Goal: Task Accomplishment & Management: Manage account settings

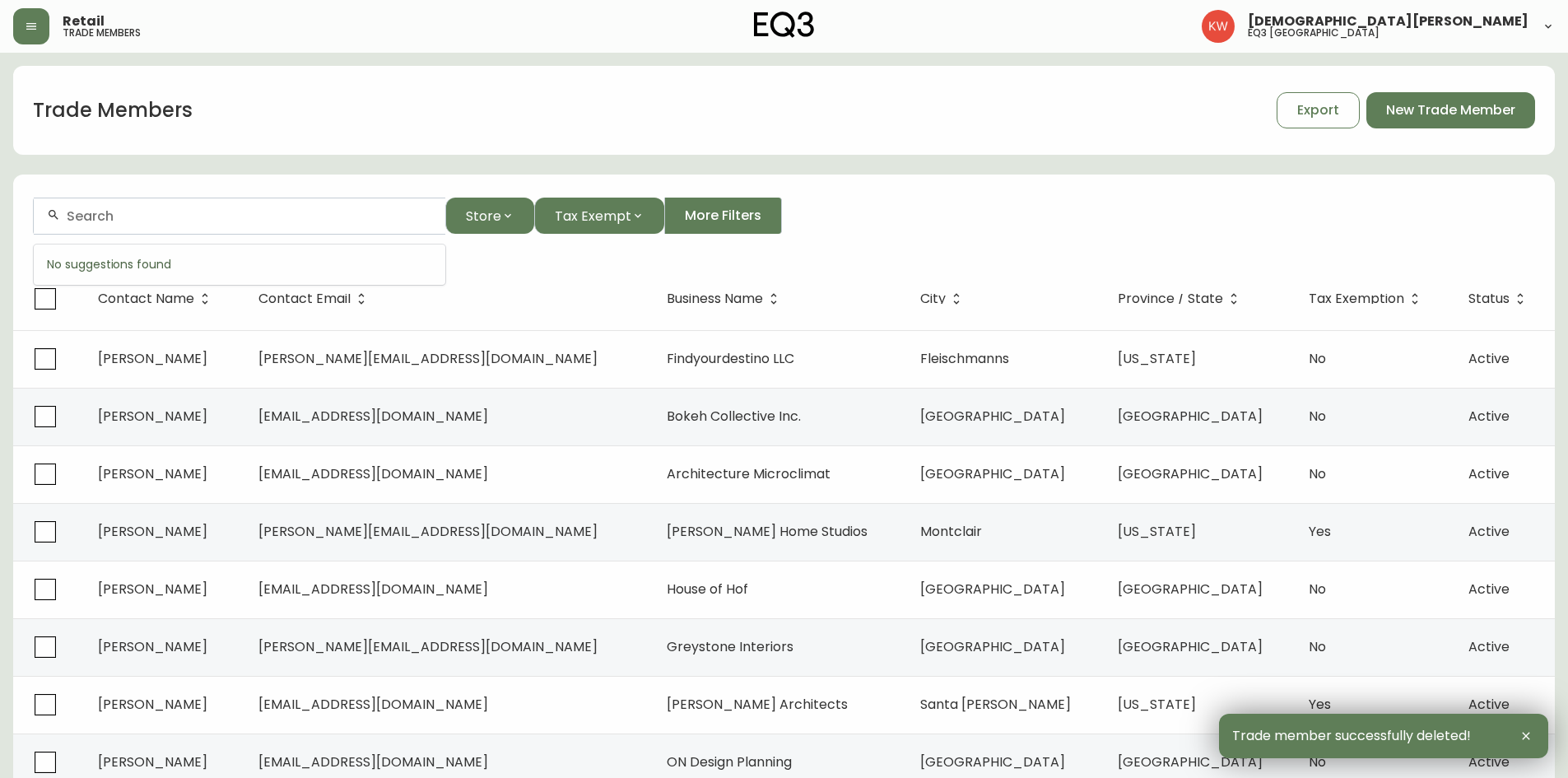
click at [206, 210] on input "text" at bounding box center [249, 216] width 365 height 16
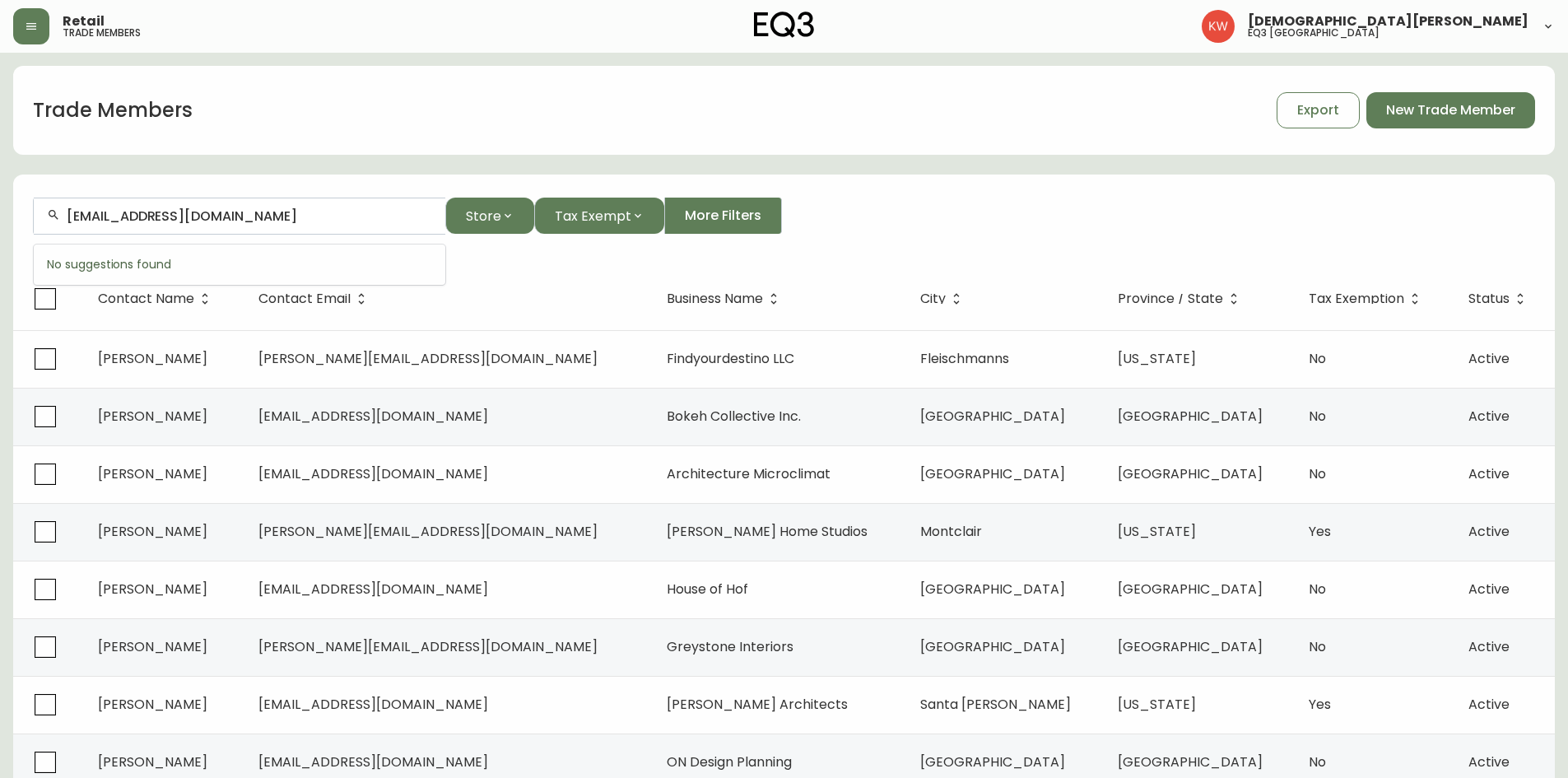
type input "[EMAIL_ADDRESS][DOMAIN_NAME]"
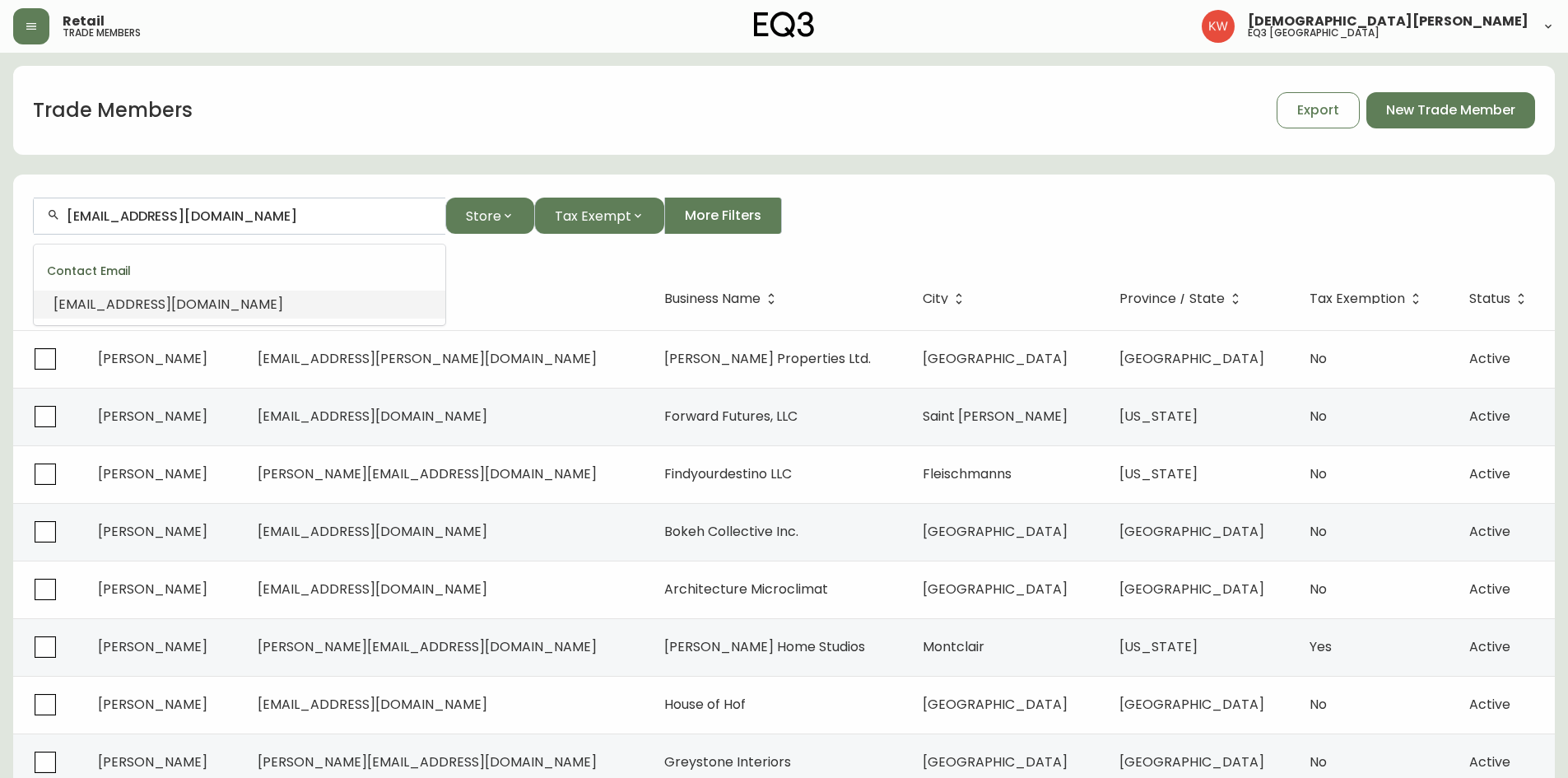
click at [138, 307] on span "[EMAIL_ADDRESS][DOMAIN_NAME]" at bounding box center [168, 304] width 230 height 19
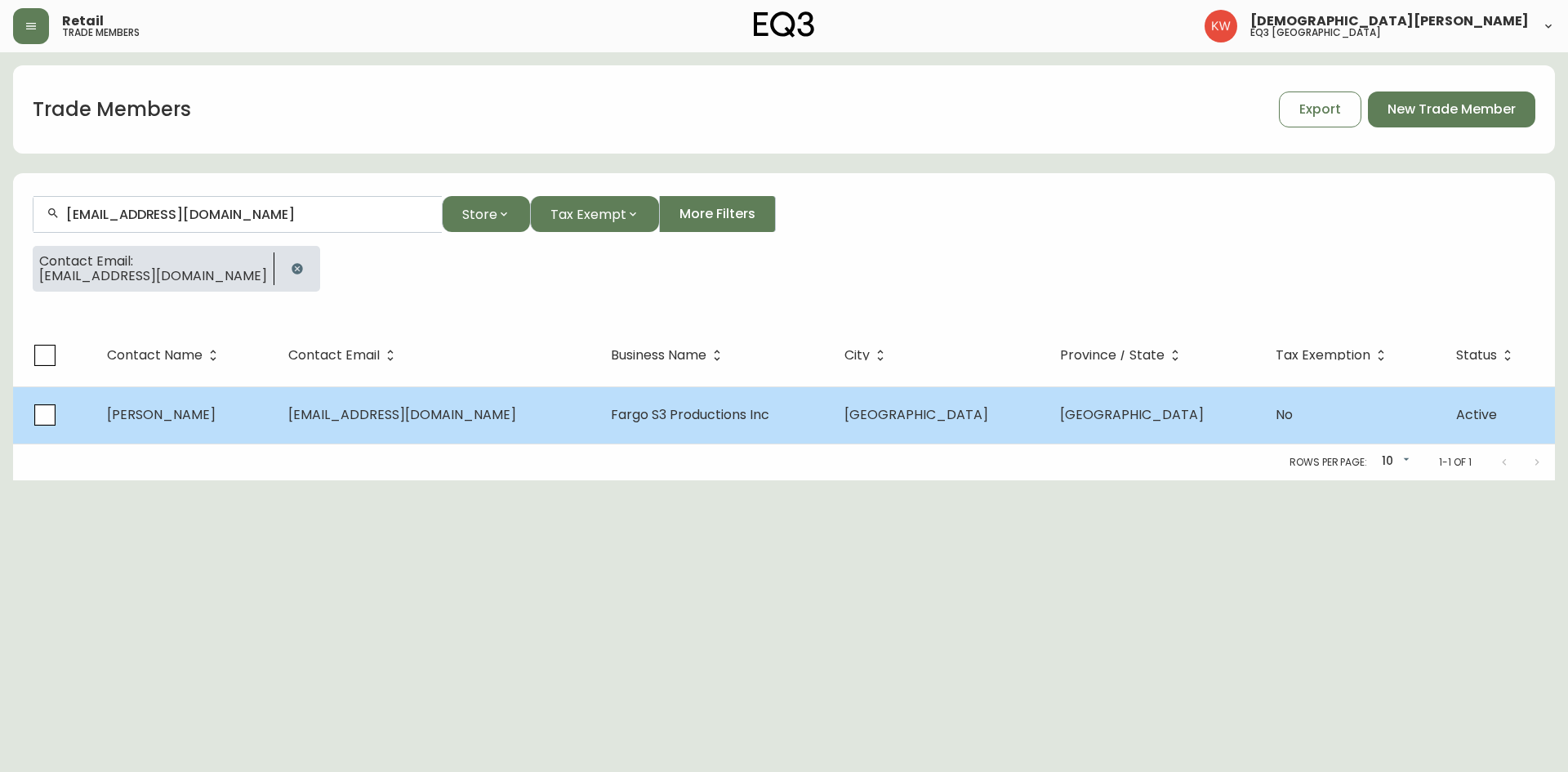
click at [199, 406] on td "[PERSON_NAME]" at bounding box center [185, 414] width 181 height 57
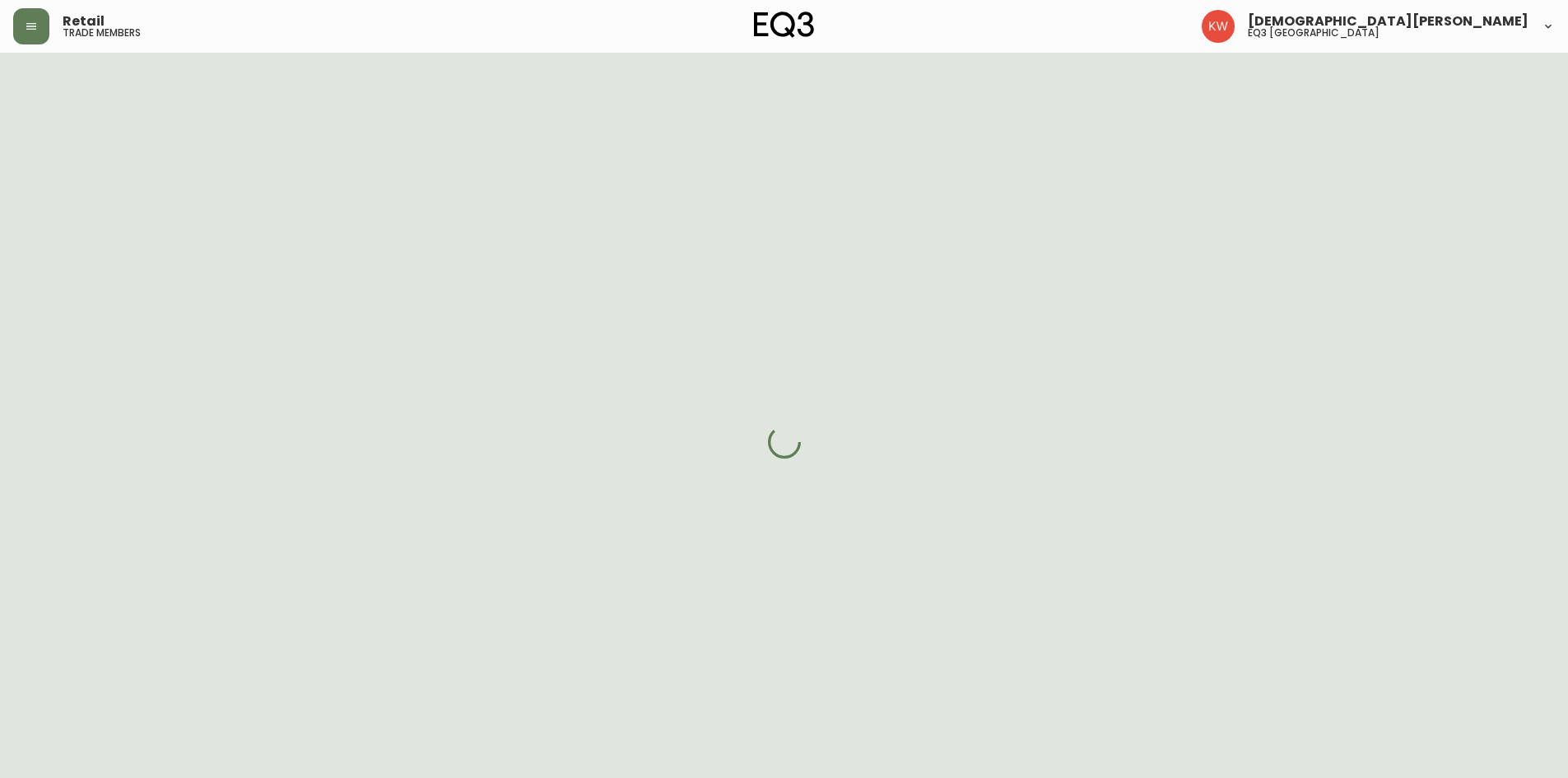
select select "AB"
select select "CA"
select select "CA_EN"
select select "Other"
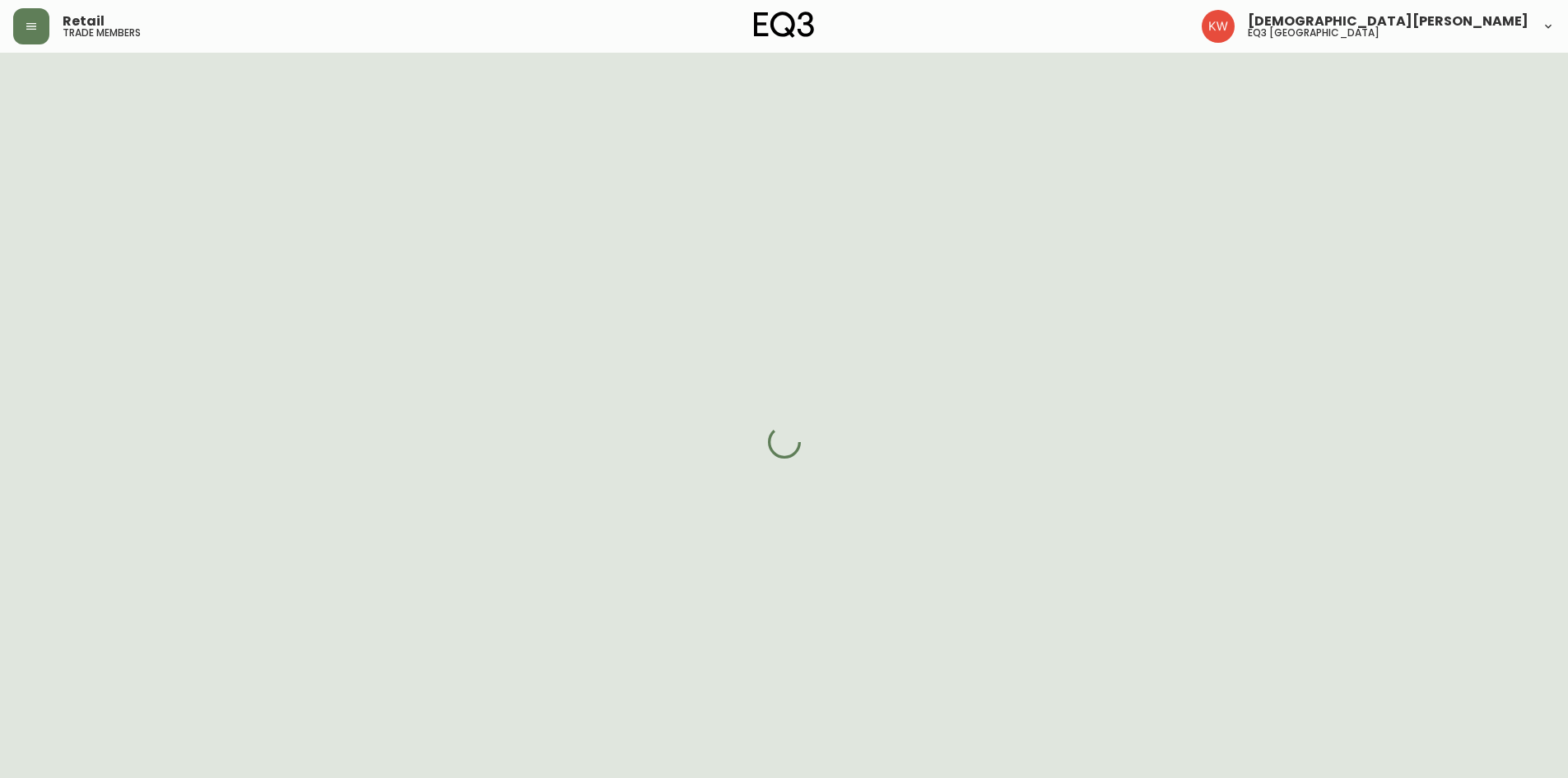
select select "false"
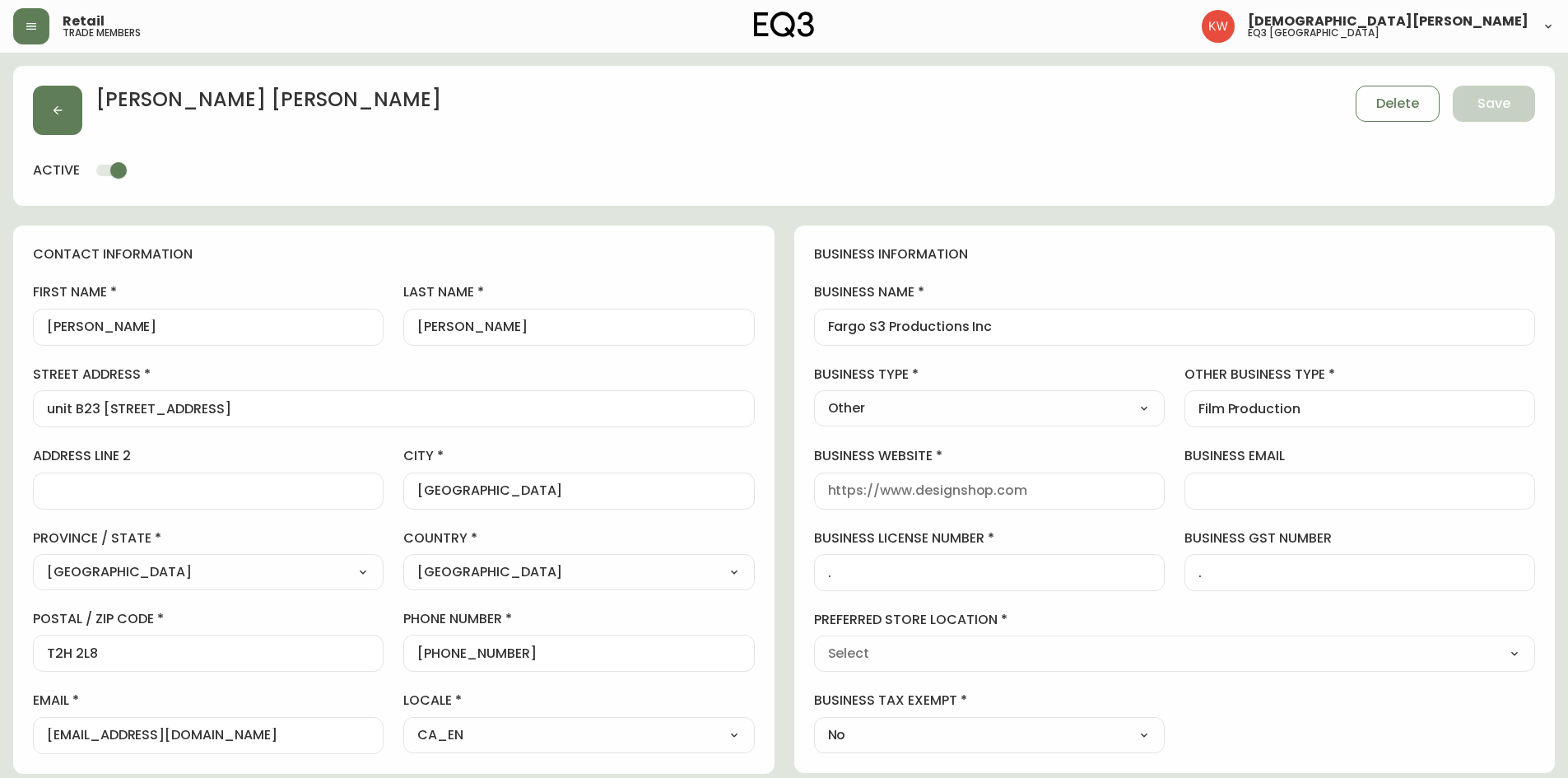
type input "EQ3 [GEOGRAPHIC_DATA]"
select select "cjw10z96m00006gs08l3o91tv"
drag, startPoint x: 1011, startPoint y: 324, endPoint x: 810, endPoint y: 326, distance: 201.0
click at [810, 326] on div "business information business name Fargo S3 Productions Inc business type Other…" at bounding box center [1175, 500] width 761 height 548
click at [67, 119] on button "button" at bounding box center [58, 111] width 50 height 50
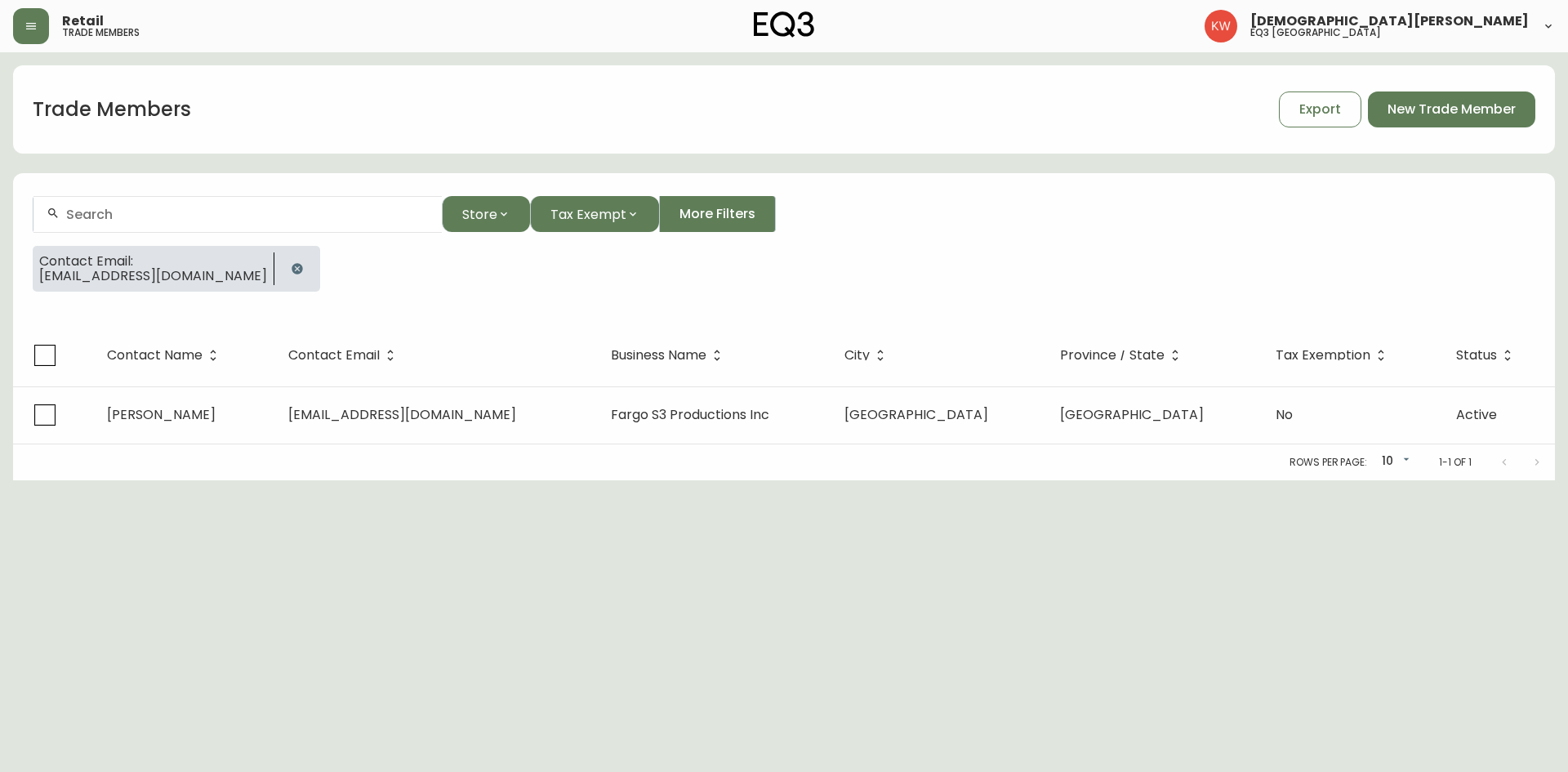
click at [291, 263] on icon "button" at bounding box center [297, 269] width 13 height 13
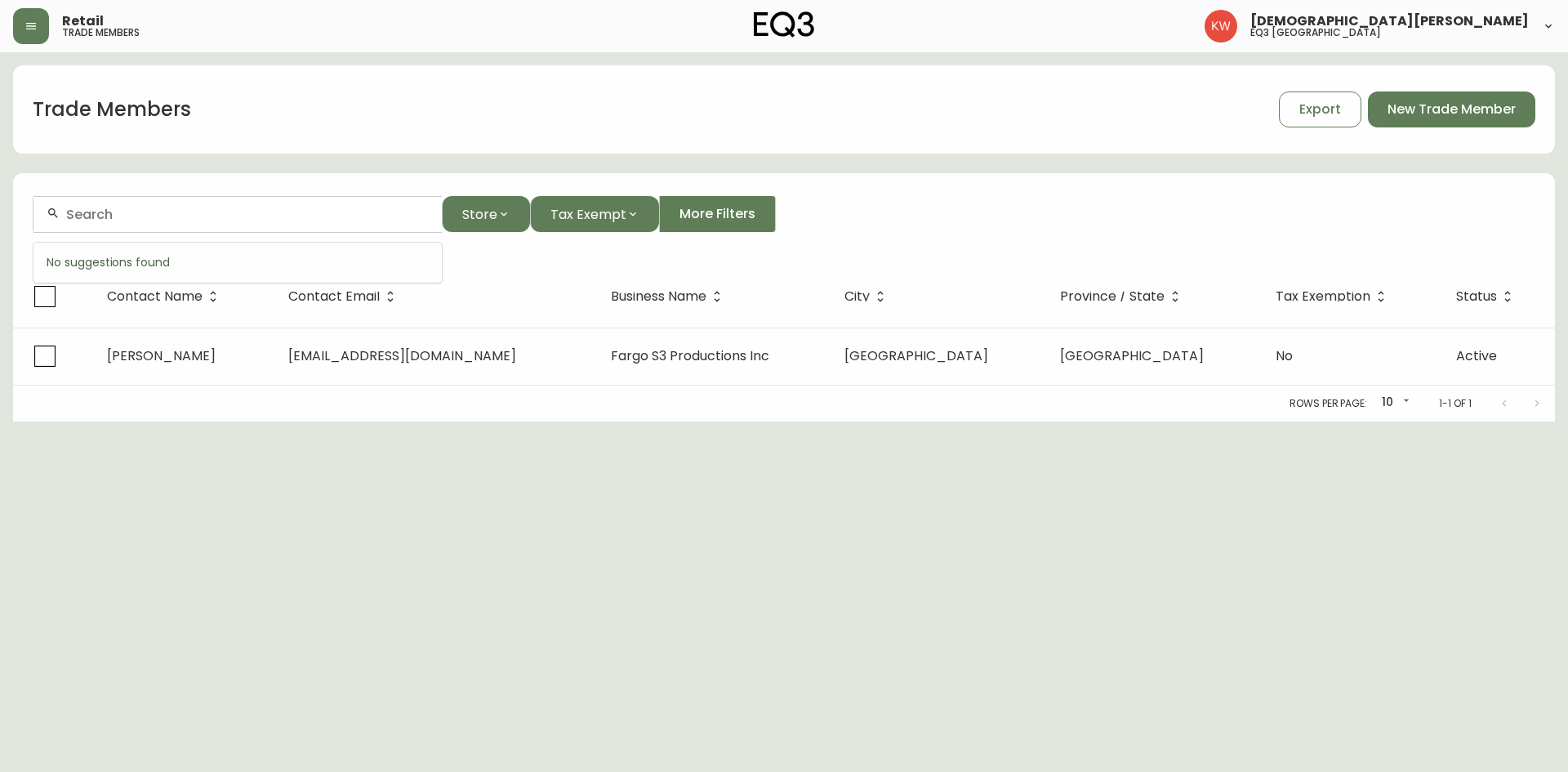
click at [213, 217] on input "text" at bounding box center [247, 214] width 362 height 16
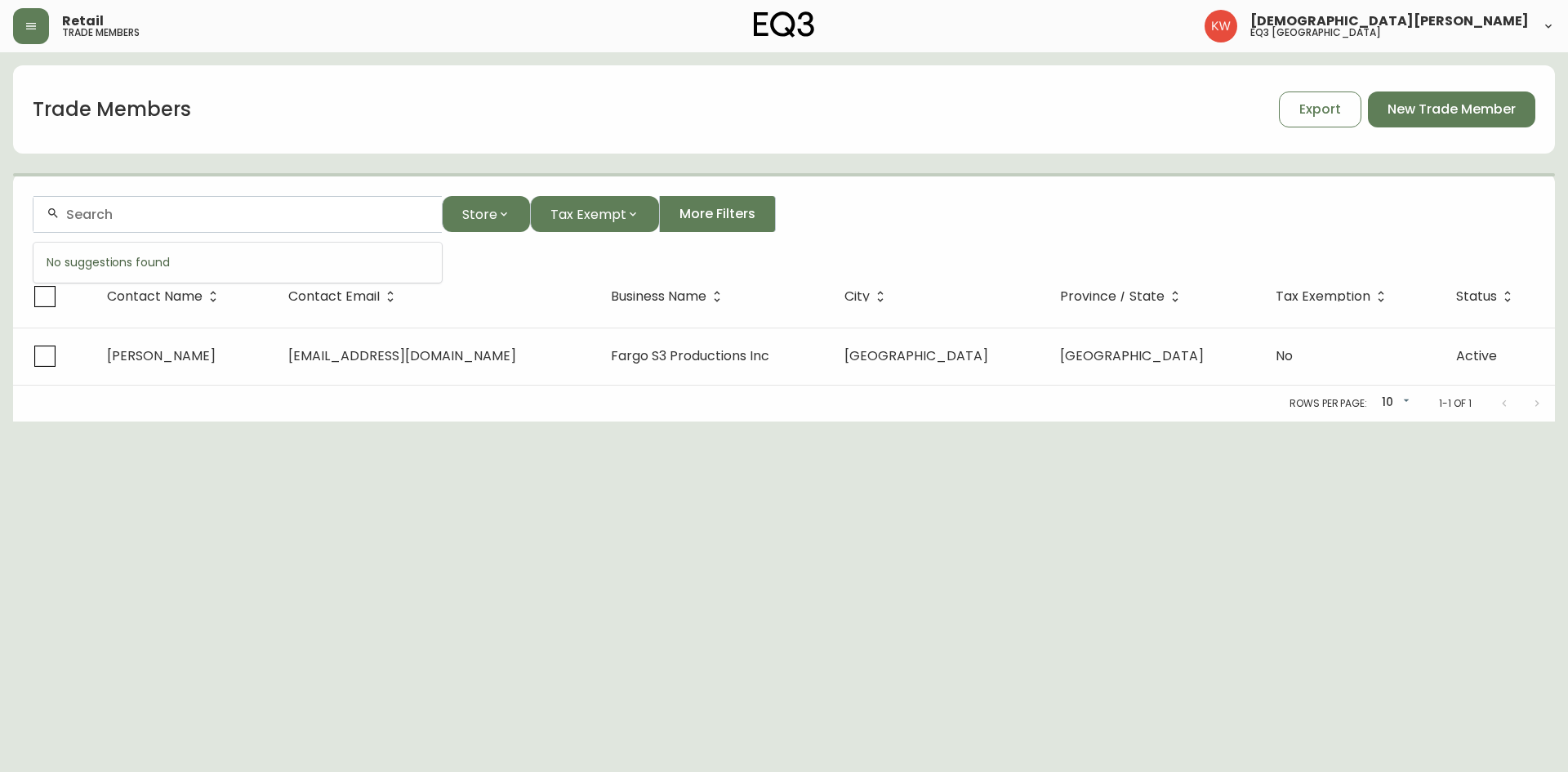
paste input "[EMAIL_ADDRESS][DOMAIN_NAME]"
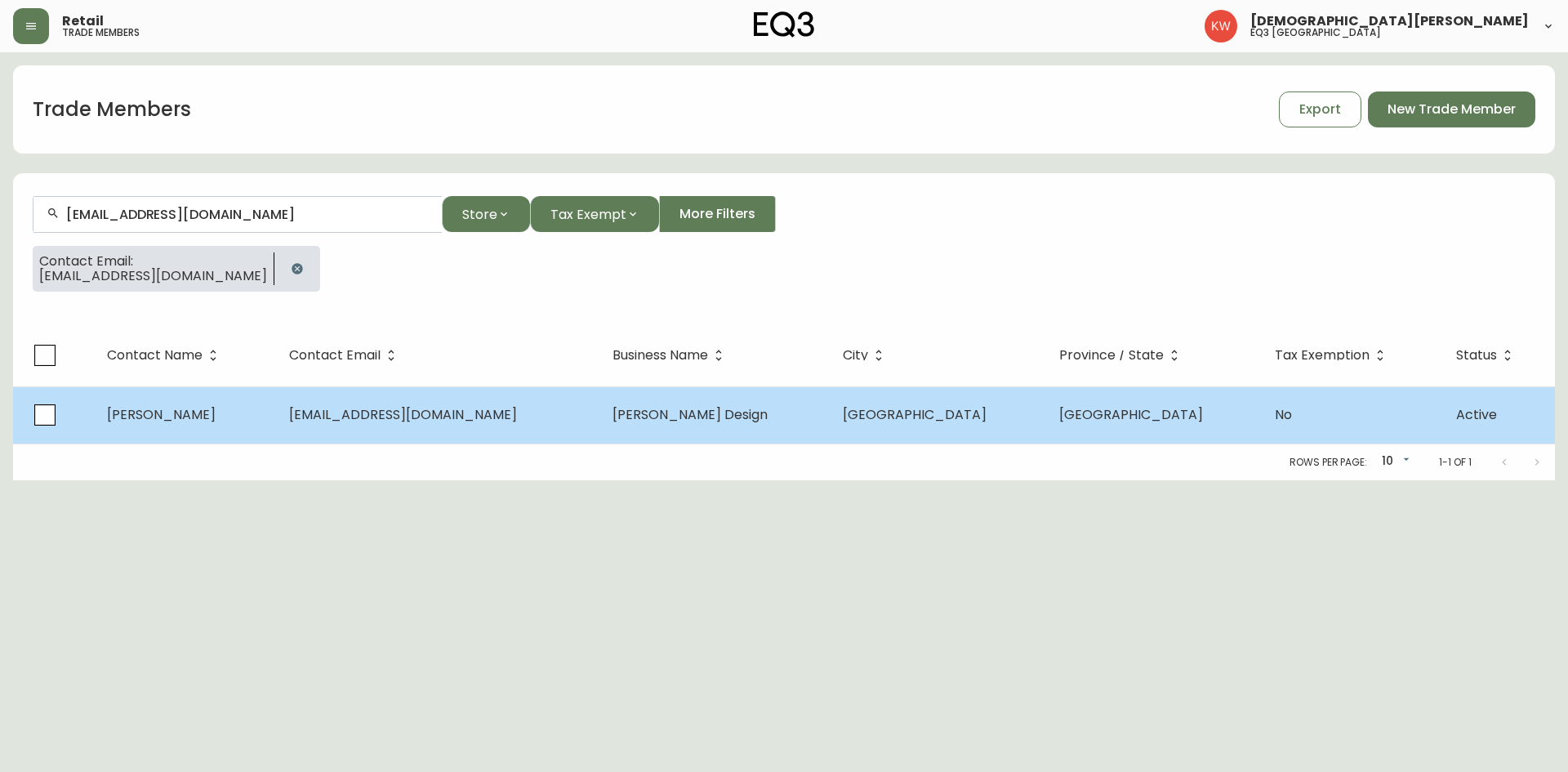
type input "[EMAIL_ADDRESS][DOMAIN_NAME]"
click at [175, 413] on span "[PERSON_NAME]" at bounding box center [161, 414] width 109 height 19
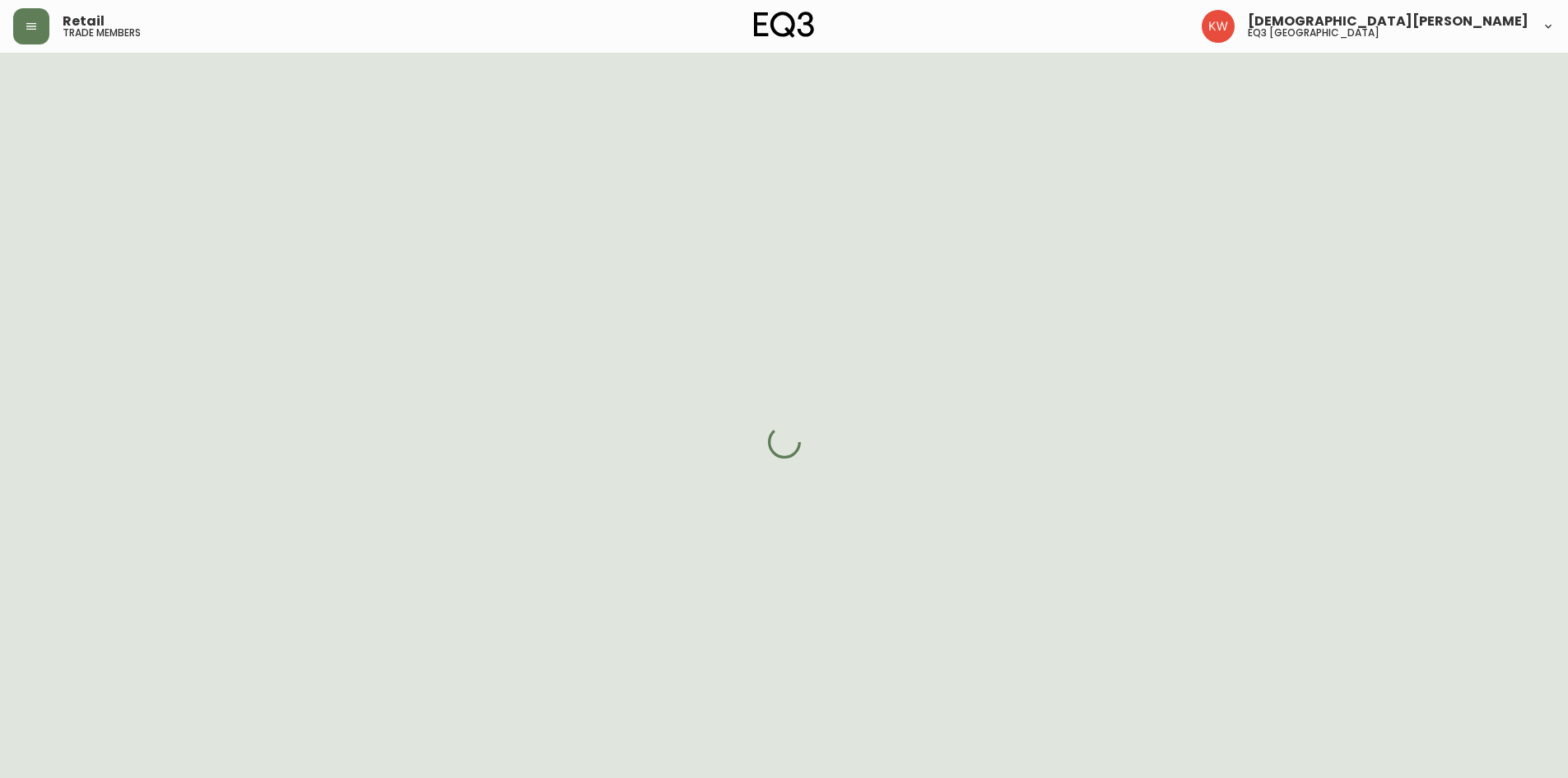
select select "AB"
select select "CA"
select select "CA_EN"
select select "Other"
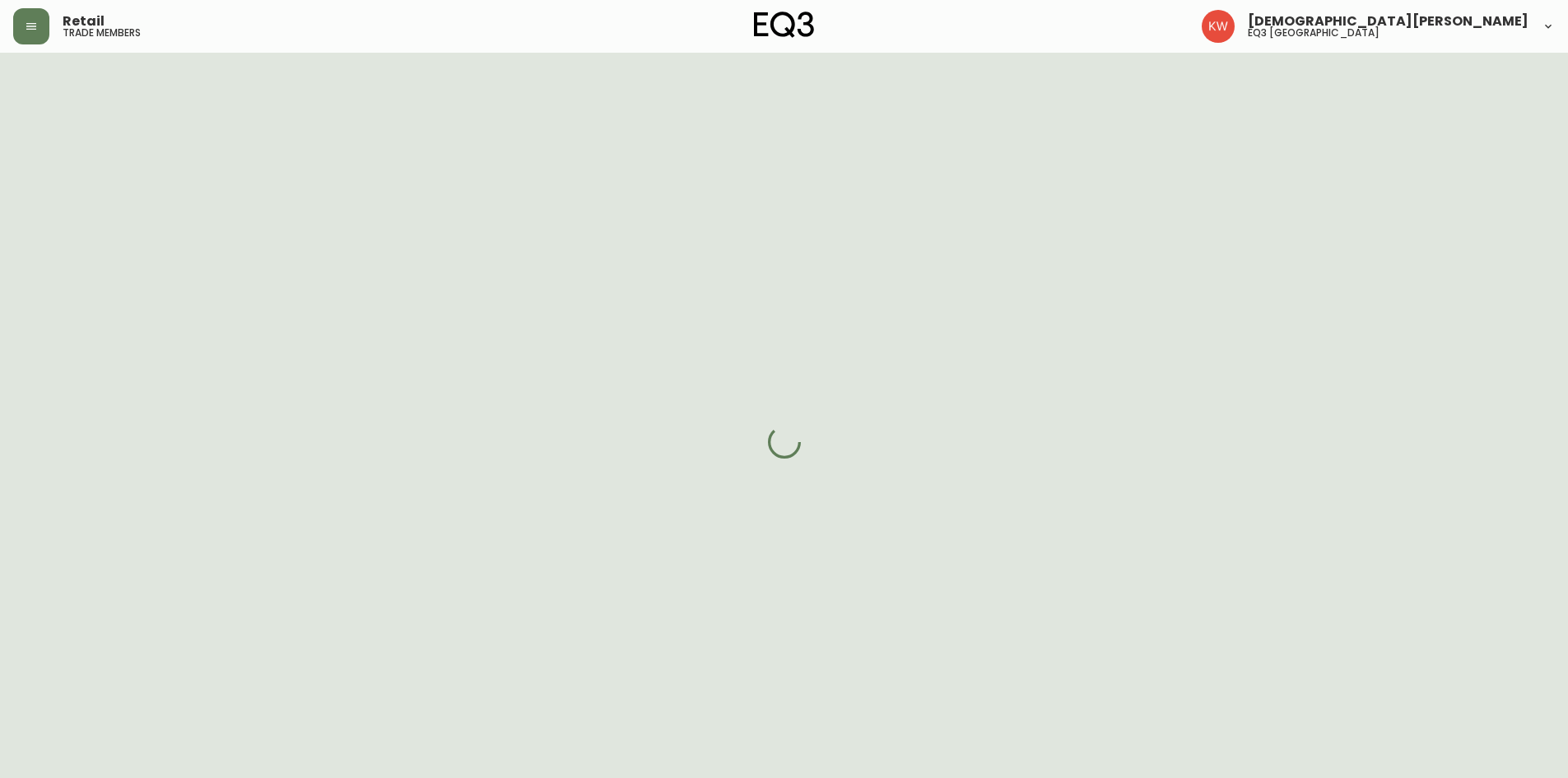
select select "cjw10z96m00006gs08l3o91tv"
select select "false"
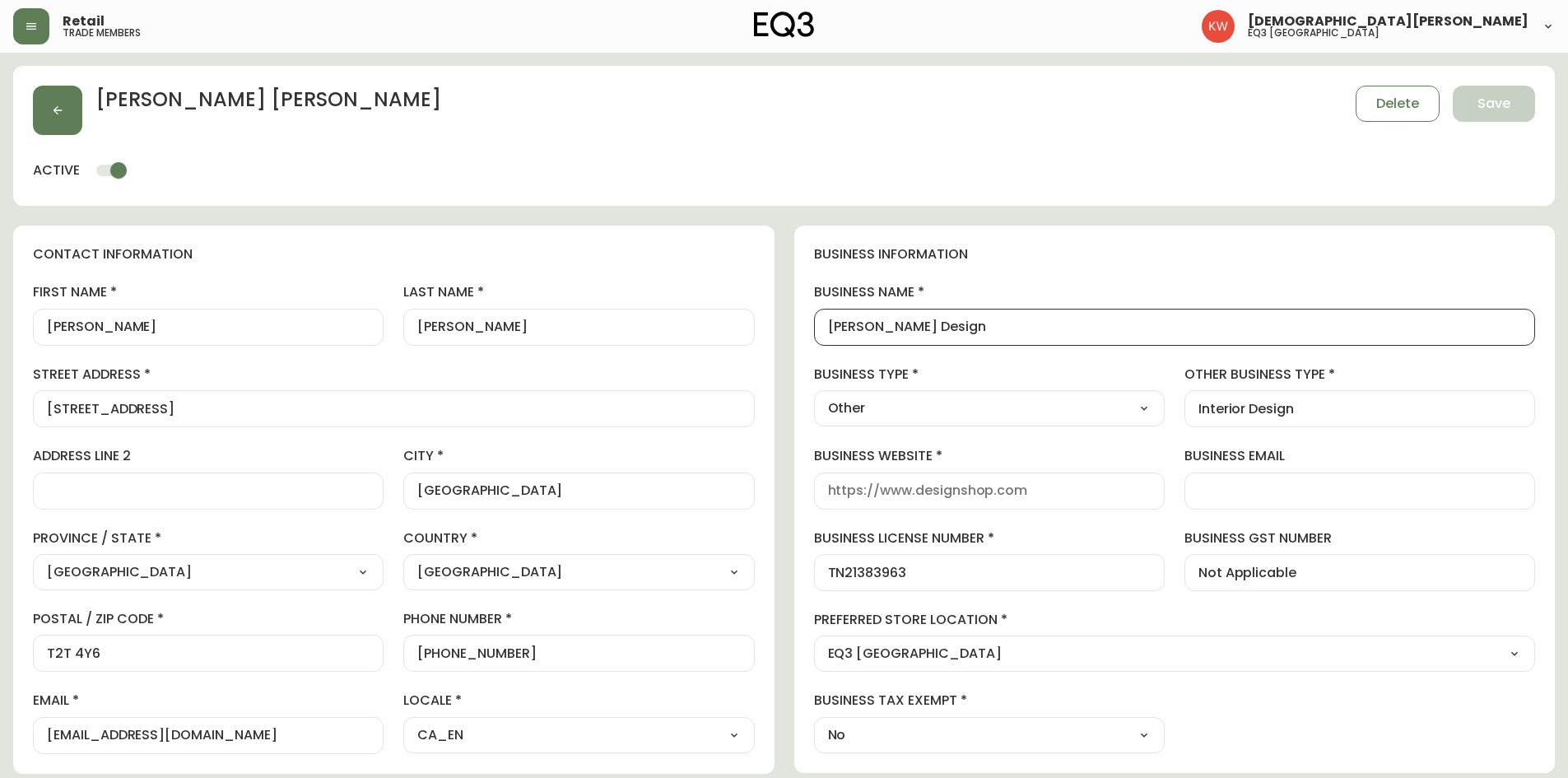
drag, startPoint x: 979, startPoint y: 326, endPoint x: 814, endPoint y: 322, distance: 165.0
click at [814, 322] on div "[PERSON_NAME] Design" at bounding box center [1174, 327] width 722 height 37
click at [67, 100] on button "button" at bounding box center [58, 111] width 50 height 50
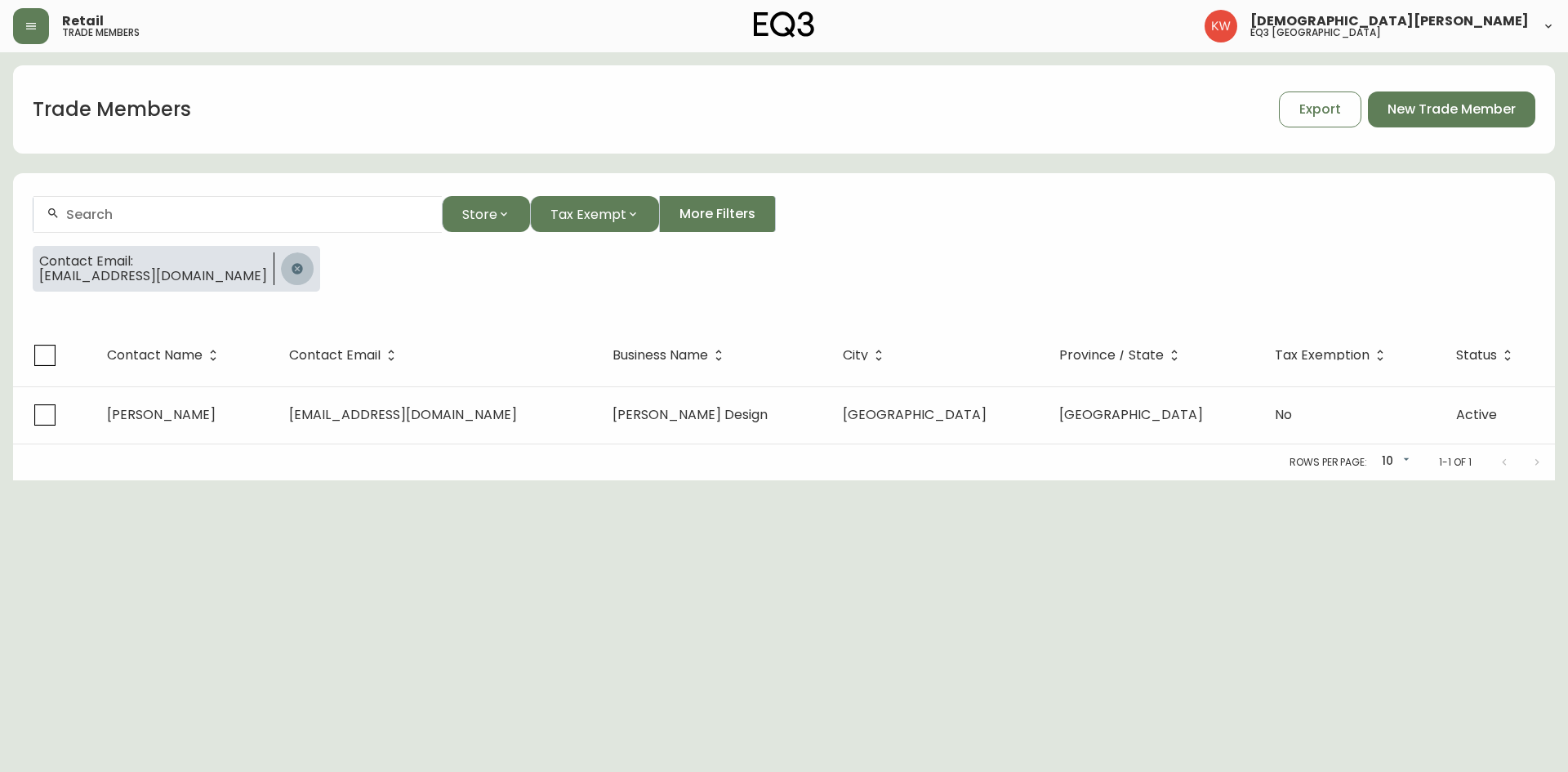
click at [292, 271] on icon "button" at bounding box center [297, 268] width 11 height 11
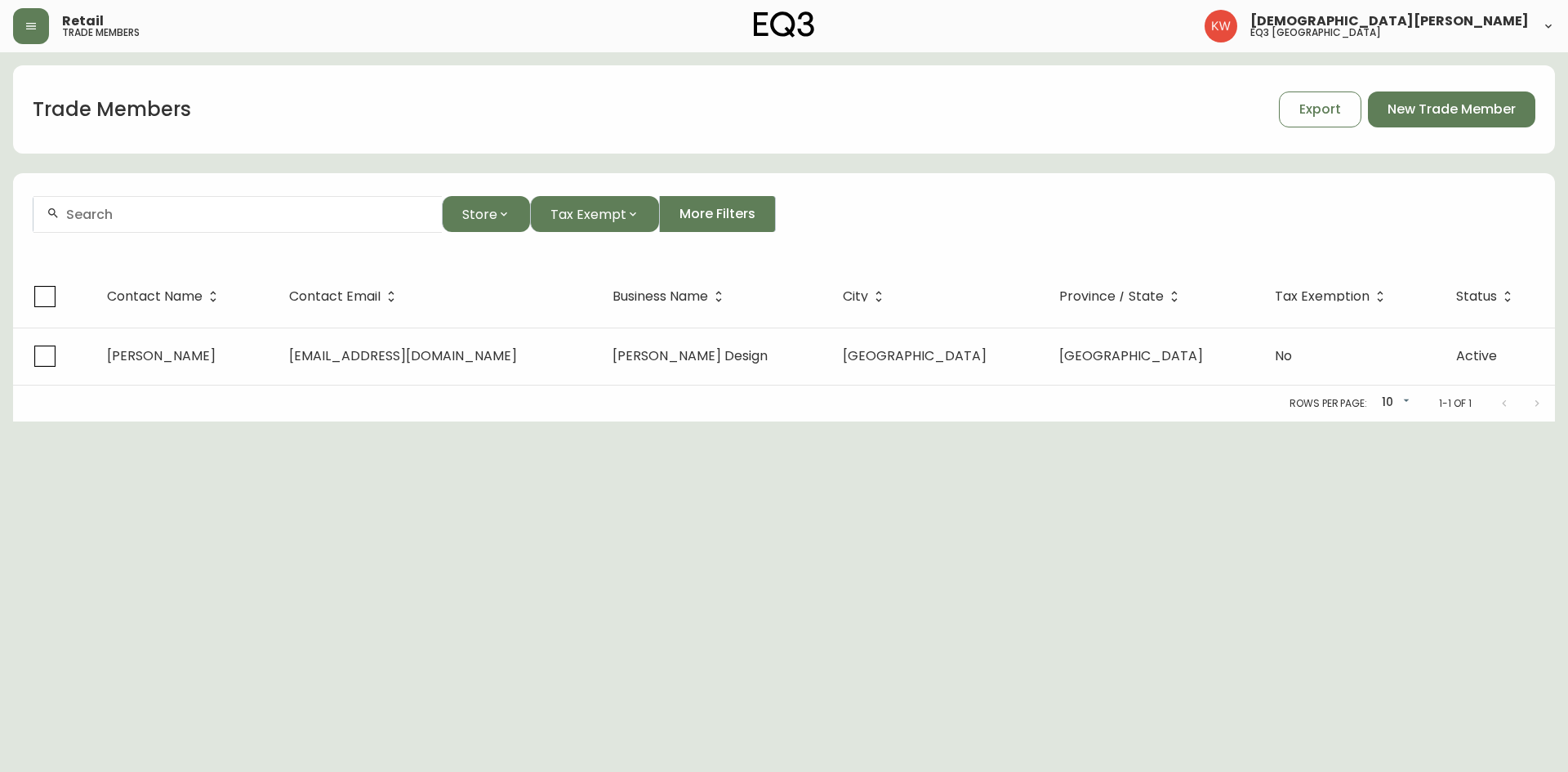
click at [272, 222] on div at bounding box center [238, 214] width 408 height 37
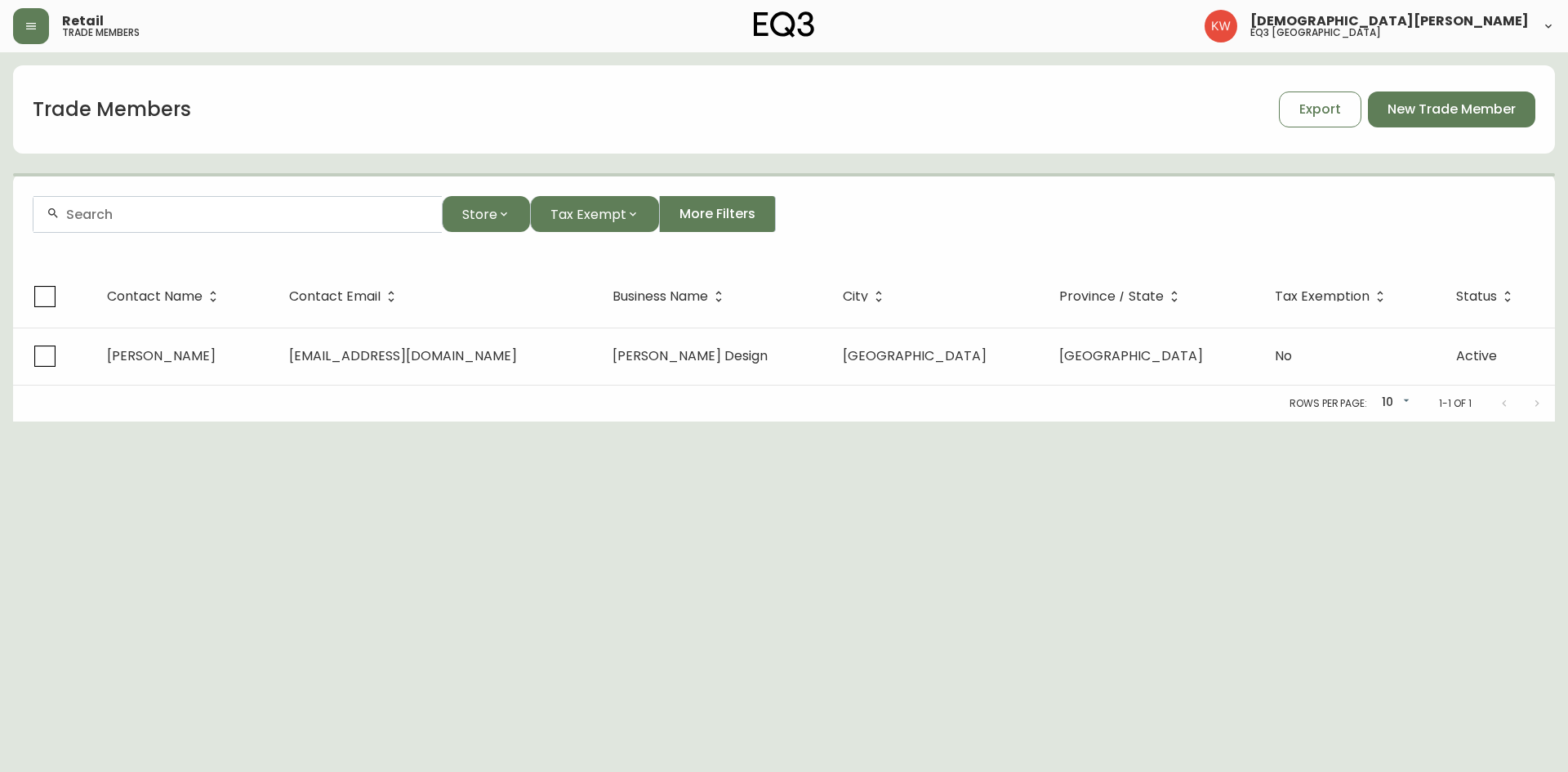
paste input "[EMAIL_ADDRESS][PERSON_NAME][DOMAIN_NAME]"
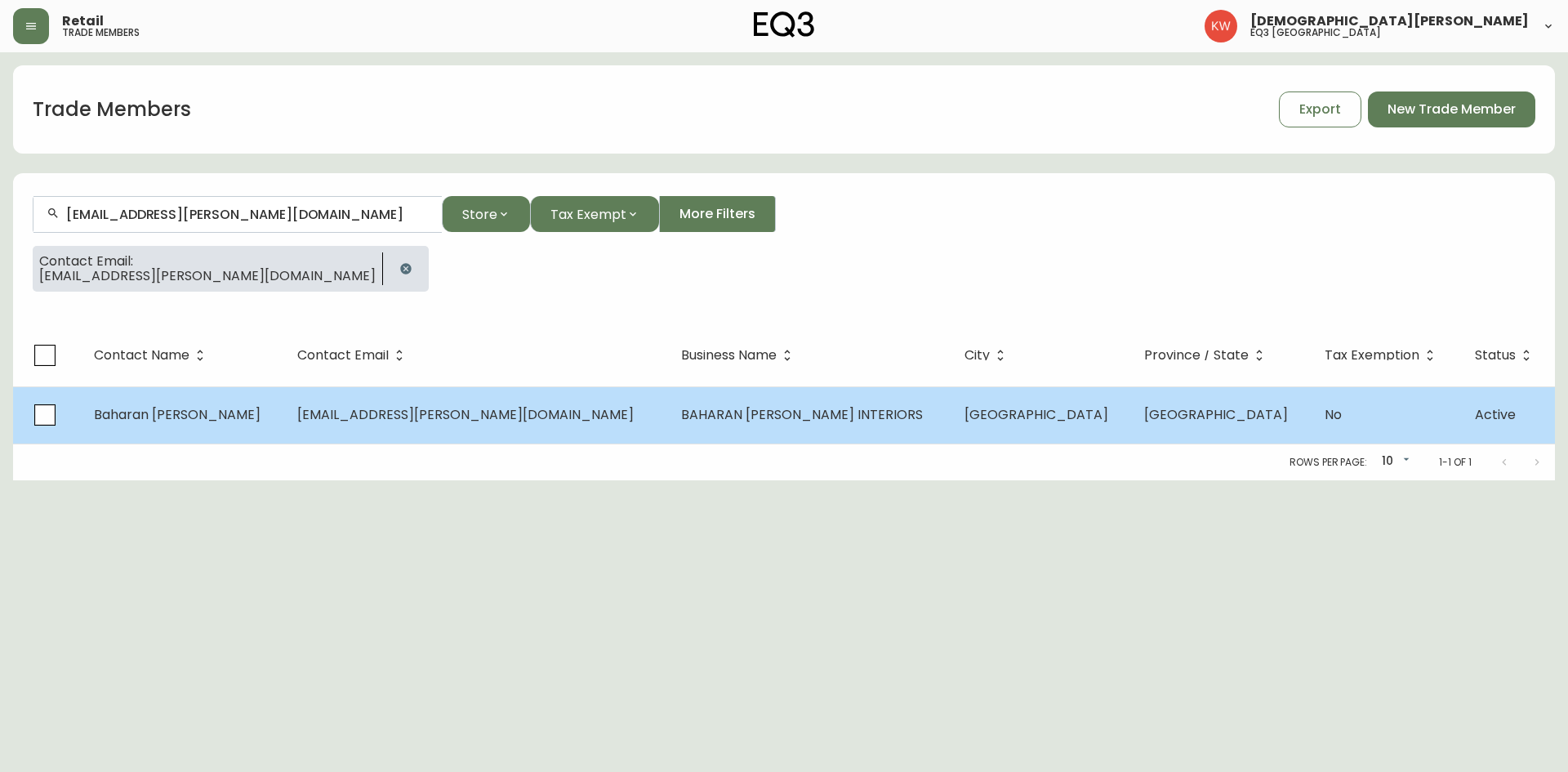
type input "[EMAIL_ADDRESS][PERSON_NAME][DOMAIN_NAME]"
click at [219, 425] on td "Baharan [PERSON_NAME]" at bounding box center [182, 414] width 204 height 57
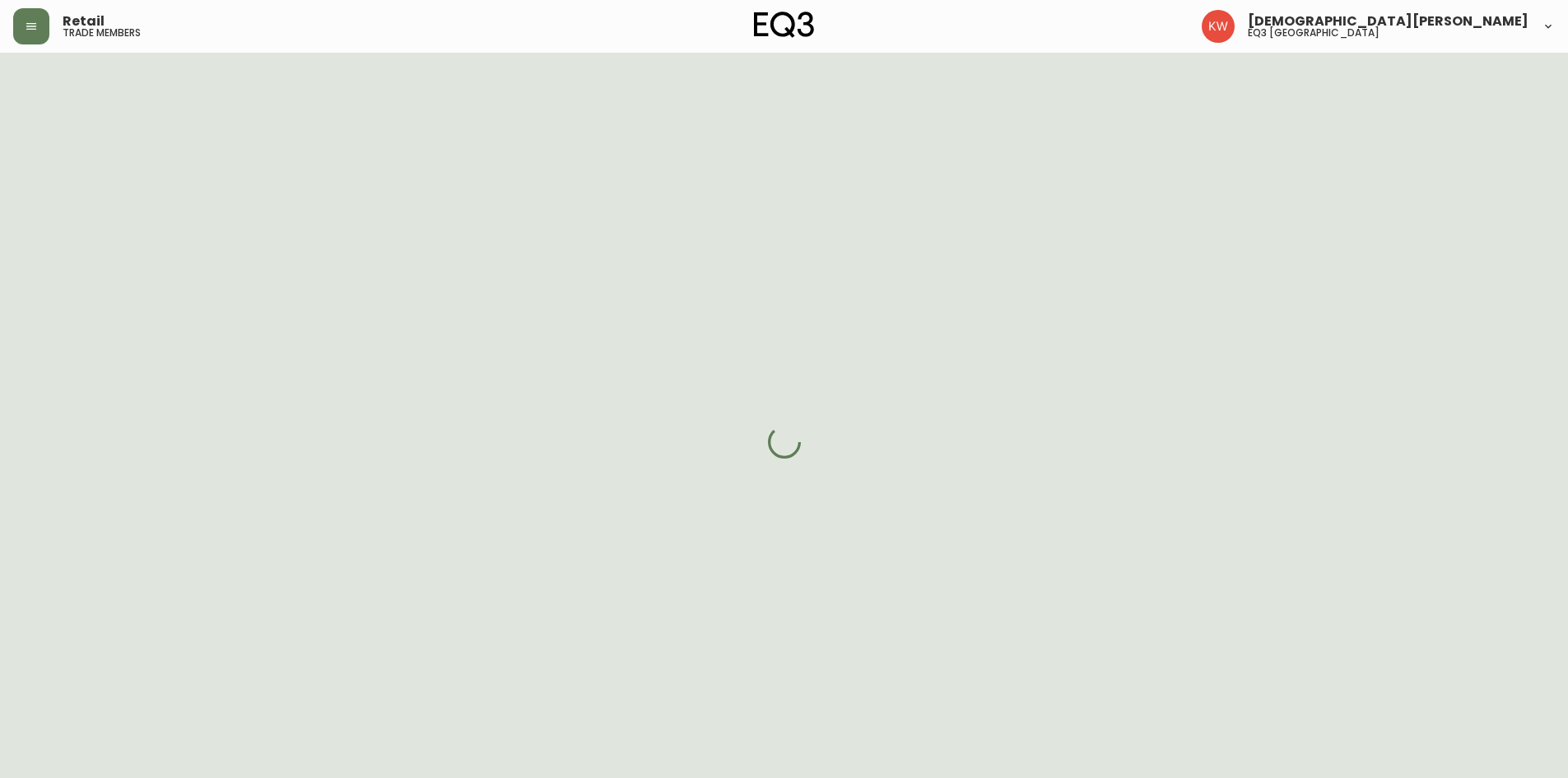
select select "AB"
select select "CA"
select select "CA_EN"
select select "Other"
select select "Interior Designer"
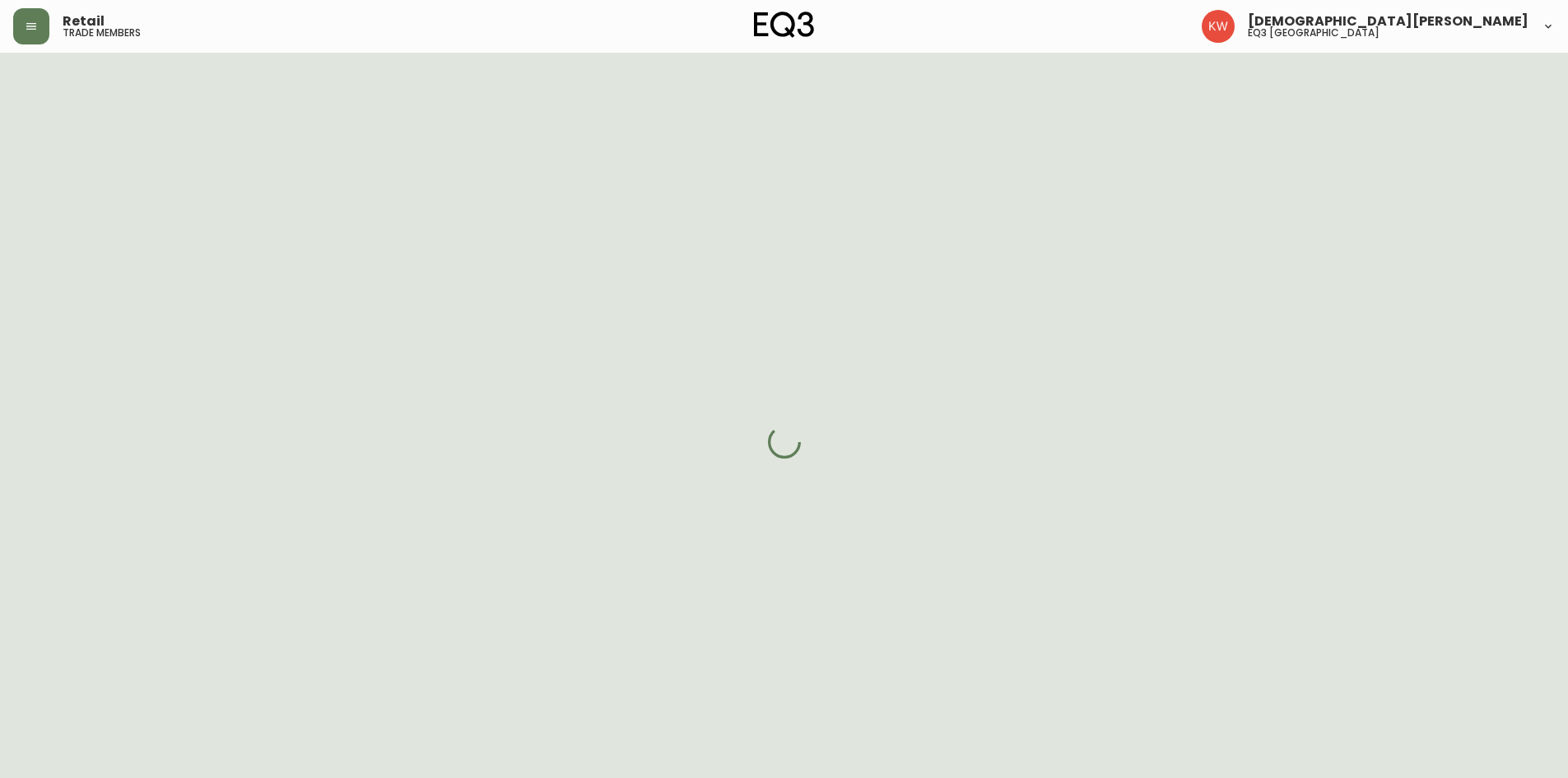
select select "cjw10z96m00006gs08l3o91tv"
select select "false"
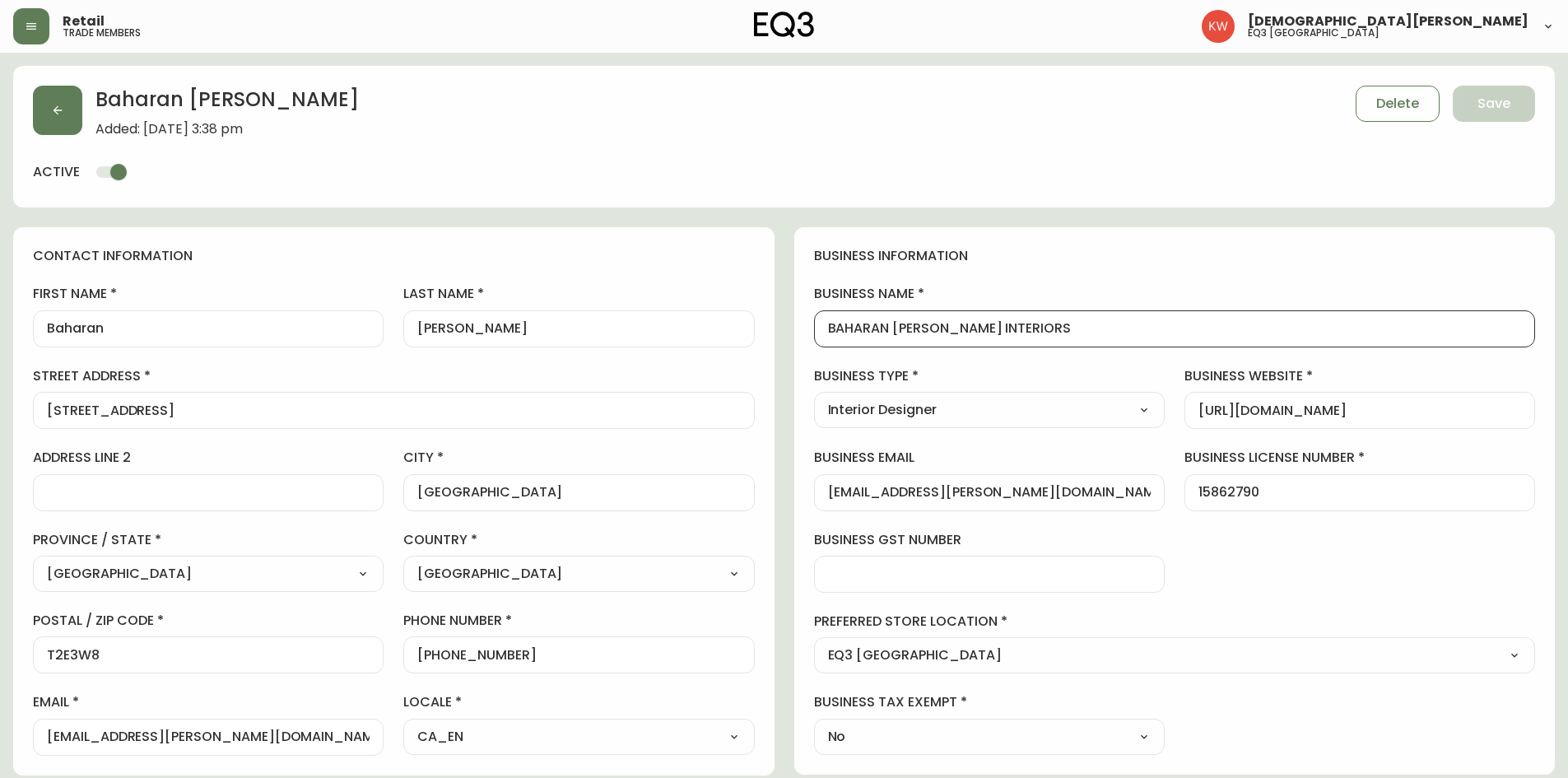
scroll to position [1, 0]
drag, startPoint x: 1015, startPoint y: 332, endPoint x: 809, endPoint y: 351, distance: 206.9
click at [809, 351] on div "business information business name BAHARAN [PERSON_NAME] INTERIORS business typ…" at bounding box center [1175, 501] width 761 height 548
click at [57, 113] on icon "button" at bounding box center [58, 111] width 9 height 9
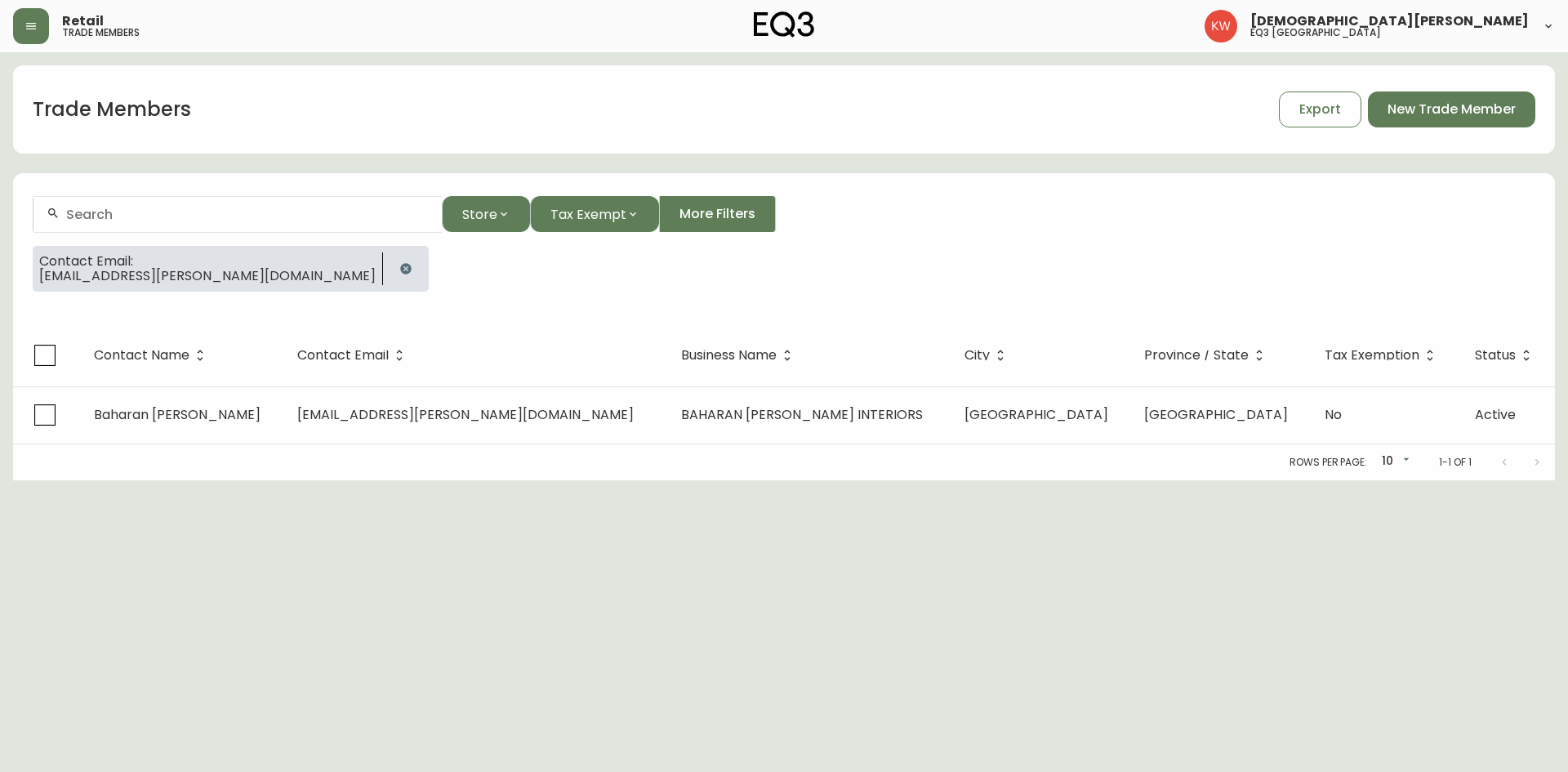
click at [400, 270] on icon "button" at bounding box center [405, 268] width 11 height 11
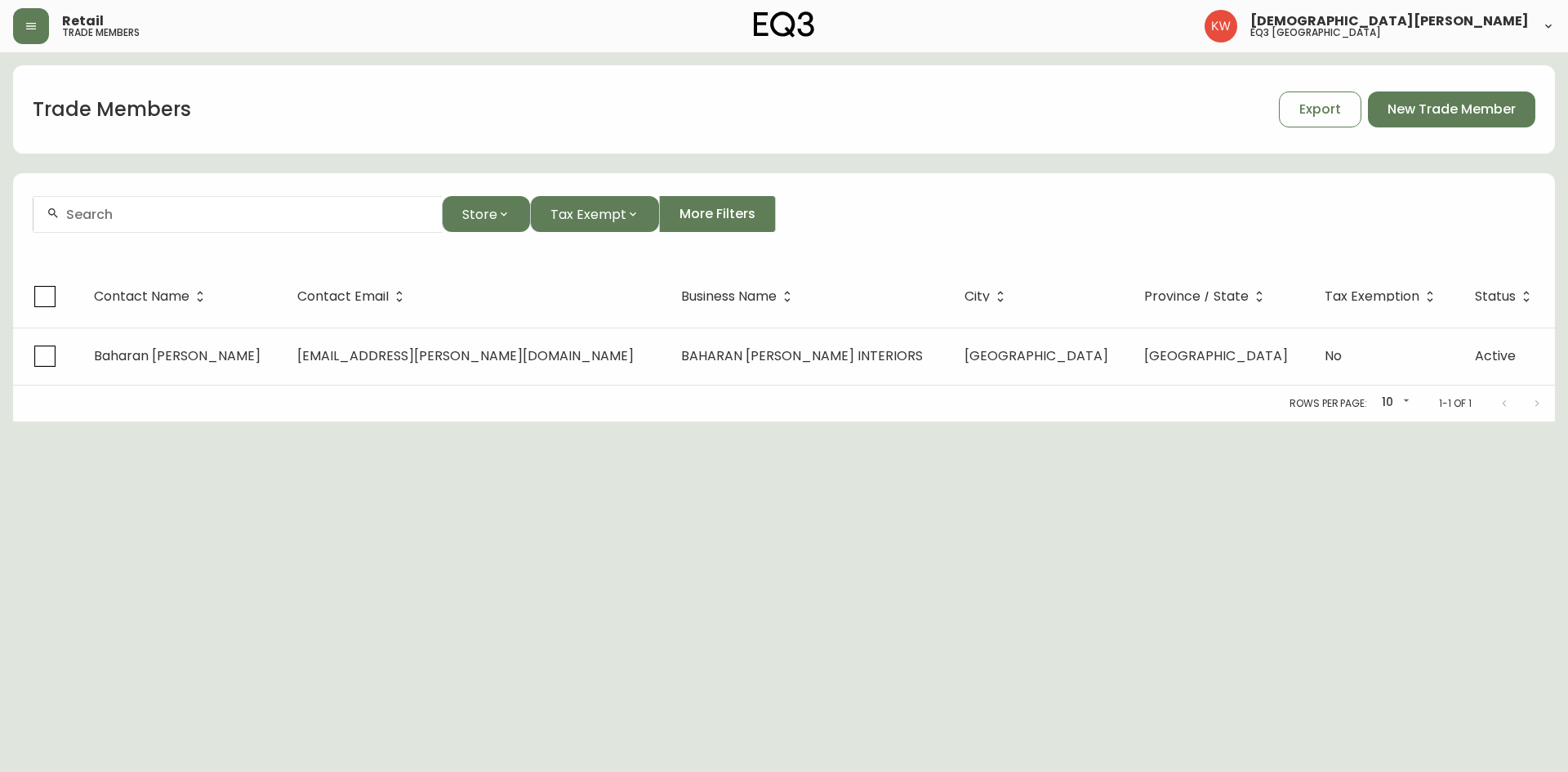
click at [240, 198] on div at bounding box center [238, 214] width 408 height 37
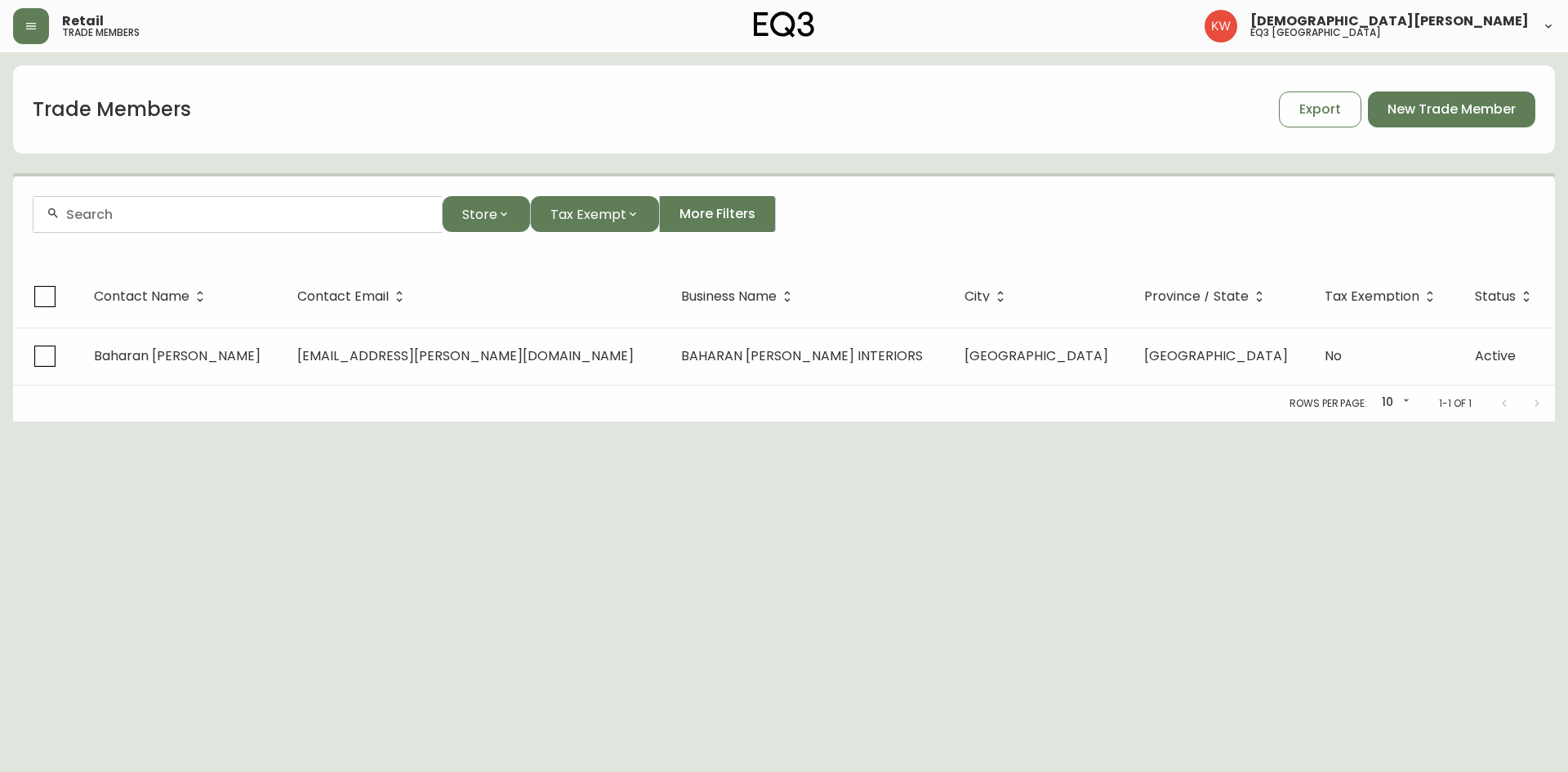
paste input "[EMAIL_ADDRESS][DOMAIN_NAME]"
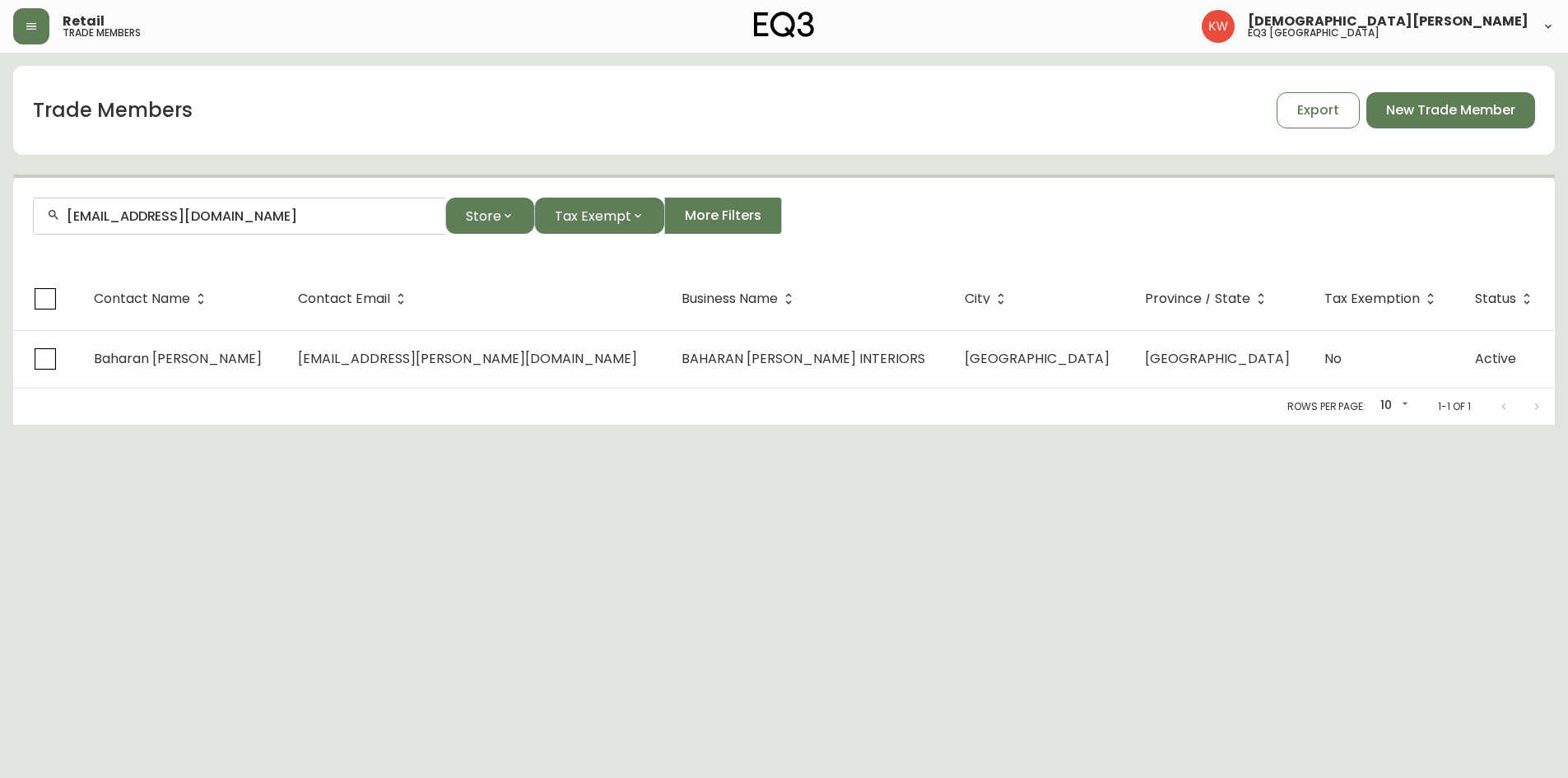
type input "[EMAIL_ADDRESS][DOMAIN_NAME]"
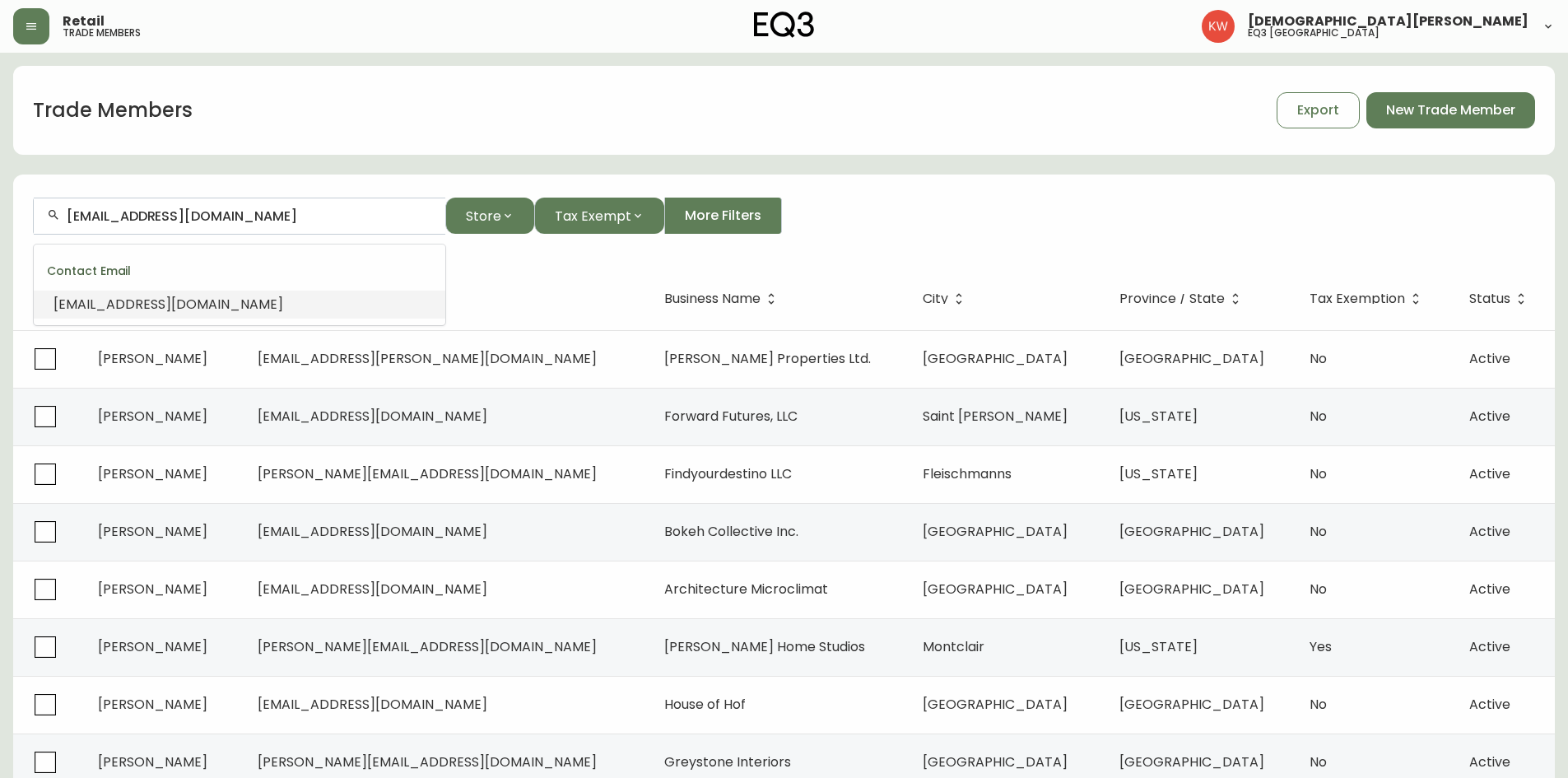
click at [119, 318] on ul "Contact Email [EMAIL_ADDRESS][DOMAIN_NAME]" at bounding box center [240, 284] width 411 height 80
click at [119, 301] on span "[EMAIL_ADDRESS][DOMAIN_NAME]" at bounding box center [168, 304] width 230 height 19
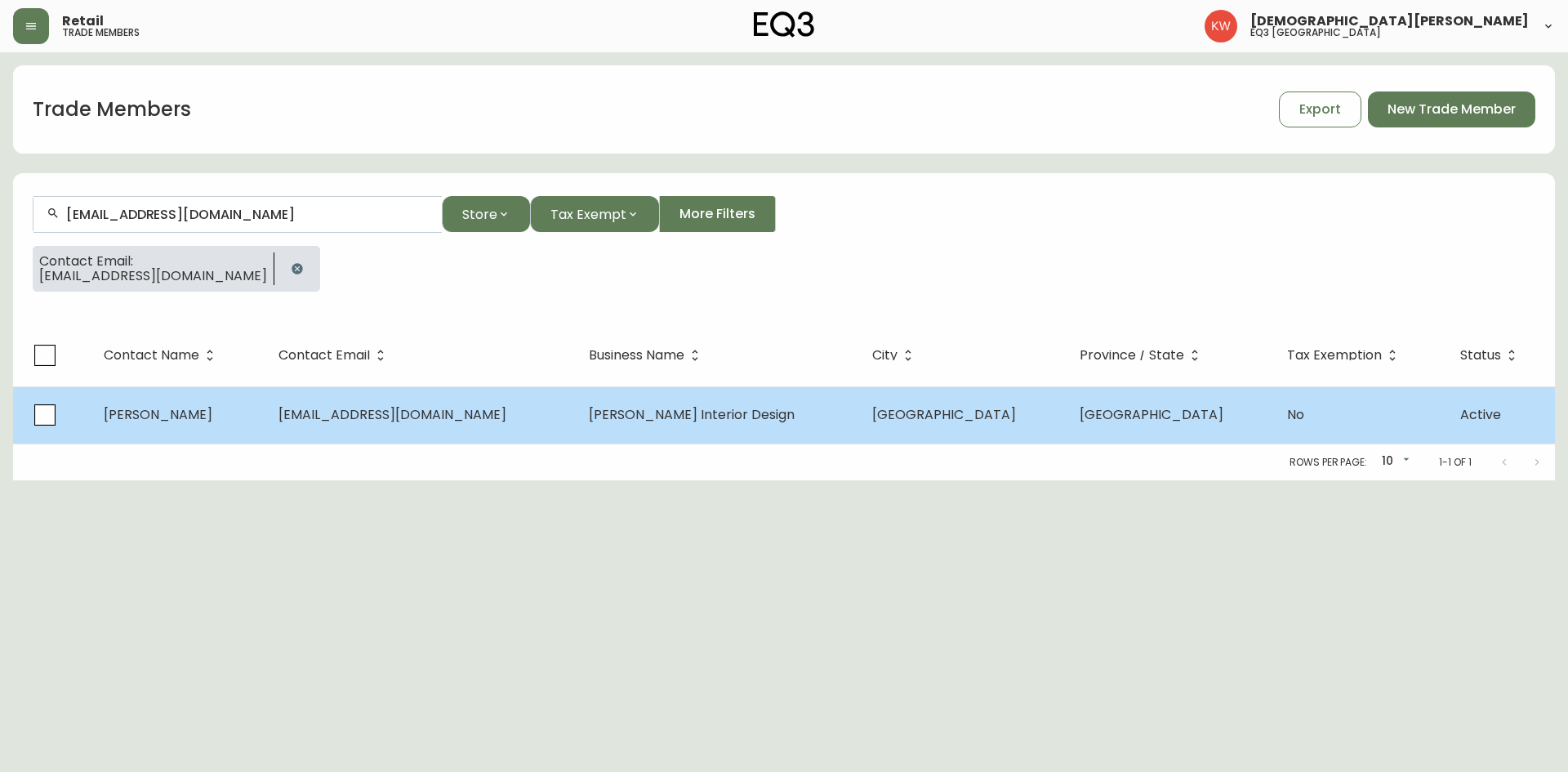
click at [305, 431] on td "[EMAIL_ADDRESS][DOMAIN_NAME]" at bounding box center [420, 414] width 310 height 57
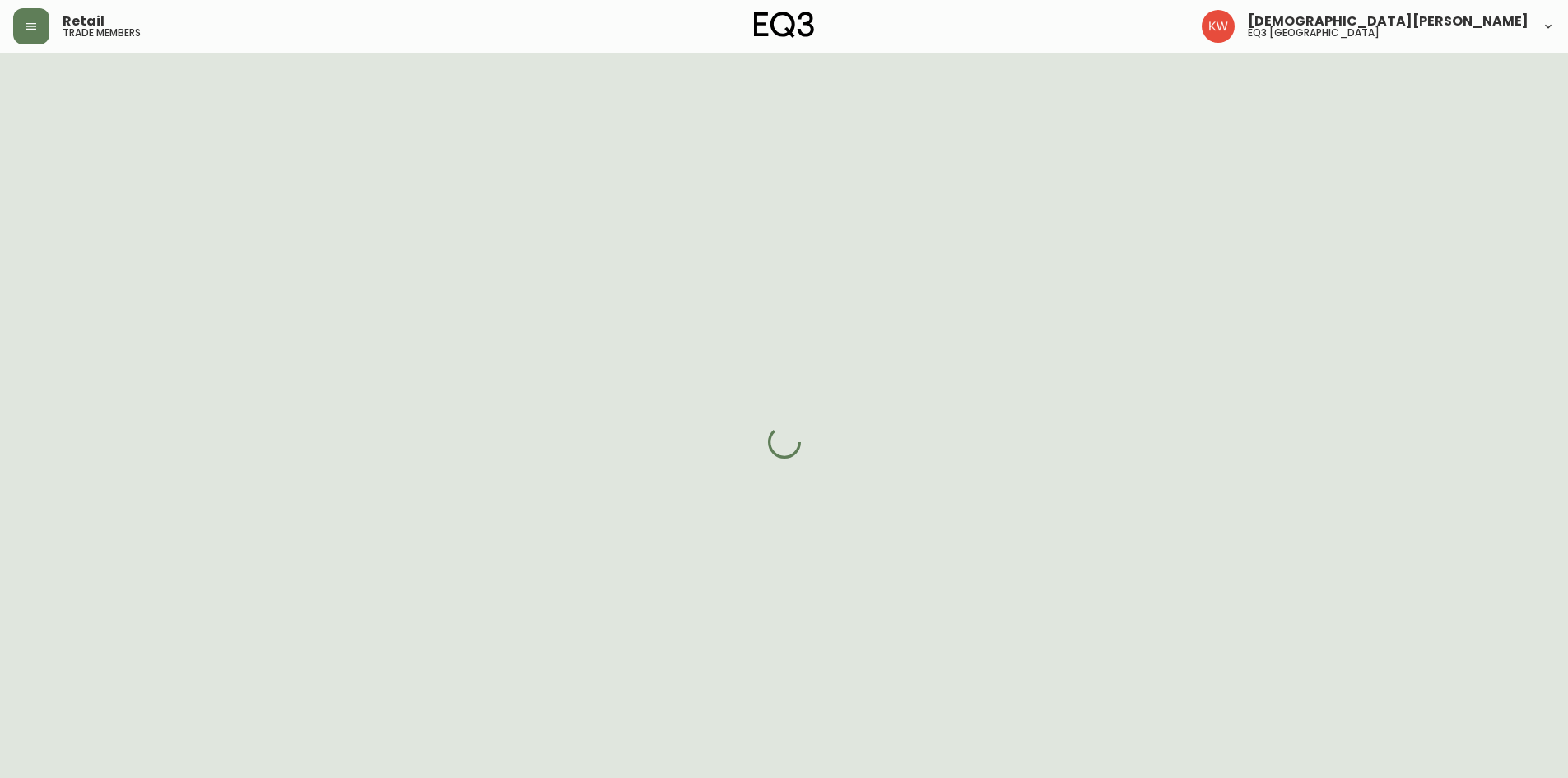
select select "AB"
select select "CA"
select select "CA_EN"
select select "Other"
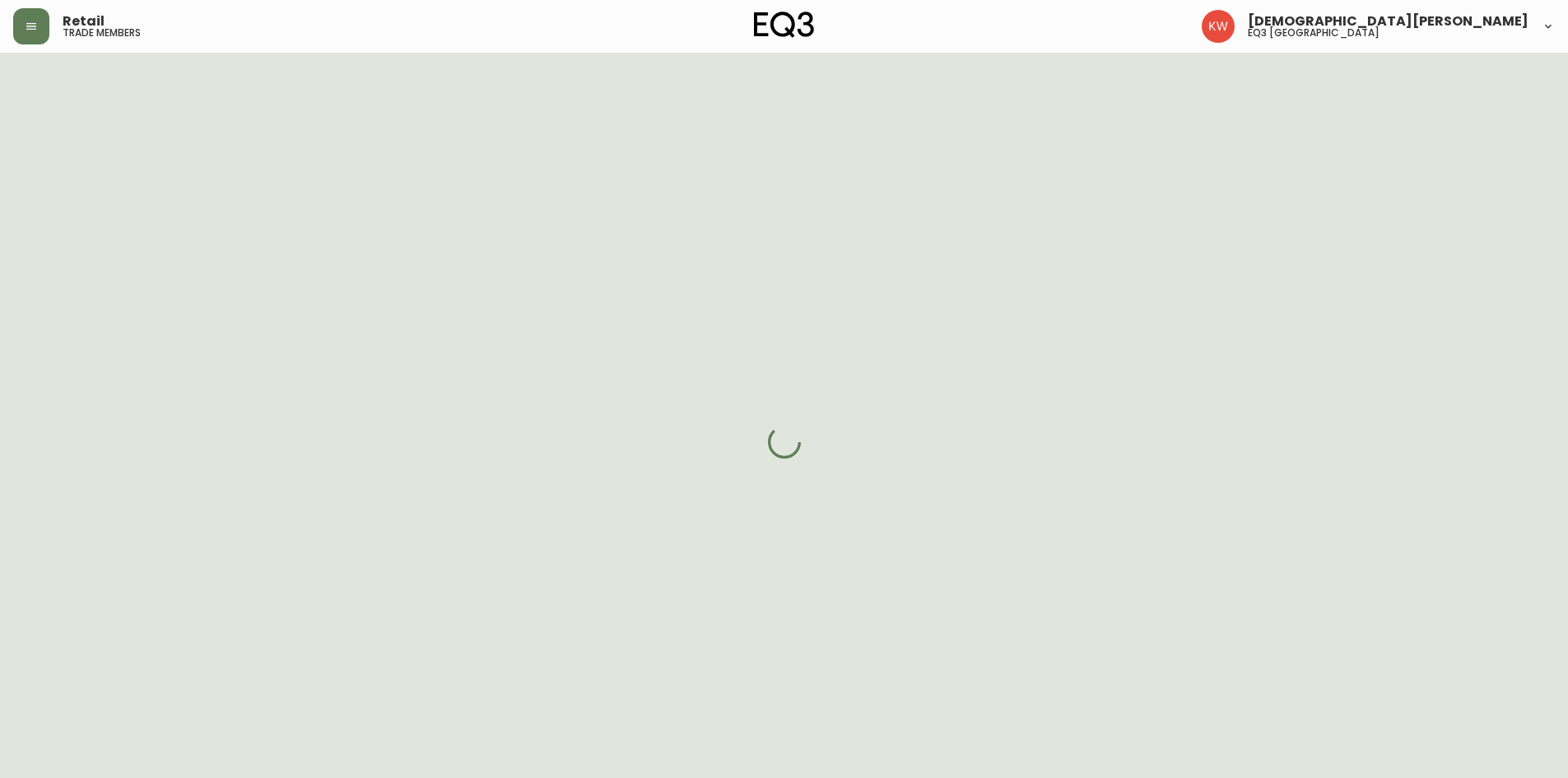
select select "cjw10z96m00006gs08l3o91tv"
select select "false"
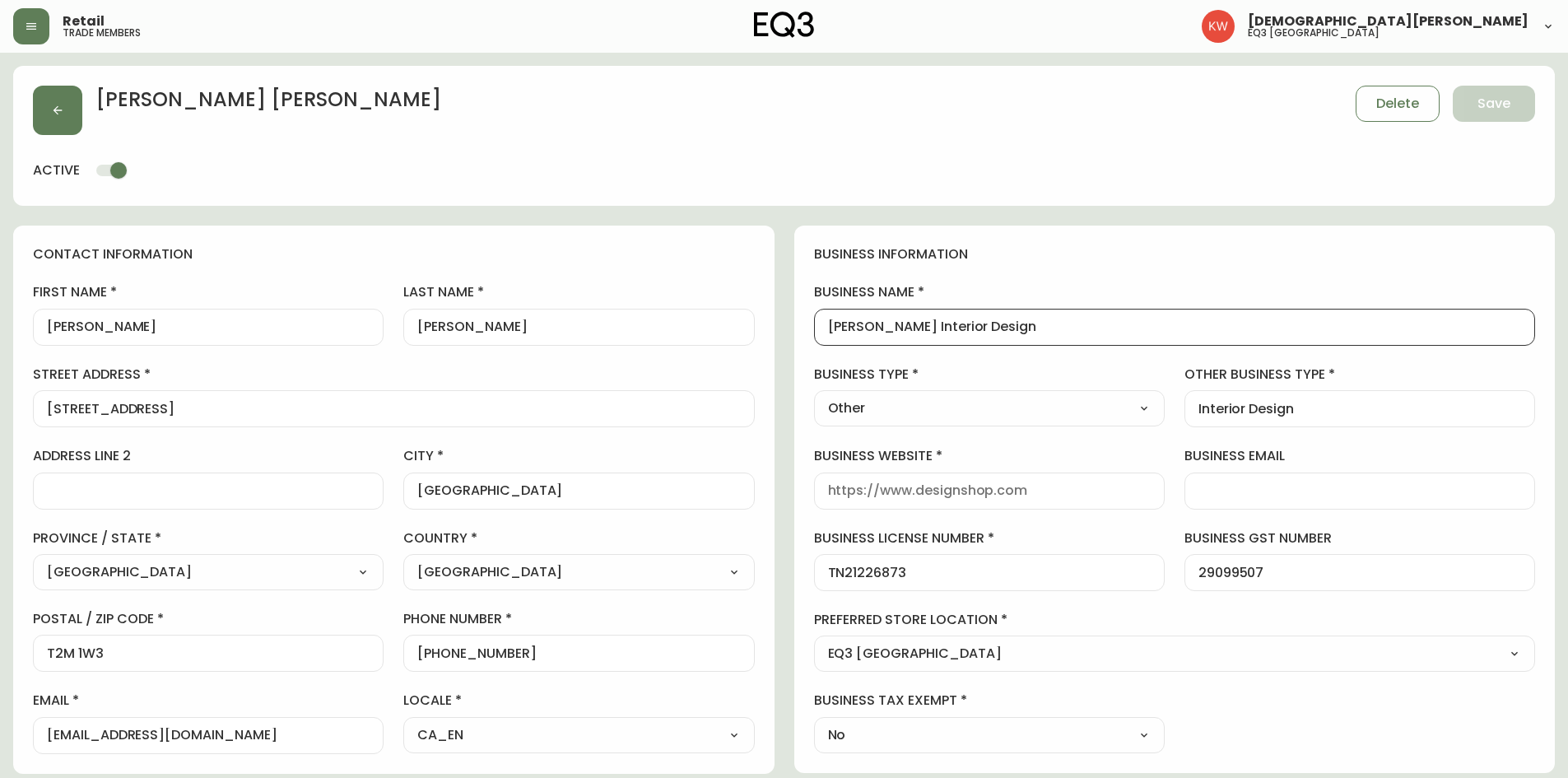
scroll to position [1, 0]
drag, startPoint x: 1036, startPoint y: 328, endPoint x: 790, endPoint y: 339, distance: 246.2
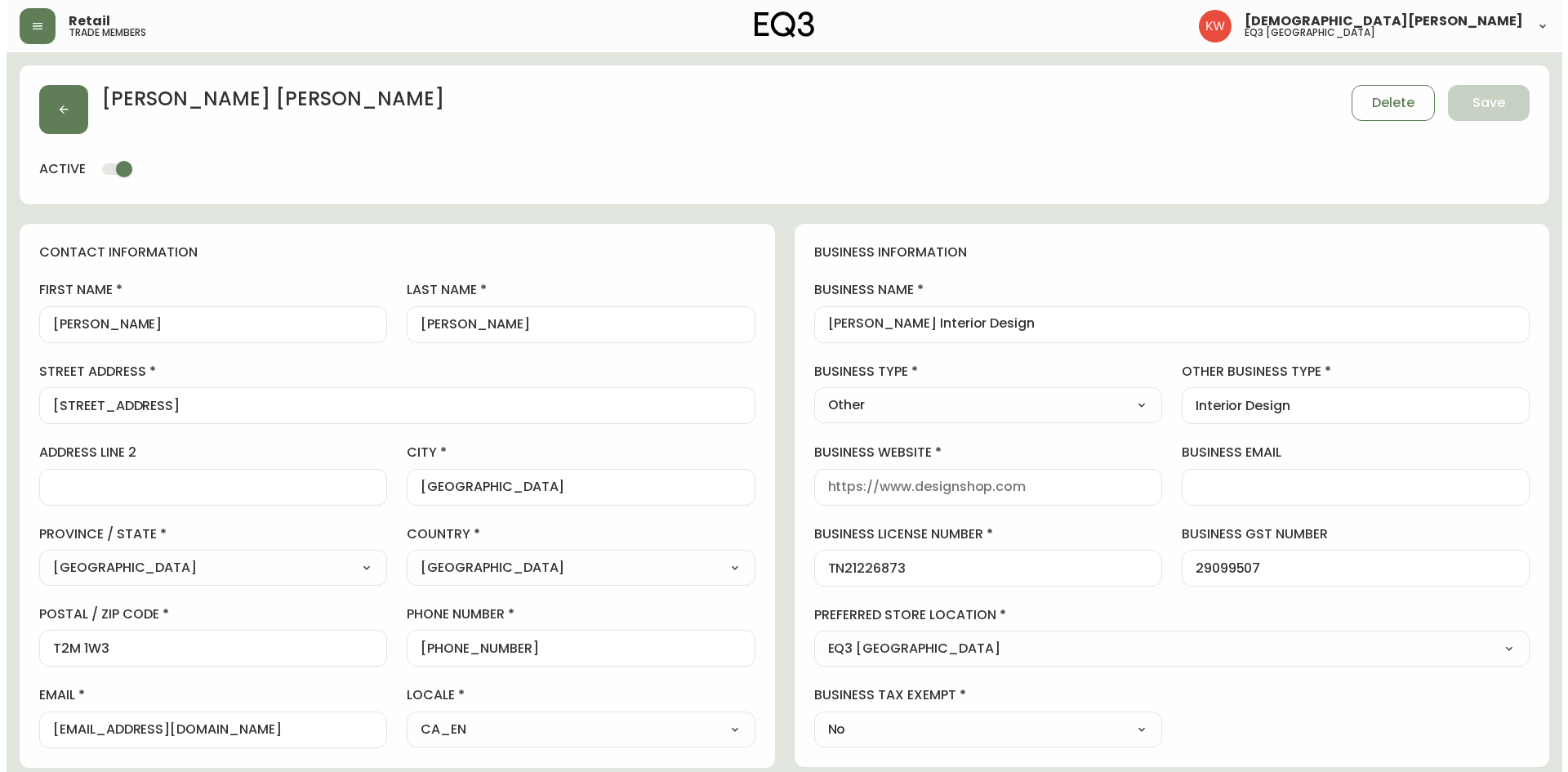
scroll to position [0, 0]
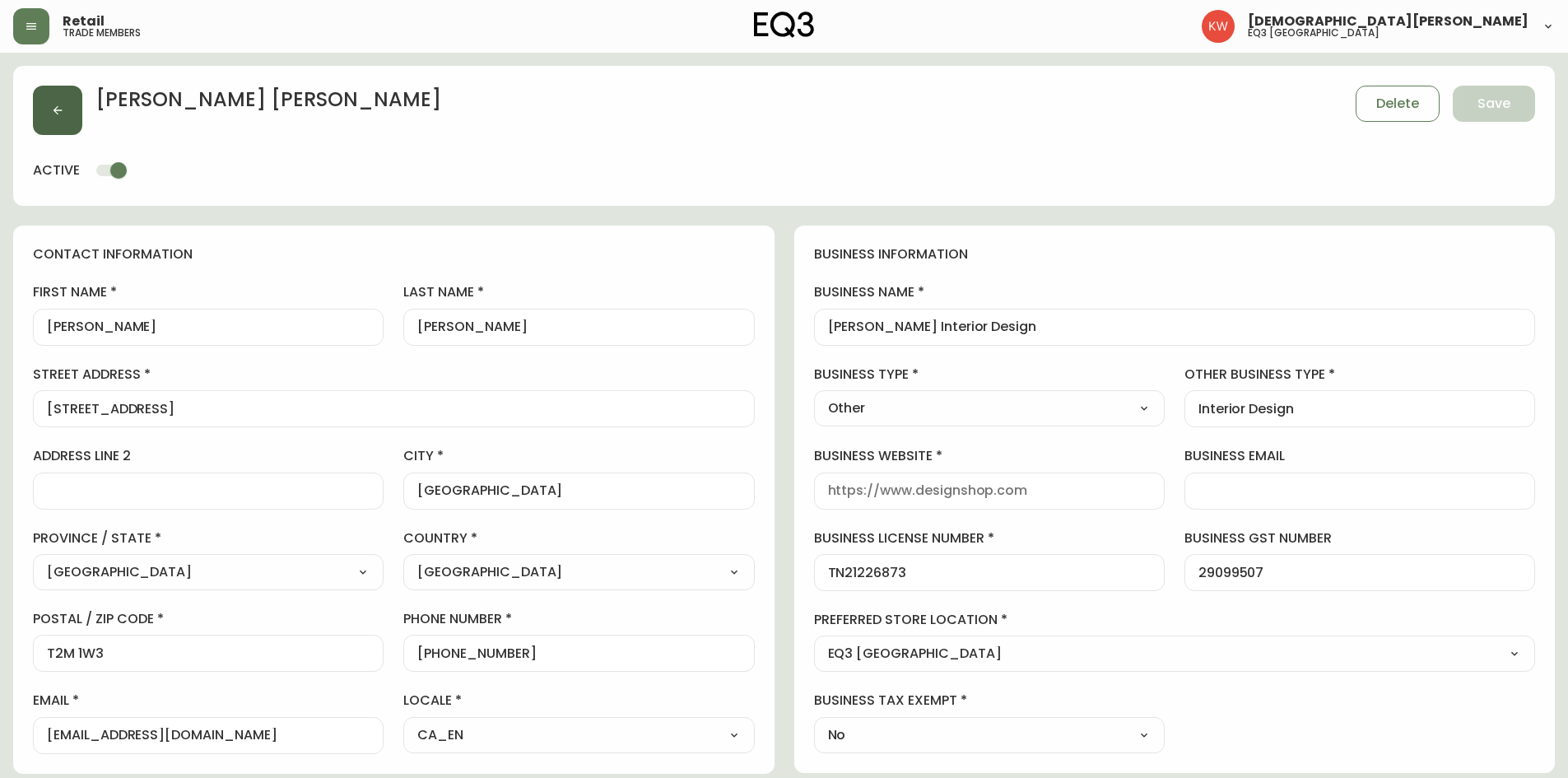
click at [41, 102] on button "button" at bounding box center [58, 111] width 50 height 50
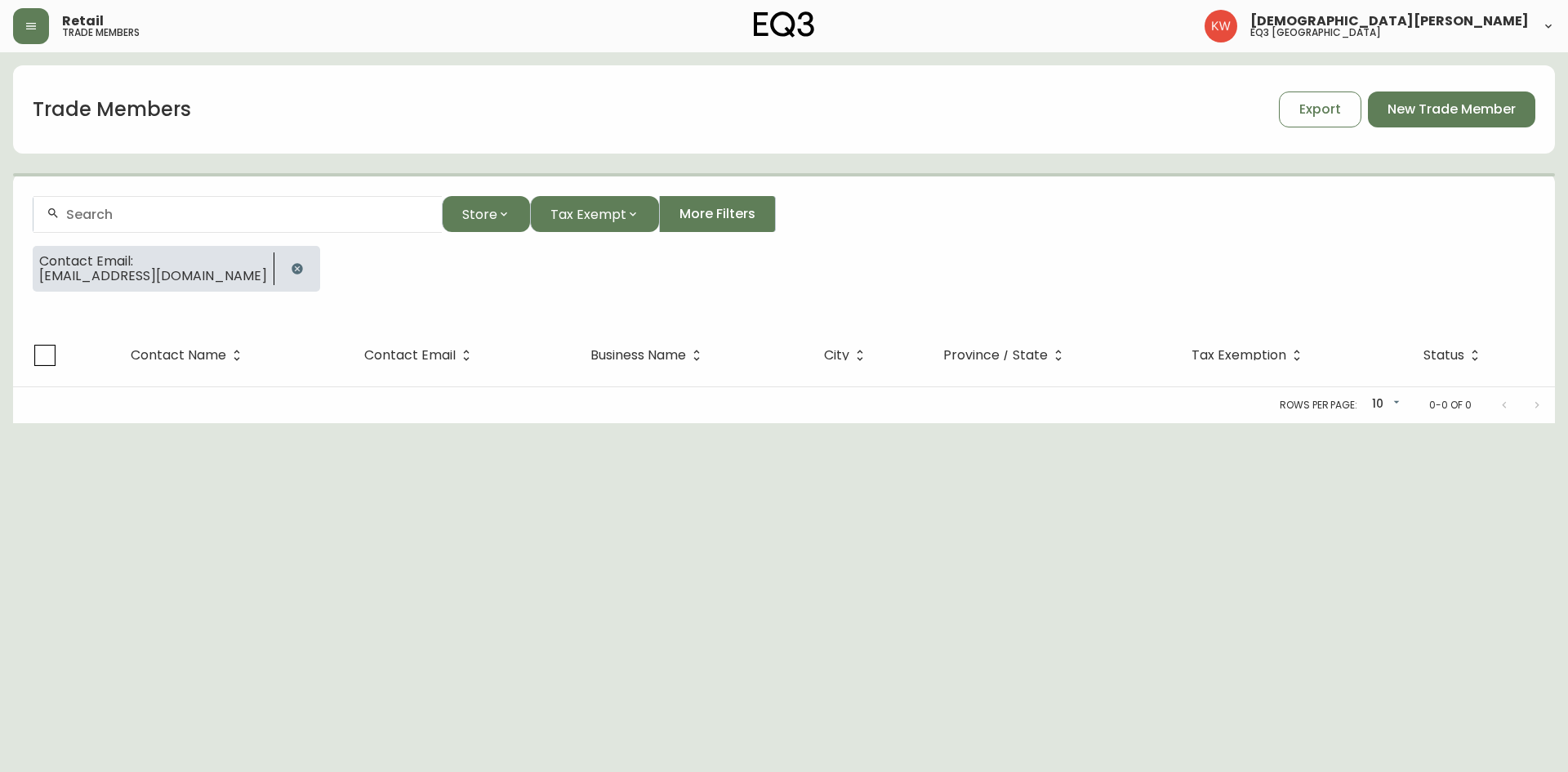
click at [292, 271] on icon "button" at bounding box center [297, 268] width 11 height 11
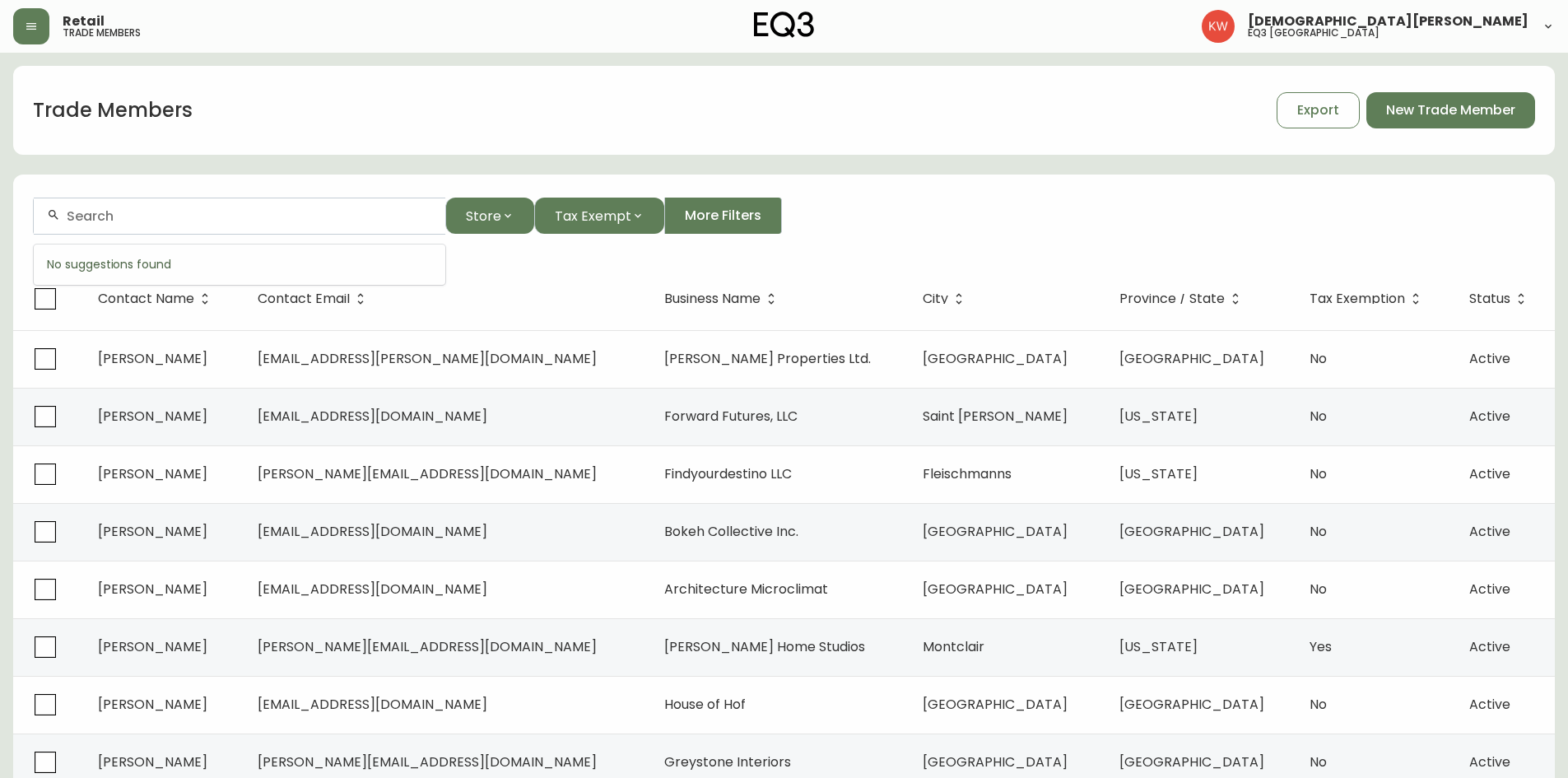
click at [251, 218] on input "text" at bounding box center [249, 216] width 365 height 16
click at [229, 226] on div at bounding box center [240, 216] width 411 height 37
click at [213, 229] on div at bounding box center [240, 216] width 411 height 37
paste input "[EMAIL_ADDRESS][DOMAIN_NAME]"
click at [198, 298] on span "[EMAIL_ADDRESS][DOMAIN_NAME]" at bounding box center [168, 304] width 230 height 19
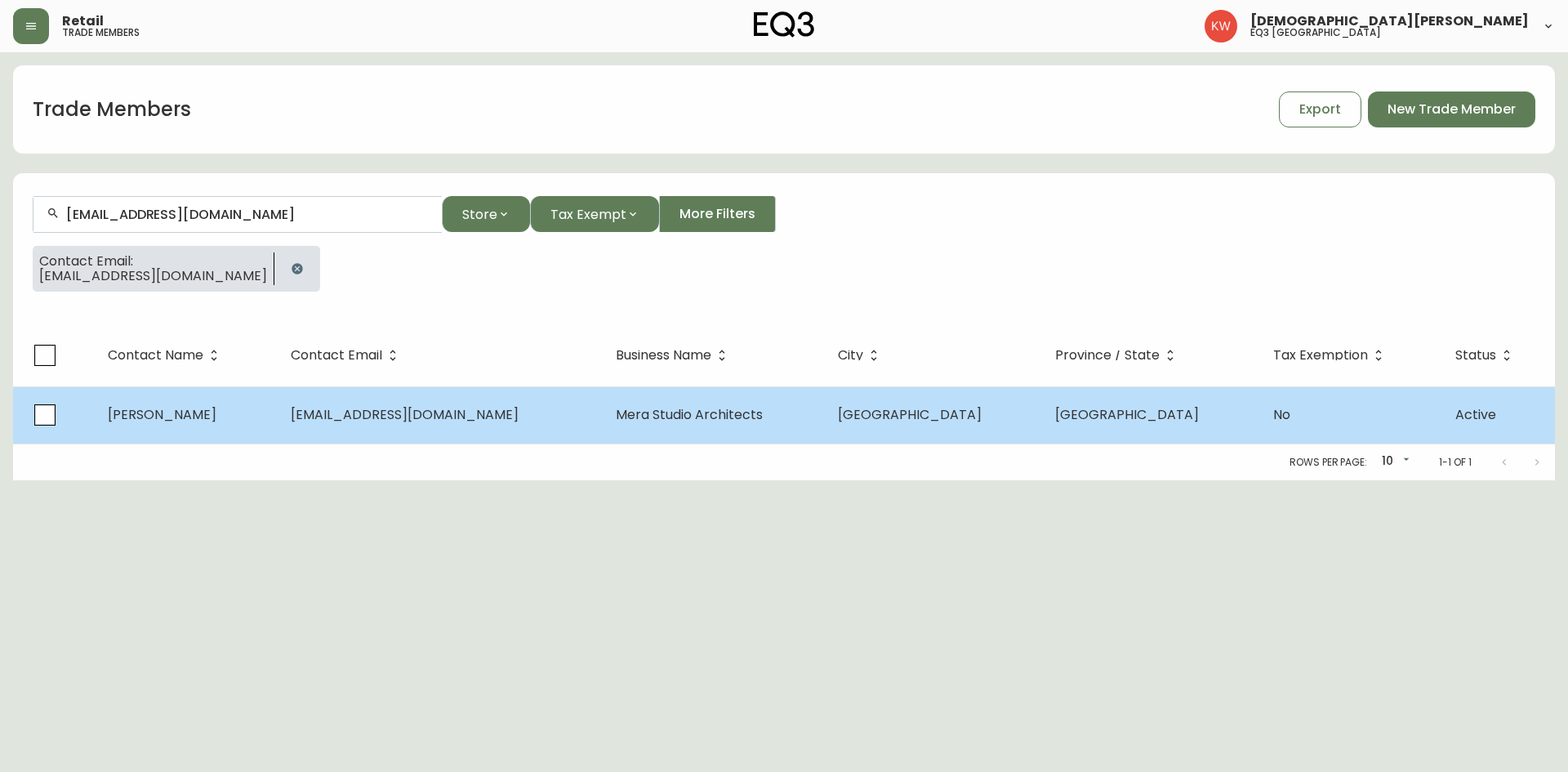
type input "[EMAIL_ADDRESS][DOMAIN_NAME]"
click at [133, 405] on span "[PERSON_NAME]" at bounding box center [162, 414] width 109 height 19
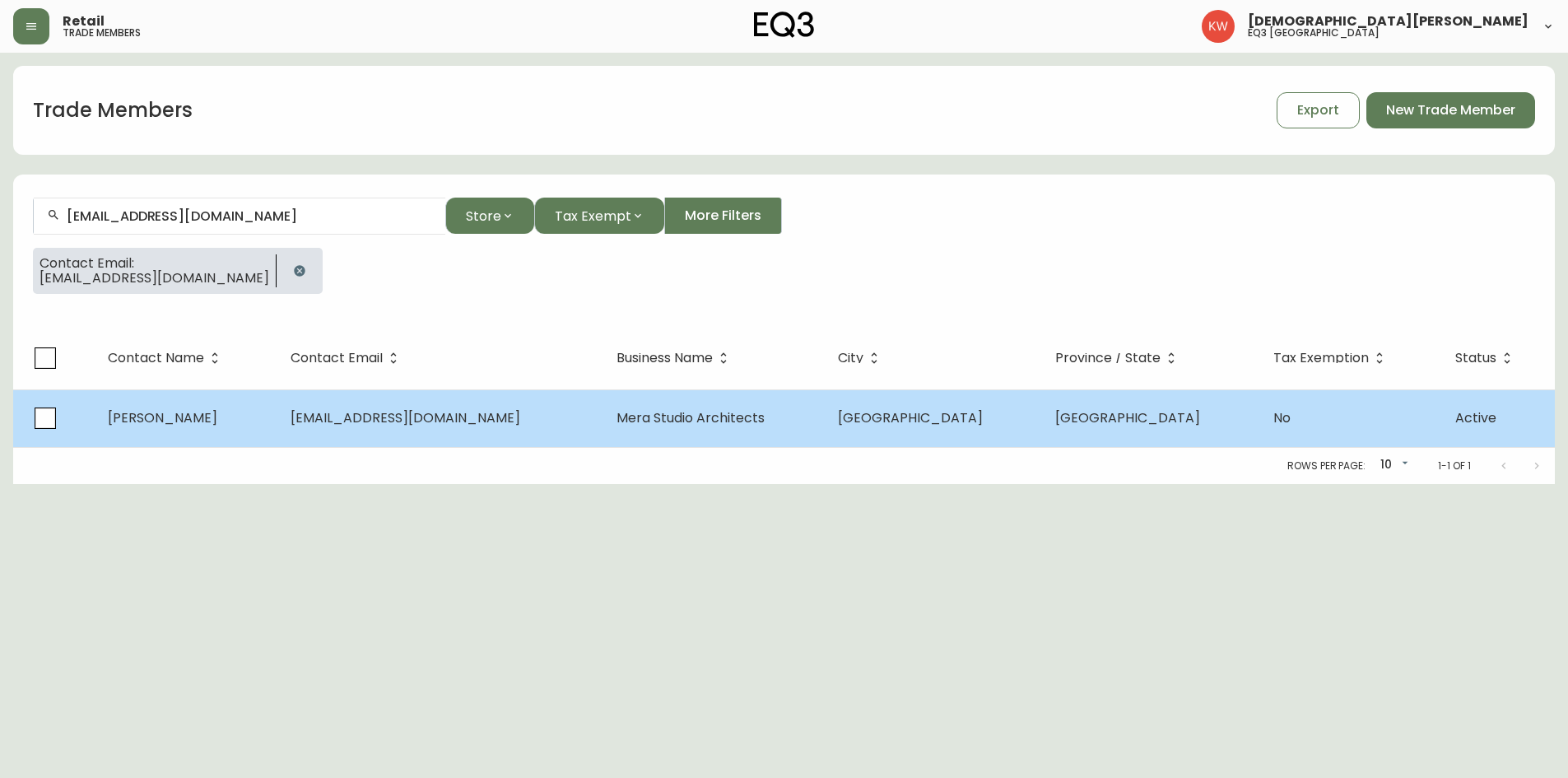
select select "AB"
select select "CA"
select select "CA_EN"
select select "Other"
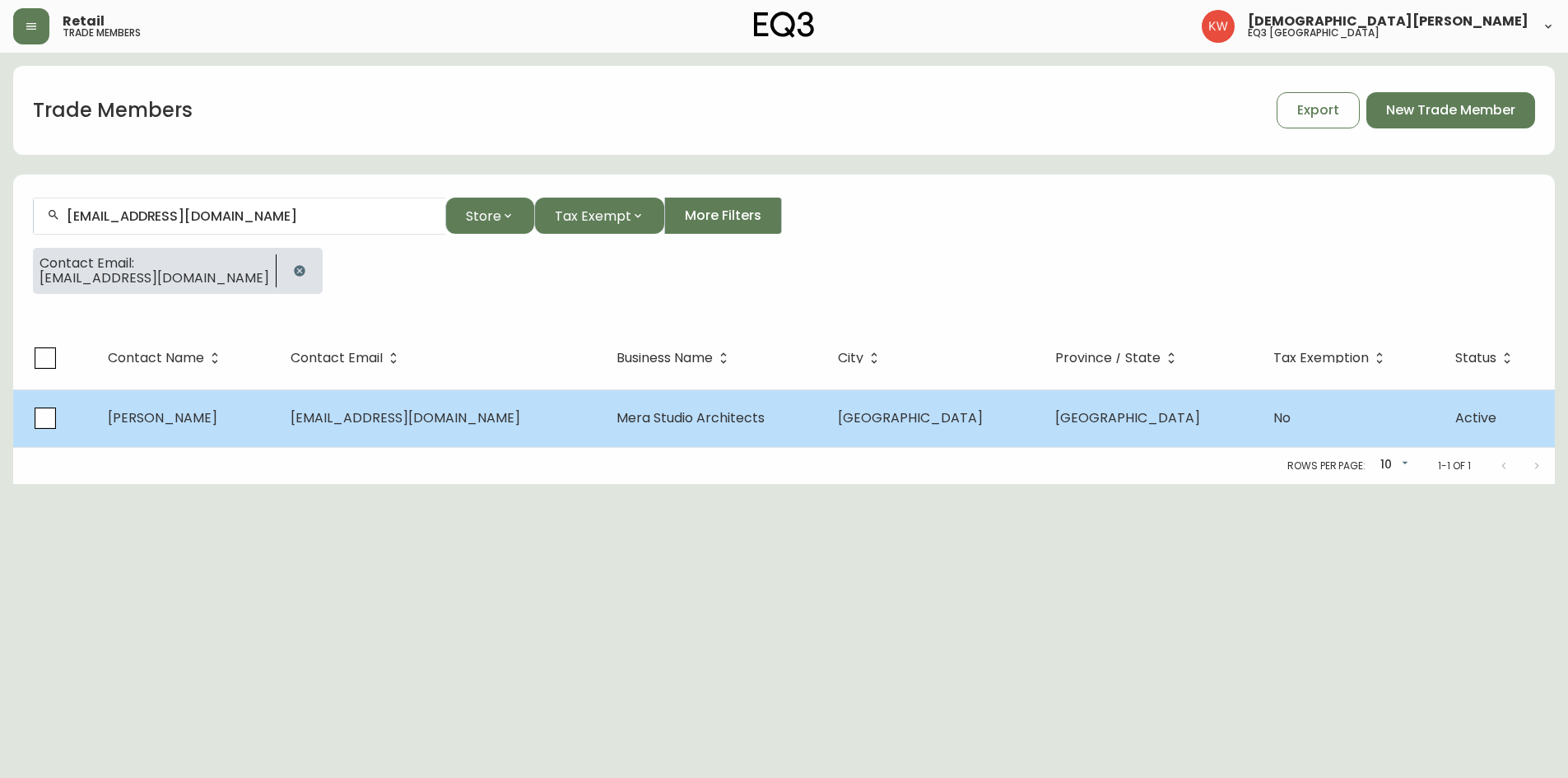
select select "false"
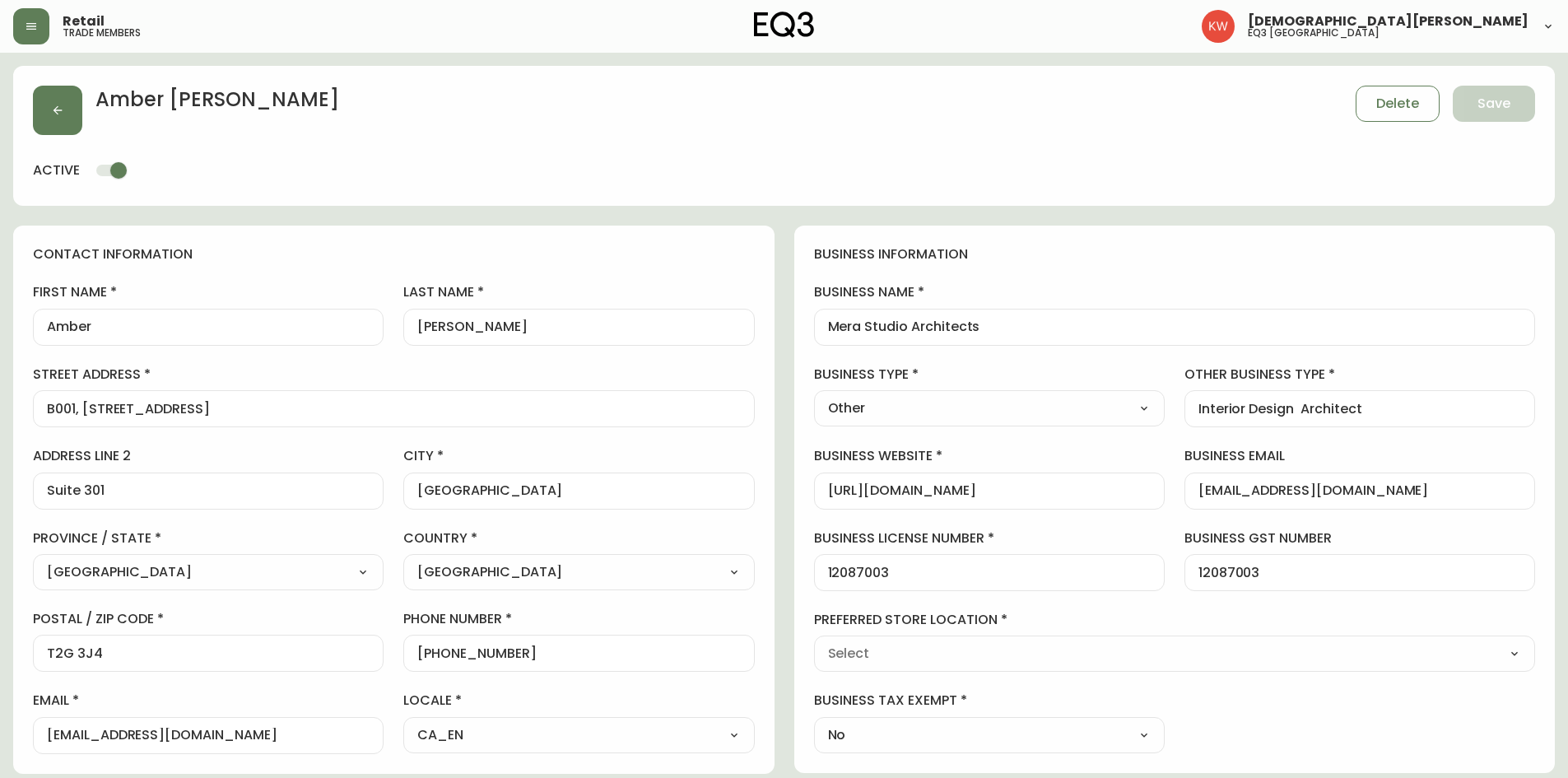
type input "EQ3 [GEOGRAPHIC_DATA]"
select select "cjw10z96m00006gs08l3o91tv"
drag, startPoint x: 982, startPoint y: 319, endPoint x: 909, endPoint y: 326, distance: 73.3
click at [909, 326] on input "Mera Studio Architects" at bounding box center [1174, 326] width 694 height 16
click at [53, 104] on icon "button" at bounding box center [57, 110] width 13 height 13
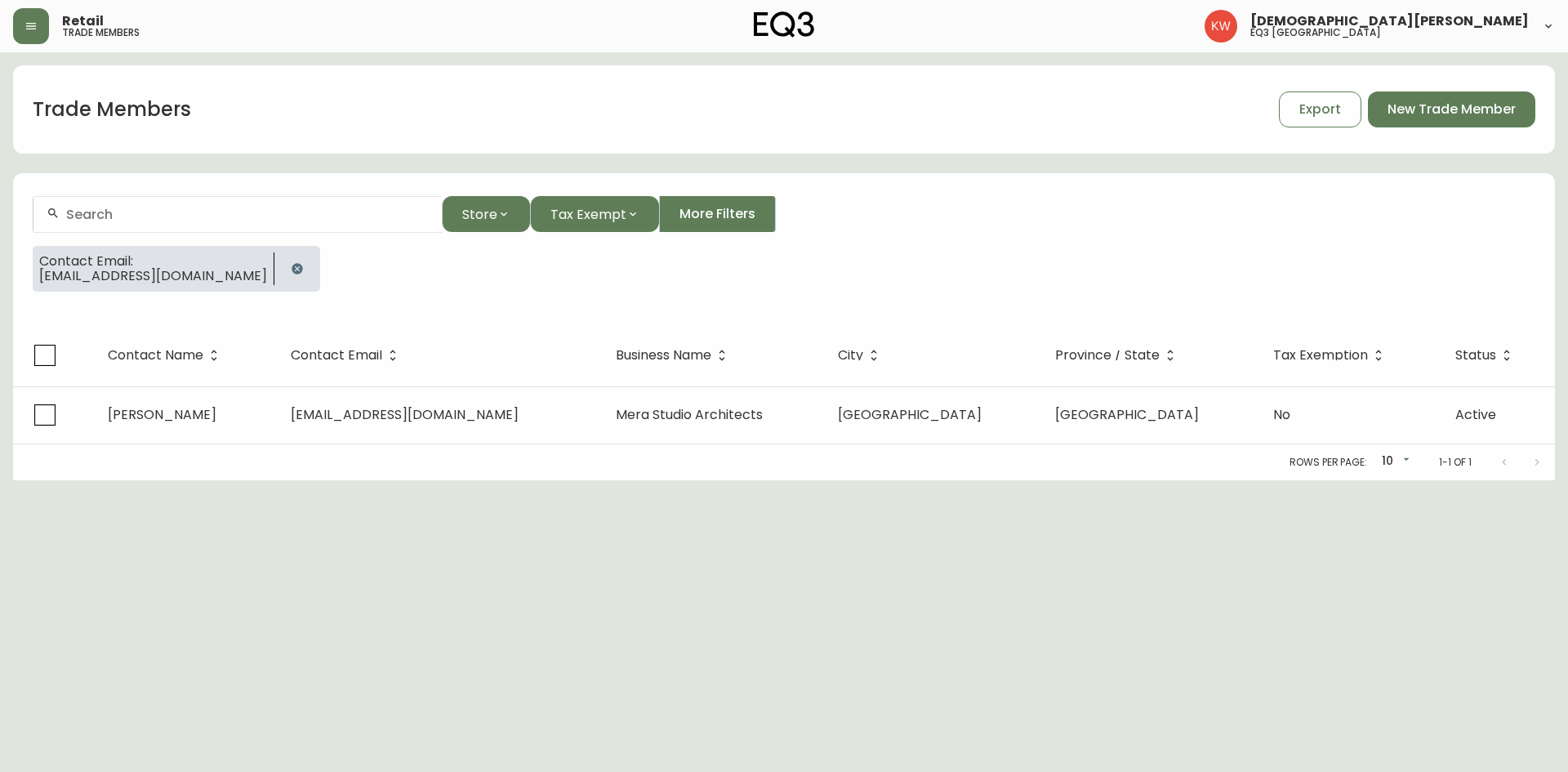
drag, startPoint x: 241, startPoint y: 274, endPoint x: 230, endPoint y: 253, distance: 23.7
click at [291, 273] on icon "button" at bounding box center [297, 269] width 13 height 13
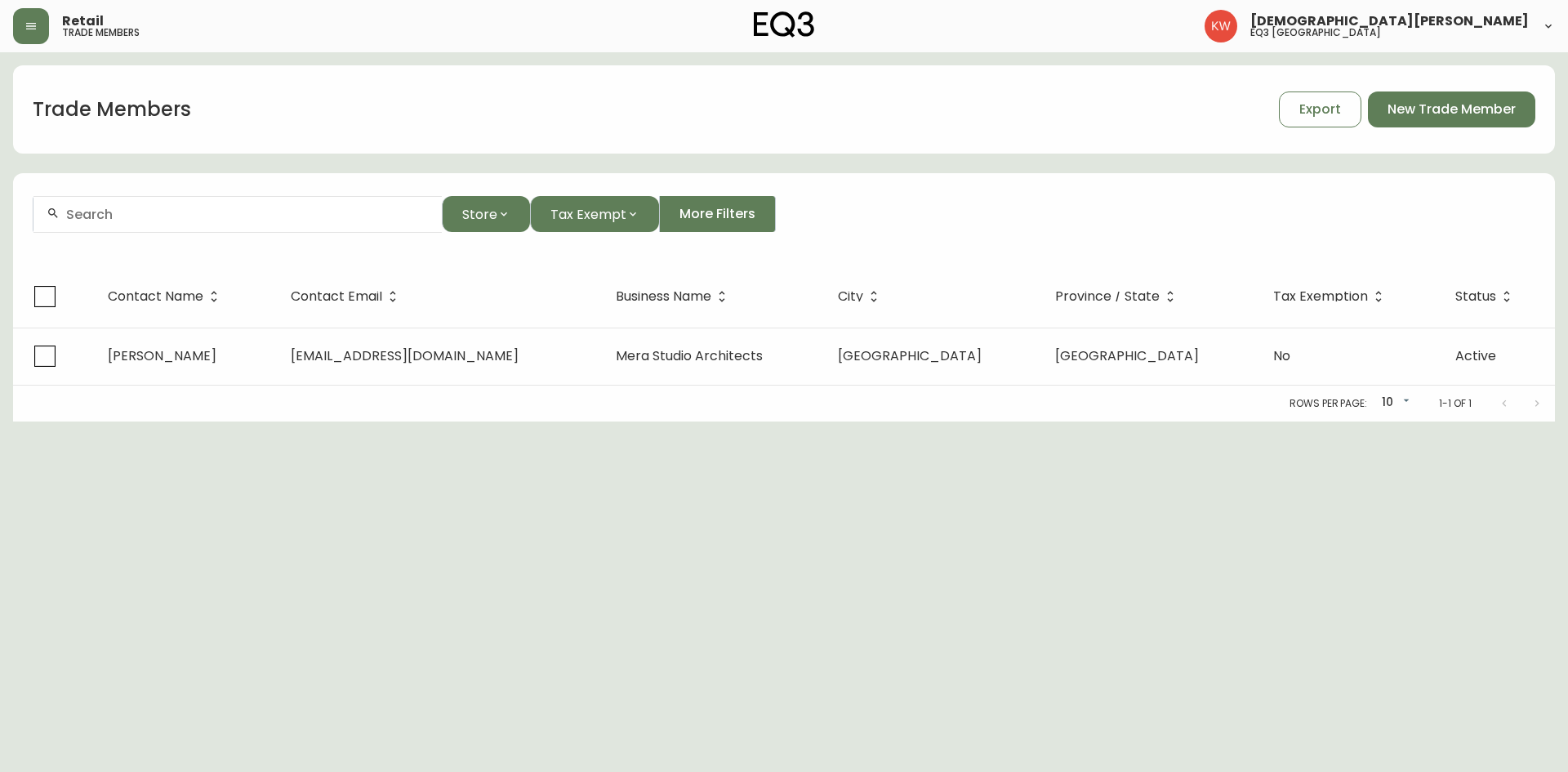
click at [205, 217] on input "text" at bounding box center [247, 214] width 362 height 16
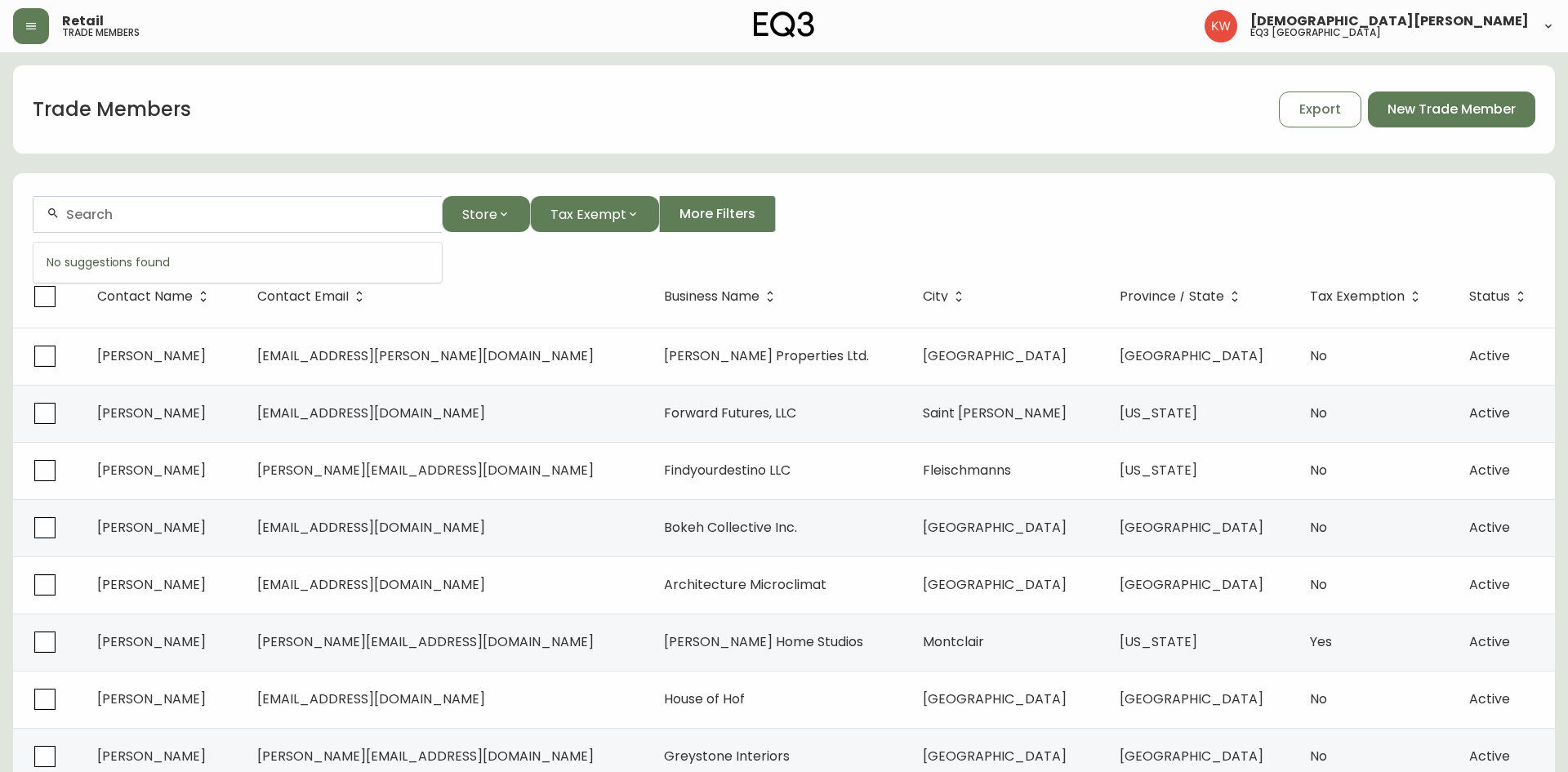
paste input "[PERSON_NAME][EMAIL_ADDRESS][DOMAIN_NAME]"
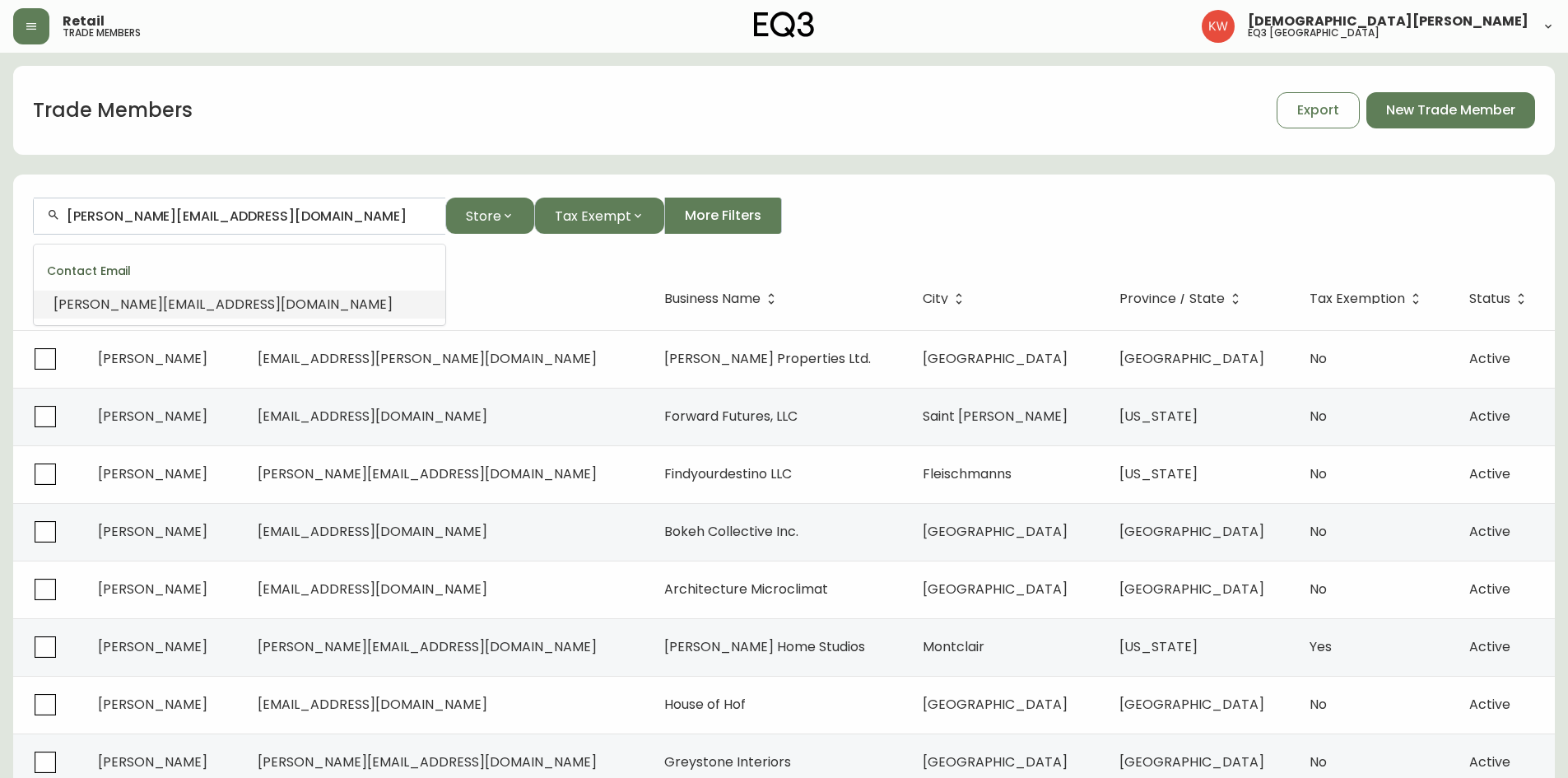
click at [212, 303] on span "[PERSON_NAME][EMAIL_ADDRESS][DOMAIN_NAME]" at bounding box center [223, 304] width 339 height 19
type input "[PERSON_NAME][EMAIL_ADDRESS][DOMAIN_NAME]"
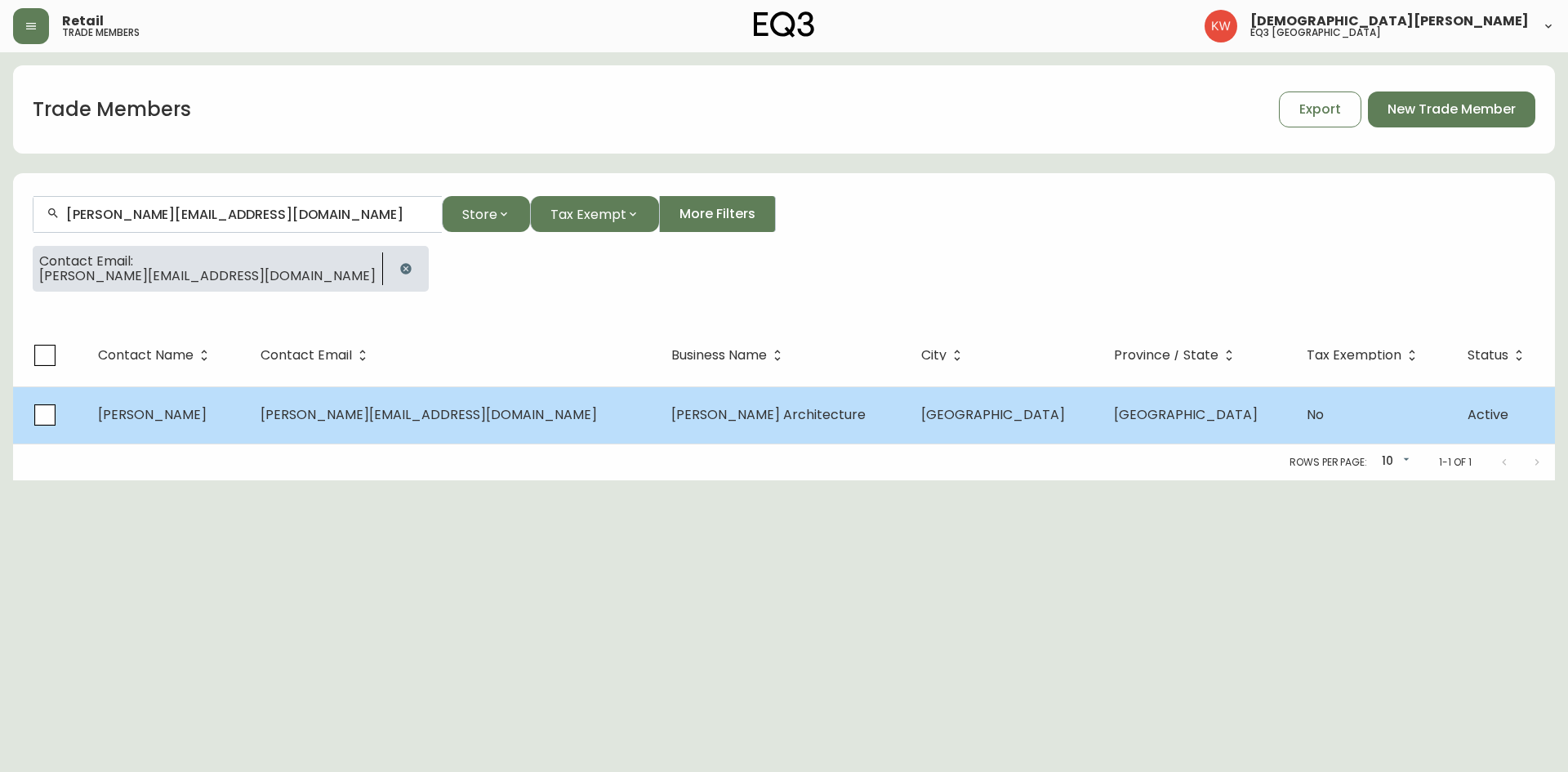
click at [247, 421] on td "[PERSON_NAME]" at bounding box center [166, 414] width 162 height 57
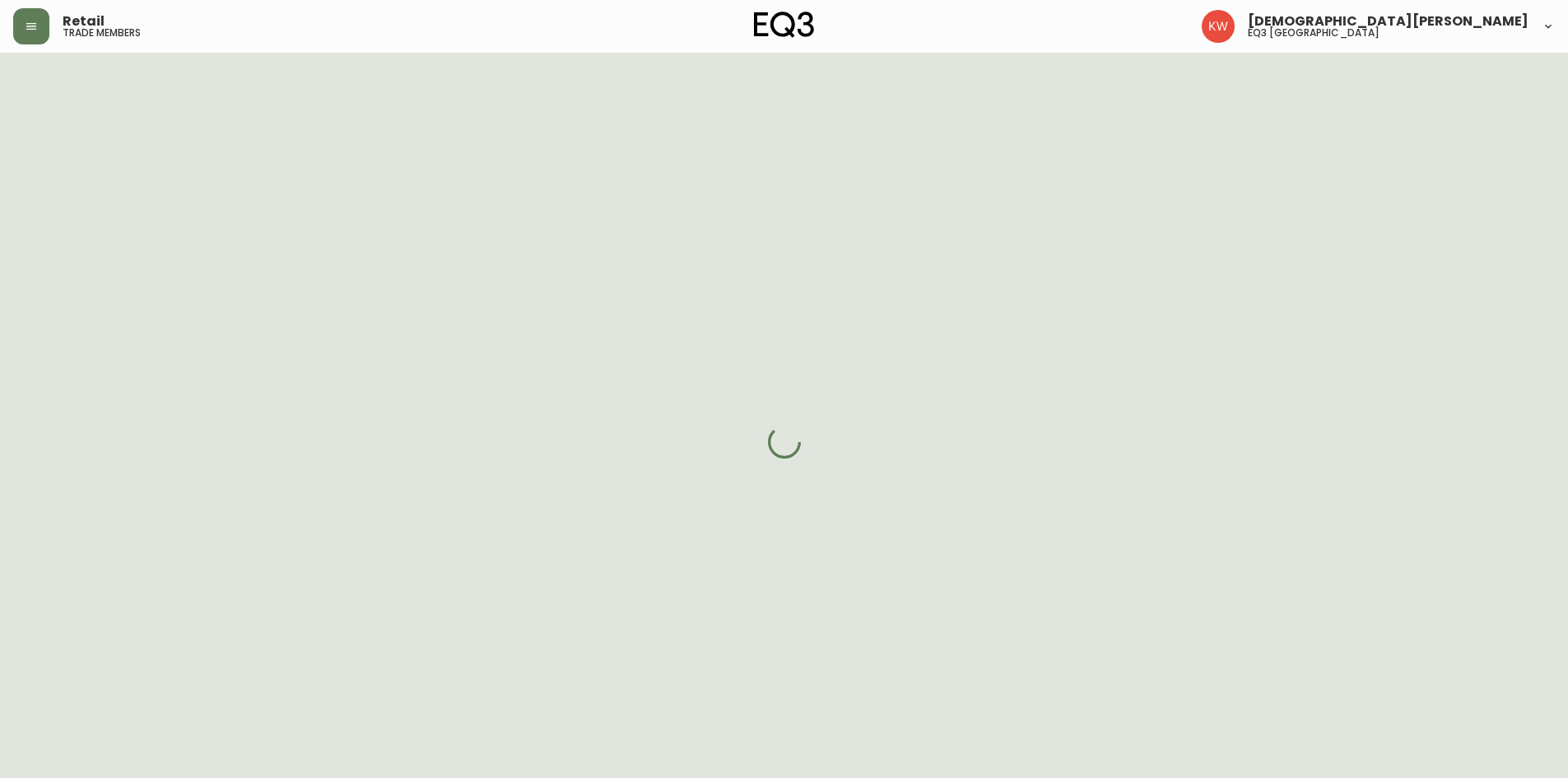
select select "AB"
select select "CA"
select select "CA_EN"
select select "Other"
select select "Architect"
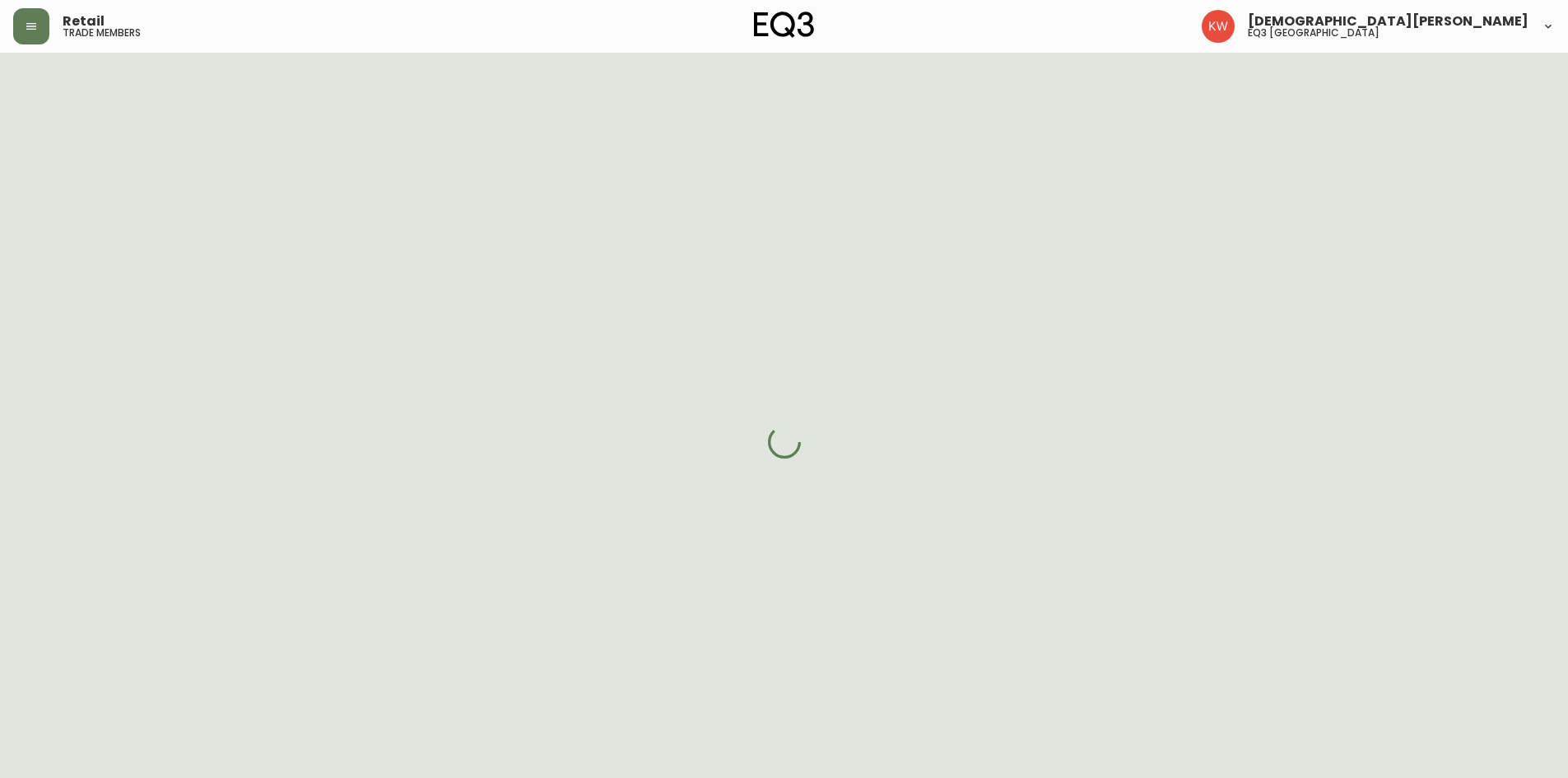
select select "cjw10z96m00006gs08l3o91tv"
select select "false"
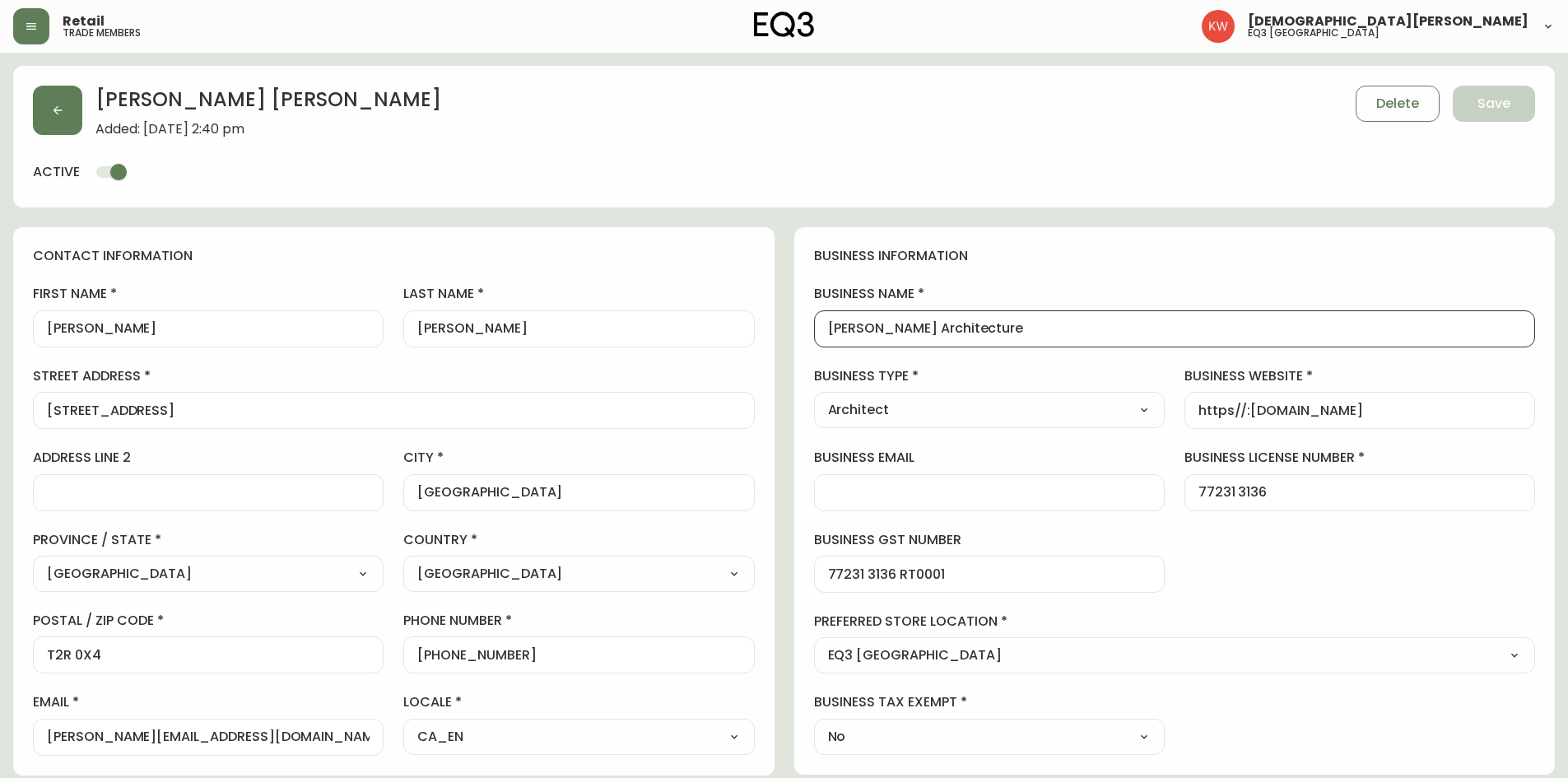
drag, startPoint x: 993, startPoint y: 326, endPoint x: 812, endPoint y: 336, distance: 181.3
click at [812, 336] on div "business information business name [PERSON_NAME] Architecture business type Arc…" at bounding box center [1175, 501] width 761 height 548
click at [53, 102] on button "button" at bounding box center [58, 111] width 50 height 50
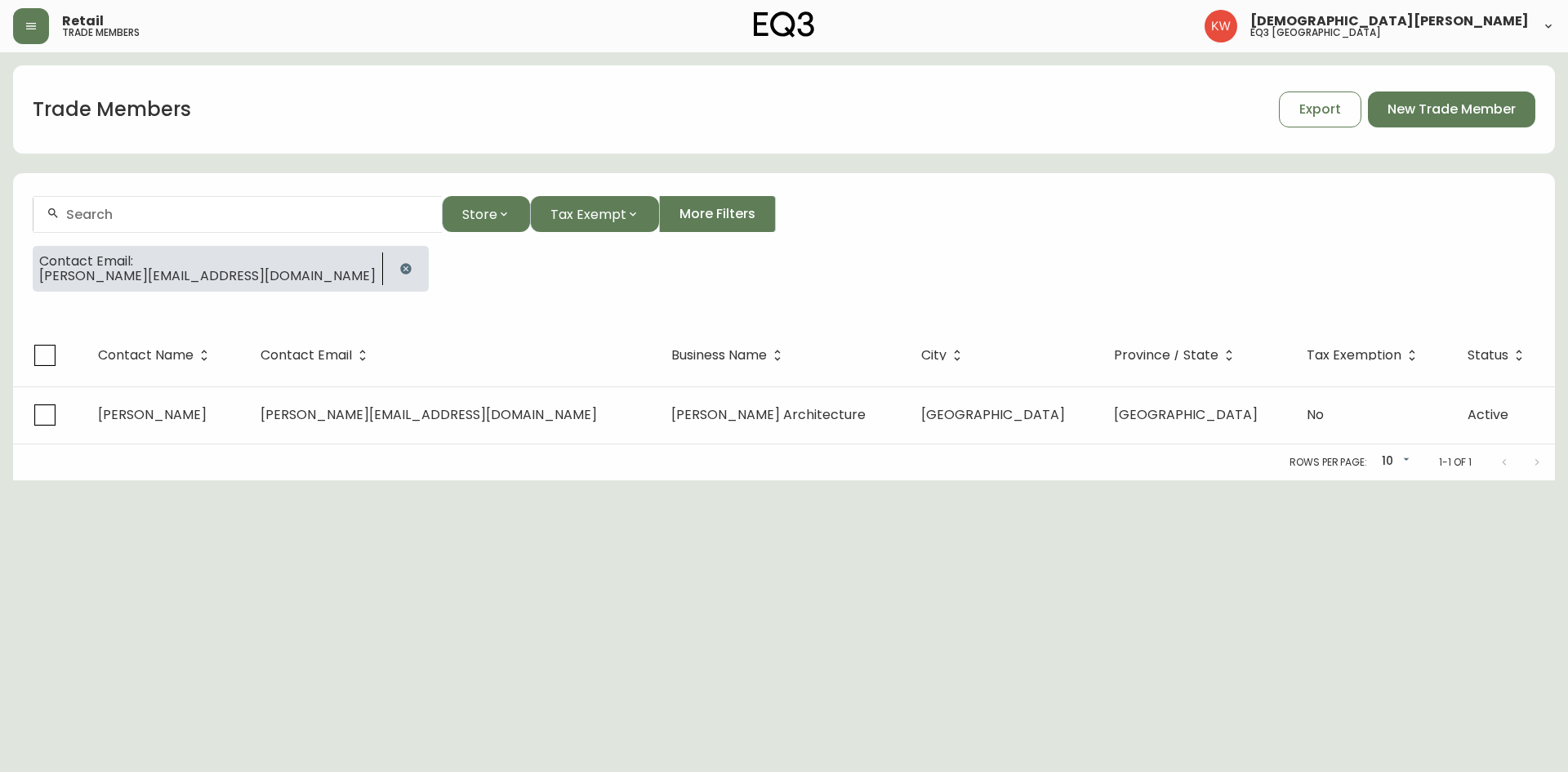
click at [400, 267] on icon "button" at bounding box center [405, 268] width 11 height 11
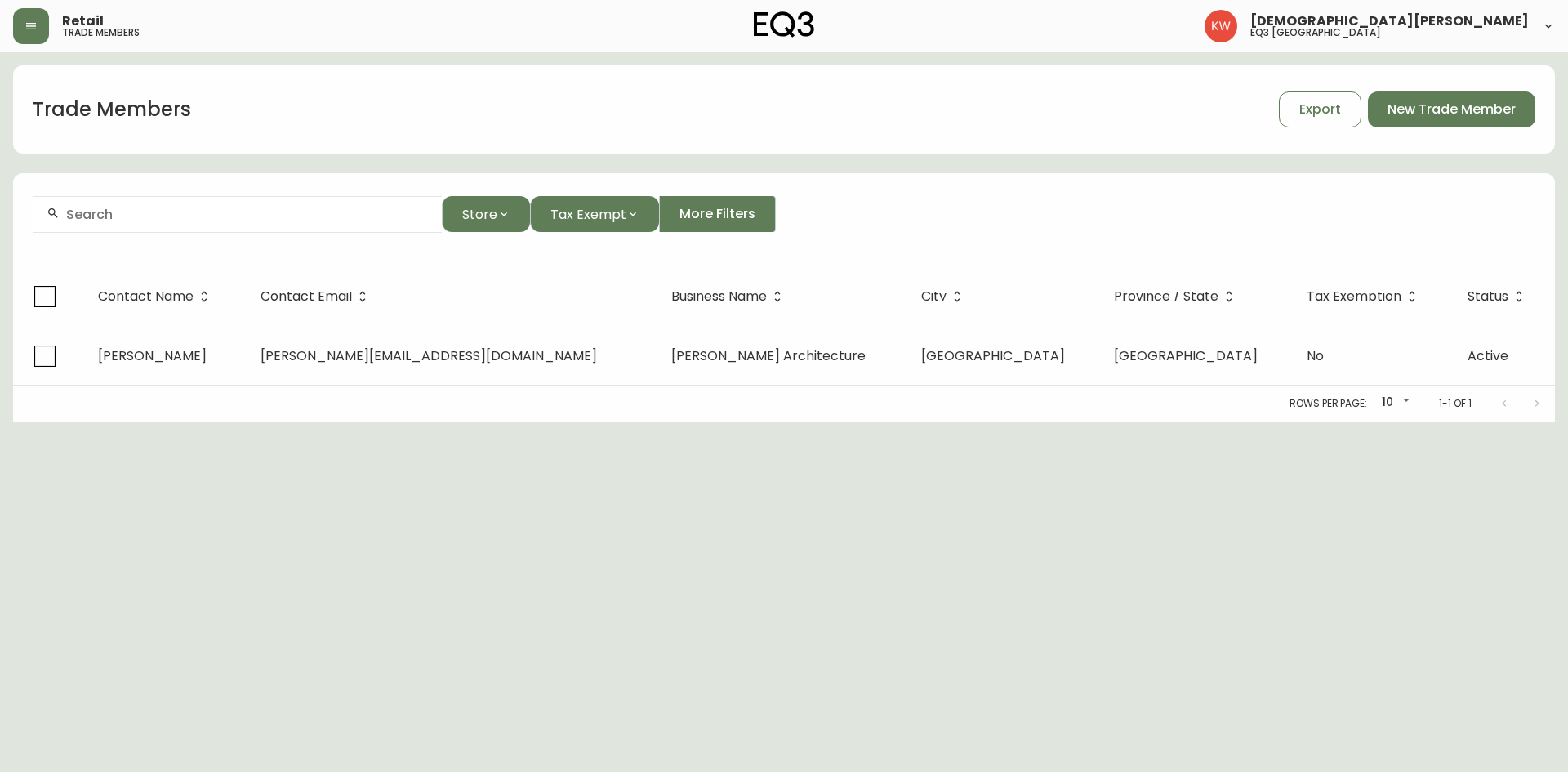
click at [247, 225] on div at bounding box center [238, 214] width 408 height 37
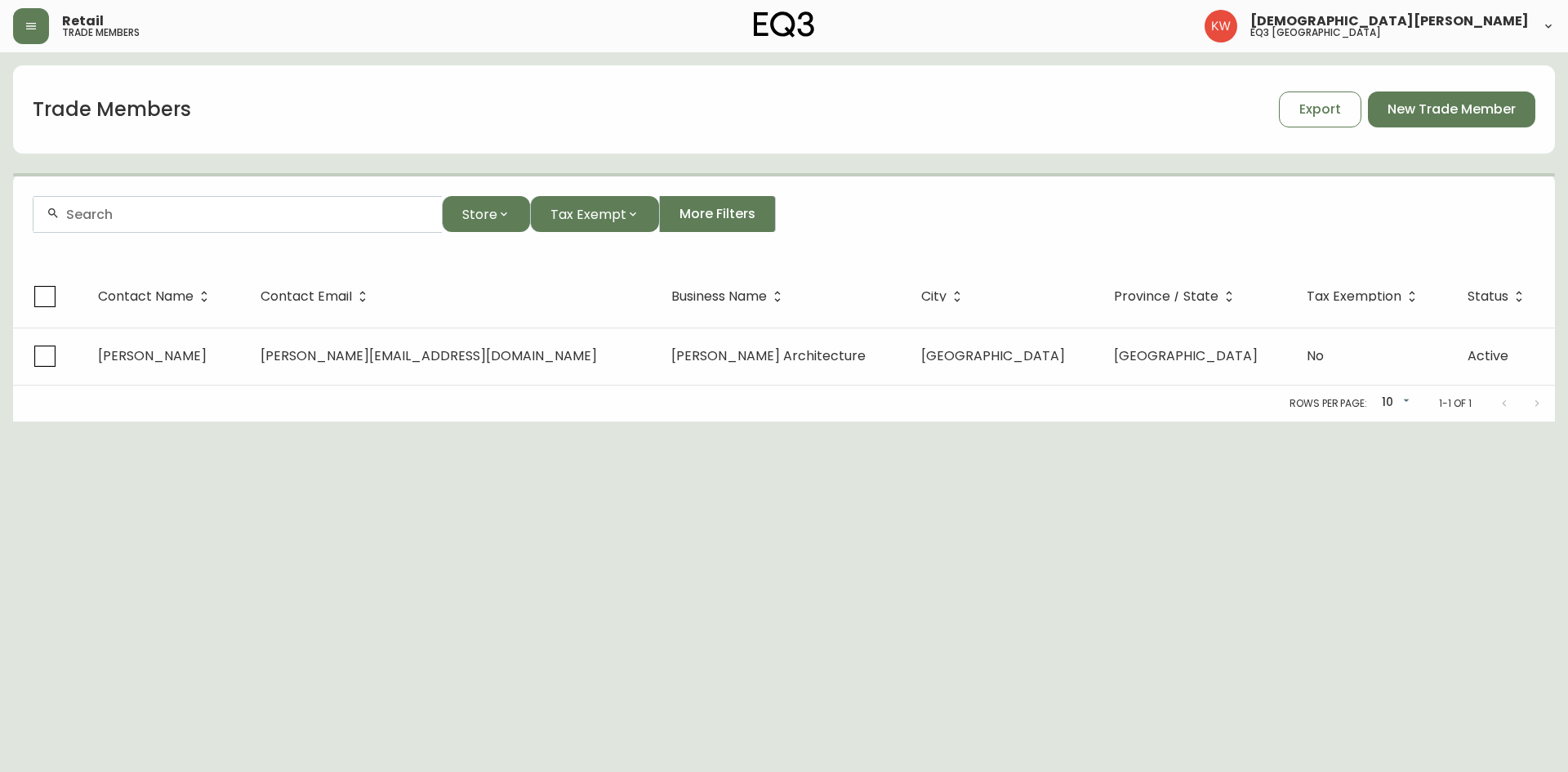
paste input "[EMAIL_ADDRESS][DOMAIN_NAME]"
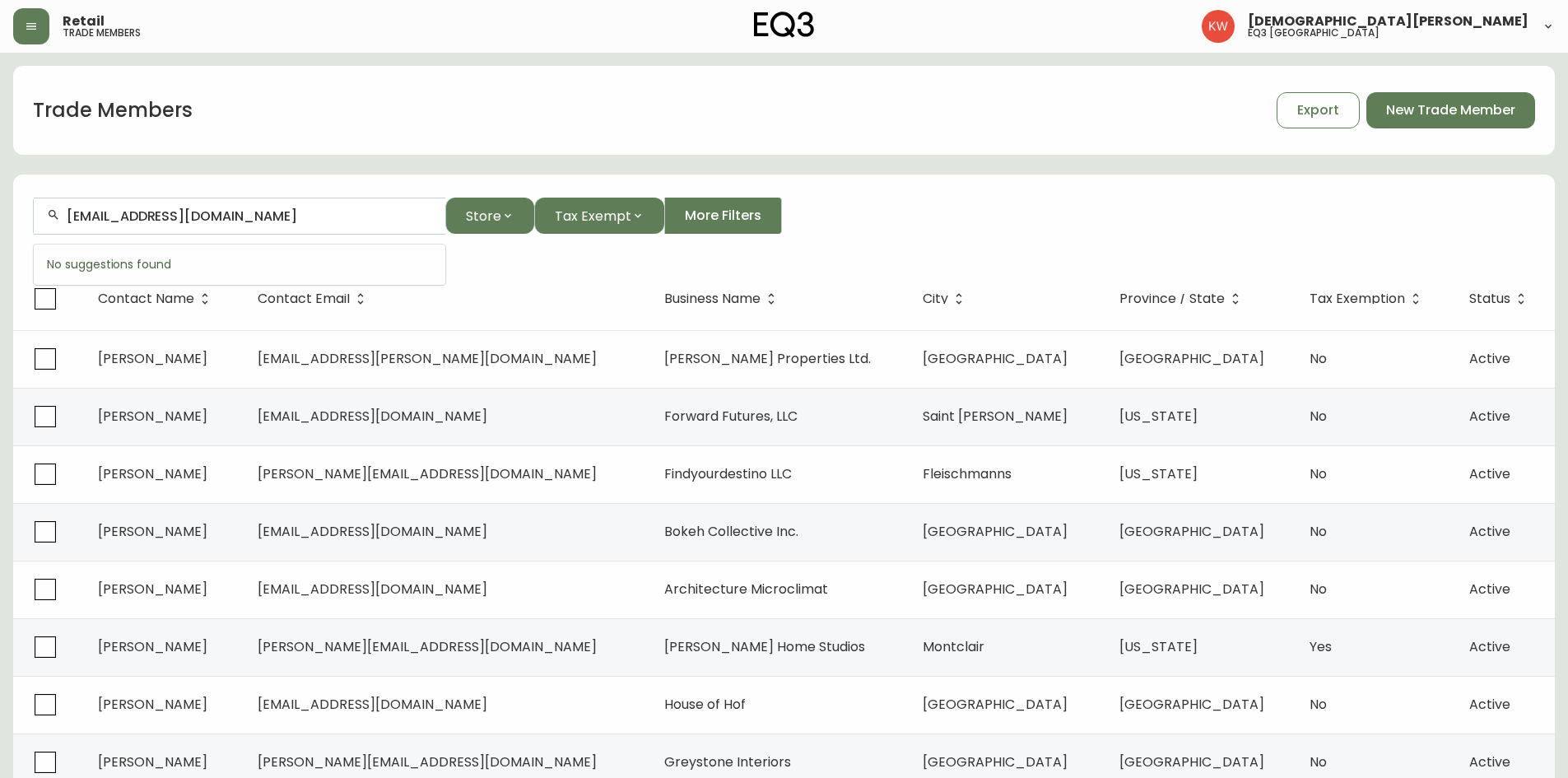
type input "[EMAIL_ADDRESS][DOMAIN_NAME]"
click at [232, 307] on span "[EMAIL_ADDRESS][DOMAIN_NAME]" at bounding box center [168, 304] width 230 height 19
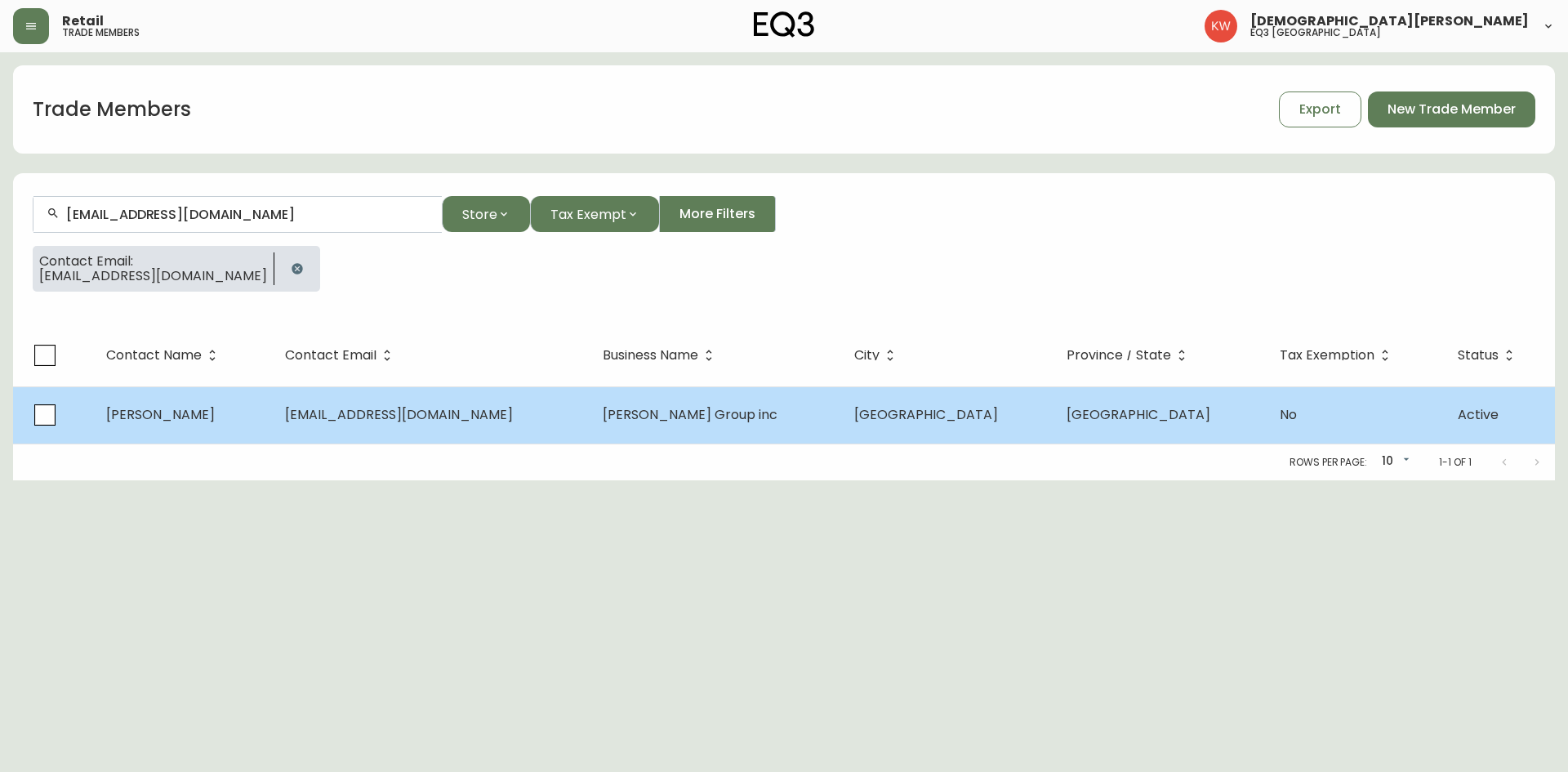
click at [228, 413] on td "[PERSON_NAME]" at bounding box center [183, 414] width 179 height 57
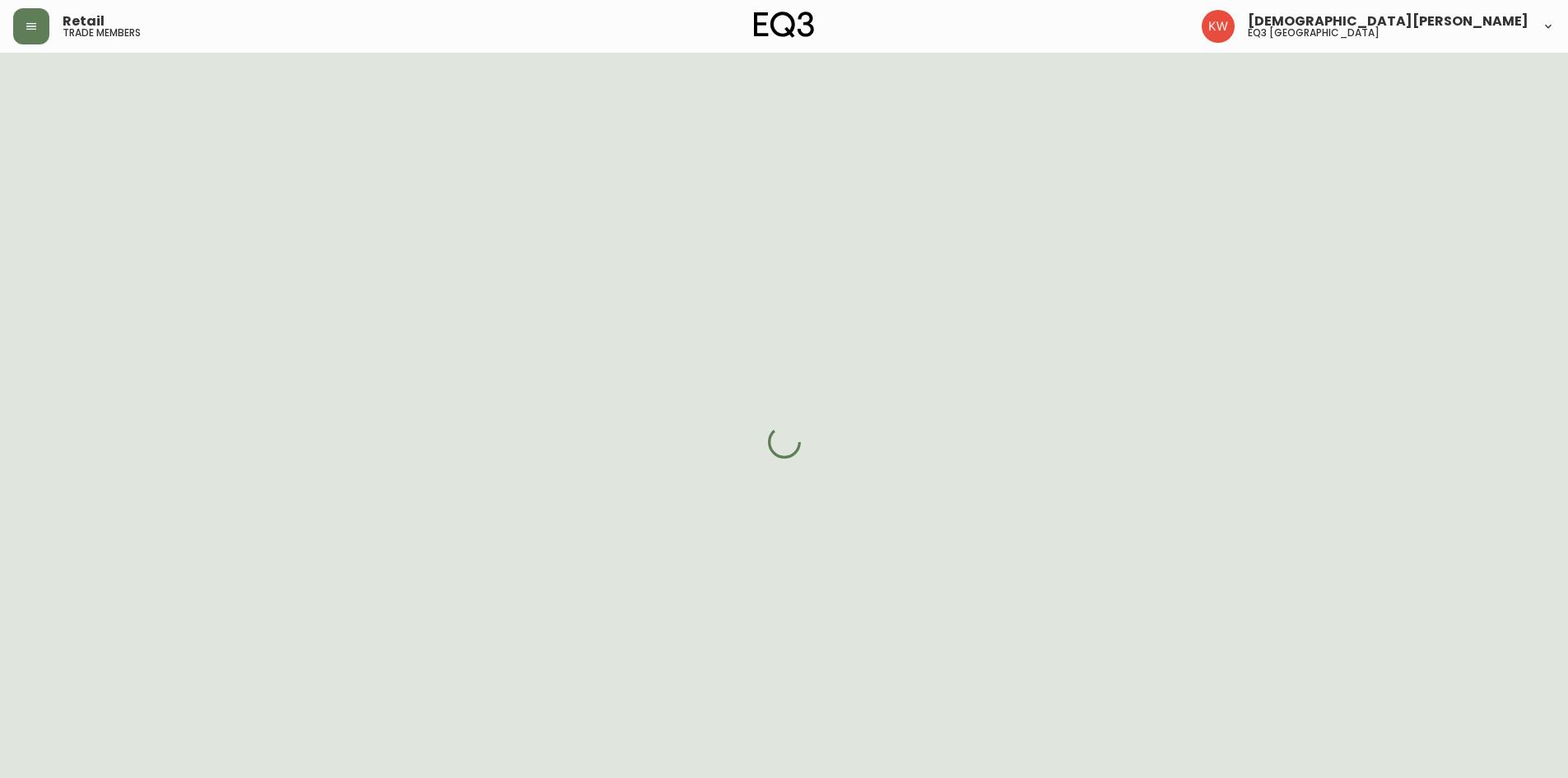
select select "AB"
select select "CA"
select select "CA_EN"
select select "Other"
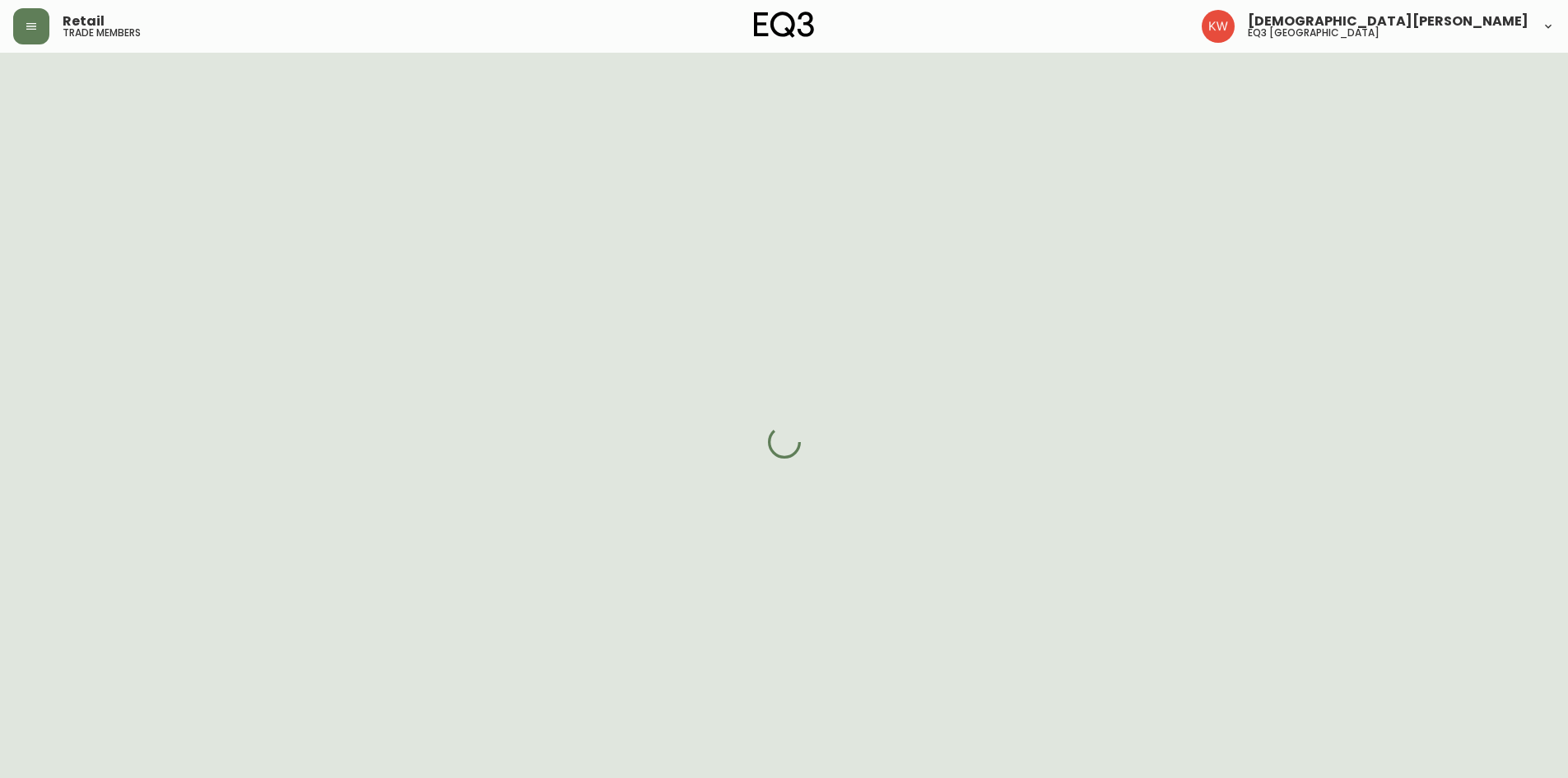
select select "cjw10z96m00006gs08l3o91tv"
select select "false"
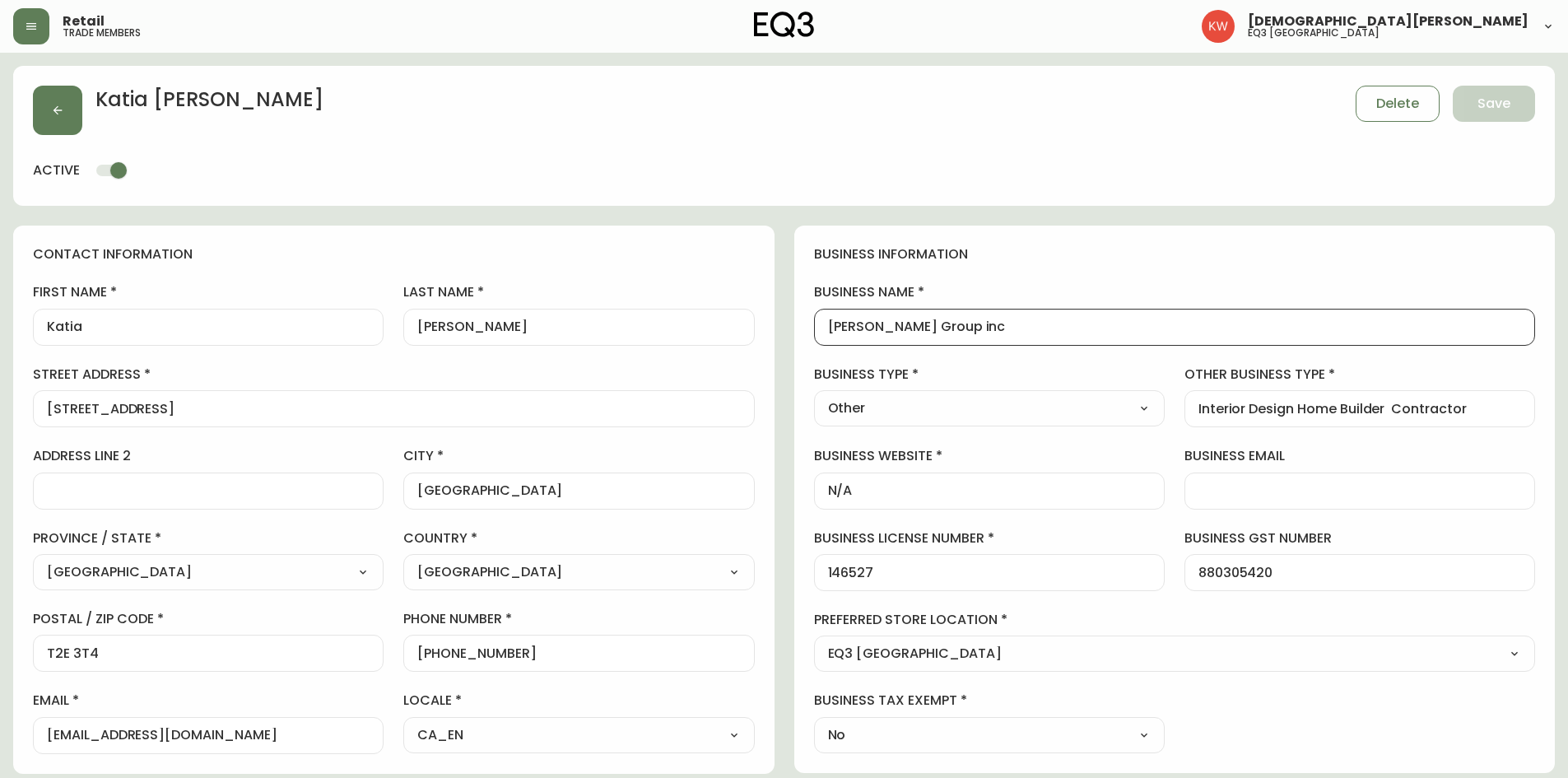
drag, startPoint x: 964, startPoint y: 329, endPoint x: 803, endPoint y: 330, distance: 161.0
click at [803, 330] on div "business information business name [PERSON_NAME] Group inc business type Other …" at bounding box center [1175, 500] width 761 height 548
click at [57, 98] on button "button" at bounding box center [58, 111] width 50 height 50
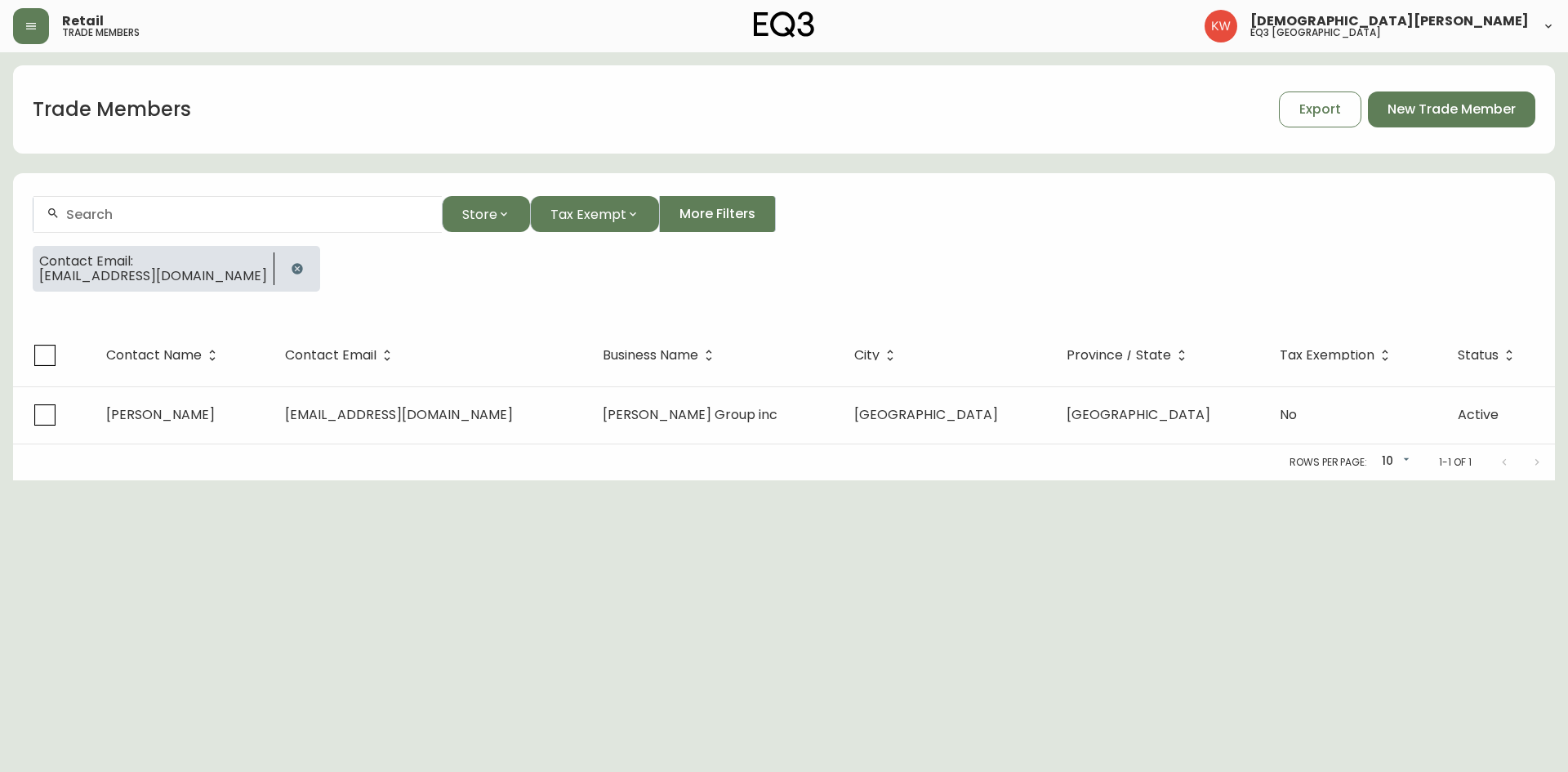
click at [292, 264] on icon "button" at bounding box center [297, 268] width 11 height 11
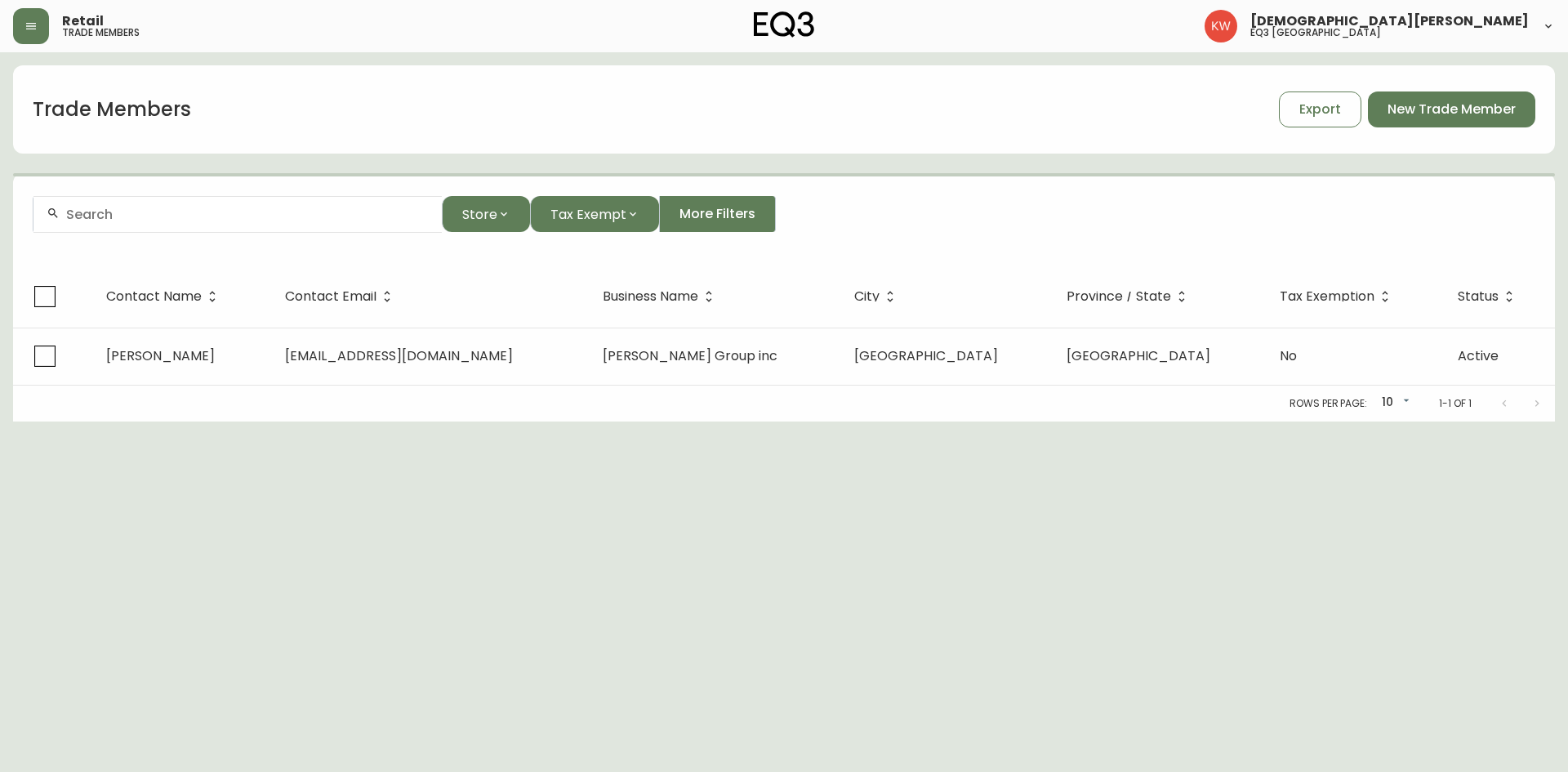
click at [226, 222] on div at bounding box center [238, 214] width 408 height 37
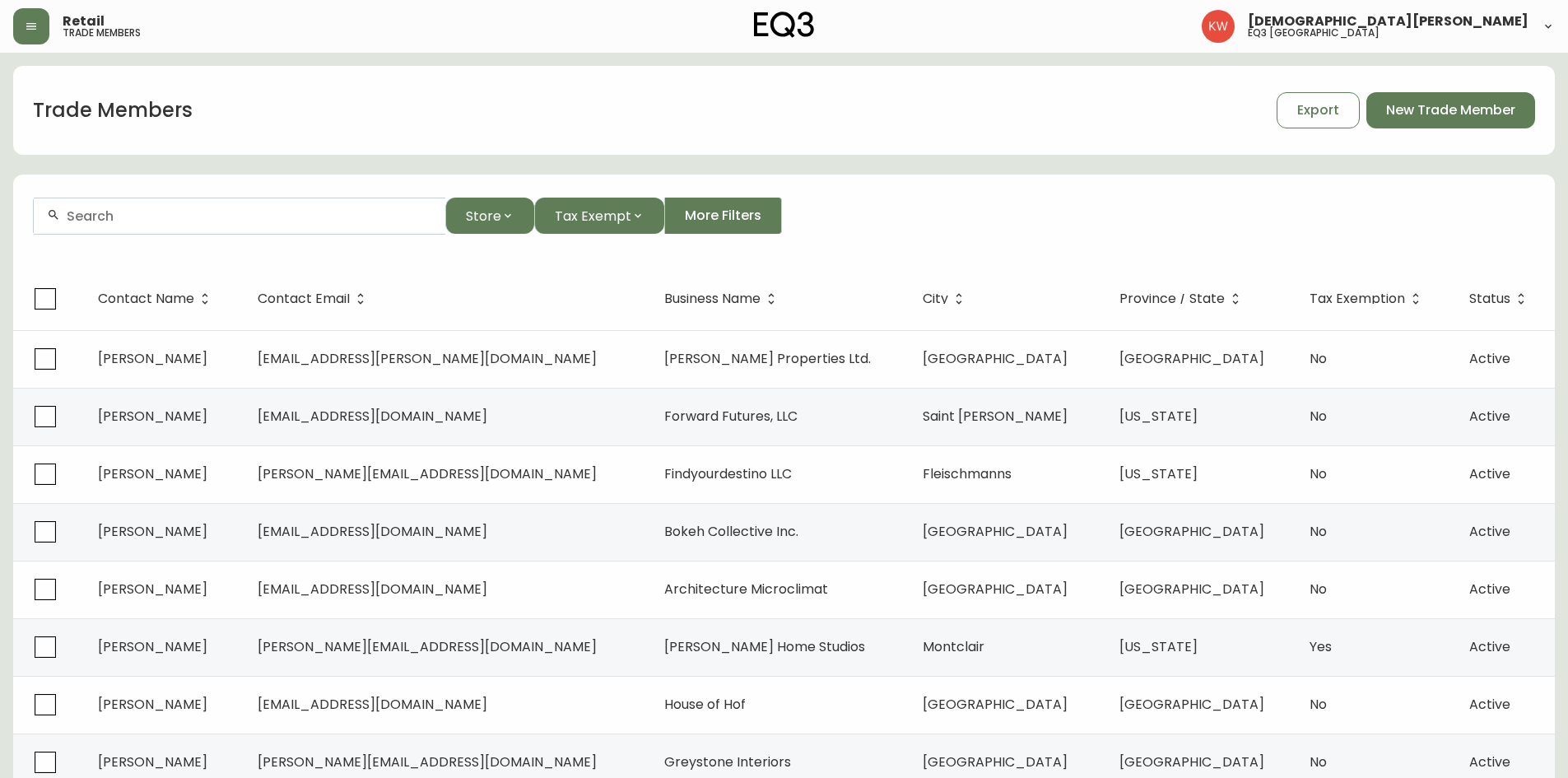
paste input "[PERSON_NAME][EMAIL_ADDRESS][DOMAIN_NAME]"
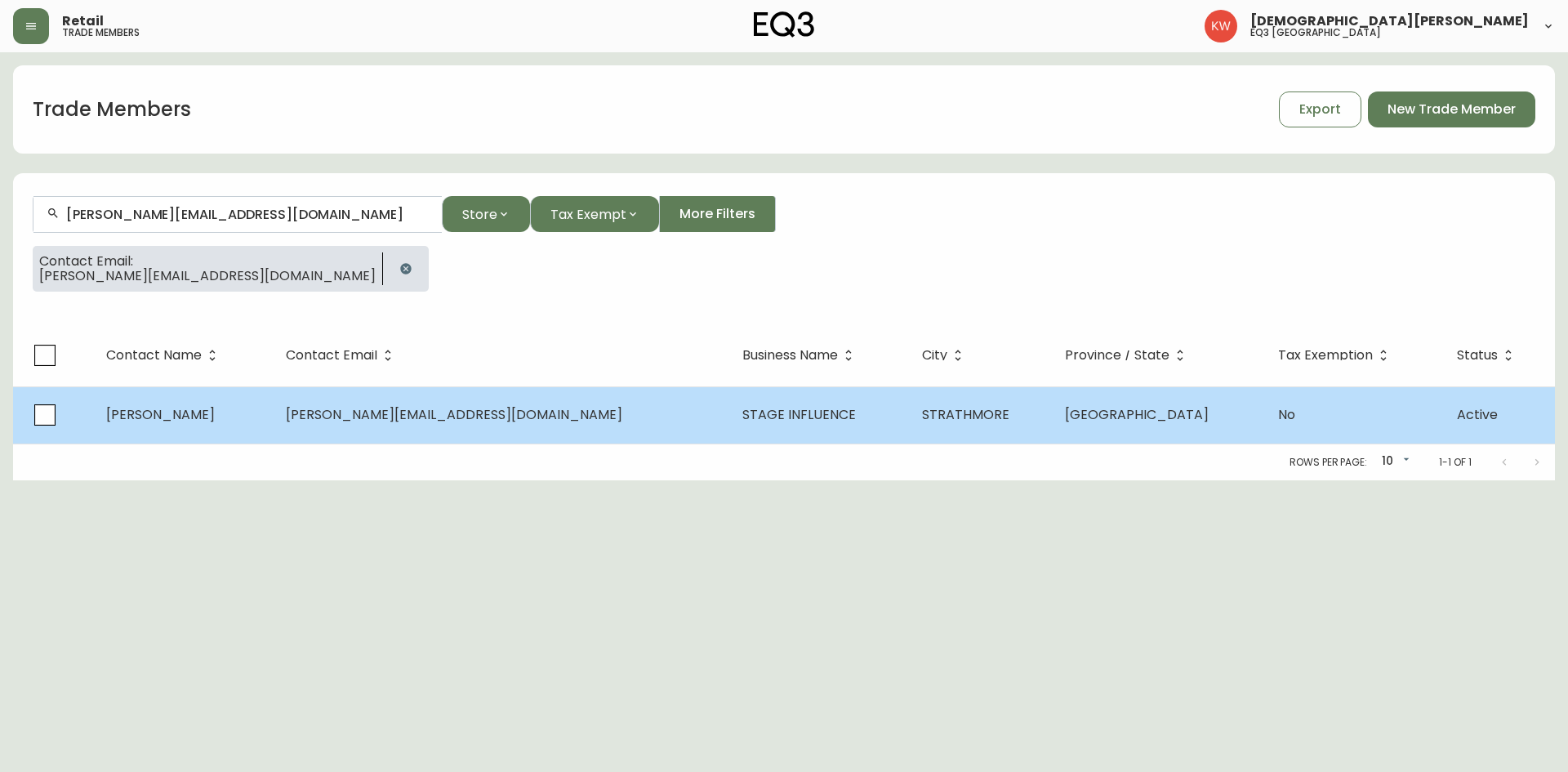
type input "[PERSON_NAME][EMAIL_ADDRESS][DOMAIN_NAME]"
click at [193, 418] on span "[PERSON_NAME]" at bounding box center [160, 414] width 109 height 19
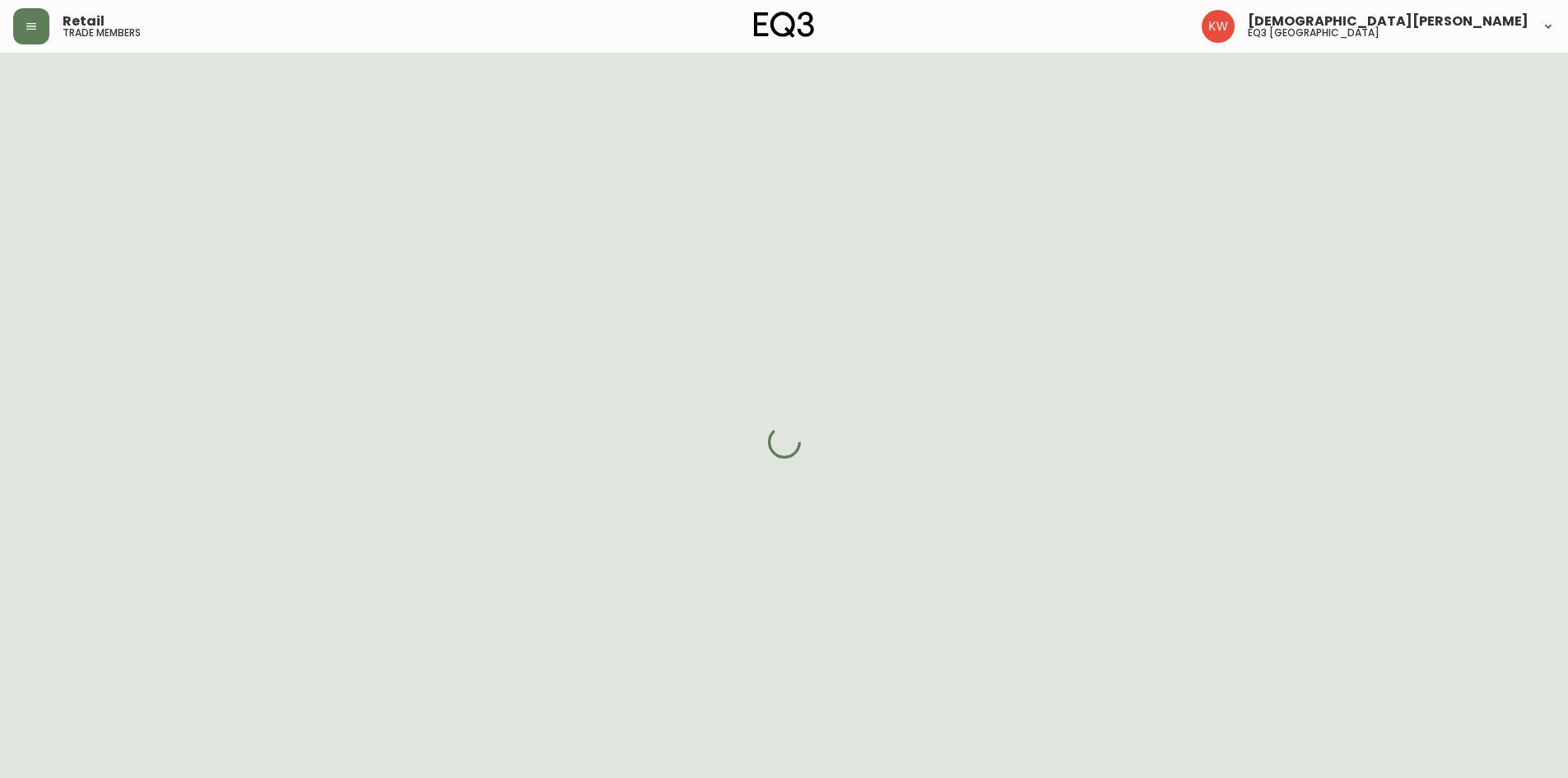
select select "AB"
select select "CA"
select select "CA_EN"
select select "Other"
select select "Interior Designer"
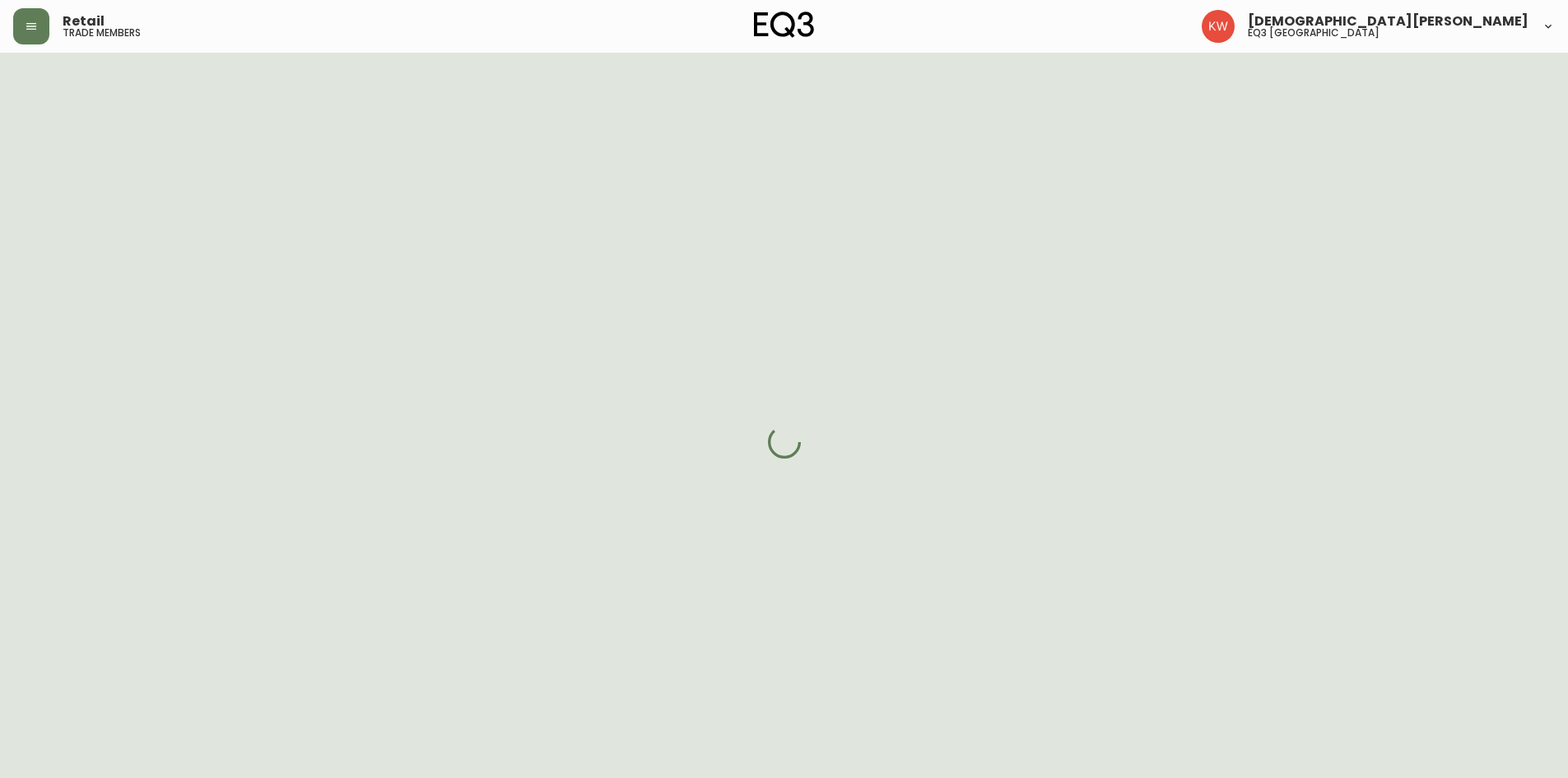
select select "cjw10z96m00006gs08l3o91tv"
select select "false"
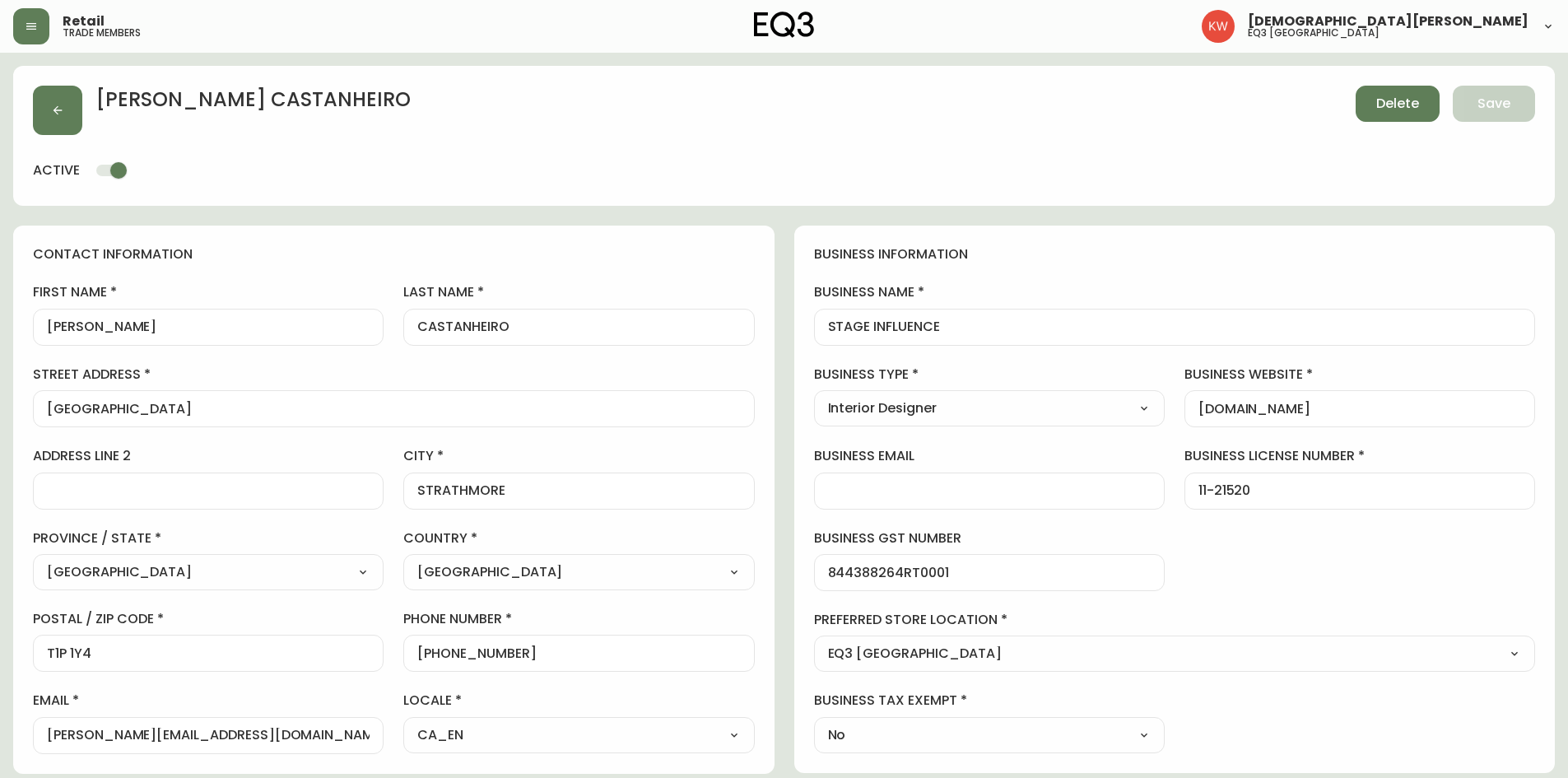
click at [1414, 112] on span "Delete" at bounding box center [1397, 104] width 42 height 18
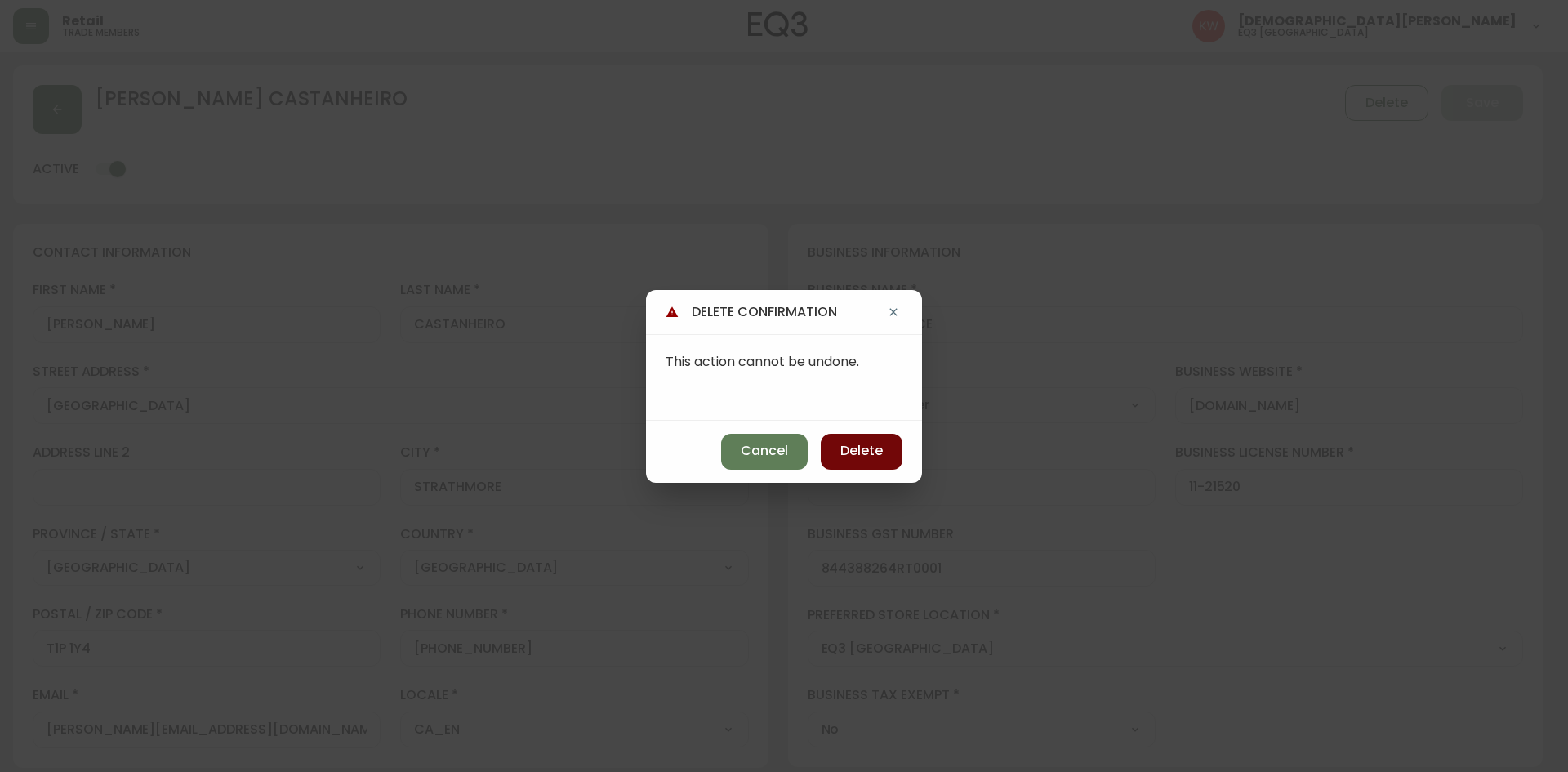
click at [877, 457] on span "Delete" at bounding box center [862, 451] width 42 height 18
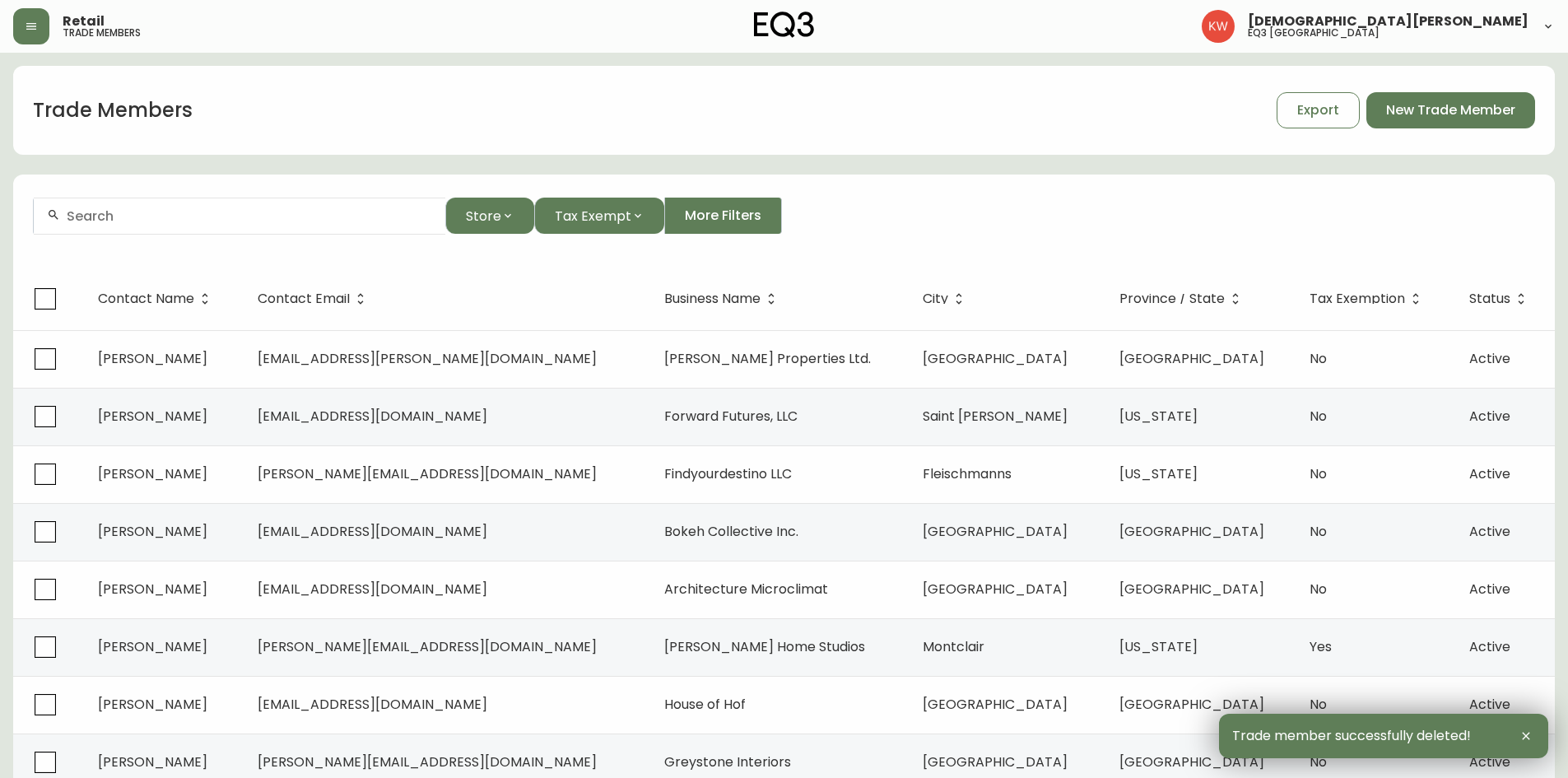
click at [131, 218] on input "text" at bounding box center [249, 216] width 365 height 16
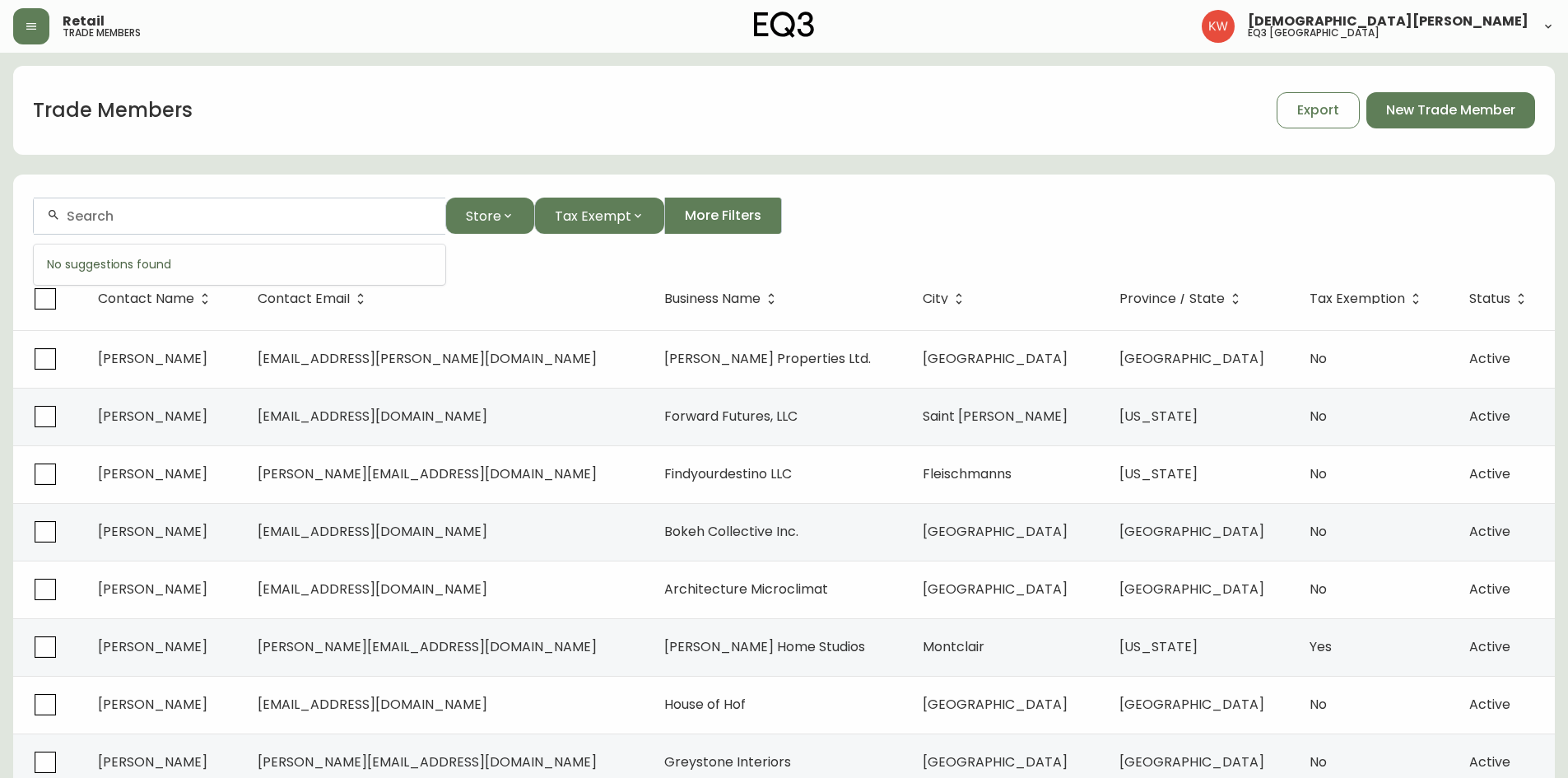
paste input "[DOMAIN_NAME][EMAIL_ADDRESS][DOMAIN_NAME]"
type input "[DOMAIN_NAME][EMAIL_ADDRESS][DOMAIN_NAME]"
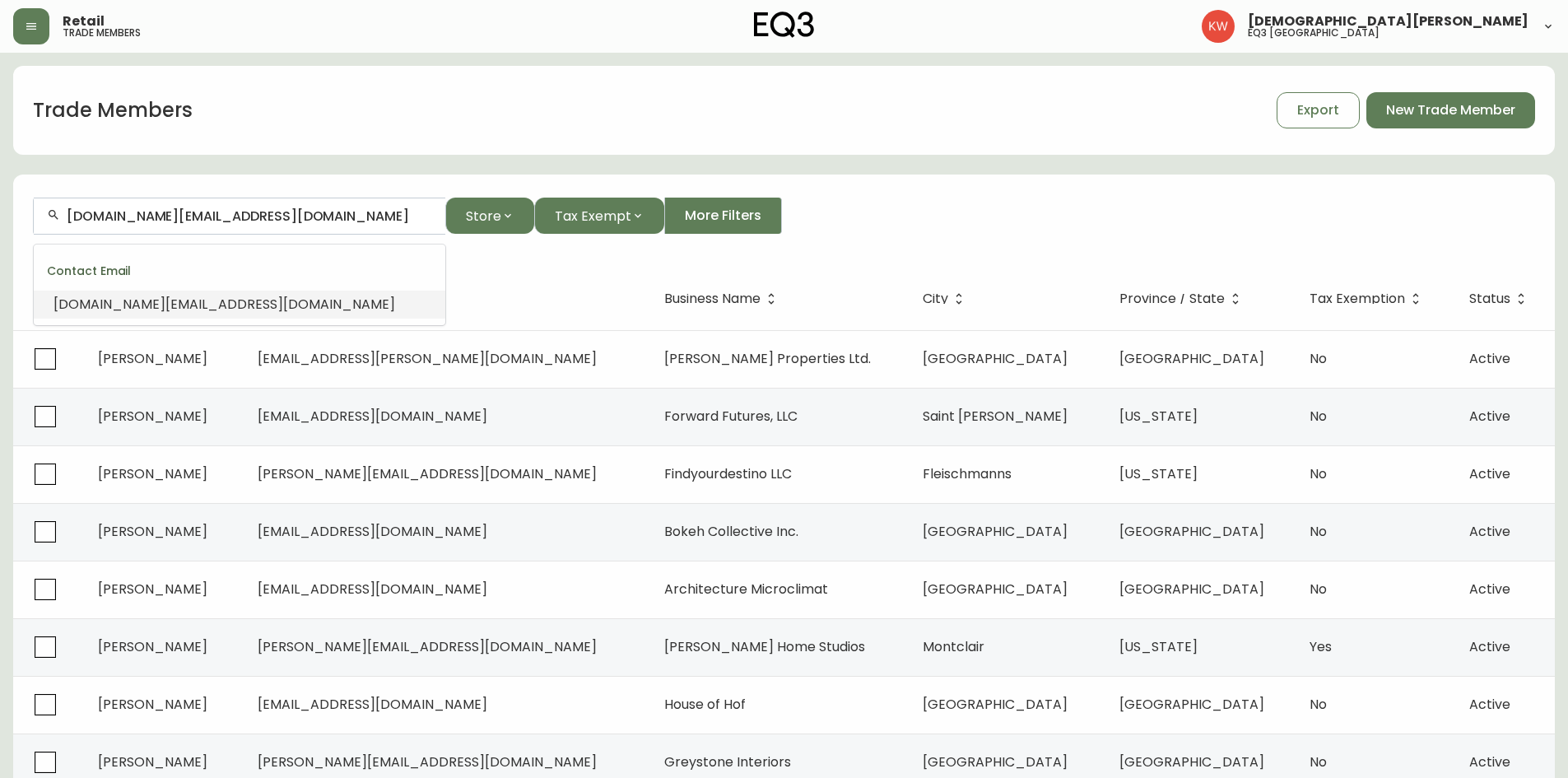
click at [172, 313] on li "[DOMAIN_NAME][EMAIL_ADDRESS][DOMAIN_NAME]" at bounding box center [240, 304] width 411 height 28
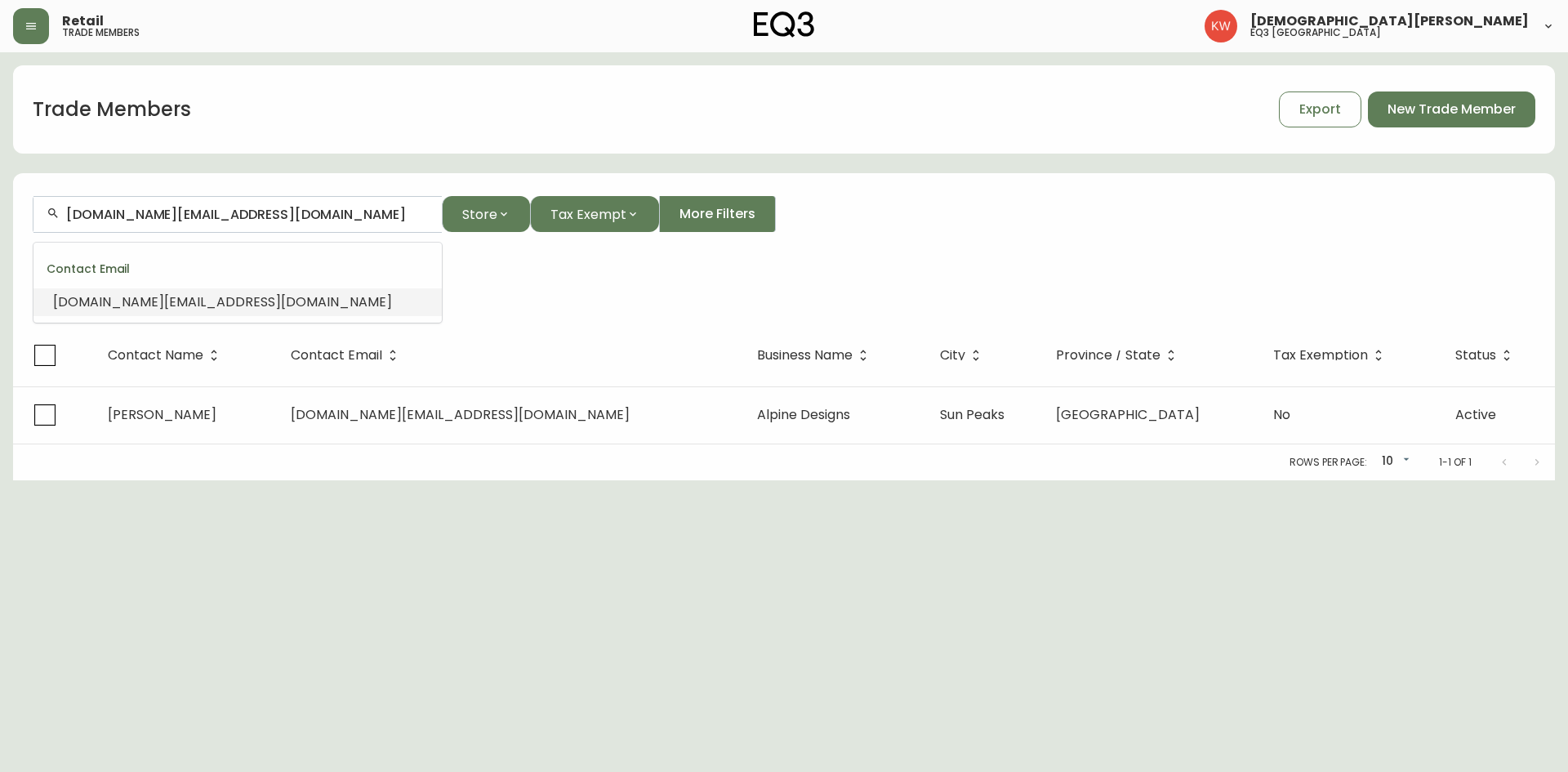
scroll to position [1, 0]
drag, startPoint x: 288, startPoint y: 211, endPoint x: 13, endPoint y: 232, distance: 275.8
click at [13, 232] on form "[DOMAIN_NAME][EMAIL_ADDRESS][DOMAIN_NAME] Store Tax Exempt More Filters Contact…" at bounding box center [784, 251] width 1542 height 148
paste input "text"
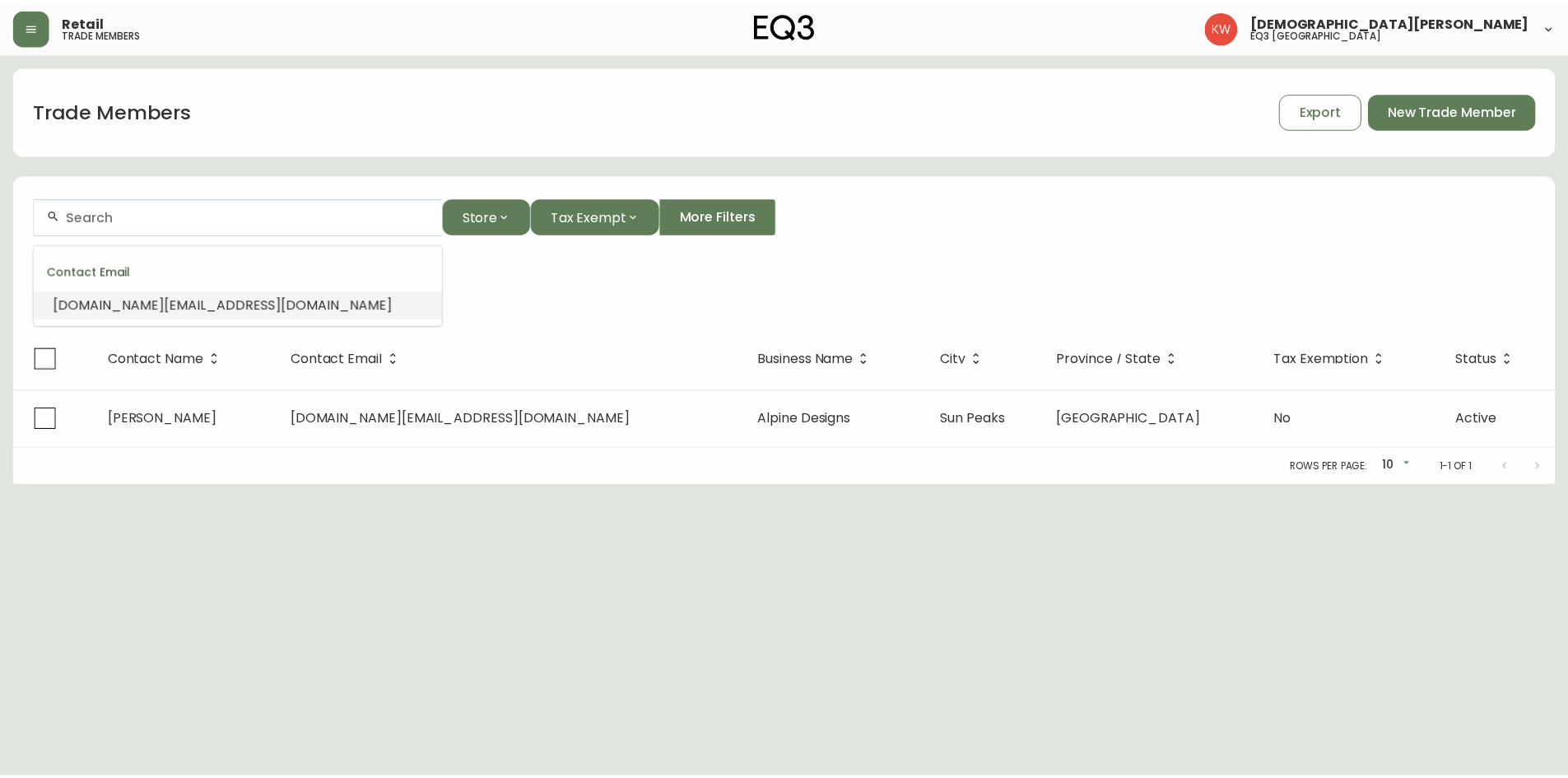
scroll to position [0, 0]
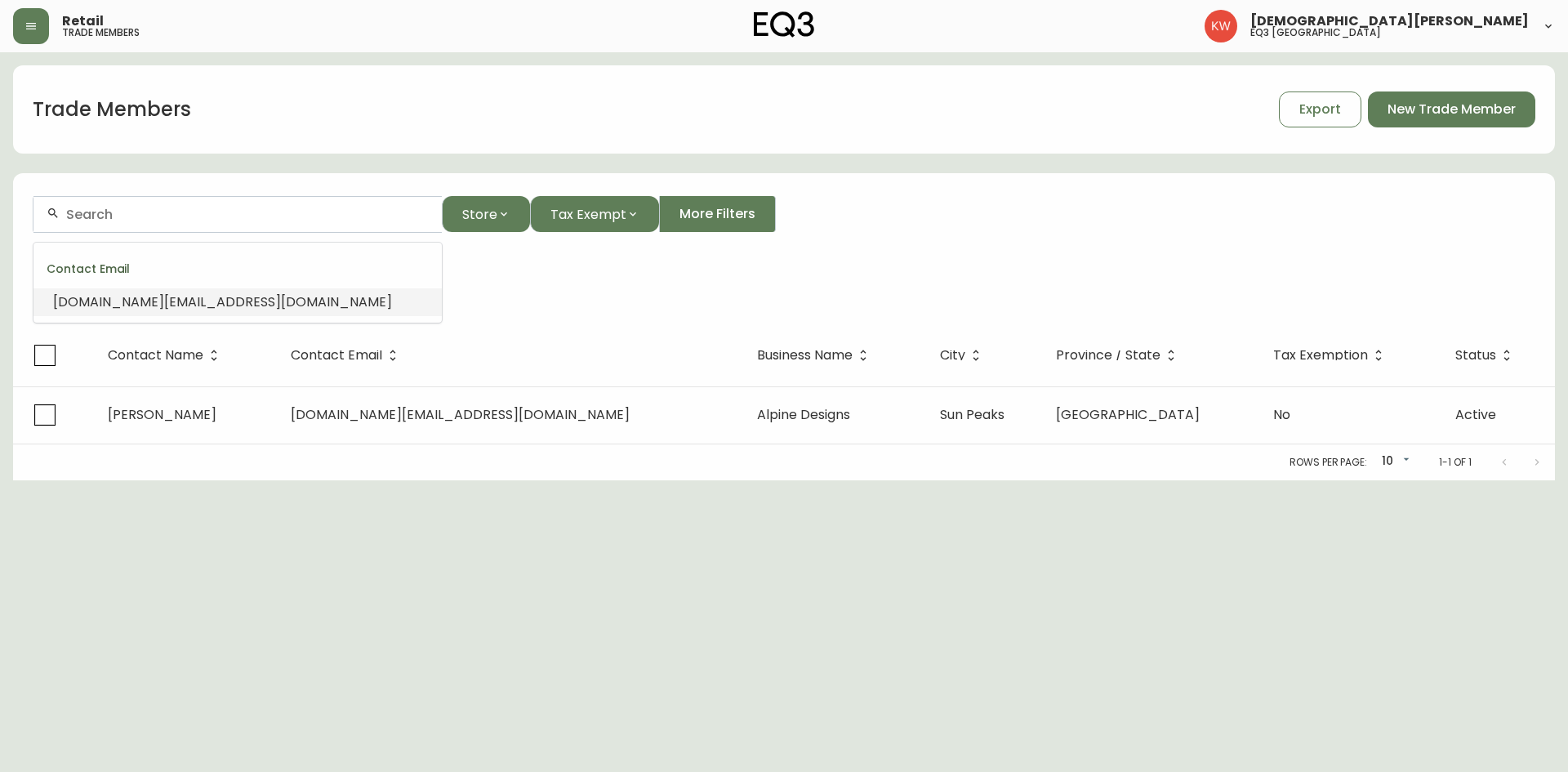
paste input "text"
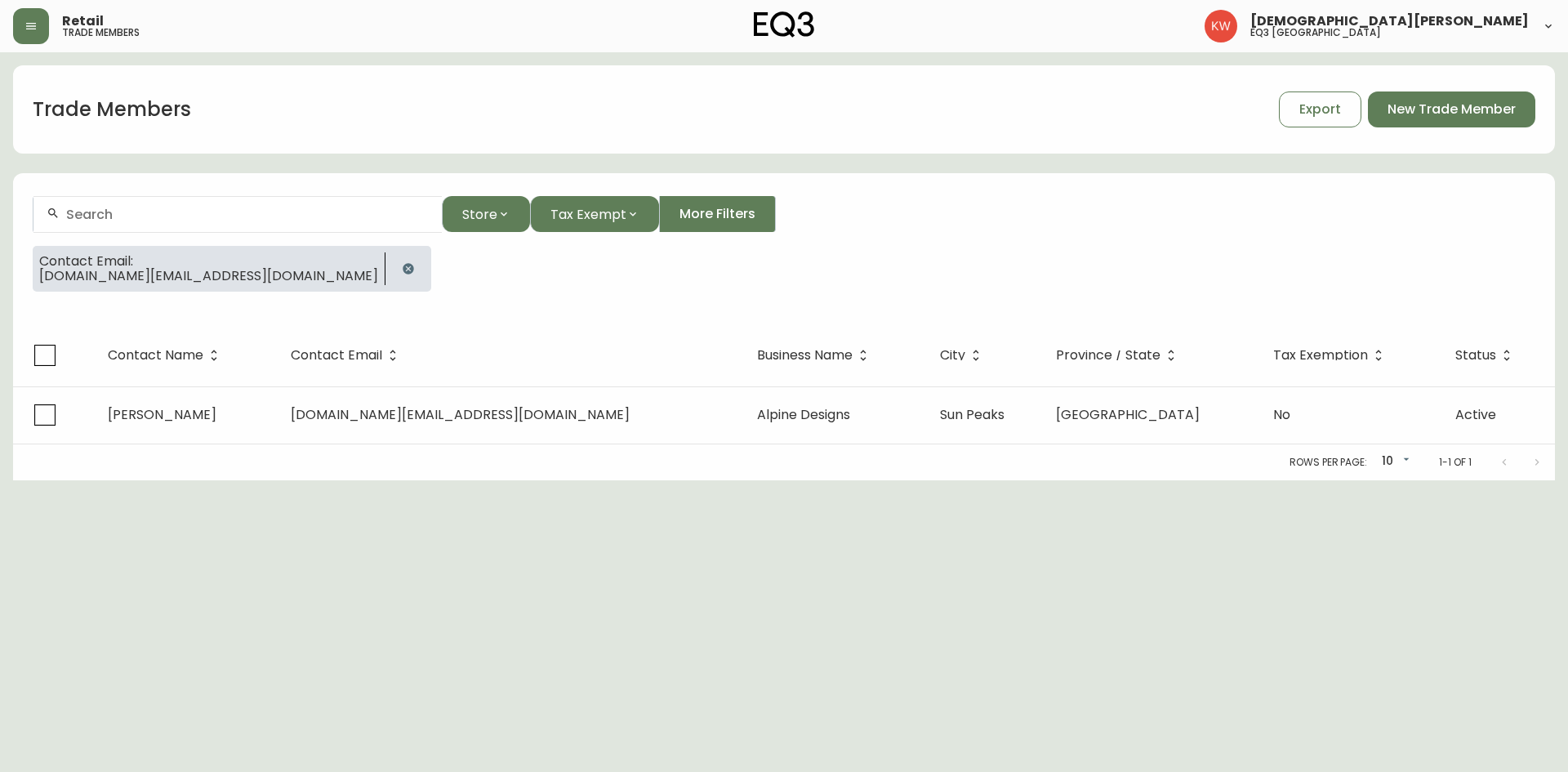
click at [184, 218] on input "text" at bounding box center [247, 214] width 362 height 16
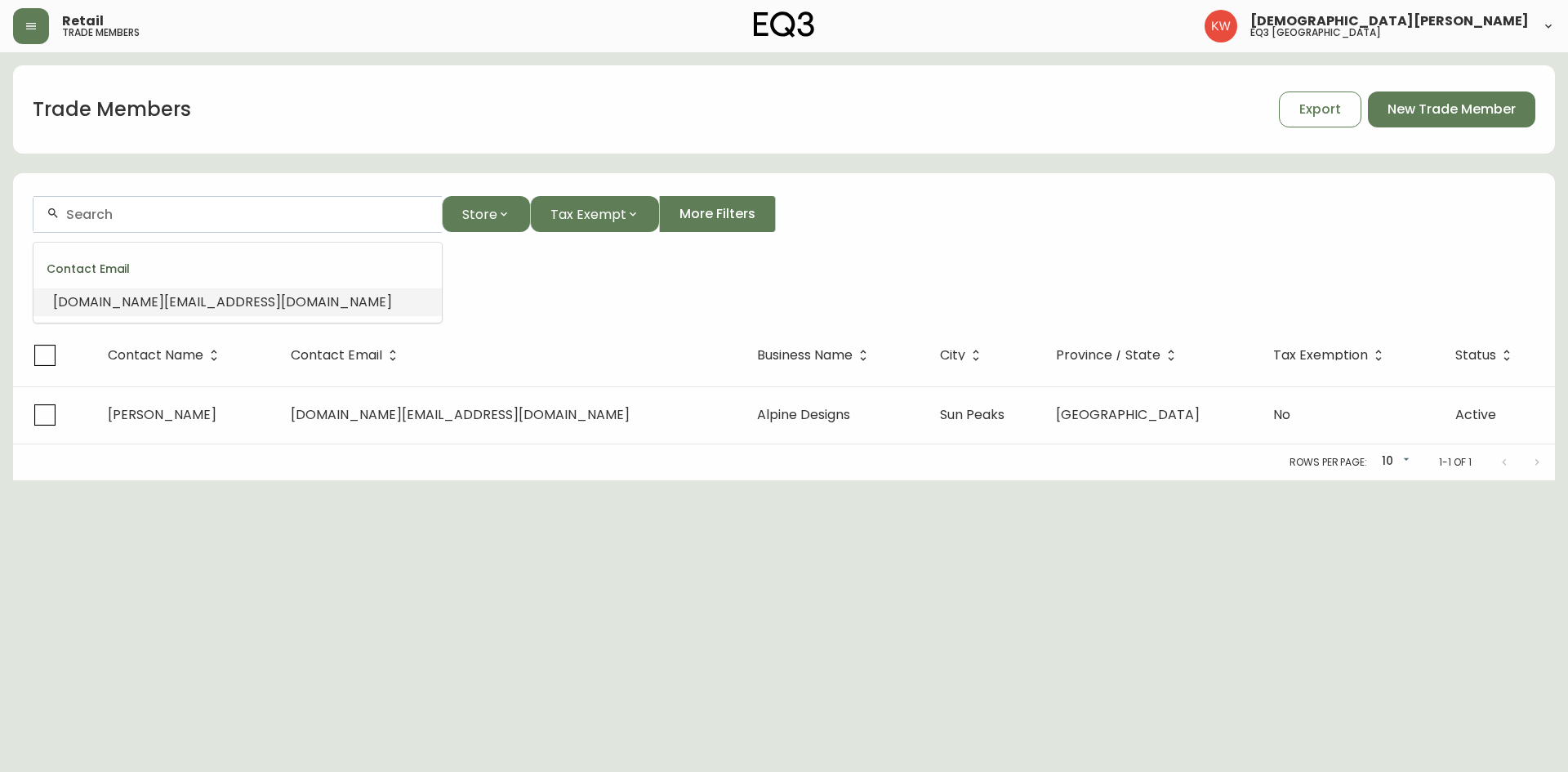
paste input "[EMAIL_ADDRESS][DOMAIN_NAME]"
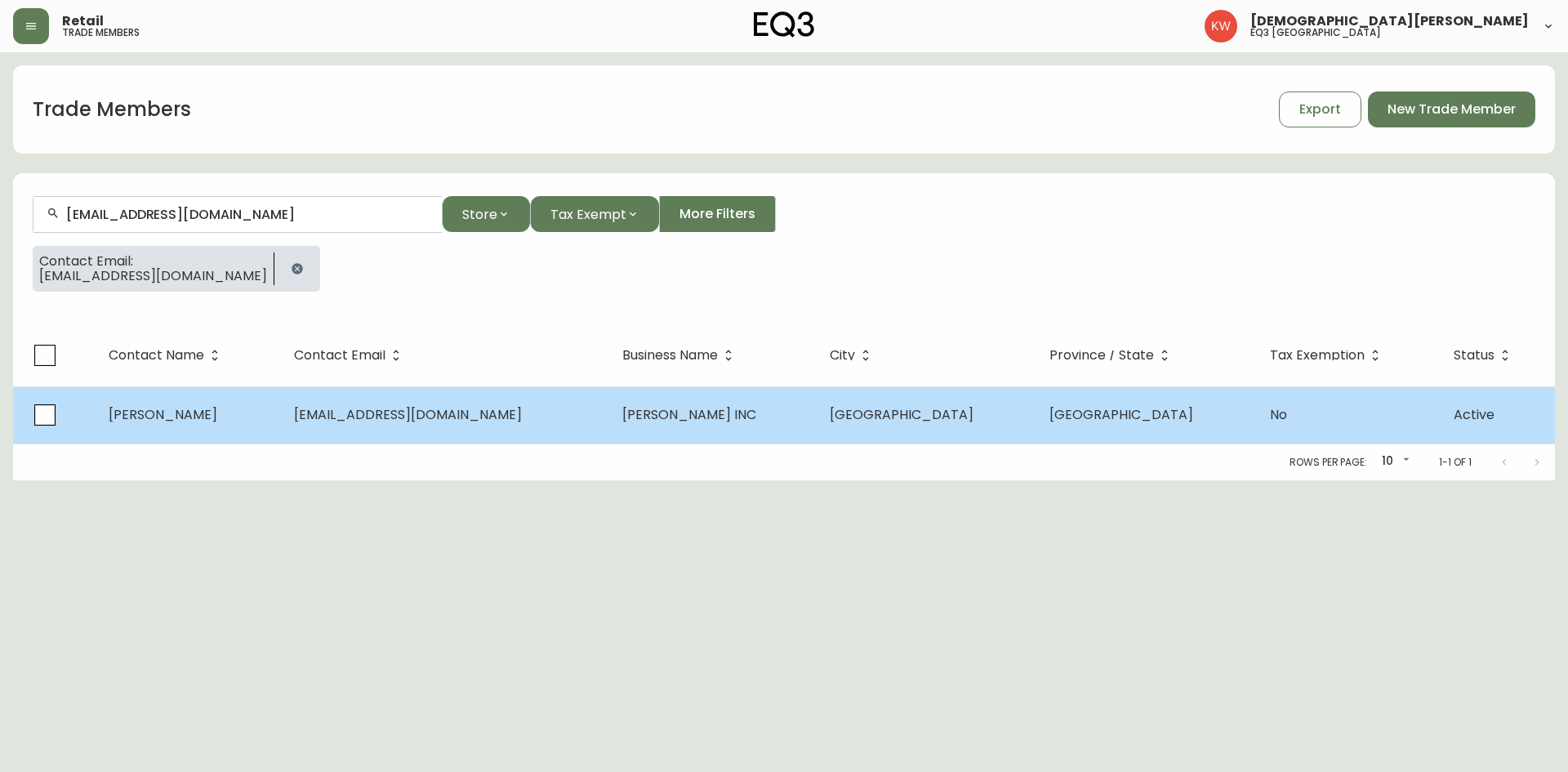
type input "[EMAIL_ADDRESS][DOMAIN_NAME]"
click at [137, 407] on span "[PERSON_NAME]" at bounding box center [163, 414] width 109 height 19
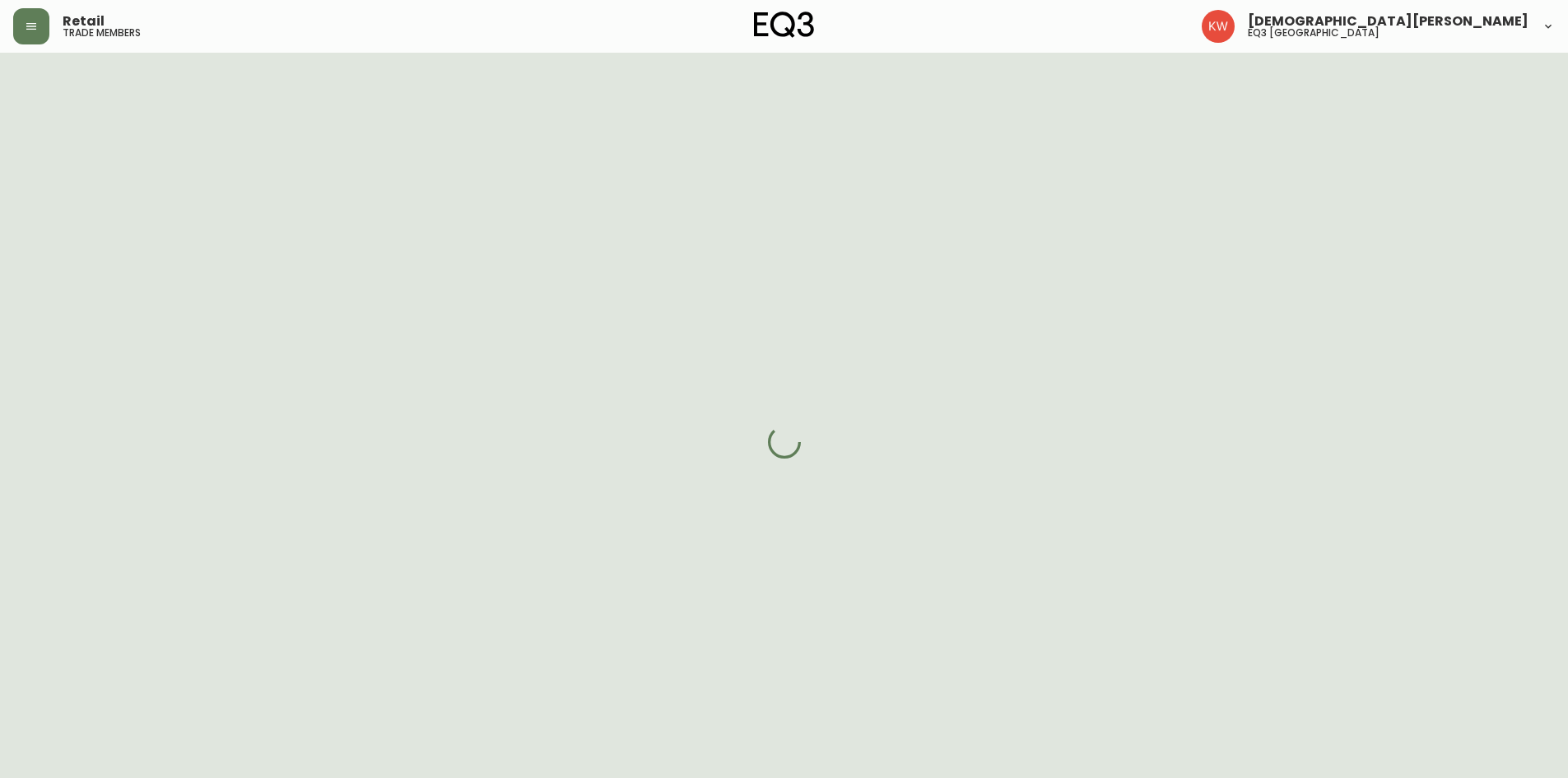
select select "AB"
select select "CA"
select select "CA_EN"
select select "Other"
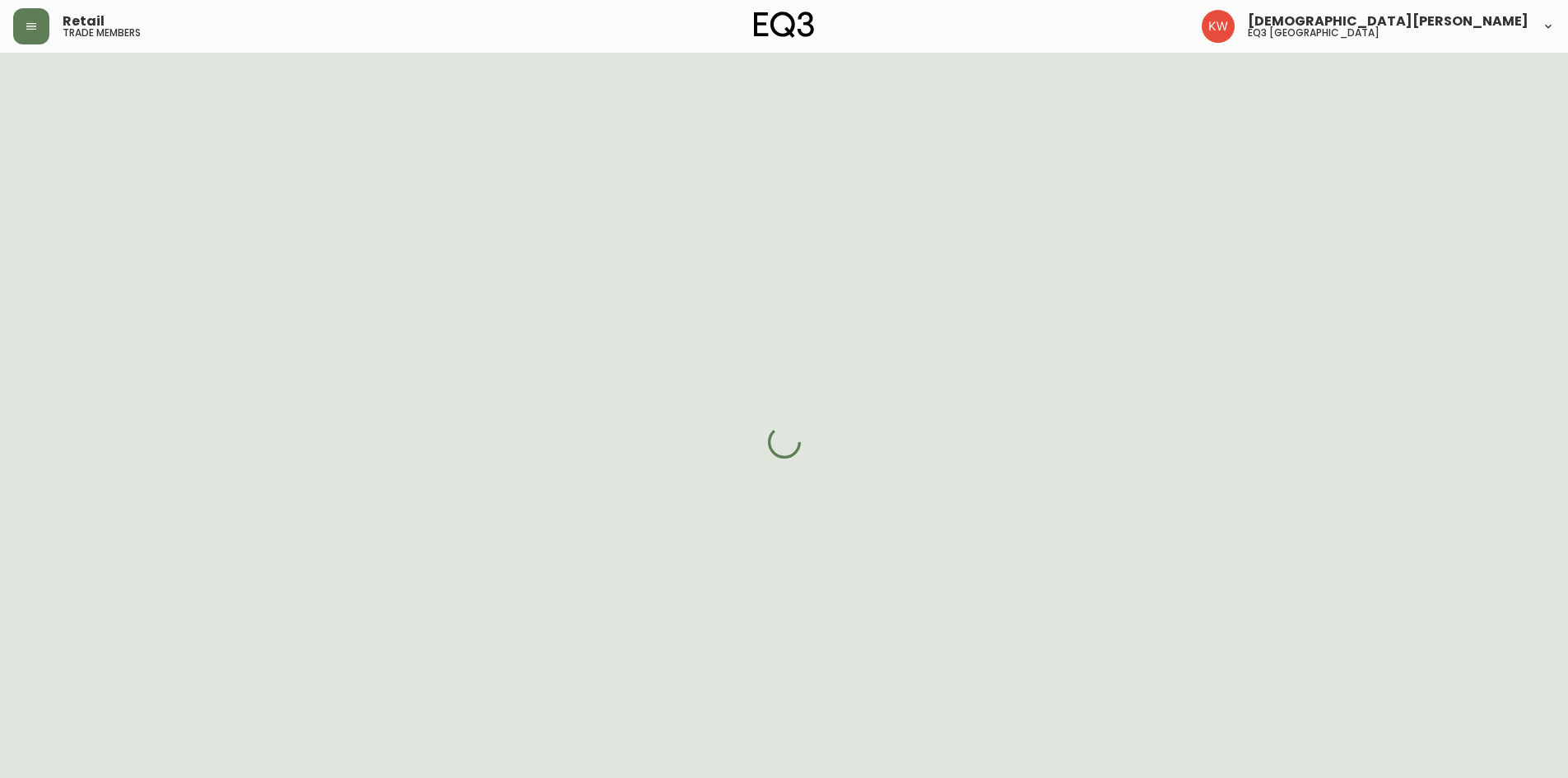
select select "cjw10z96m00006gs08l3o91tv"
select select "false"
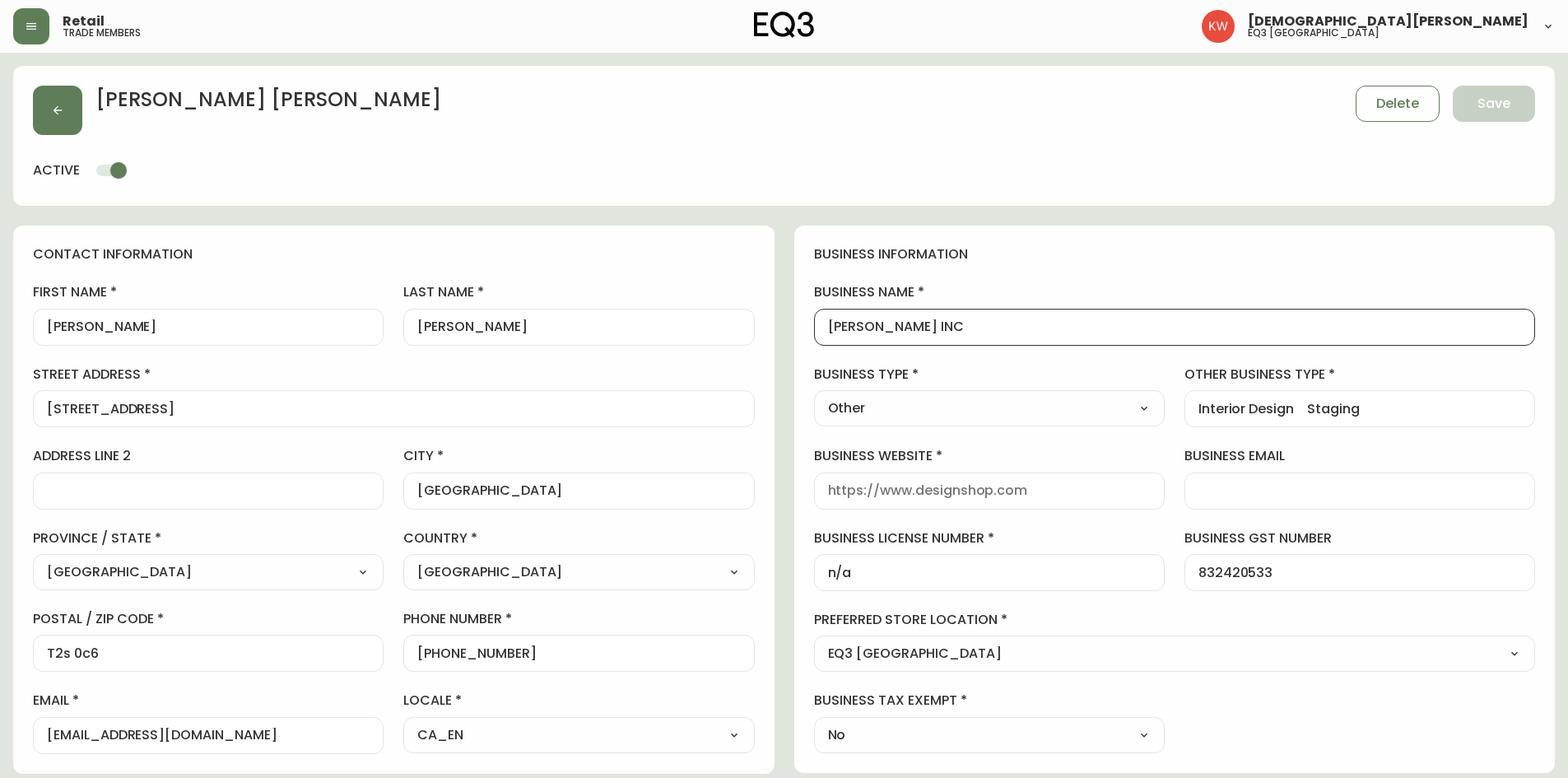
drag, startPoint x: 969, startPoint y: 332, endPoint x: 795, endPoint y: 326, distance: 174.1
click at [795, 326] on div "business information business name [PERSON_NAME] INC business type Other Select…" at bounding box center [1175, 500] width 761 height 548
click at [64, 105] on icon "button" at bounding box center [57, 110] width 13 height 13
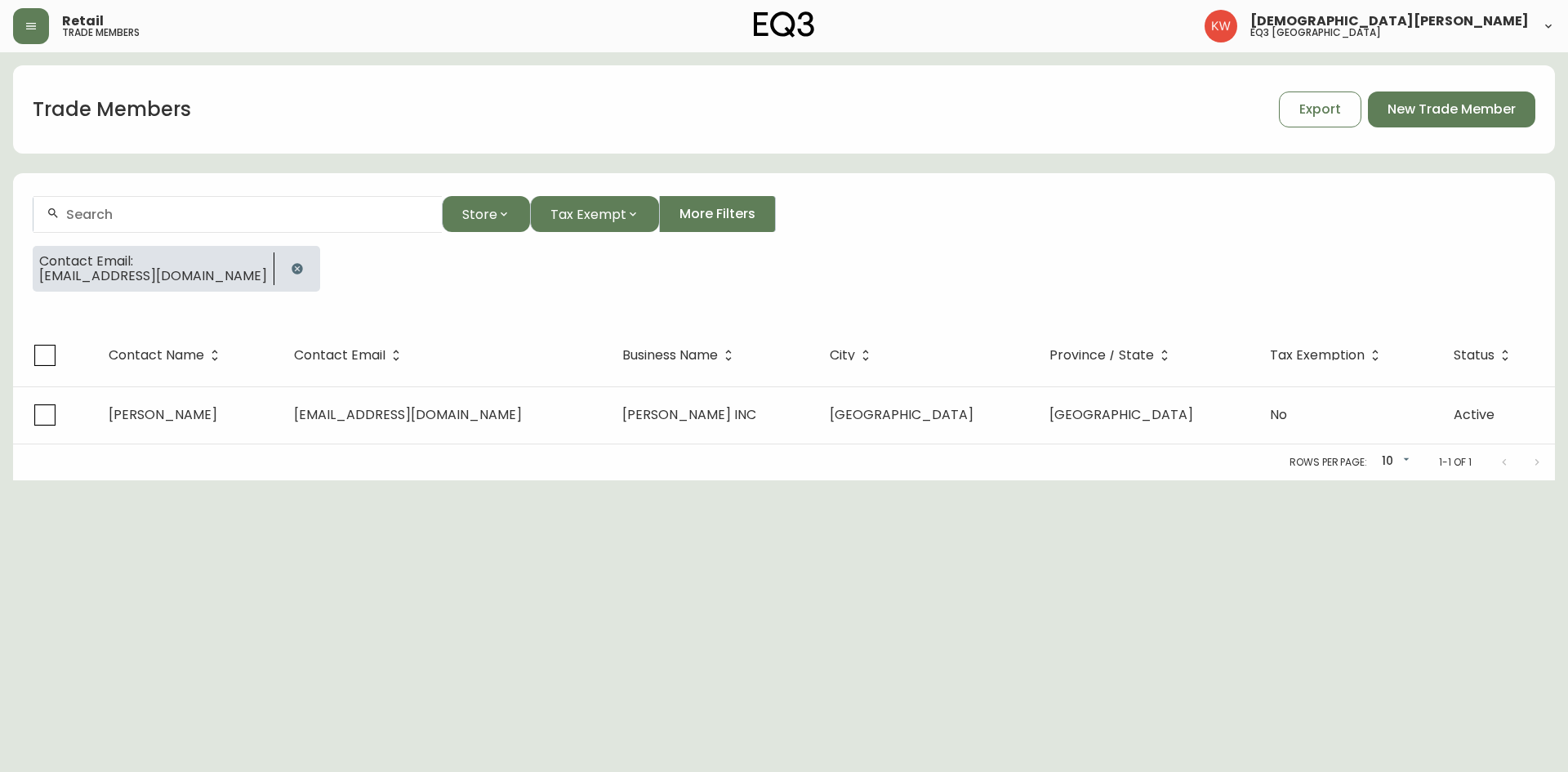
click at [302, 265] on icon "button" at bounding box center [297, 268] width 11 height 11
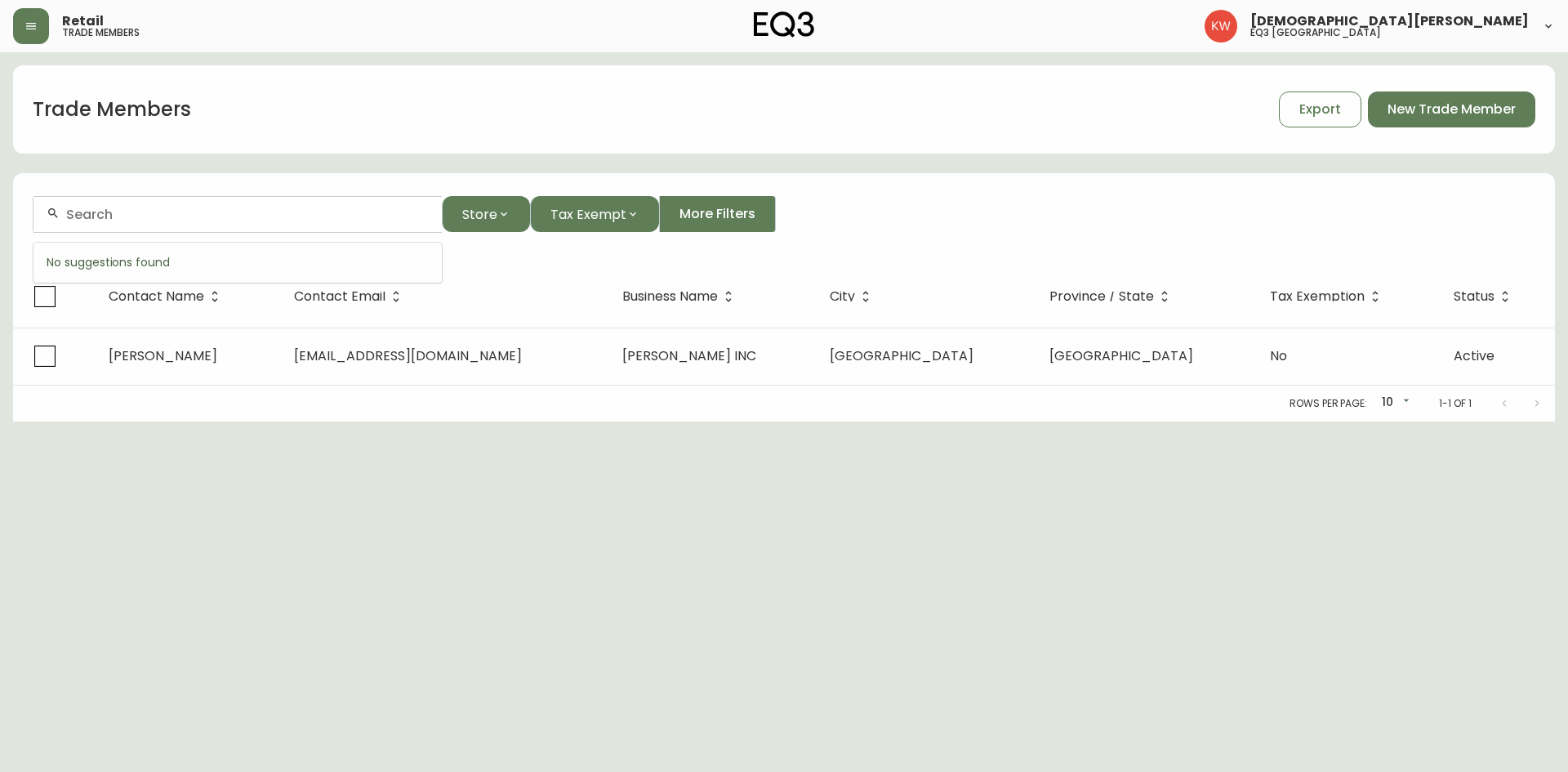
click at [280, 208] on input "text" at bounding box center [247, 214] width 362 height 16
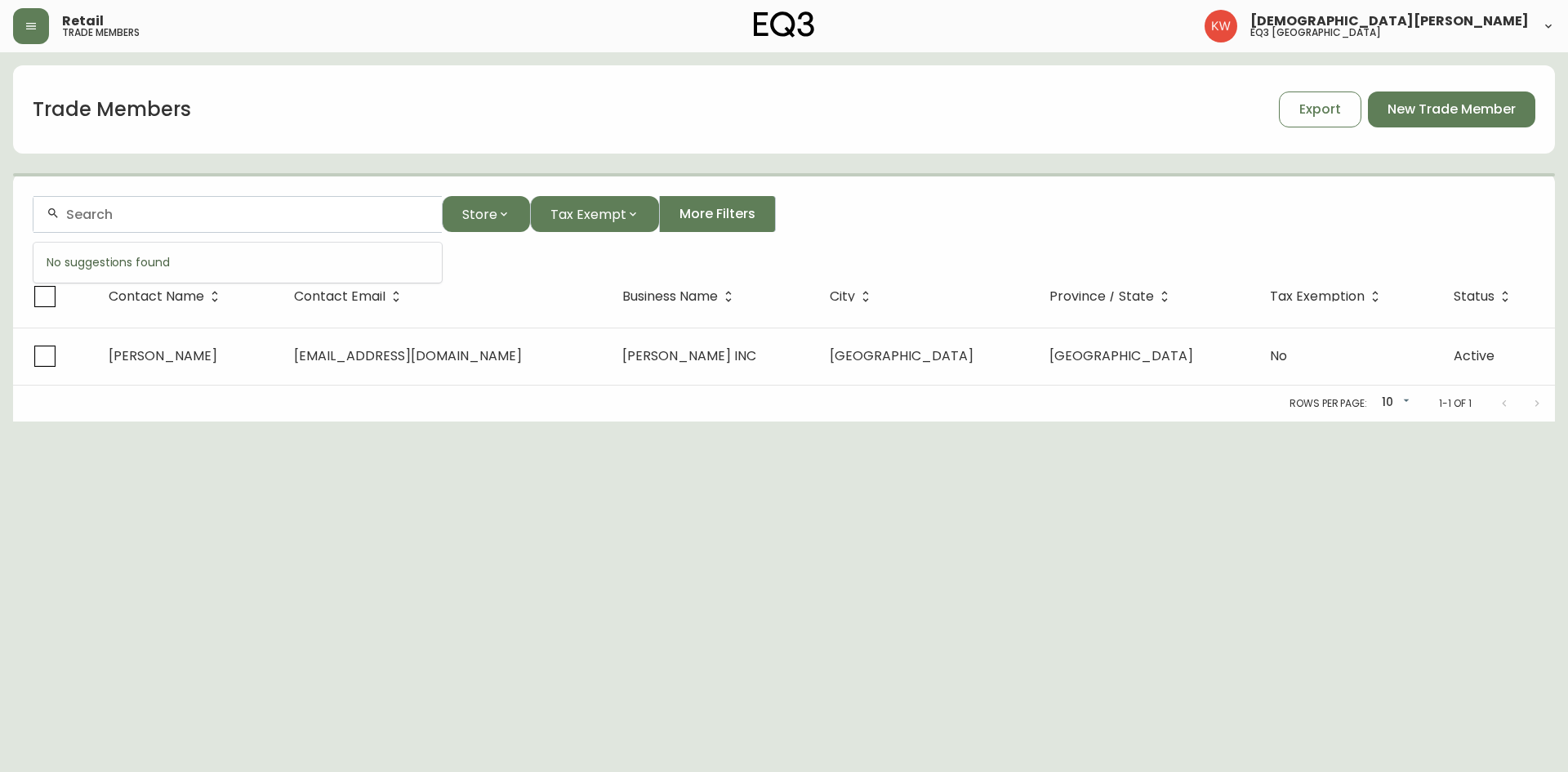
paste input "[PERSON_NAME][EMAIL_ADDRESS][DOMAIN_NAME]"
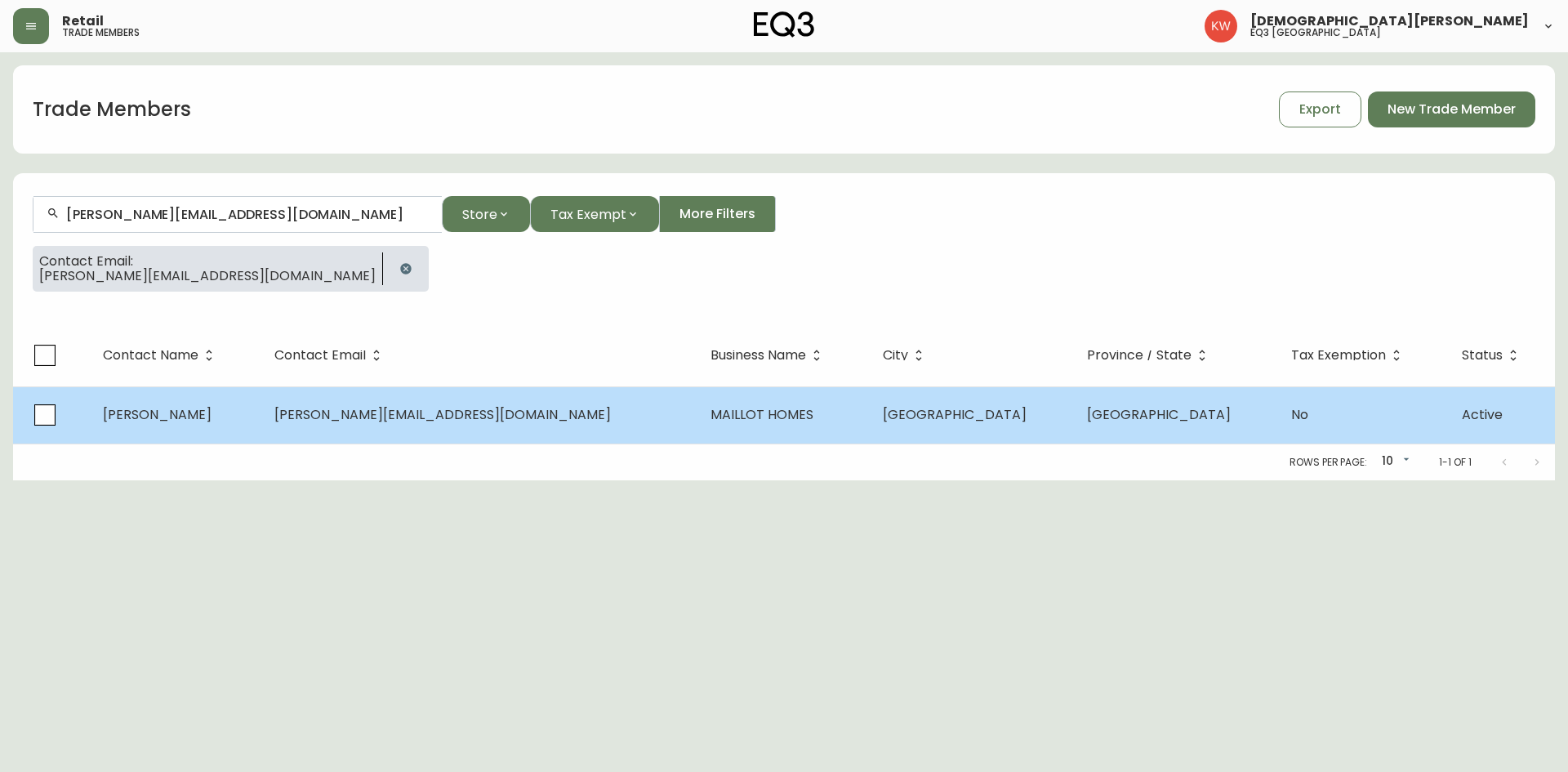
type input "[PERSON_NAME][EMAIL_ADDRESS][DOMAIN_NAME]"
click at [262, 402] on td "[PERSON_NAME]" at bounding box center [175, 414] width 171 height 57
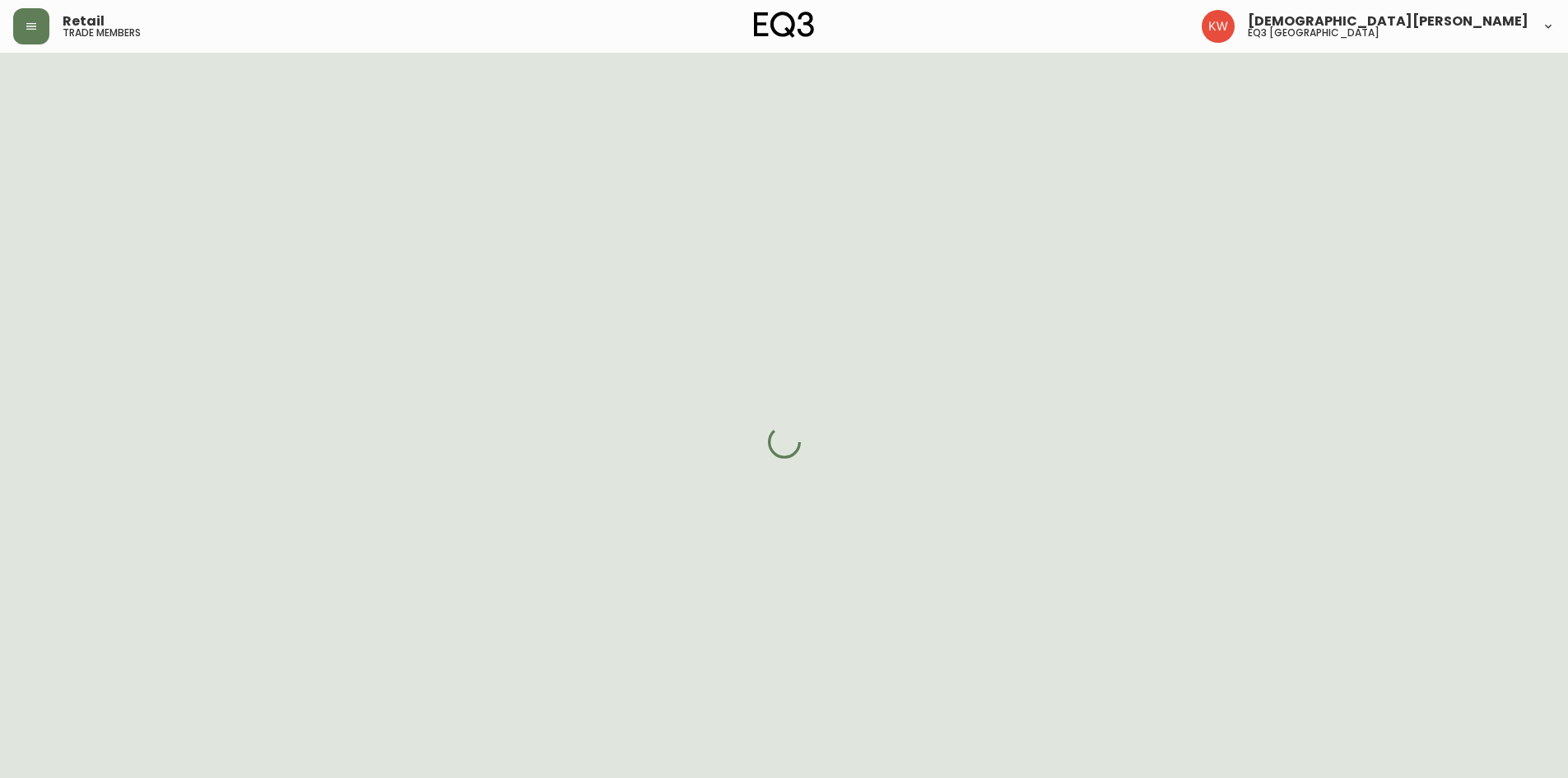
select select "AB"
select select "CA"
select select "CA_EN"
select select "Other"
select select "Home Builder"
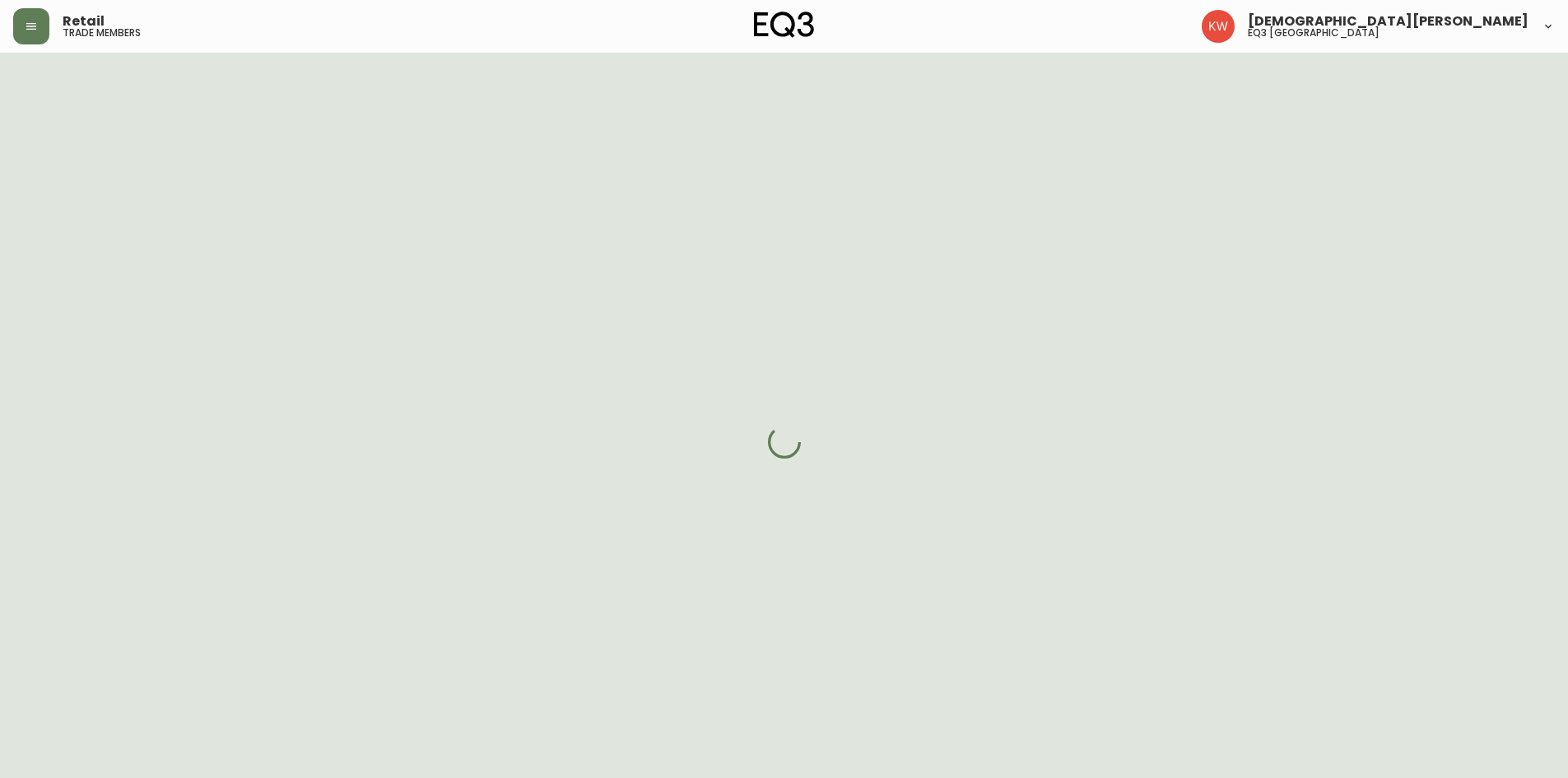
select select "cjw10z96m00006gs08l3o91tv"
select select "false"
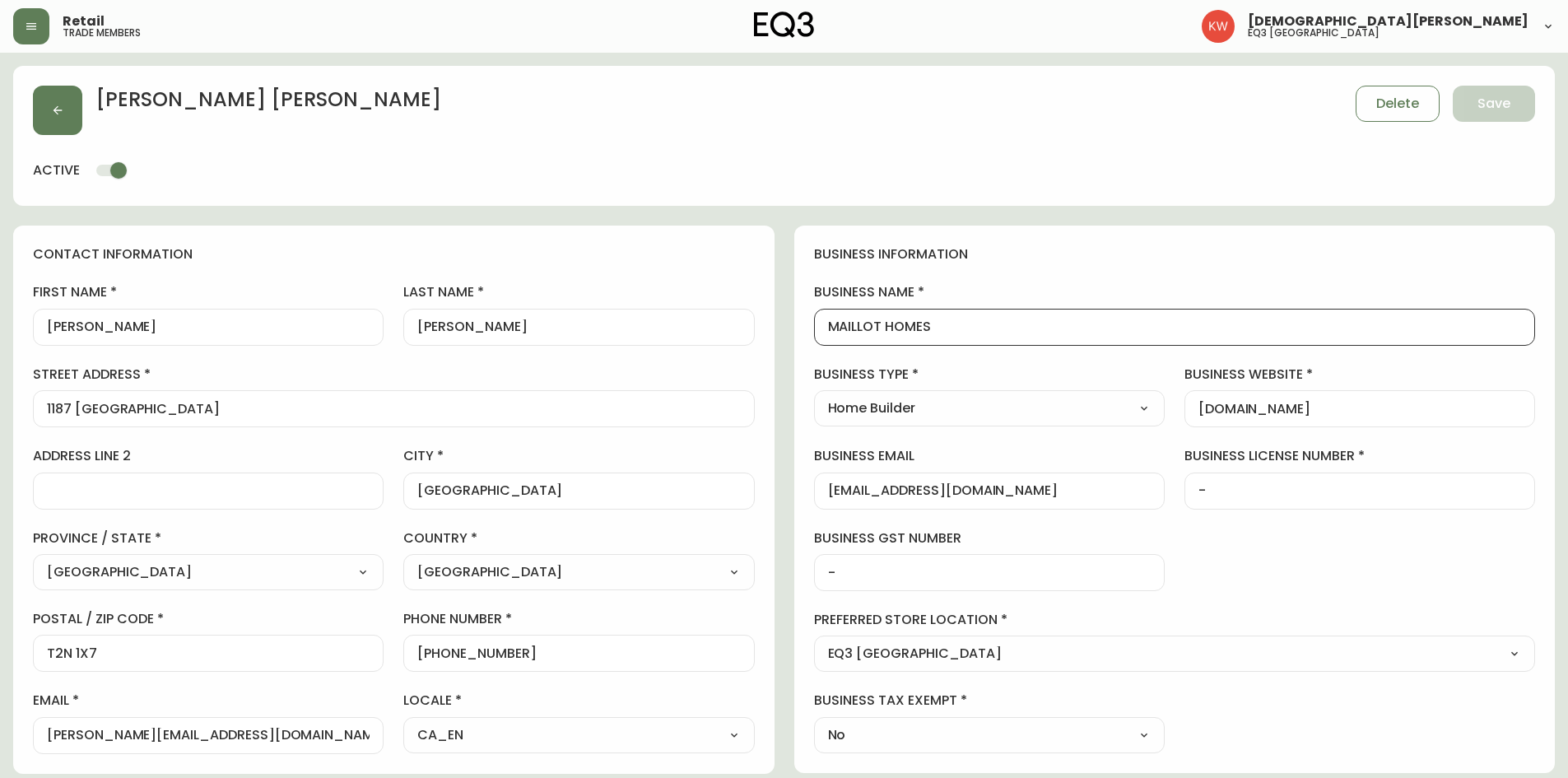
drag, startPoint x: 955, startPoint y: 323, endPoint x: 798, endPoint y: 324, distance: 157.0
click at [798, 324] on div "business information business name MAILLOT HOMES business type Home Builder Sel…" at bounding box center [1175, 500] width 761 height 548
click at [65, 112] on button "button" at bounding box center [58, 111] width 50 height 50
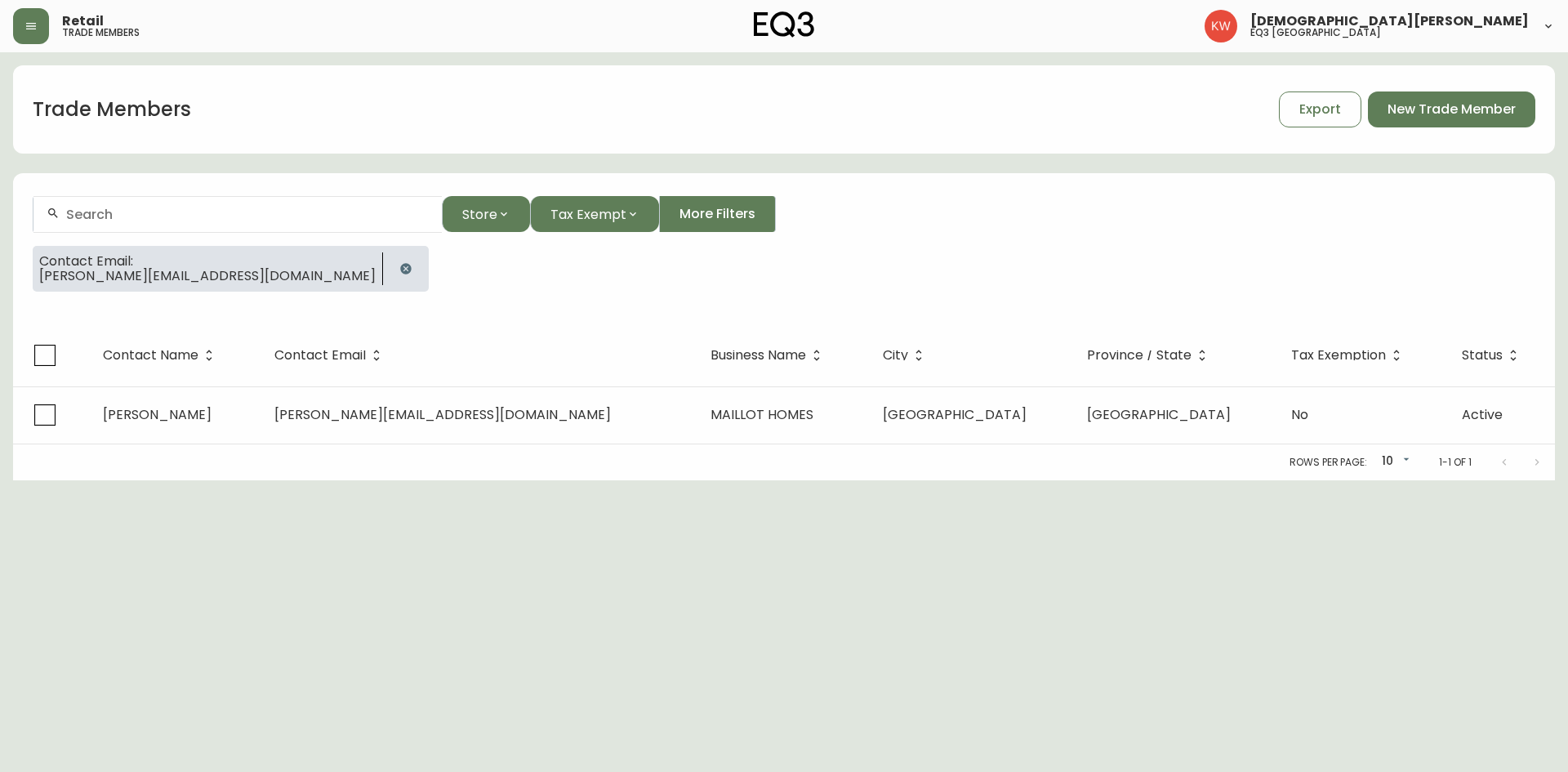
click at [400, 263] on icon "button" at bounding box center [406, 269] width 13 height 13
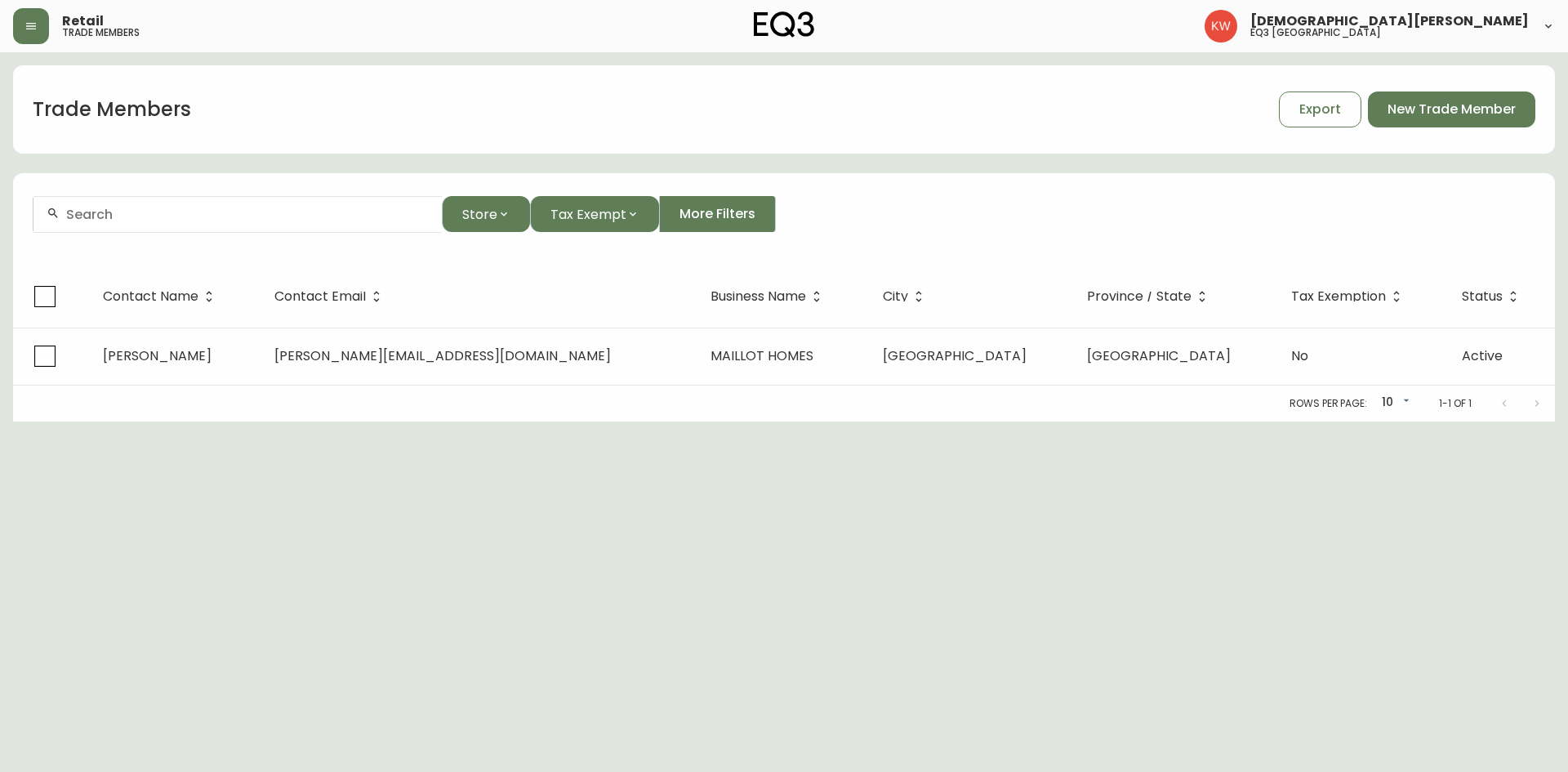
click at [247, 211] on input "text" at bounding box center [247, 214] width 362 height 16
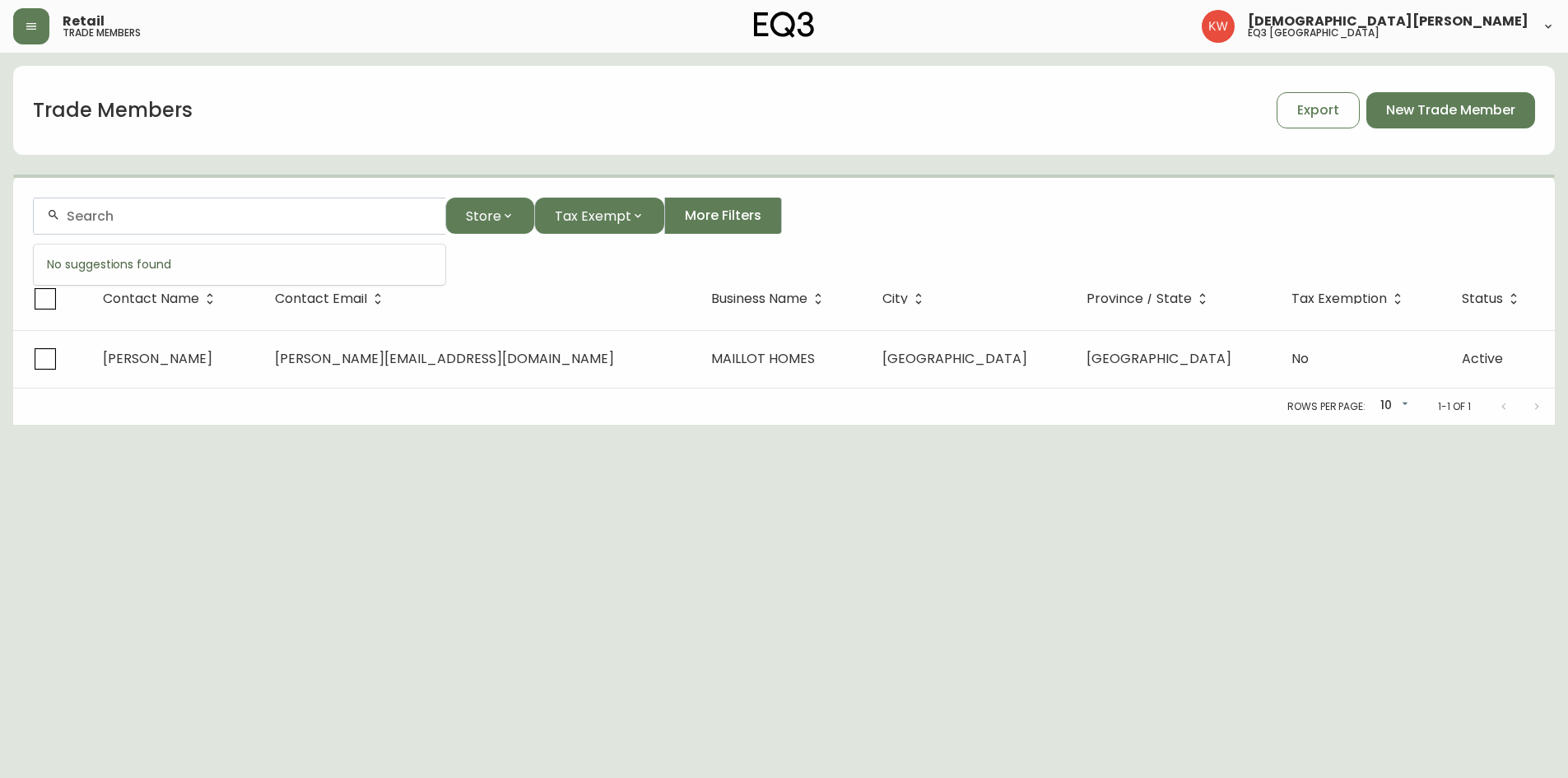
paste input "[PERSON_NAME][EMAIL_ADDRESS][DOMAIN_NAME]"
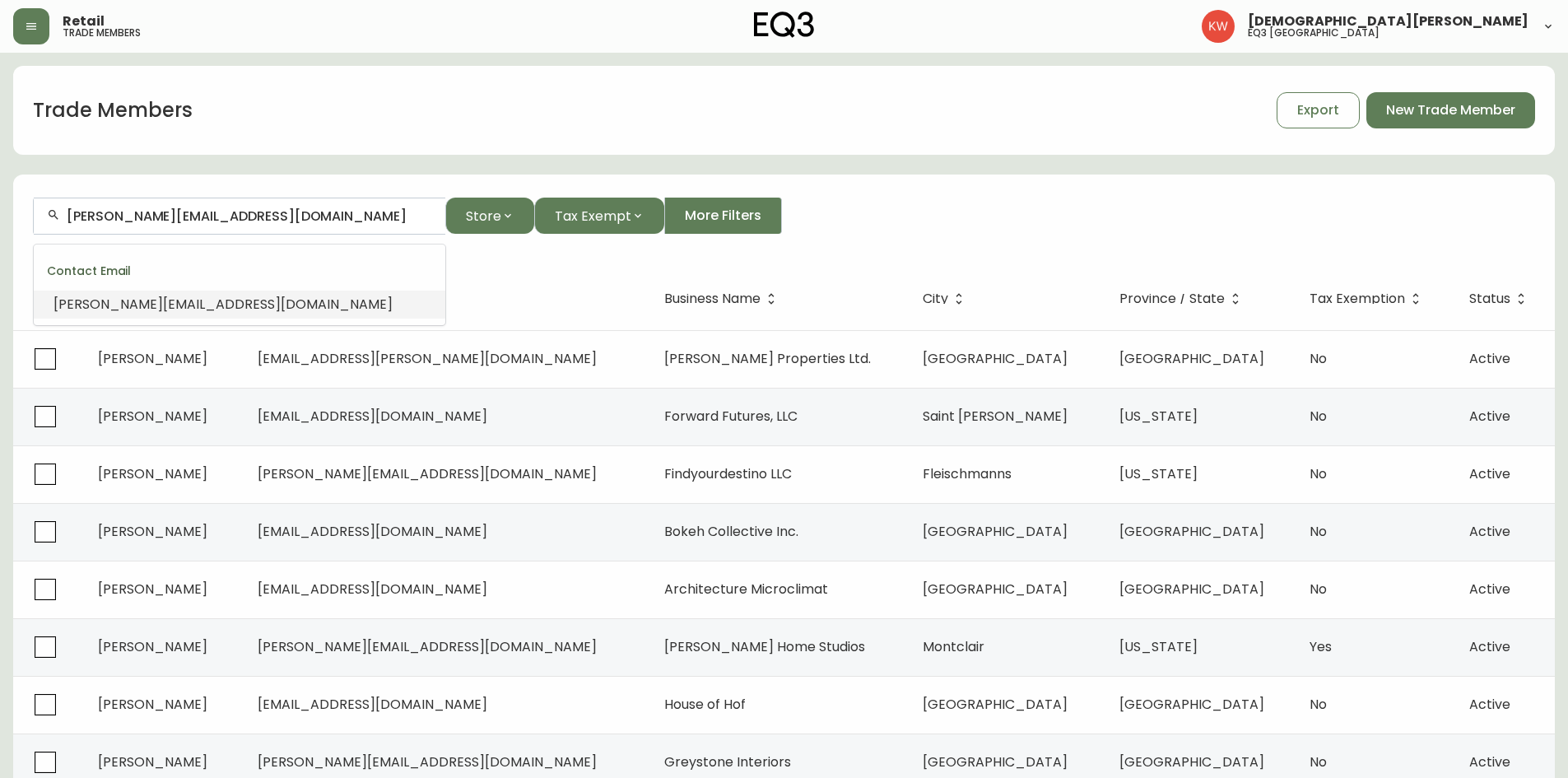
click at [211, 296] on li "[PERSON_NAME][EMAIL_ADDRESS][DOMAIN_NAME]" at bounding box center [240, 304] width 411 height 28
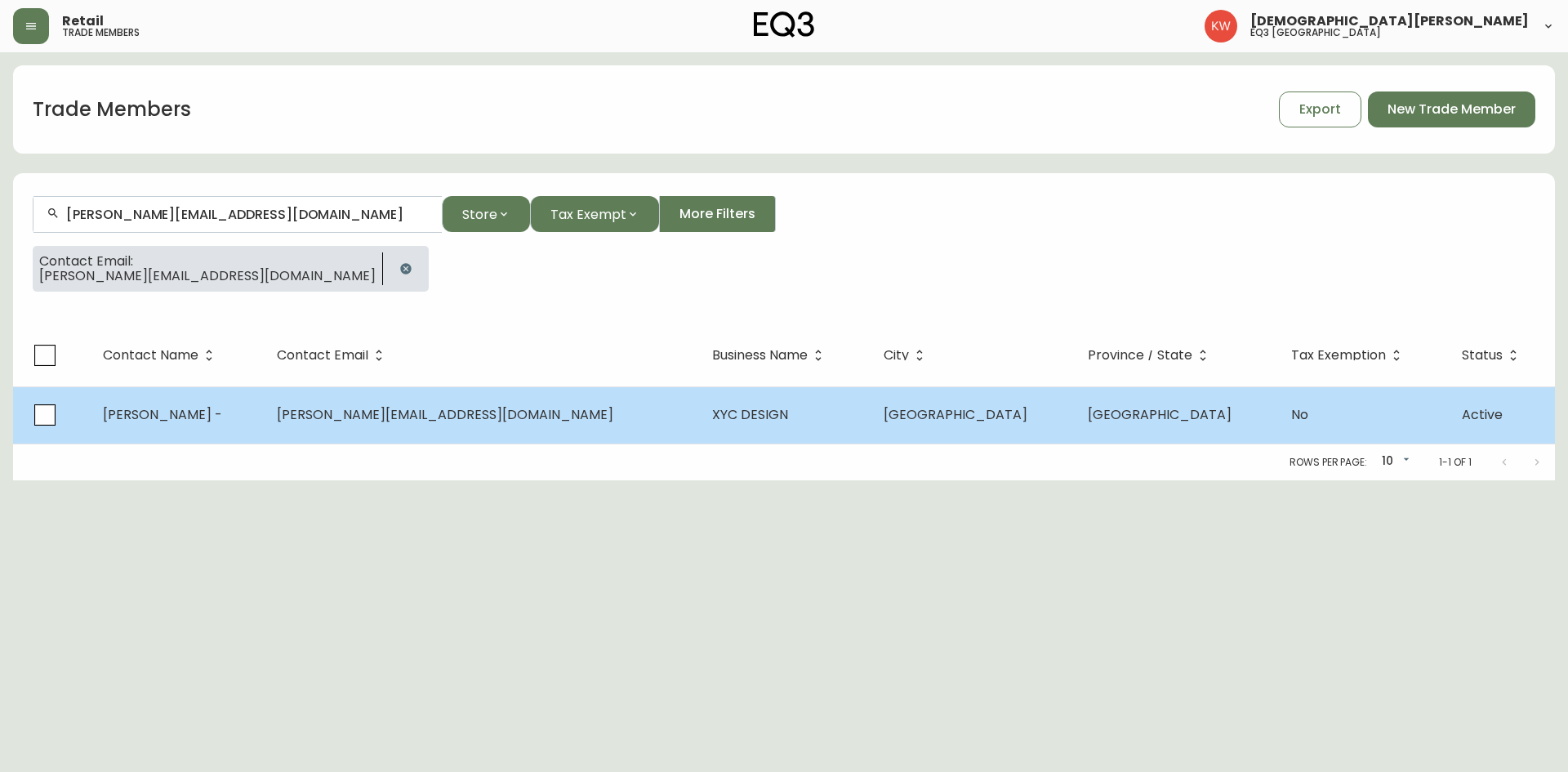
type input "[PERSON_NAME][EMAIL_ADDRESS][DOMAIN_NAME]"
click at [713, 417] on span "XYC DESIGN" at bounding box center [750, 414] width 76 height 19
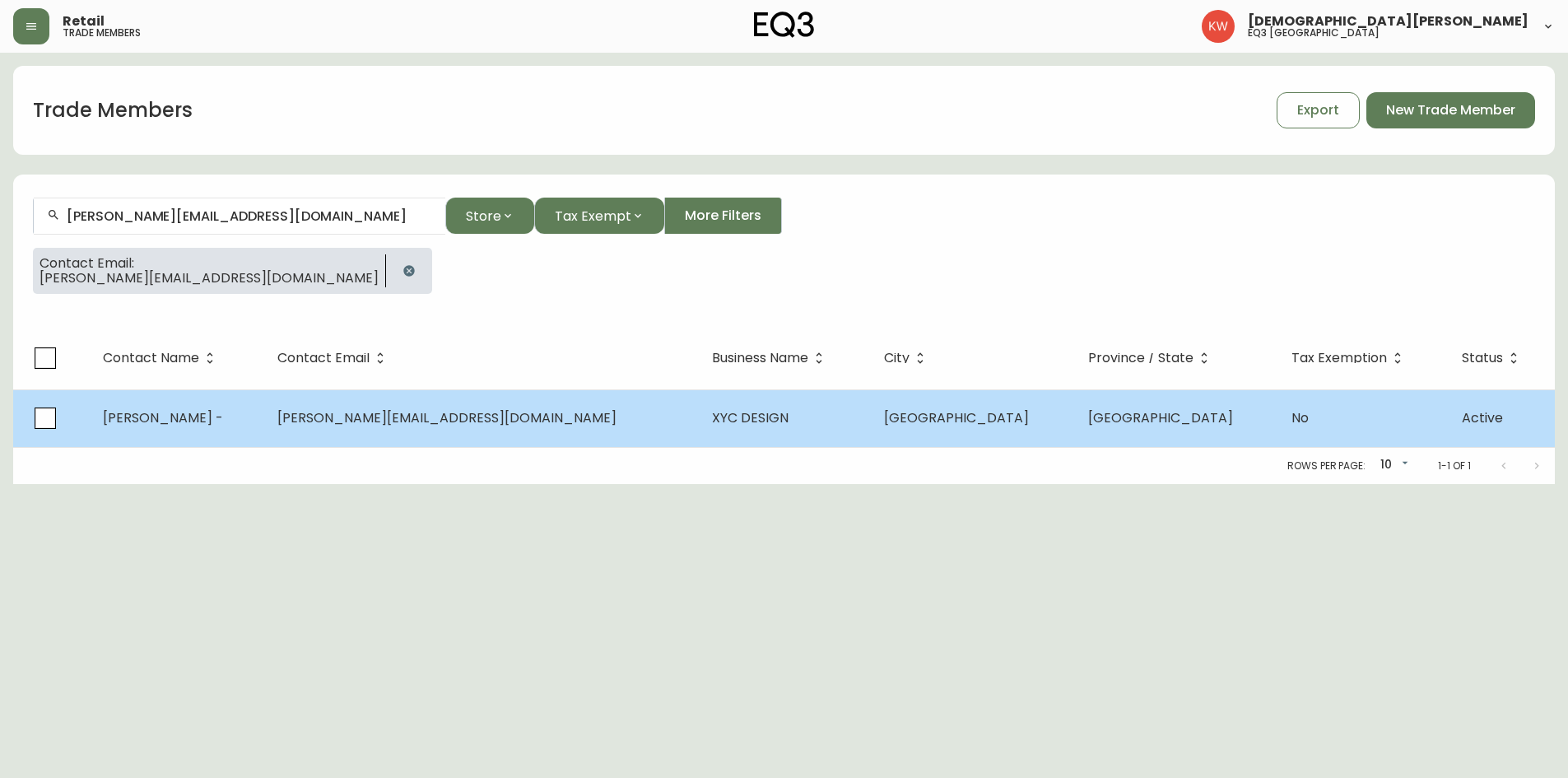
select select "AB"
select select "CA"
select select "CA_EN"
select select "Other"
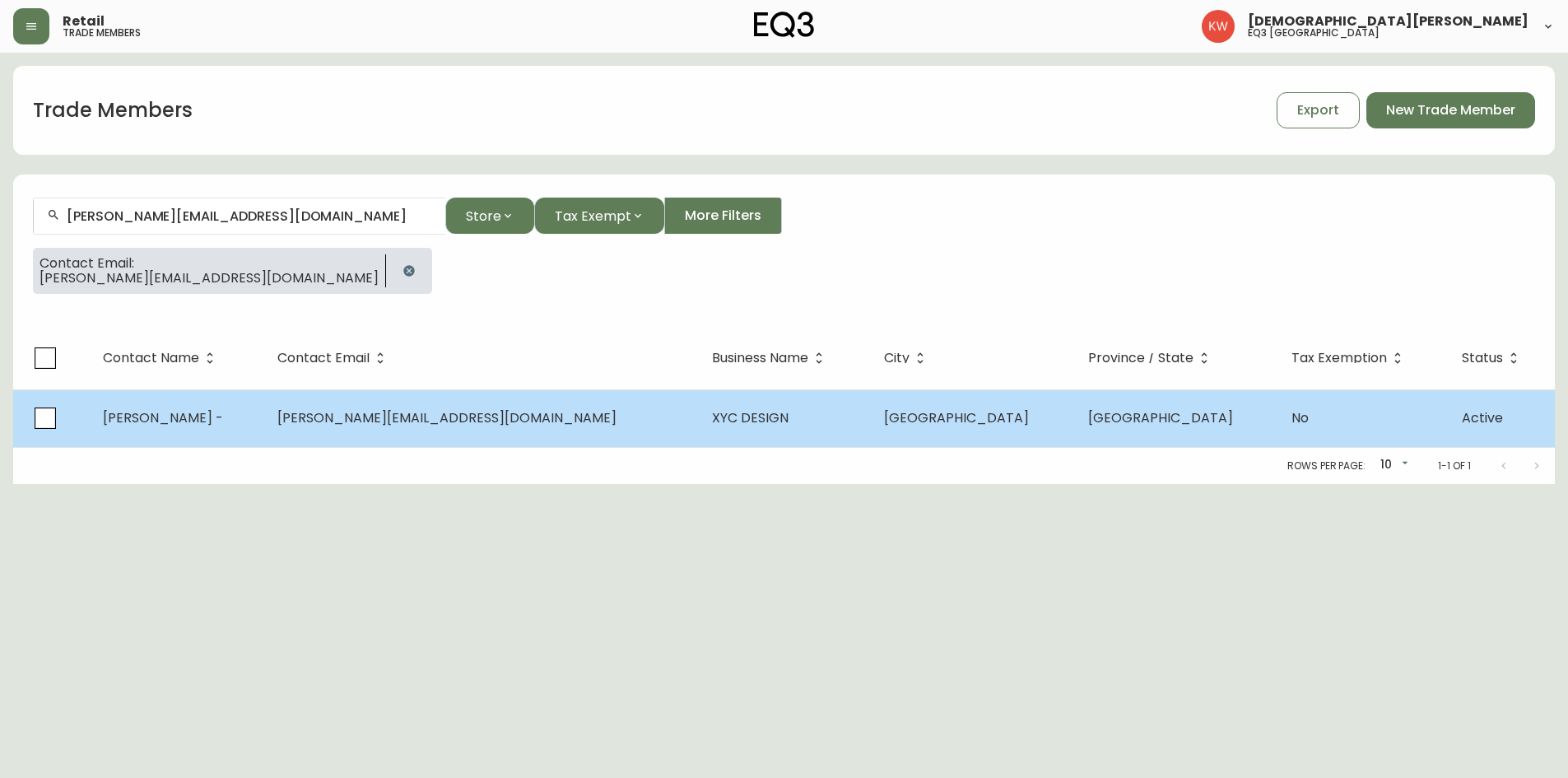
select select "false"
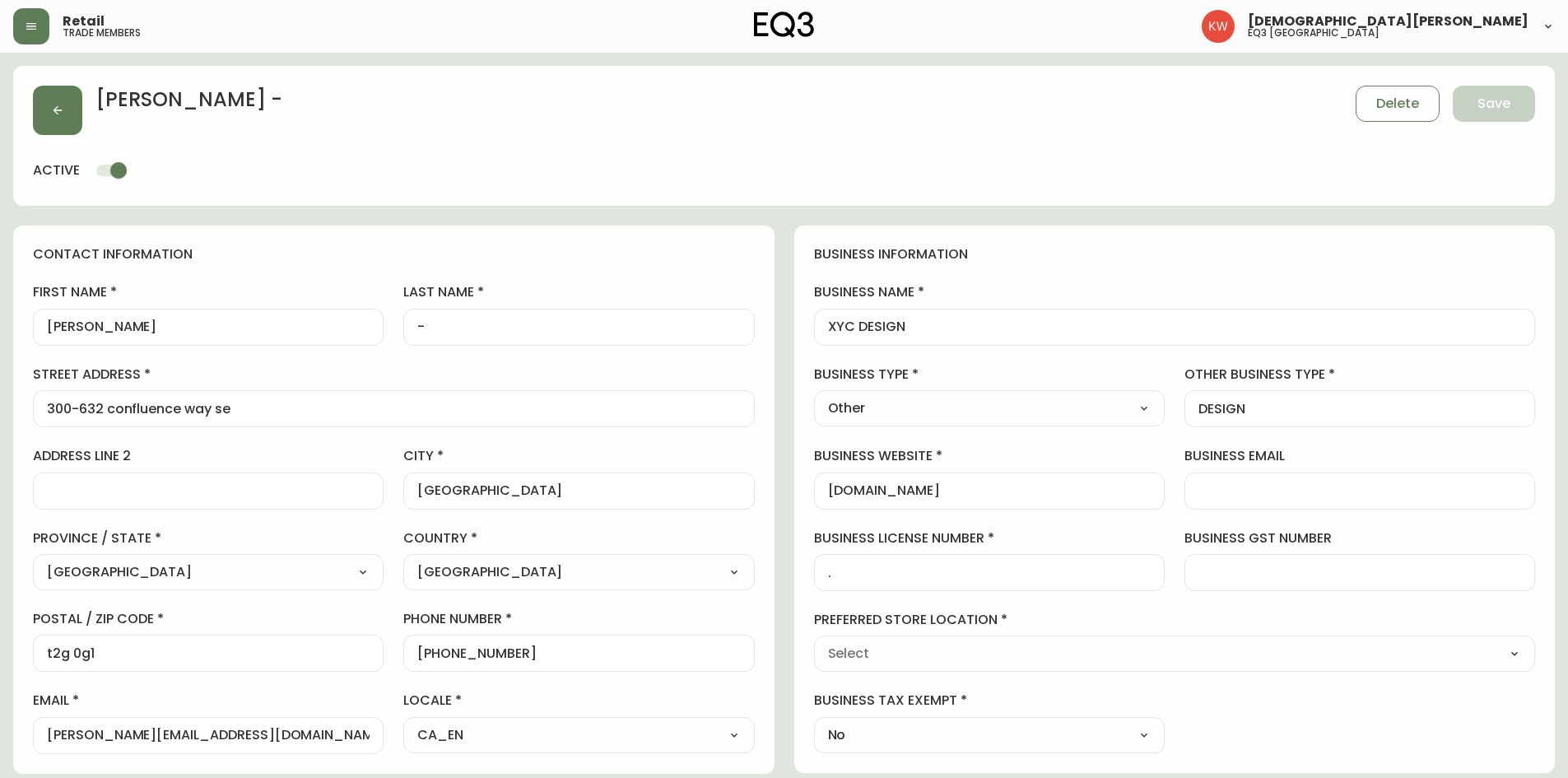
type input "EQ3 [GEOGRAPHIC_DATA]"
select select "cjw10z96m00006gs08l3o91tv"
drag, startPoint x: 933, startPoint y: 325, endPoint x: 801, endPoint y: 325, distance: 132.0
click at [801, 325] on div "business information business name XYC DESIGN business type Other Select Interi…" at bounding box center [1175, 500] width 761 height 548
drag, startPoint x: 491, startPoint y: 328, endPoint x: 385, endPoint y: 324, distance: 106.1
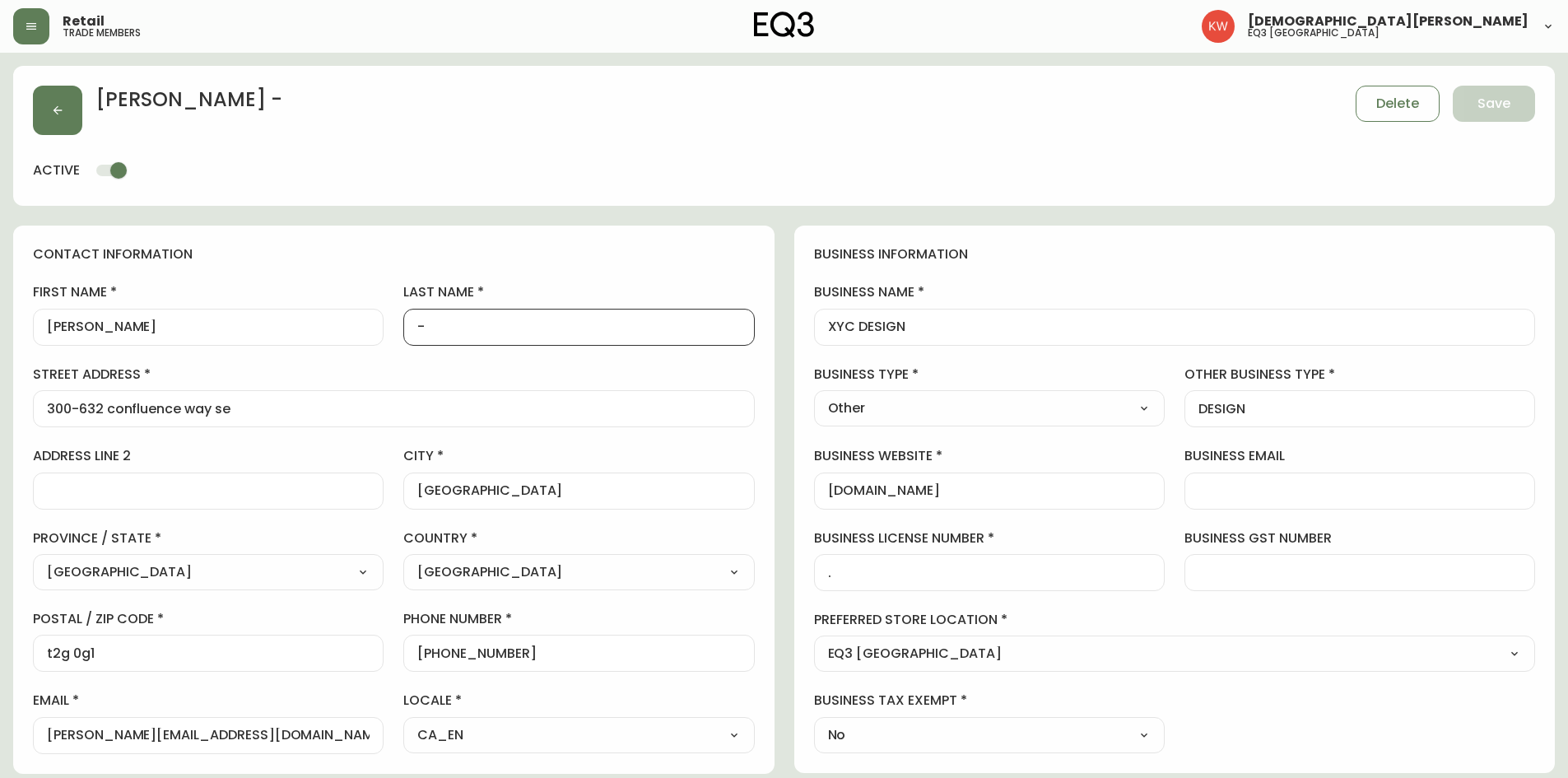
click at [385, 324] on div "first name [PERSON_NAME] last name - street address [STREET_ADDRESS] se address…" at bounding box center [394, 518] width 722 height 470
type input "MacGregor"
click at [77, 114] on button "button" at bounding box center [58, 111] width 50 height 50
click at [1499, 98] on span "Save" at bounding box center [1494, 104] width 33 height 18
select select
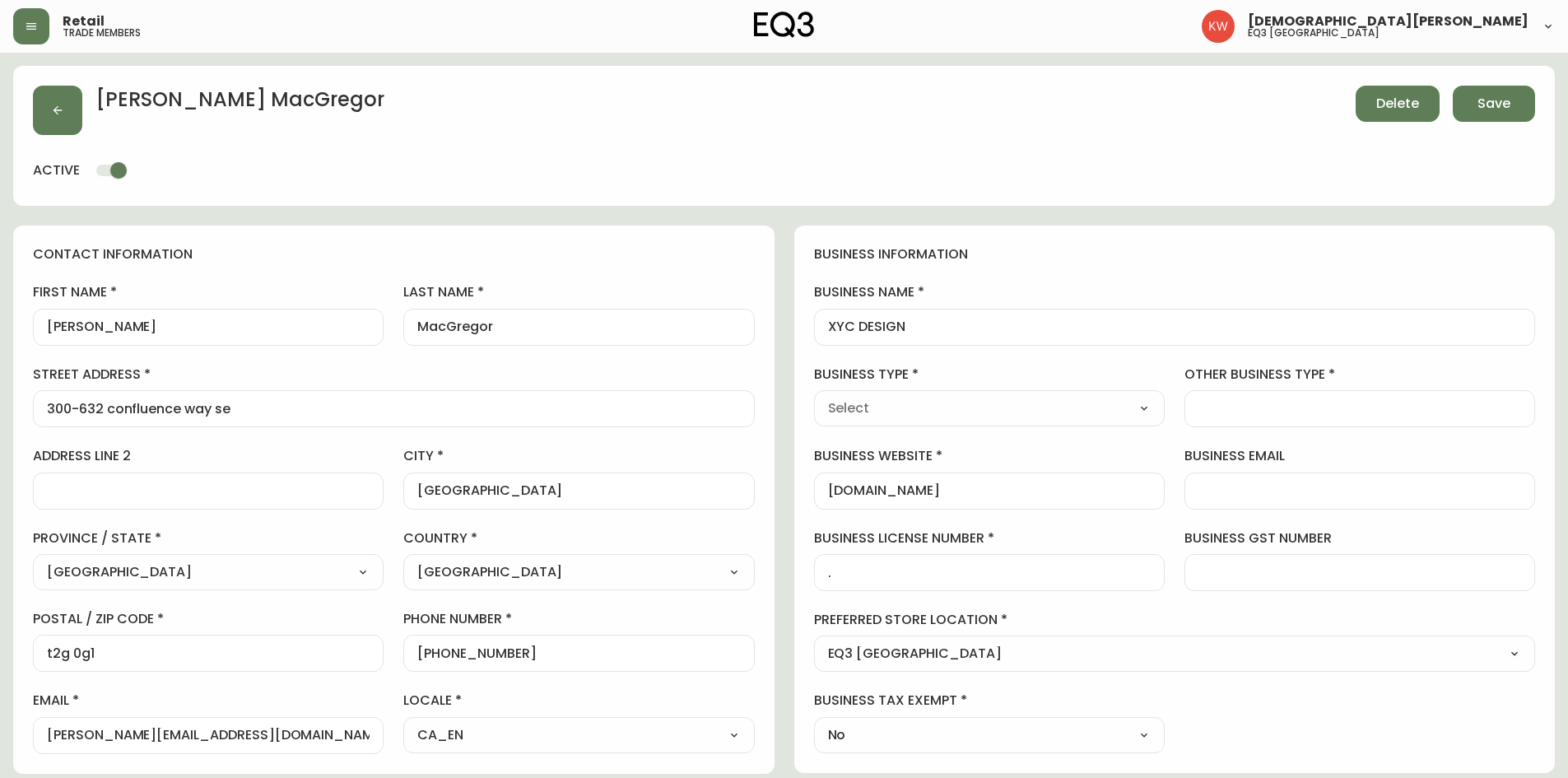
select select
type input "Other"
select select "Other"
type input "Other"
select select "Other"
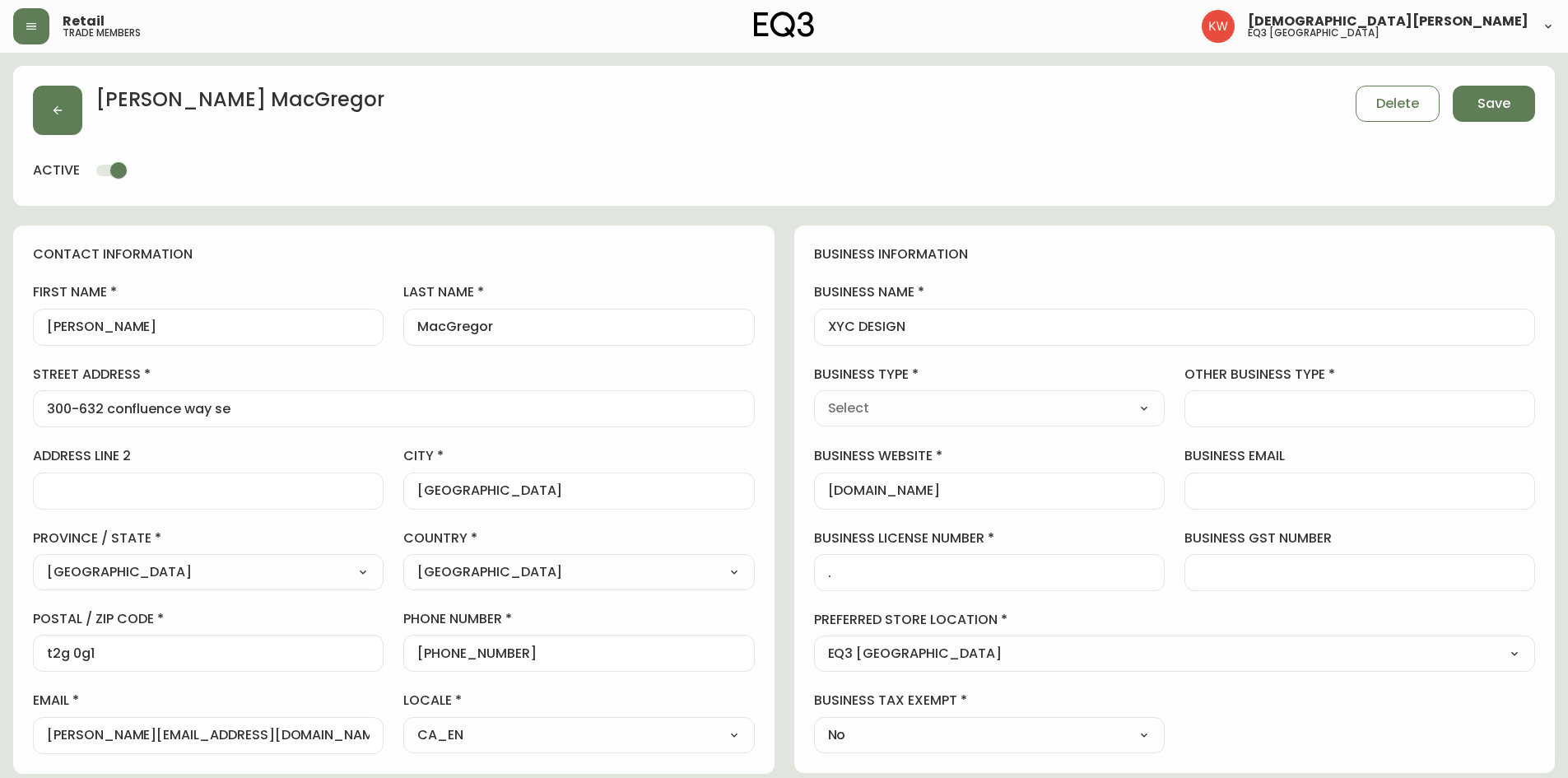
type input "DESIGN"
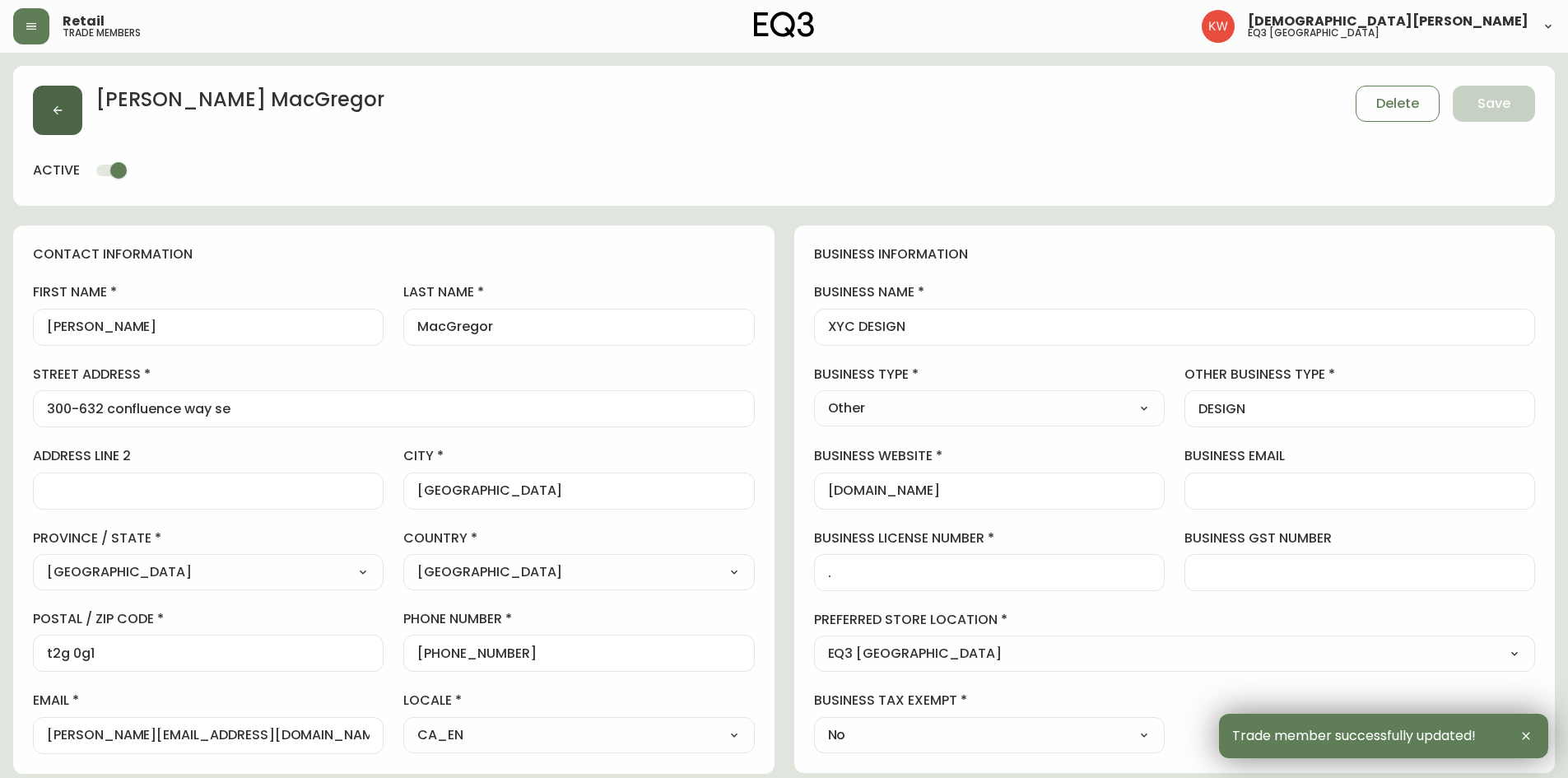
click at [51, 109] on icon "button" at bounding box center [57, 110] width 13 height 13
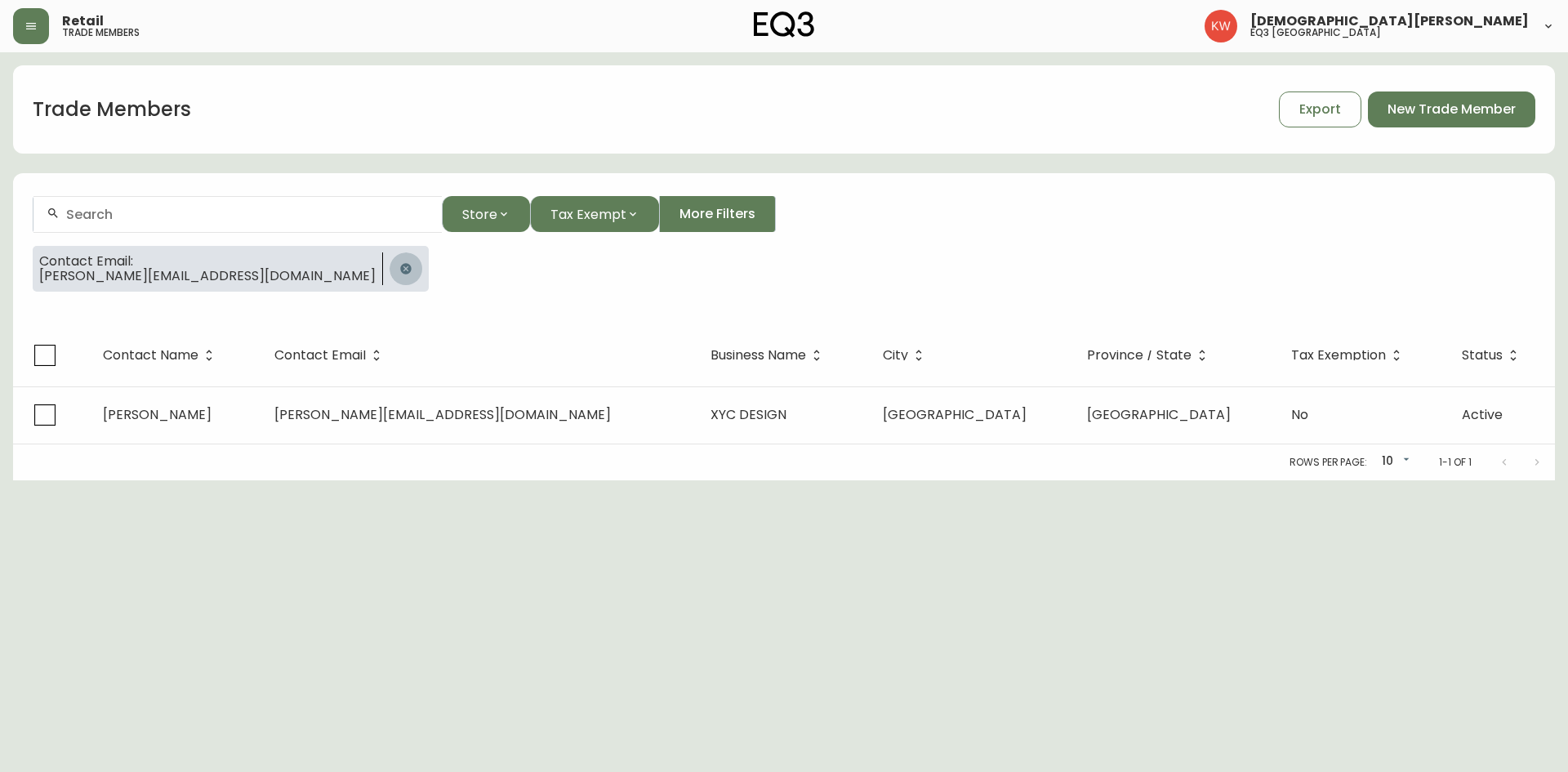
click at [400, 271] on icon "button" at bounding box center [405, 268] width 11 height 11
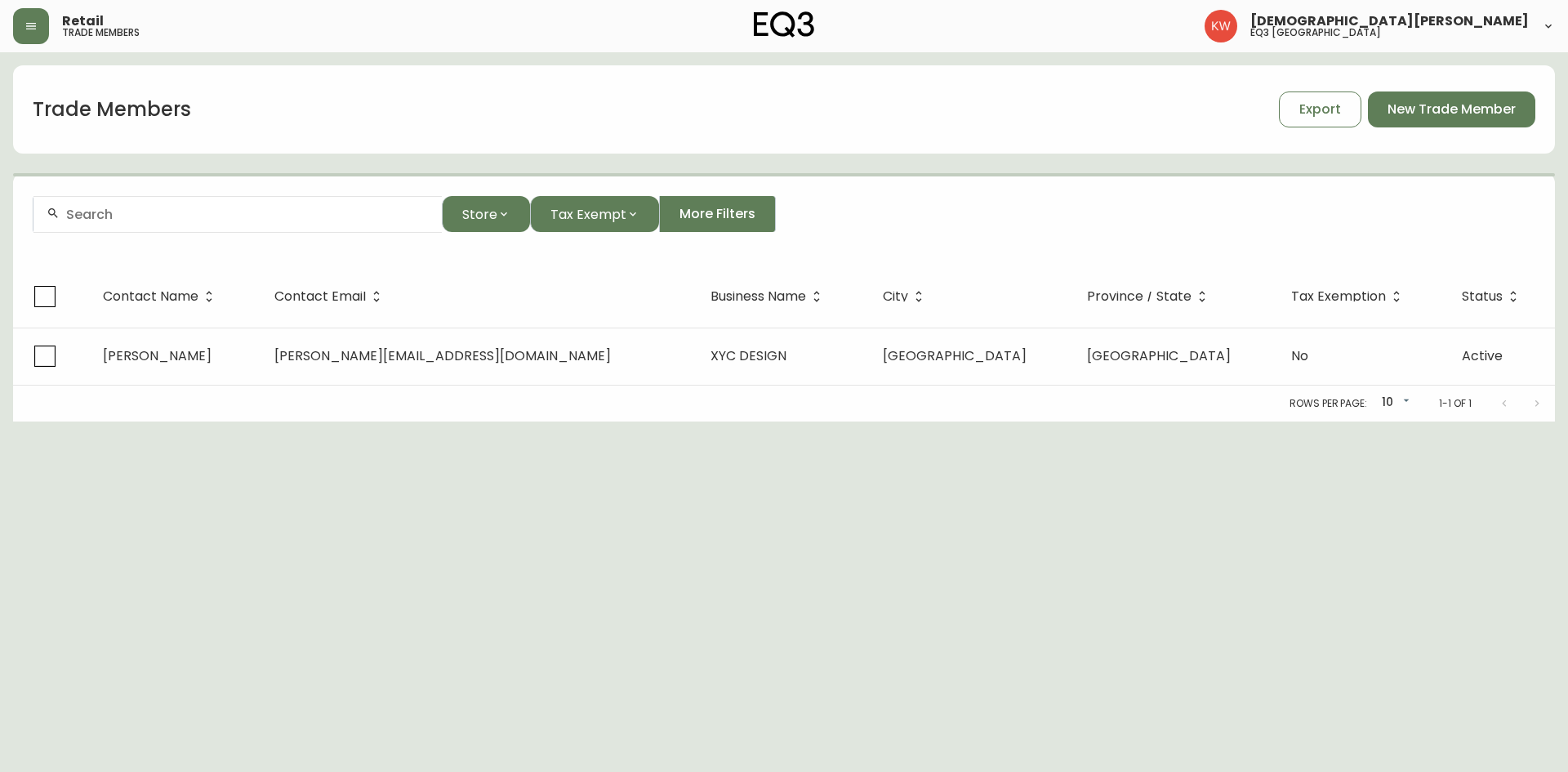
click at [188, 220] on input "text" at bounding box center [247, 214] width 362 height 16
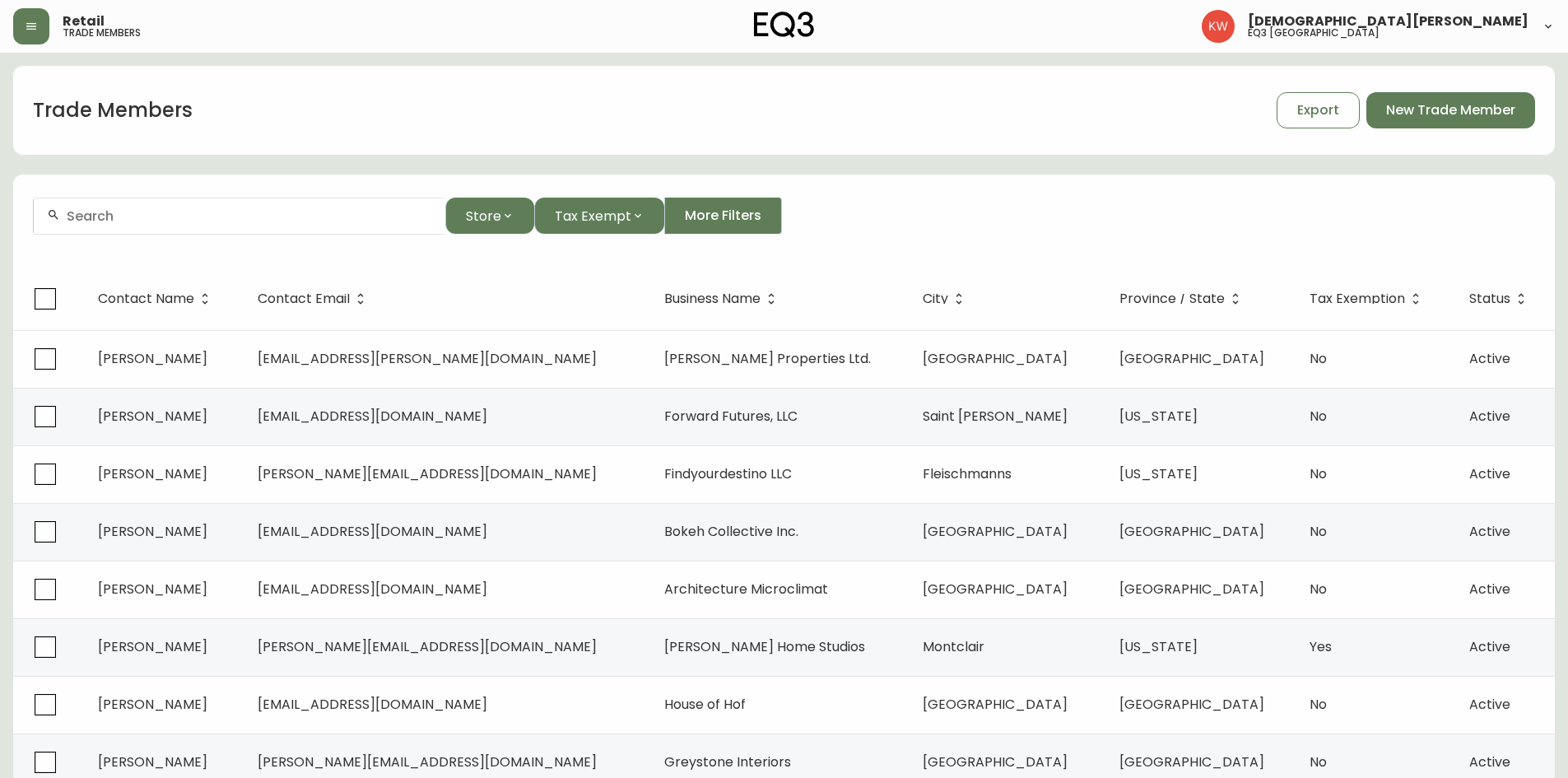
click at [319, 213] on input "text" at bounding box center [249, 216] width 365 height 16
paste input "[PERSON_NAME][EMAIL_ADDRESS][DOMAIN_NAME]"
type input "[PERSON_NAME][EMAIL_ADDRESS][DOMAIN_NAME]"
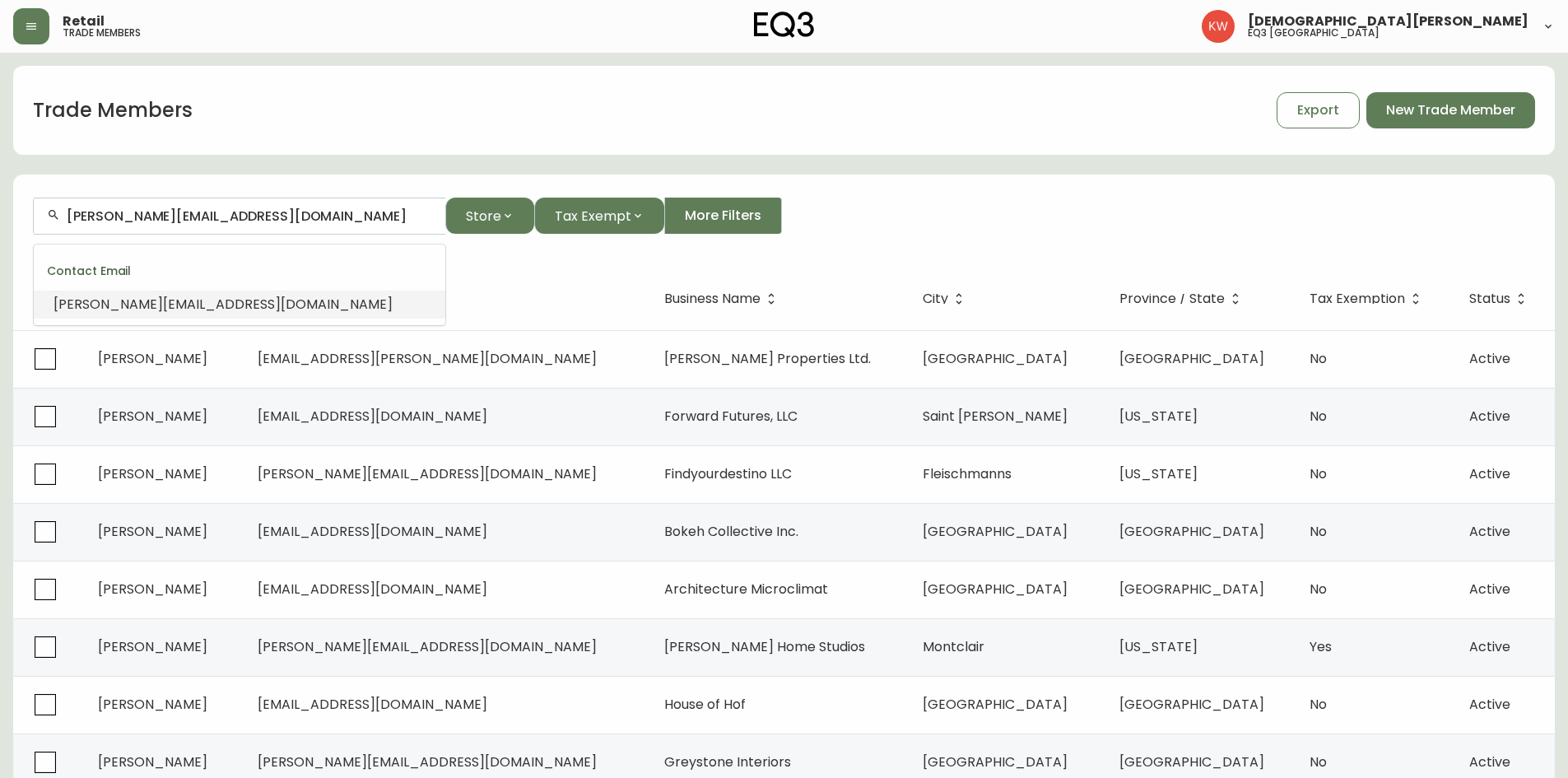
click at [248, 306] on li "[PERSON_NAME][EMAIL_ADDRESS][DOMAIN_NAME]" at bounding box center [240, 304] width 411 height 28
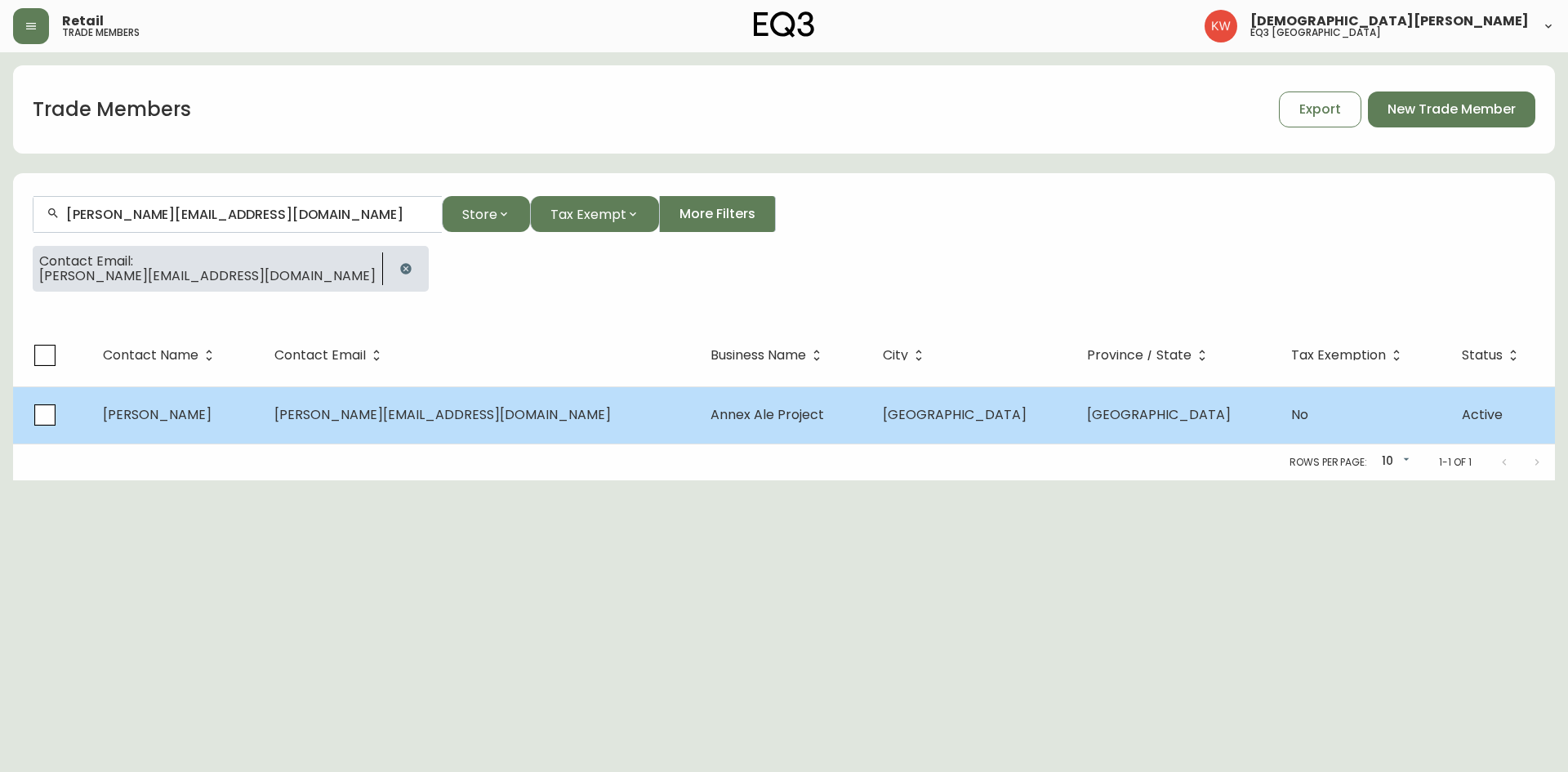
click at [203, 416] on span "[PERSON_NAME]" at bounding box center [156, 414] width 109 height 19
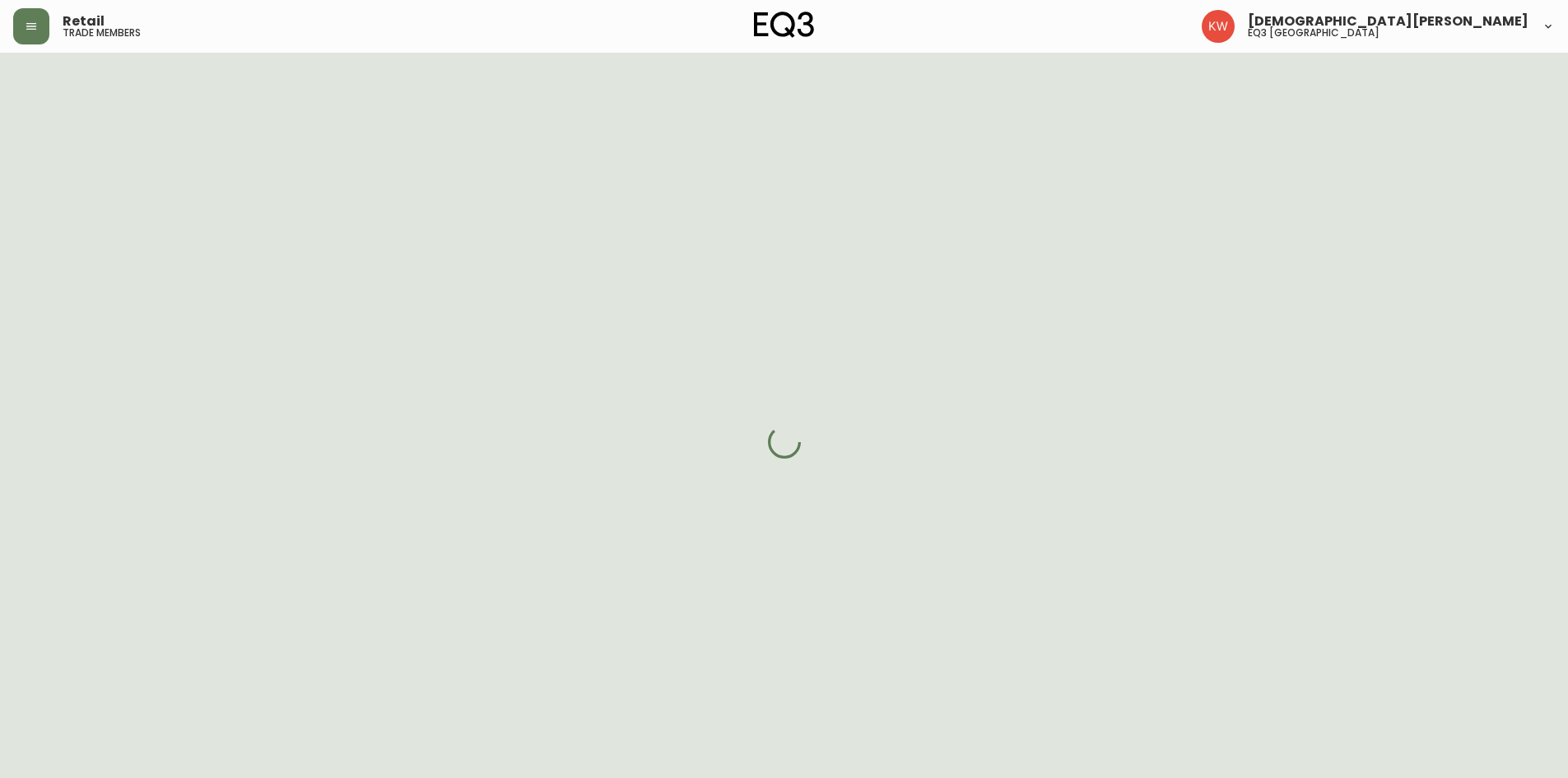
select select "AB"
select select "CA"
select select "CA_EN"
select select "Other"
select select "Hospitality"
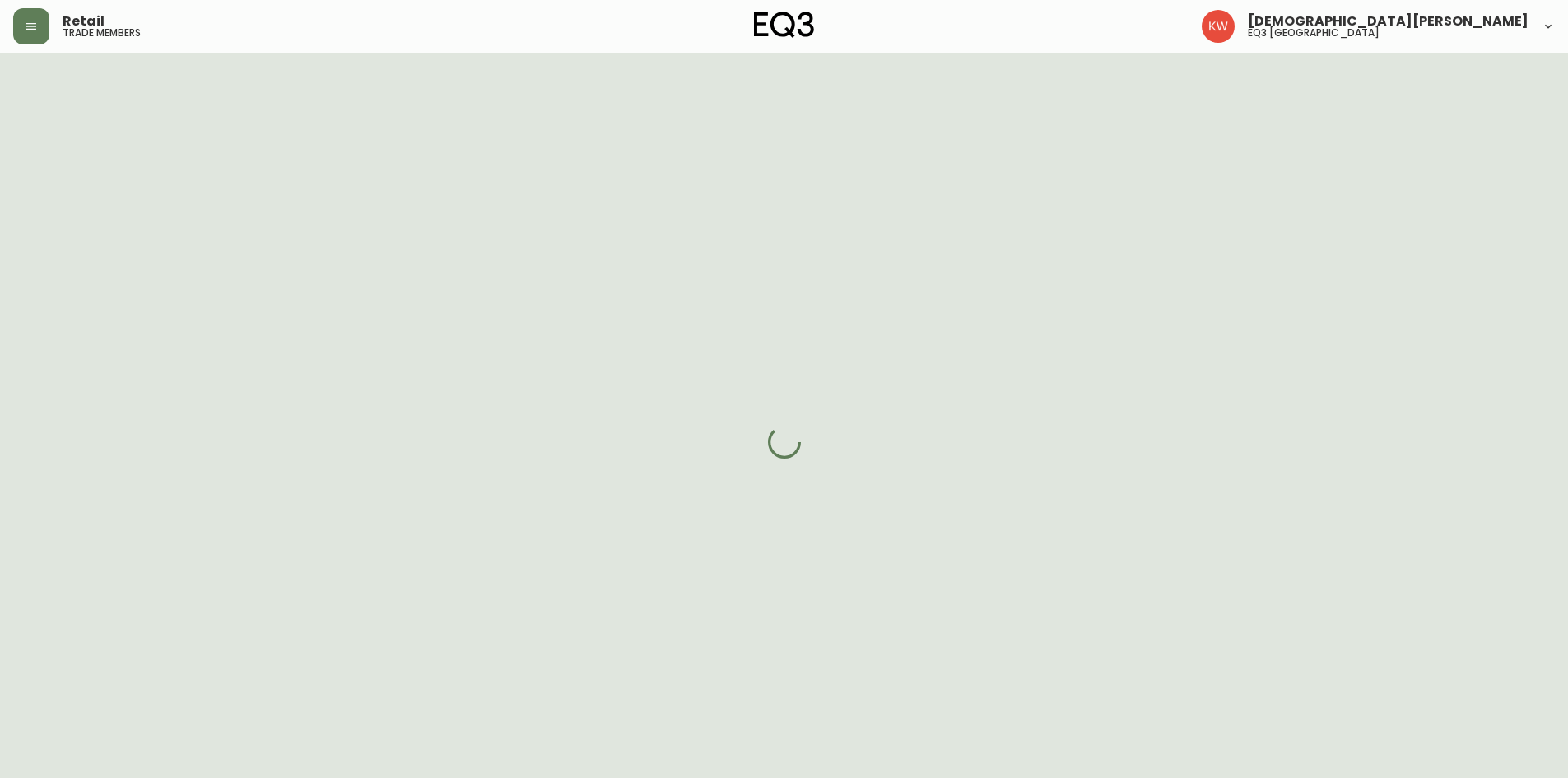
select select "cjw10z96m00006gs08l3o91tv"
select select "false"
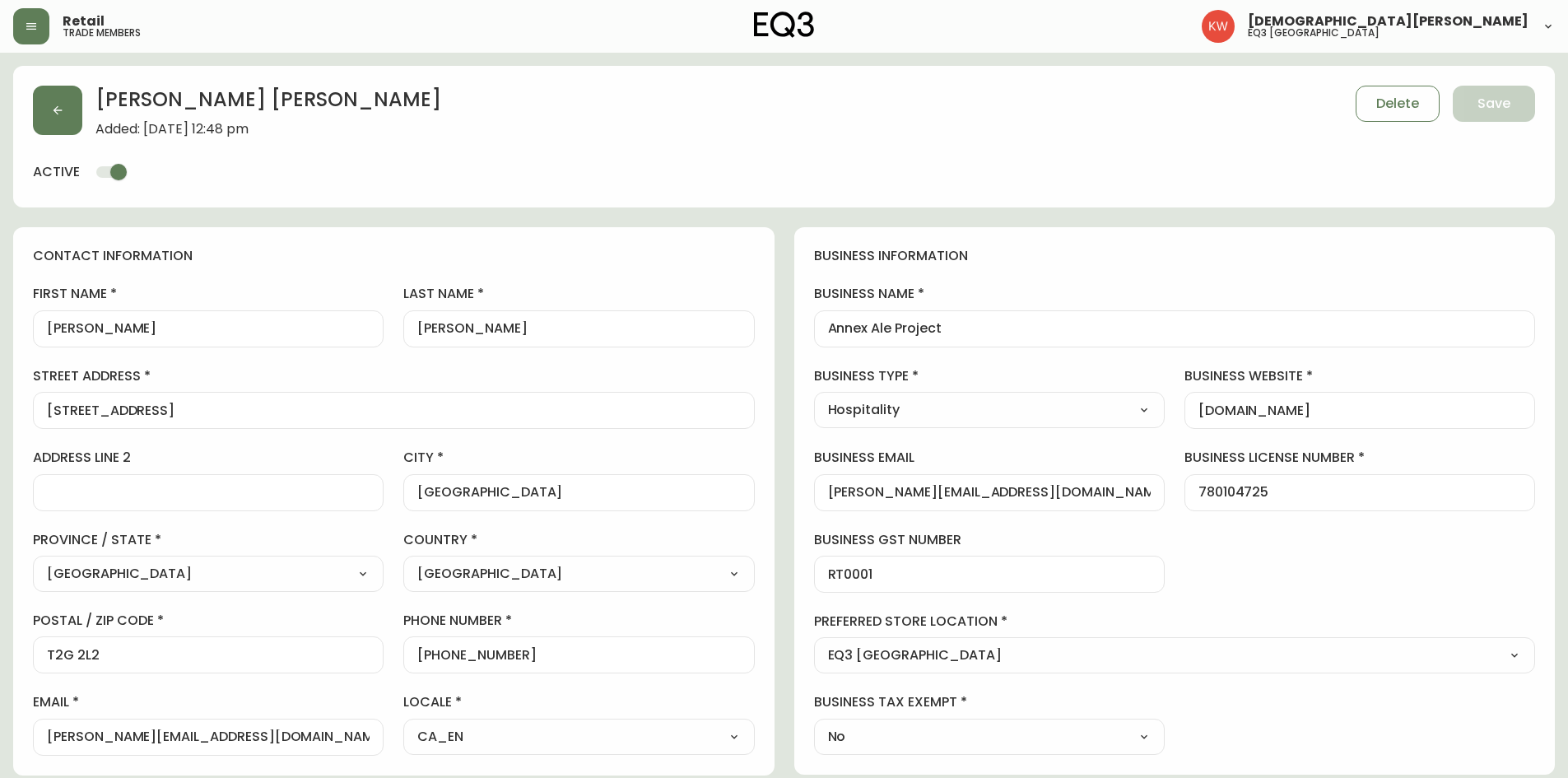
scroll to position [1, 0]
drag, startPoint x: 969, startPoint y: 325, endPoint x: 772, endPoint y: 345, distance: 198.0
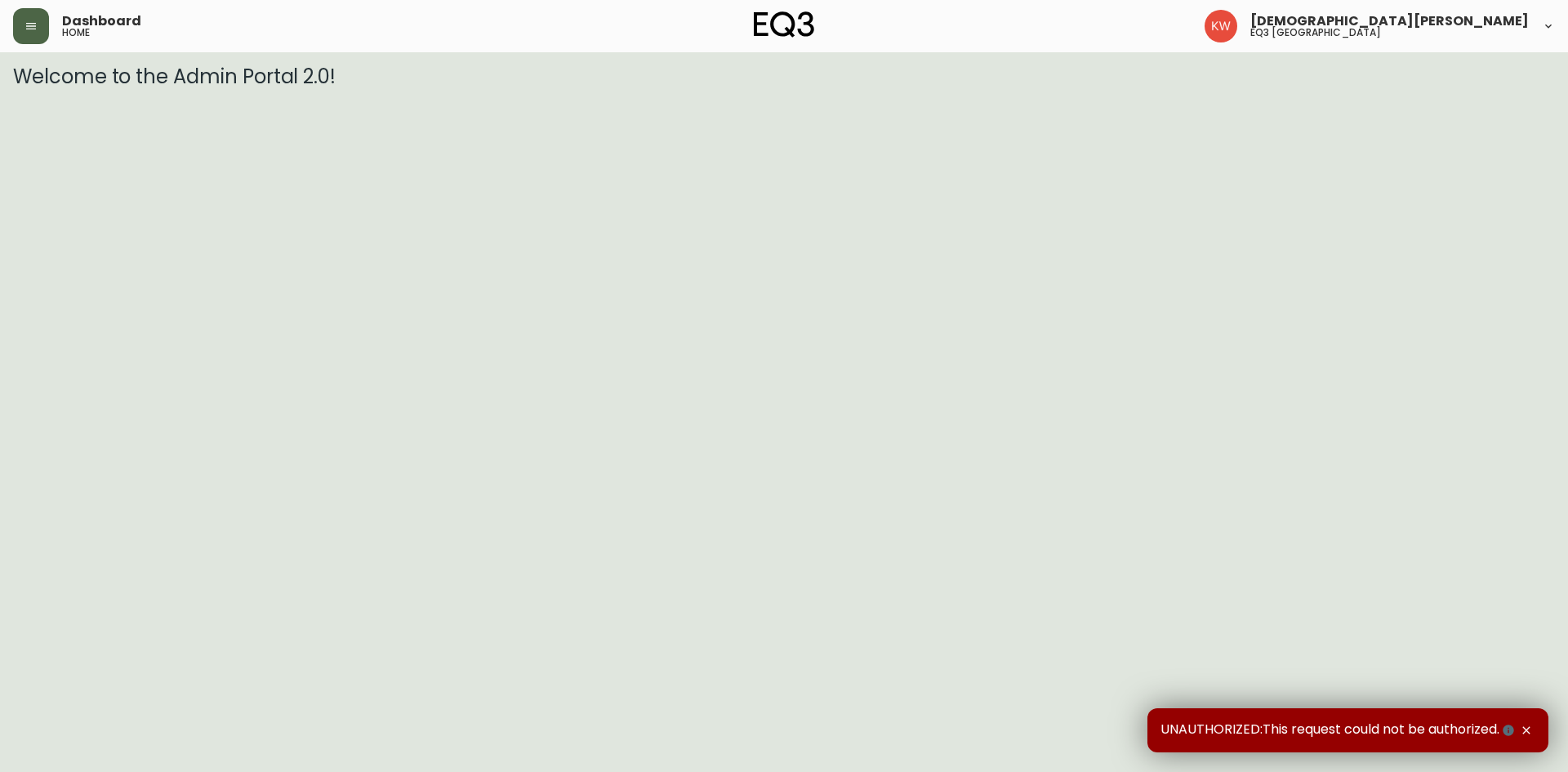
click at [35, 31] on icon "button" at bounding box center [31, 26] width 13 height 13
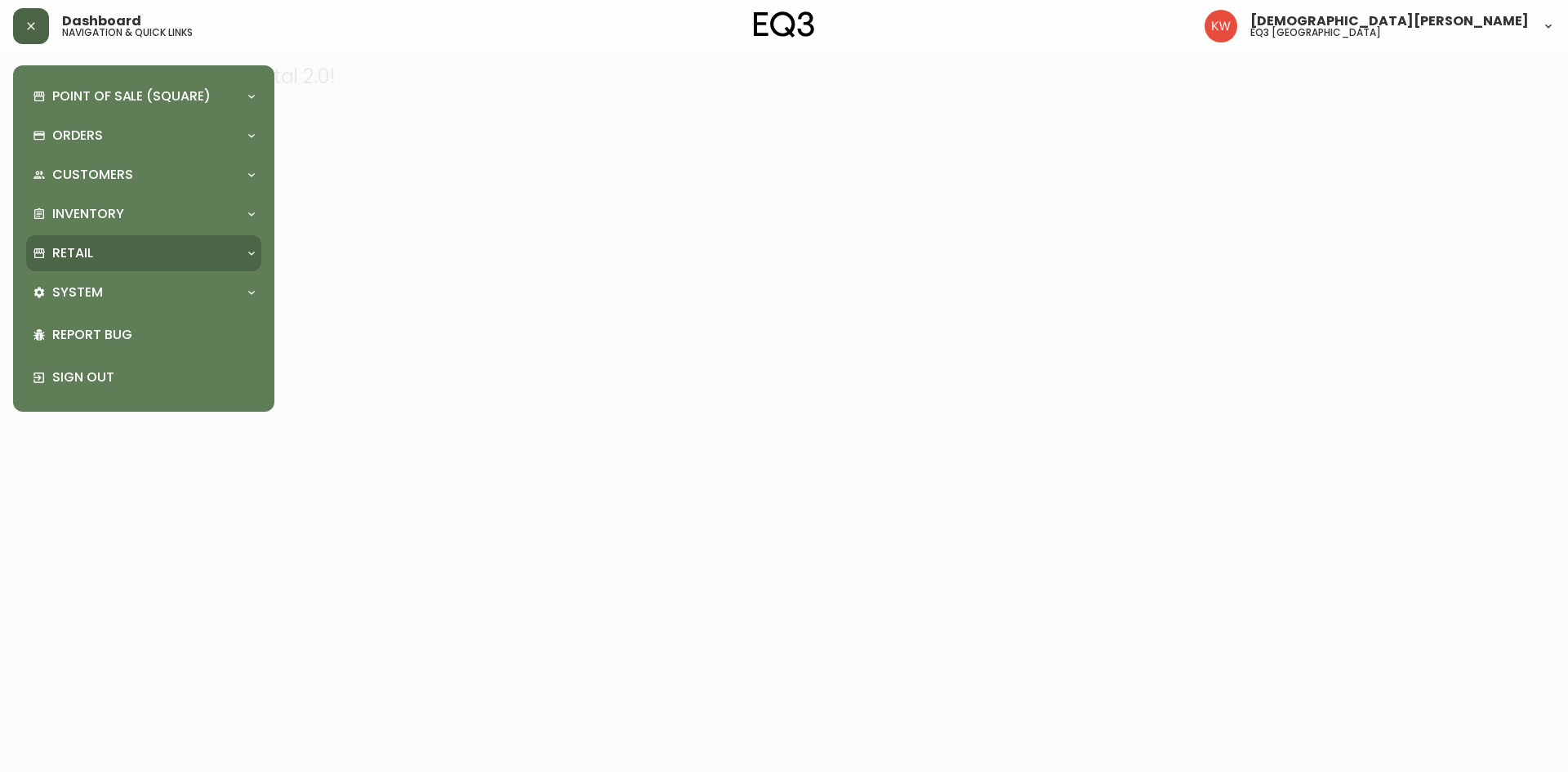
click at [225, 241] on div "Retail" at bounding box center [144, 252] width 235 height 36
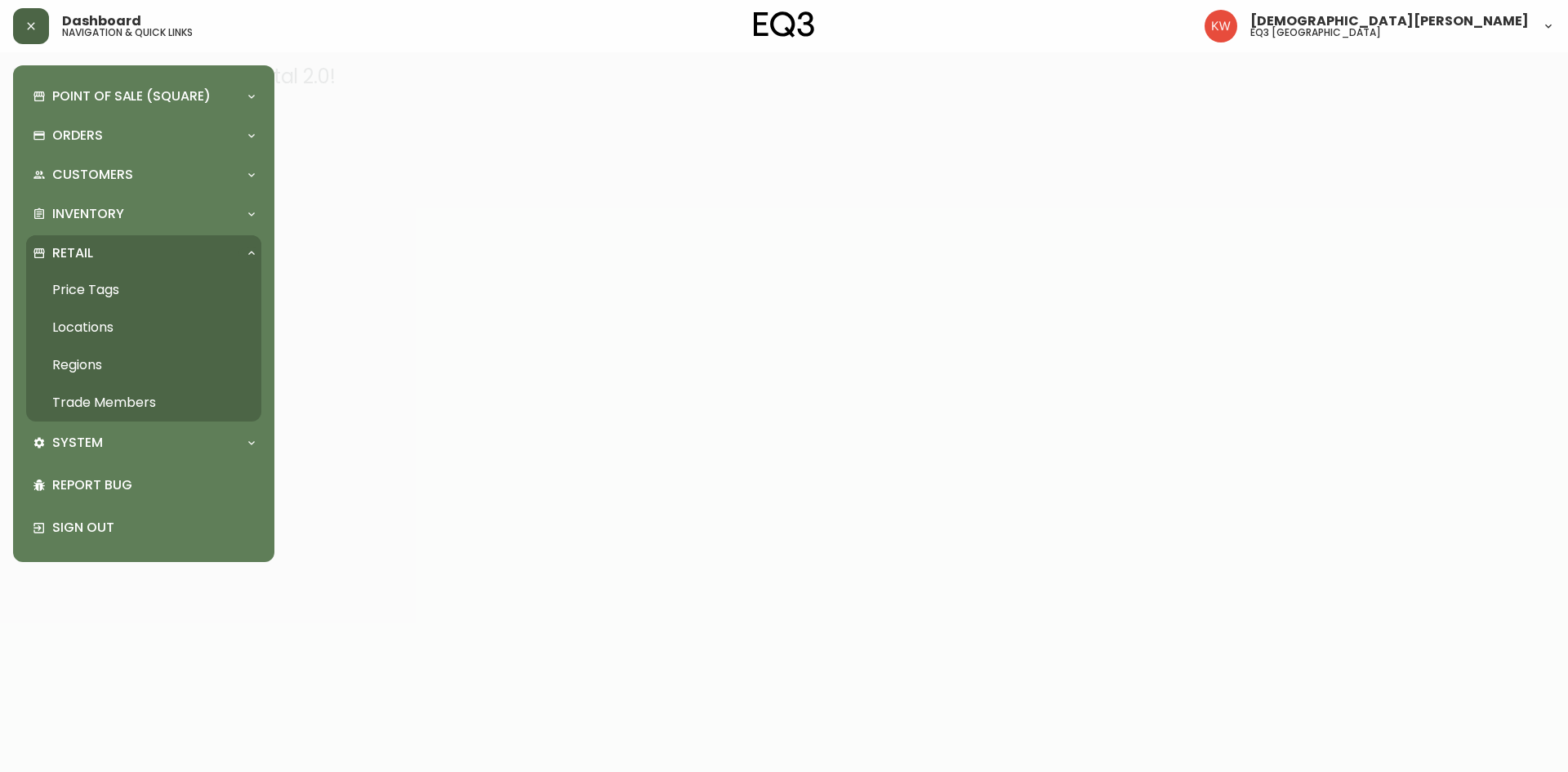
click at [121, 394] on link "Trade Members" at bounding box center [144, 402] width 235 height 38
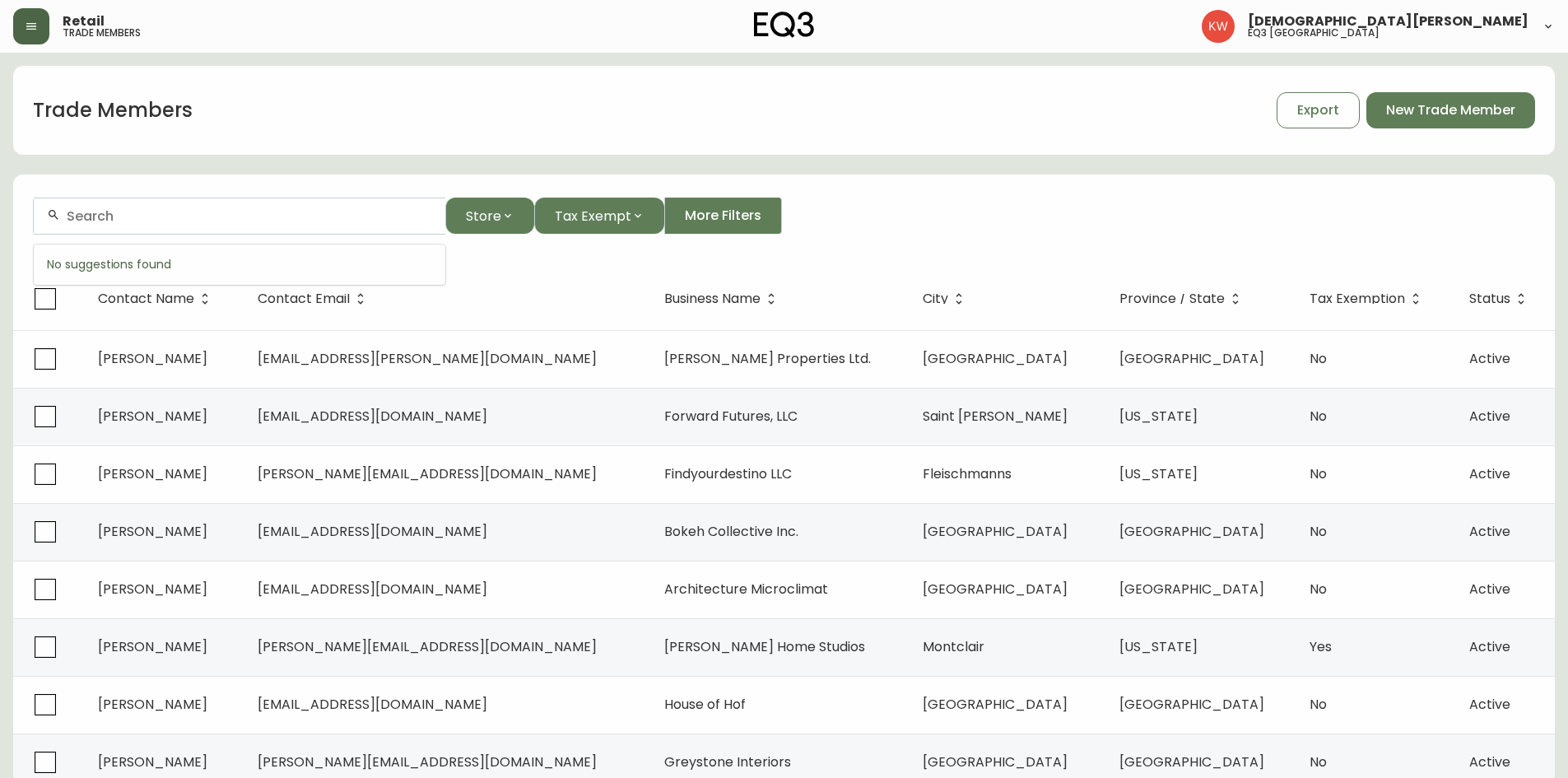
click at [124, 218] on input "text" at bounding box center [249, 216] width 365 height 16
paste input "hubbauer@gmail.com"
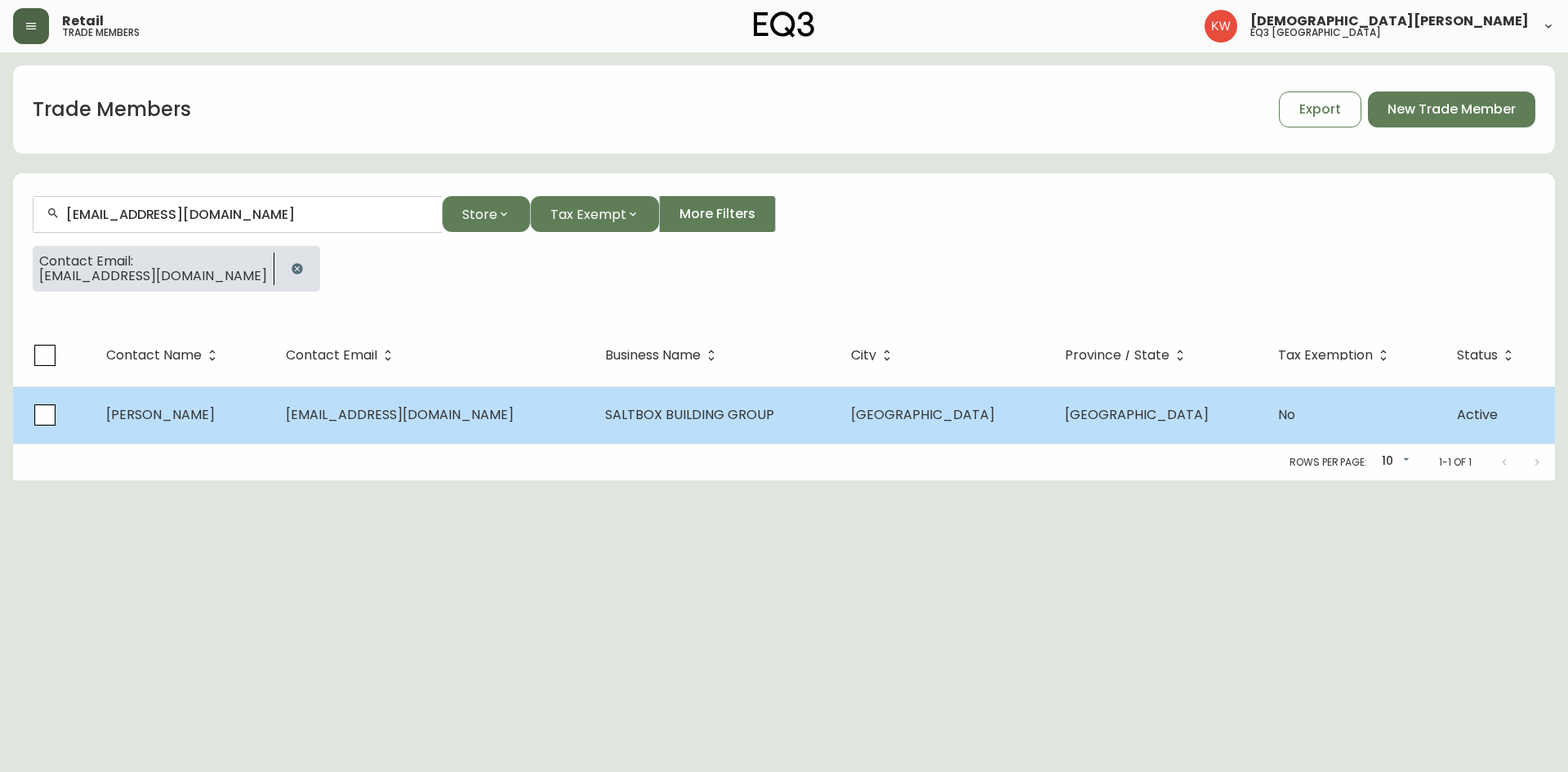
type input "hubbauer@gmail.com"
click at [183, 392] on td "Kerry Hubbauer" at bounding box center [183, 414] width 179 height 57
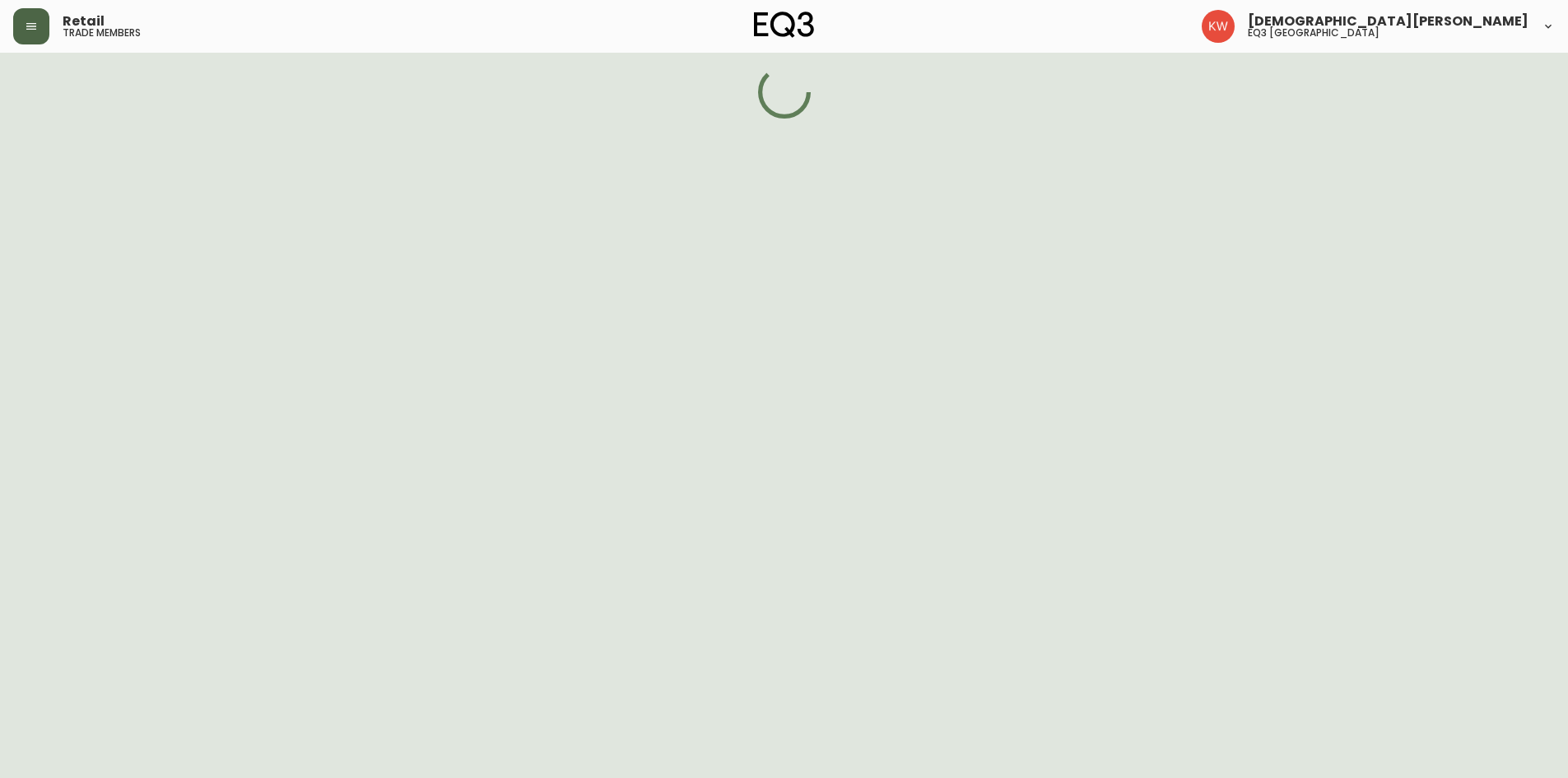
select select "AB"
select select "CA"
select select "CA_EN"
select select "Outreach from a Trade Rep"
select select "Other"
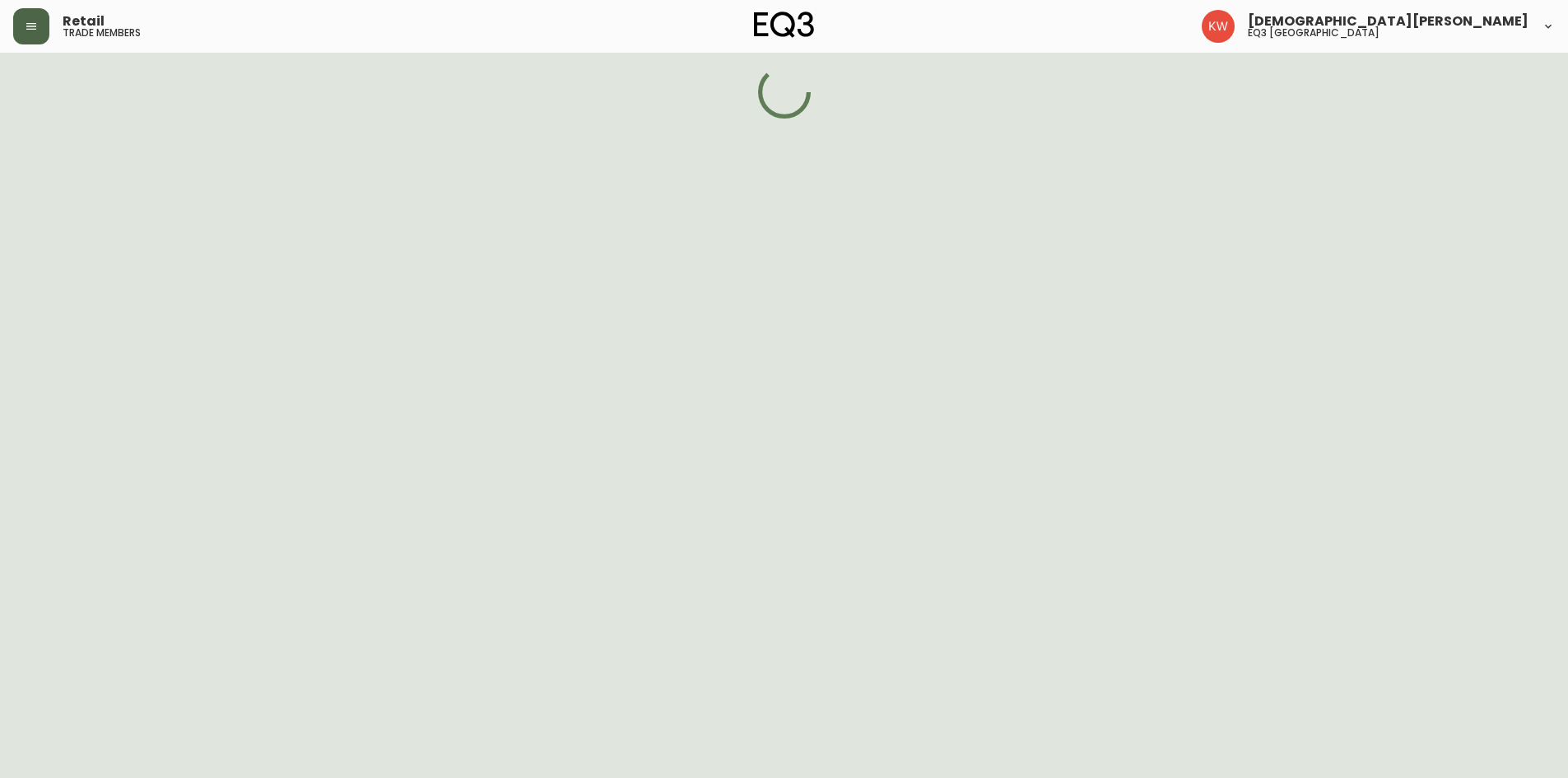
select select "false"
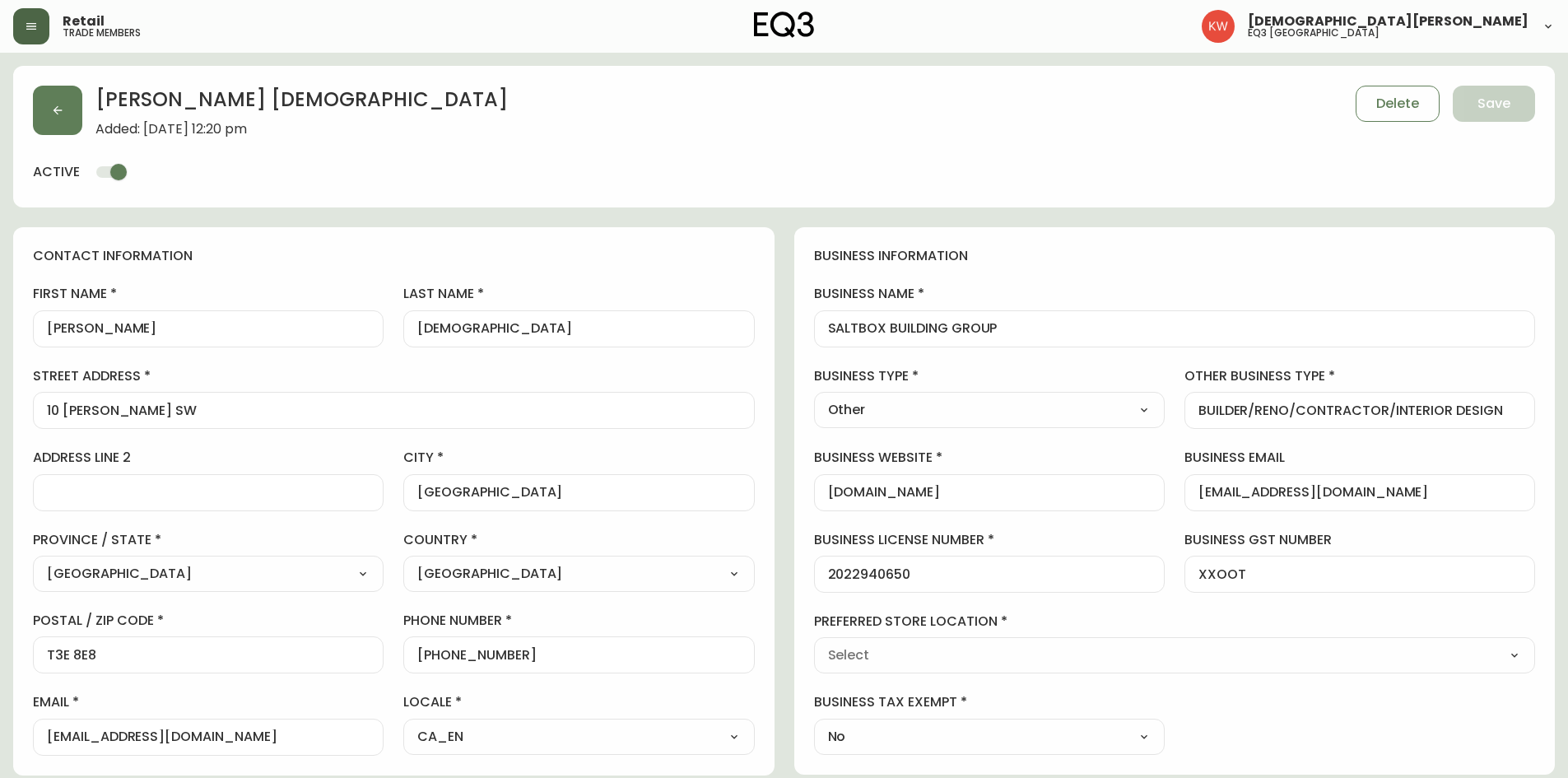
type input "EQ3 [GEOGRAPHIC_DATA]"
select select "cjw10z96m00006gs08l3o91tv"
drag, startPoint x: 1022, startPoint y: 333, endPoint x: 799, endPoint y: 364, distance: 225.1
click at [799, 364] on div "business information business name SALTBOX BUILDING GROUP business type Other S…" at bounding box center [1175, 501] width 761 height 548
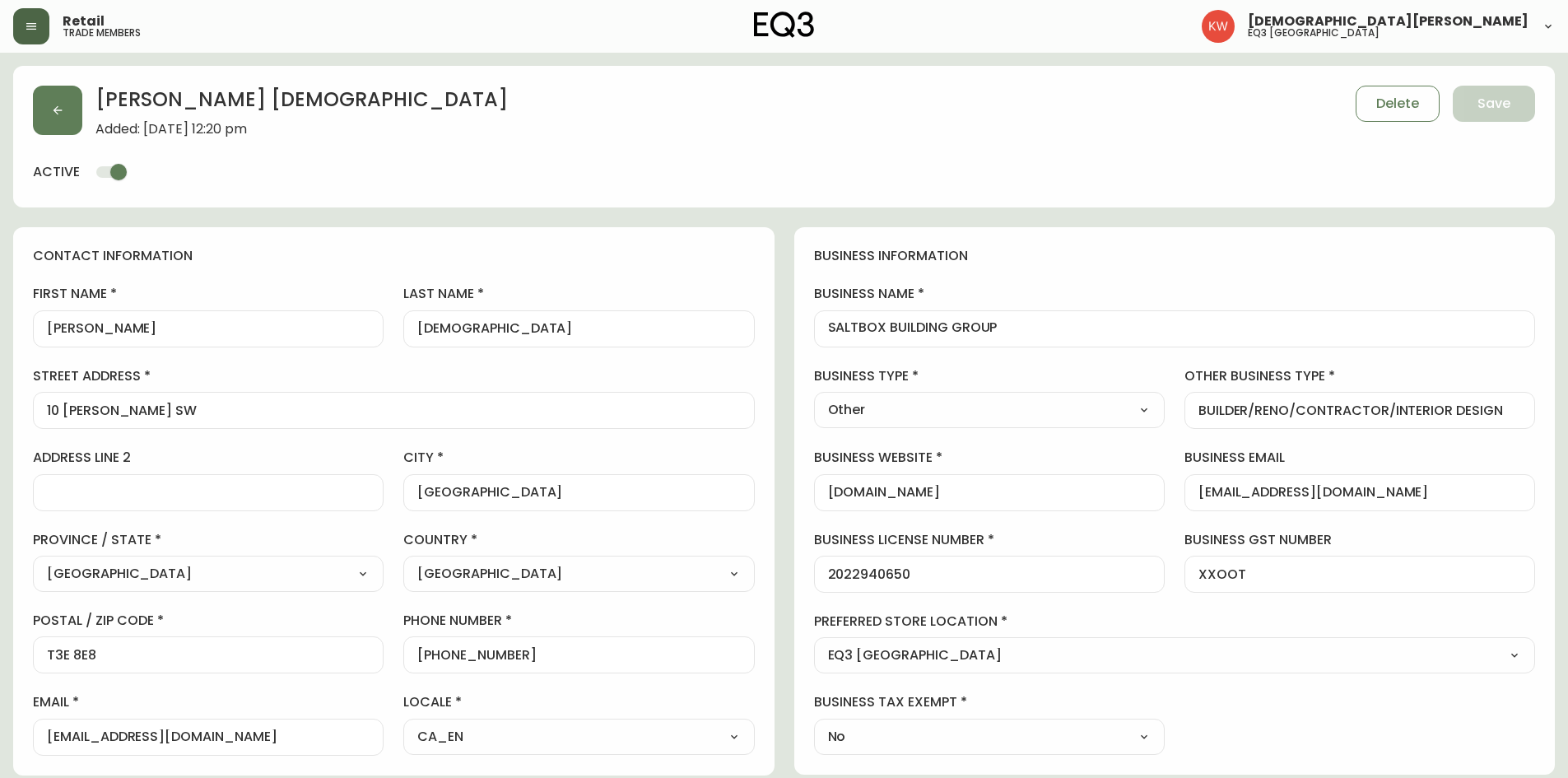
scroll to position [0, 0]
click at [73, 116] on button "button" at bounding box center [58, 111] width 50 height 50
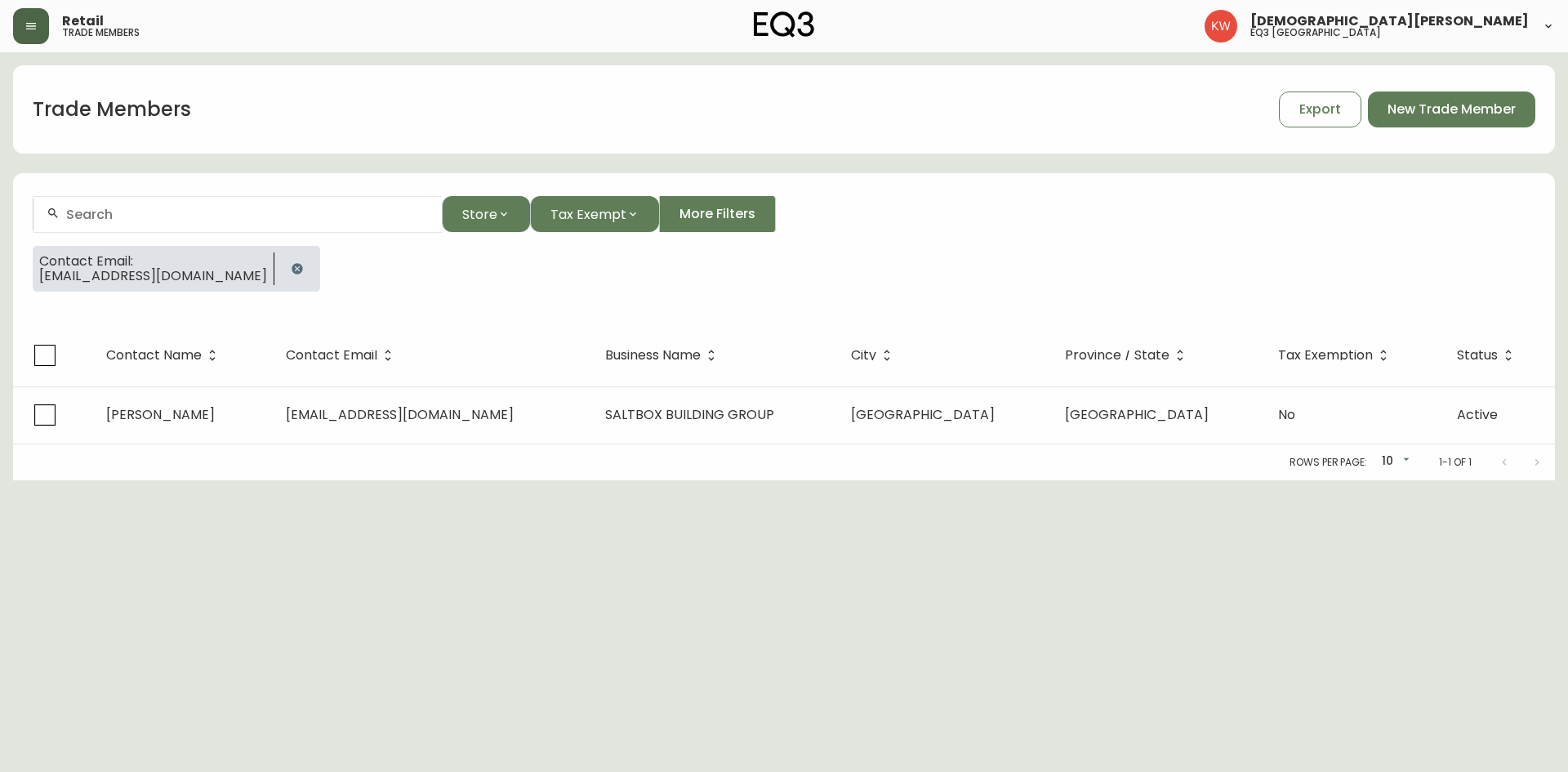
click at [291, 263] on icon "button" at bounding box center [297, 269] width 13 height 13
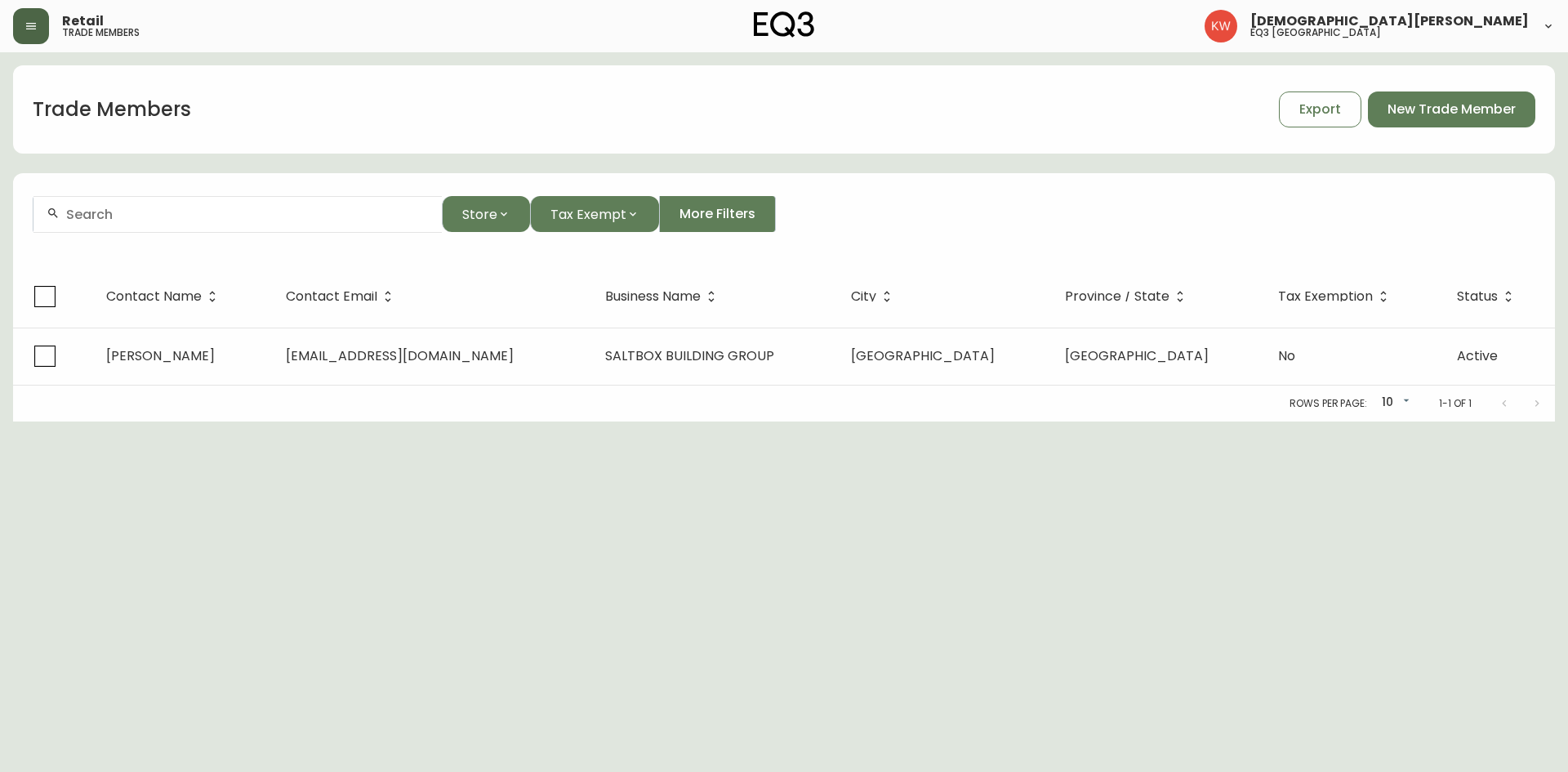
click at [183, 215] on input "text" at bounding box center [247, 214] width 362 height 16
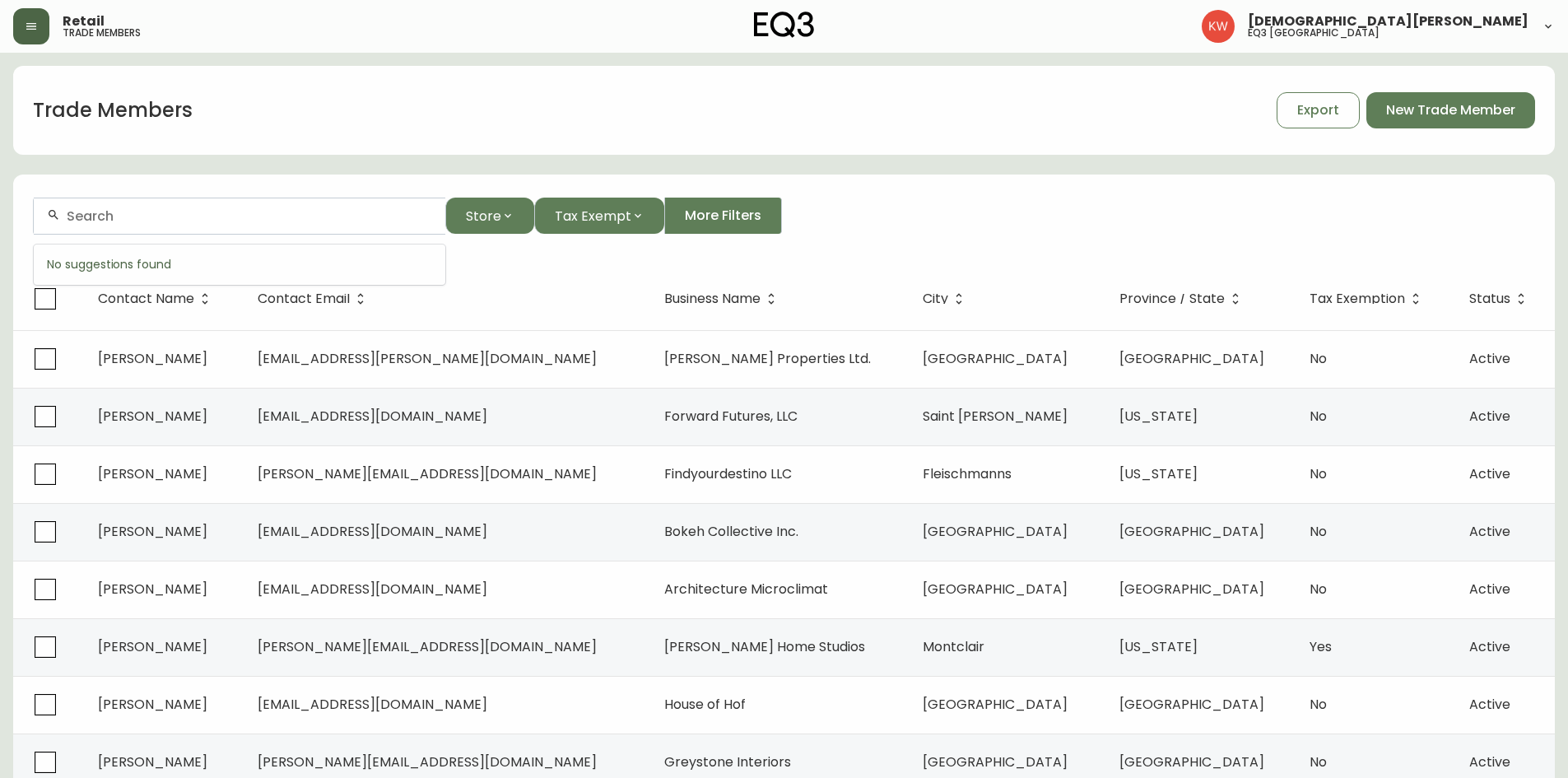
paste input "ashley@hribardesign.com"
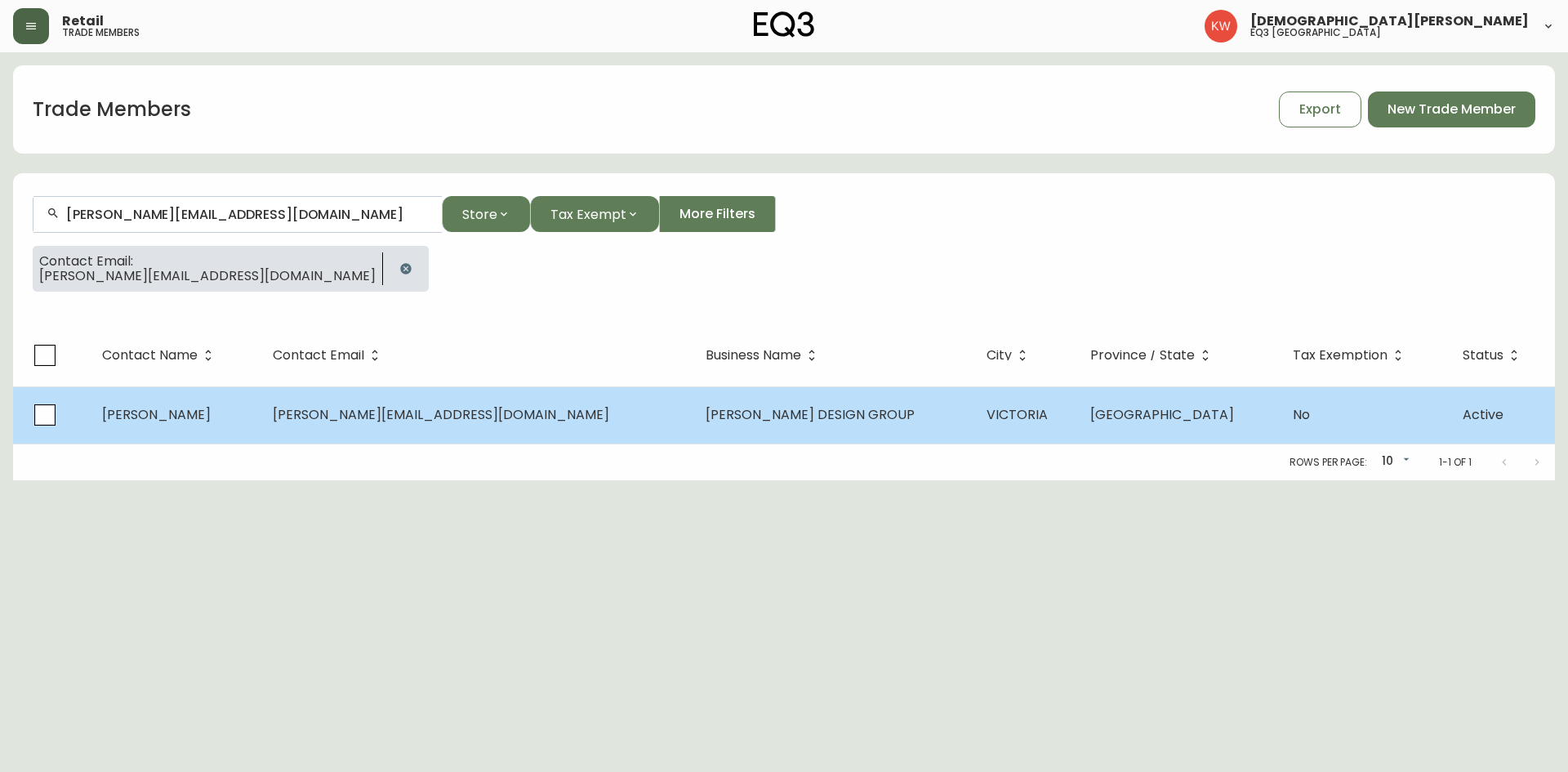
type input "ashley@hribardesign.com"
click at [148, 423] on span "Ashley Dasent" at bounding box center [156, 414] width 109 height 19
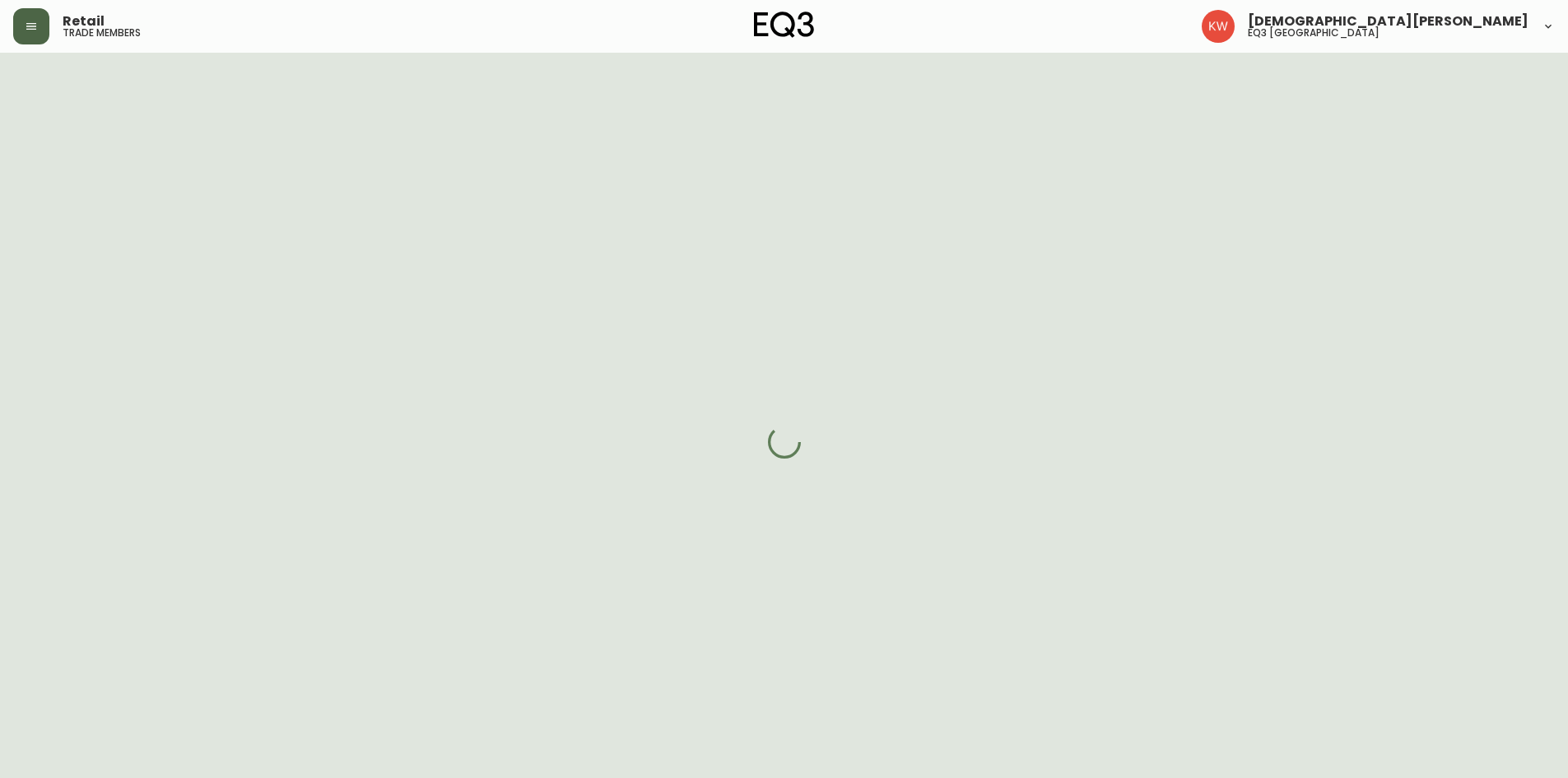
select select "BC"
select select "CA"
select select "CA_EN"
select select "Outreach from a Trade Rep"
select select "Hospitality"
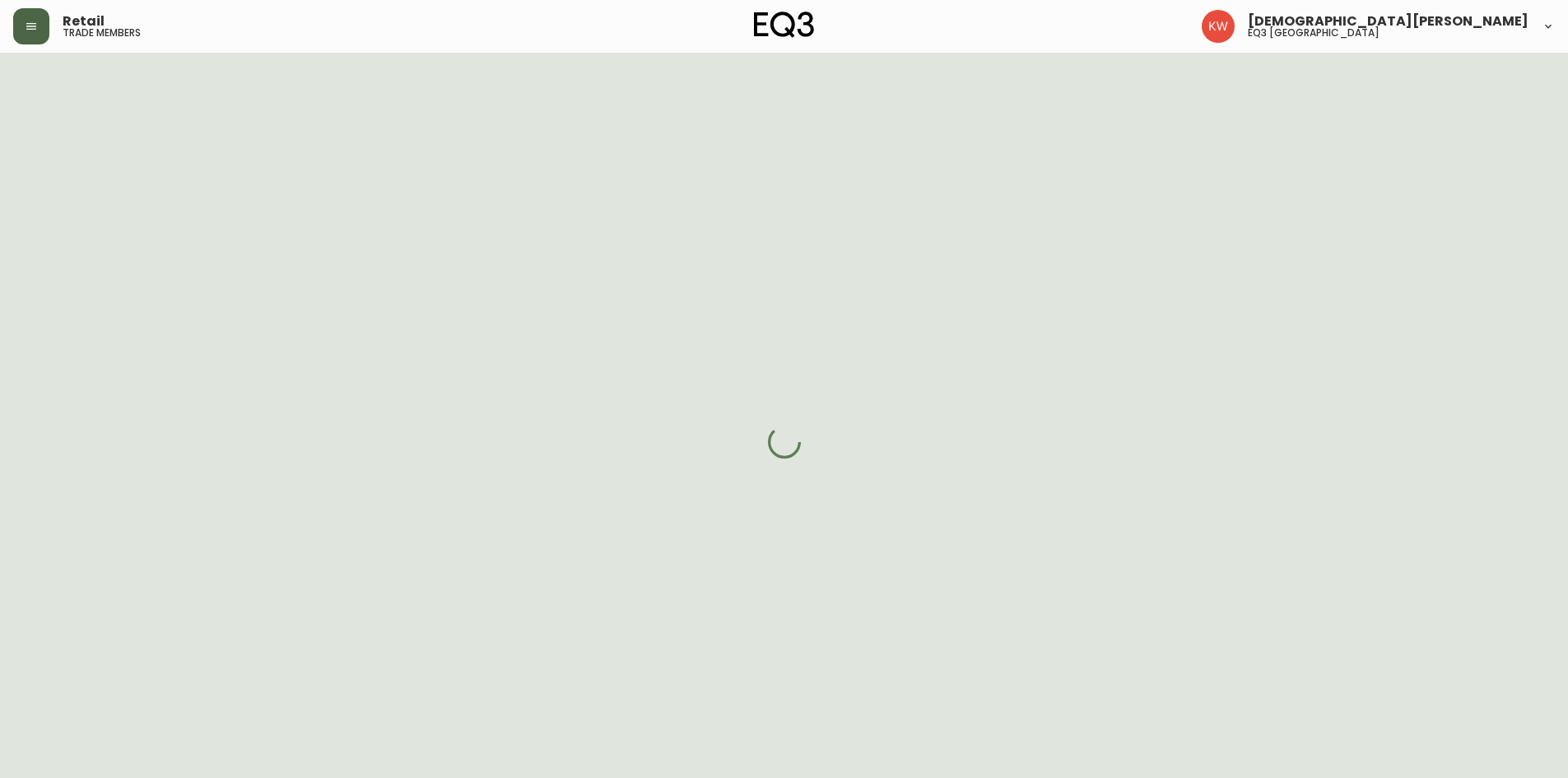
select select "cjw10z96m00006gs08l3o91tv"
select select "false"
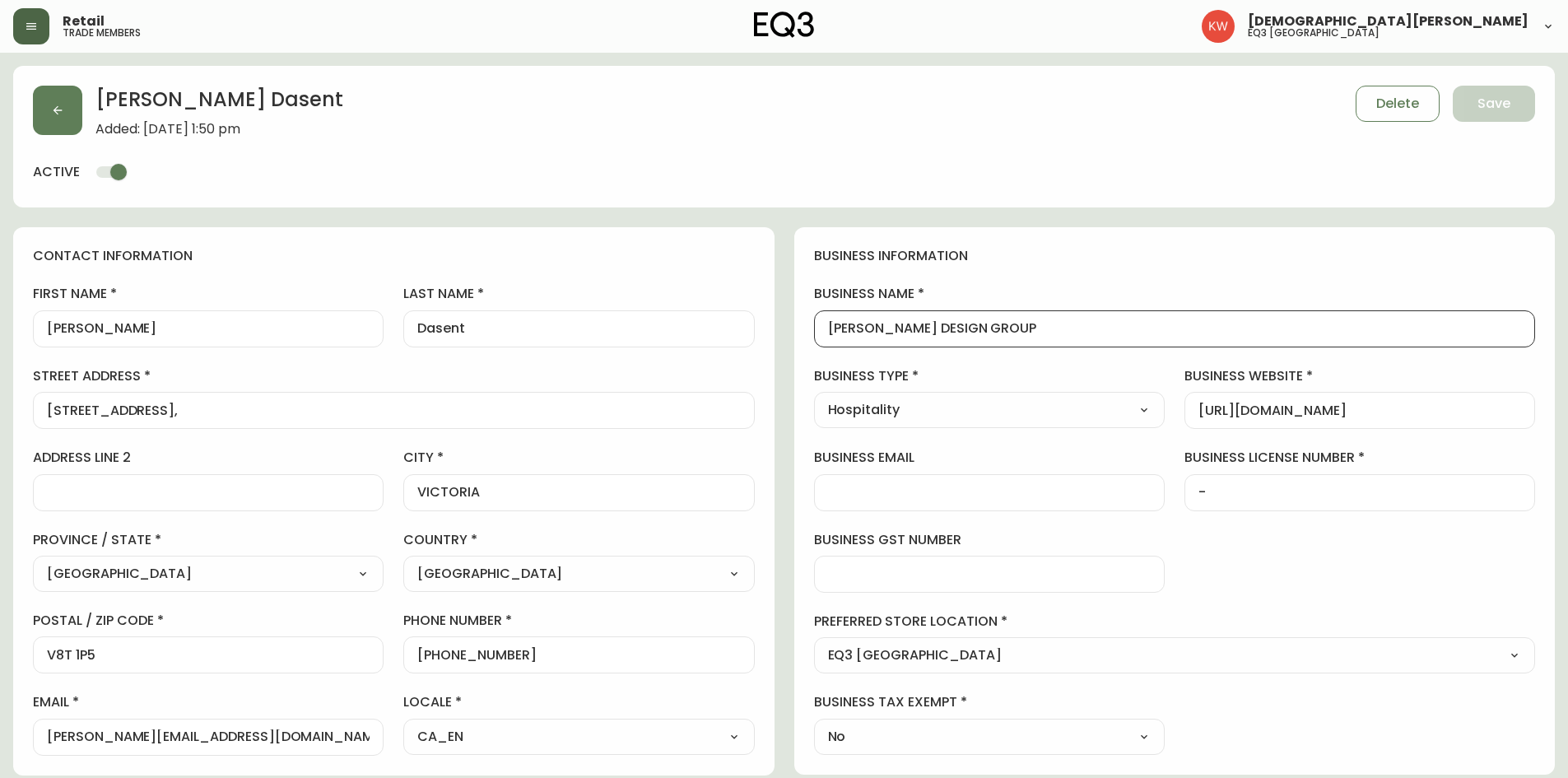
scroll to position [1, 0]
drag, startPoint x: 1020, startPoint y: 325, endPoint x: 831, endPoint y: 348, distance: 190.4
click at [831, 348] on div "business information business name HRIBAR DESIGN GROUP business type Hospitalit…" at bounding box center [1175, 501] width 761 height 548
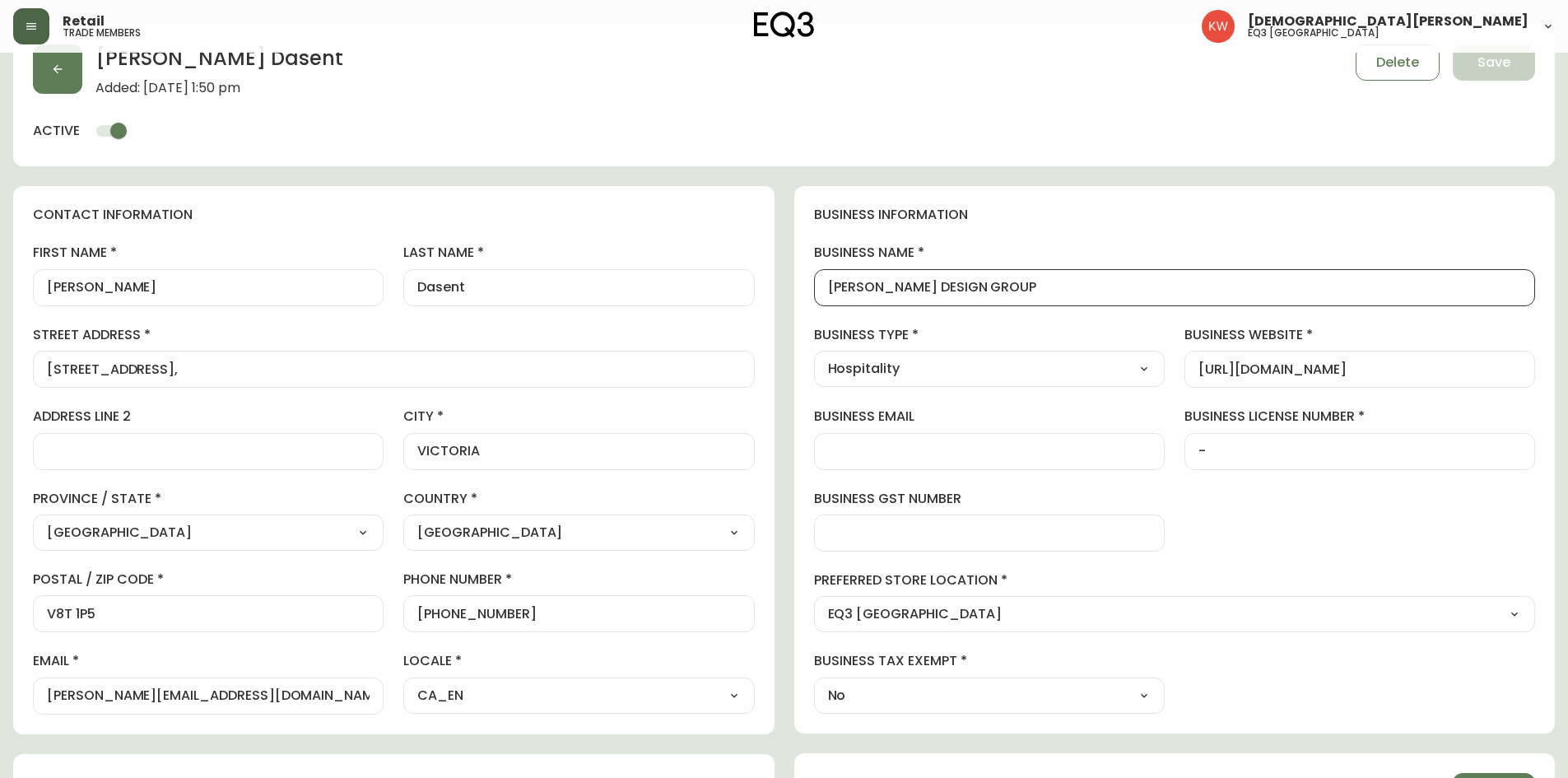
scroll to position [0, 0]
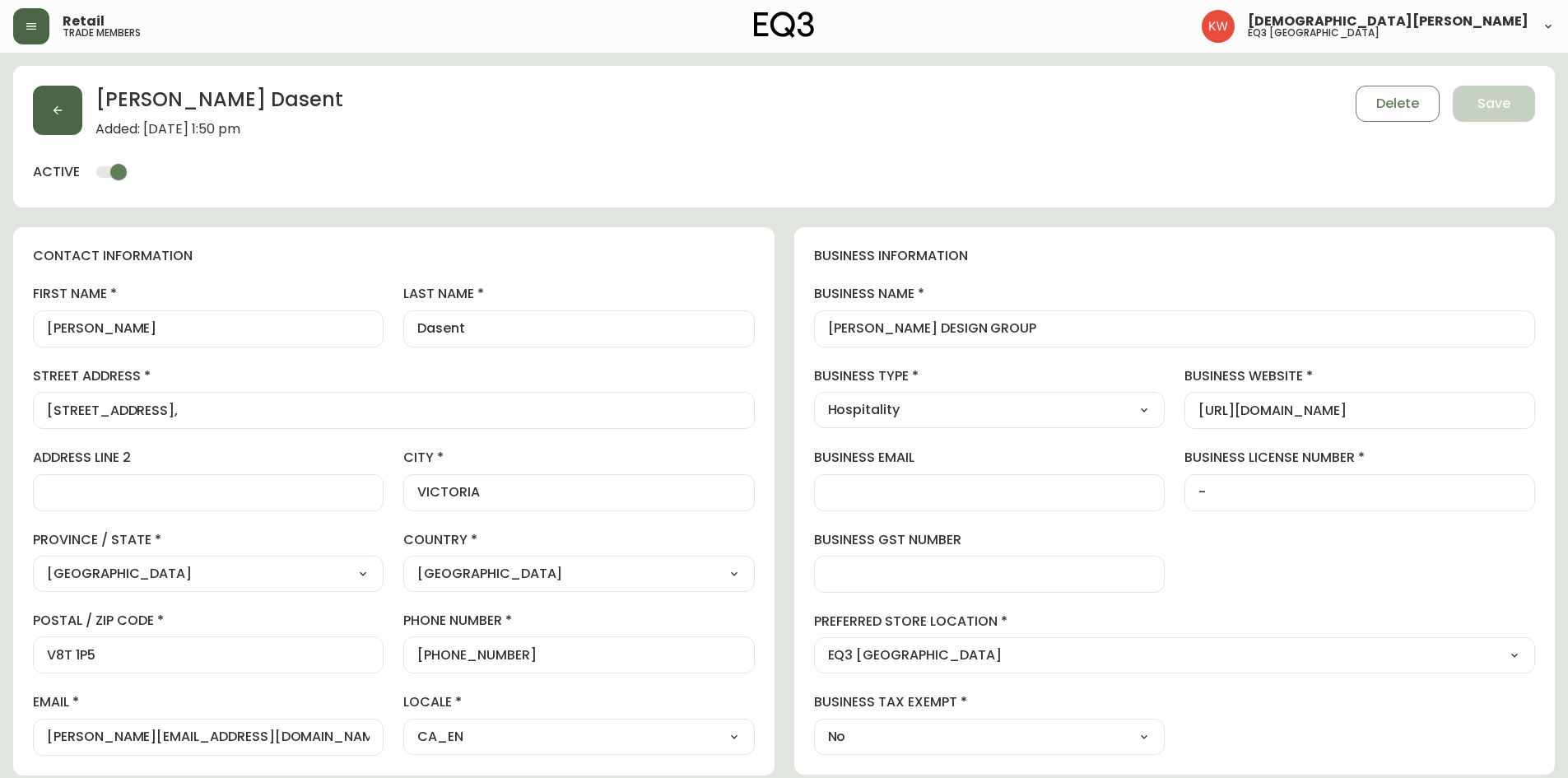
click at [60, 116] on icon "button" at bounding box center [57, 110] width 13 height 13
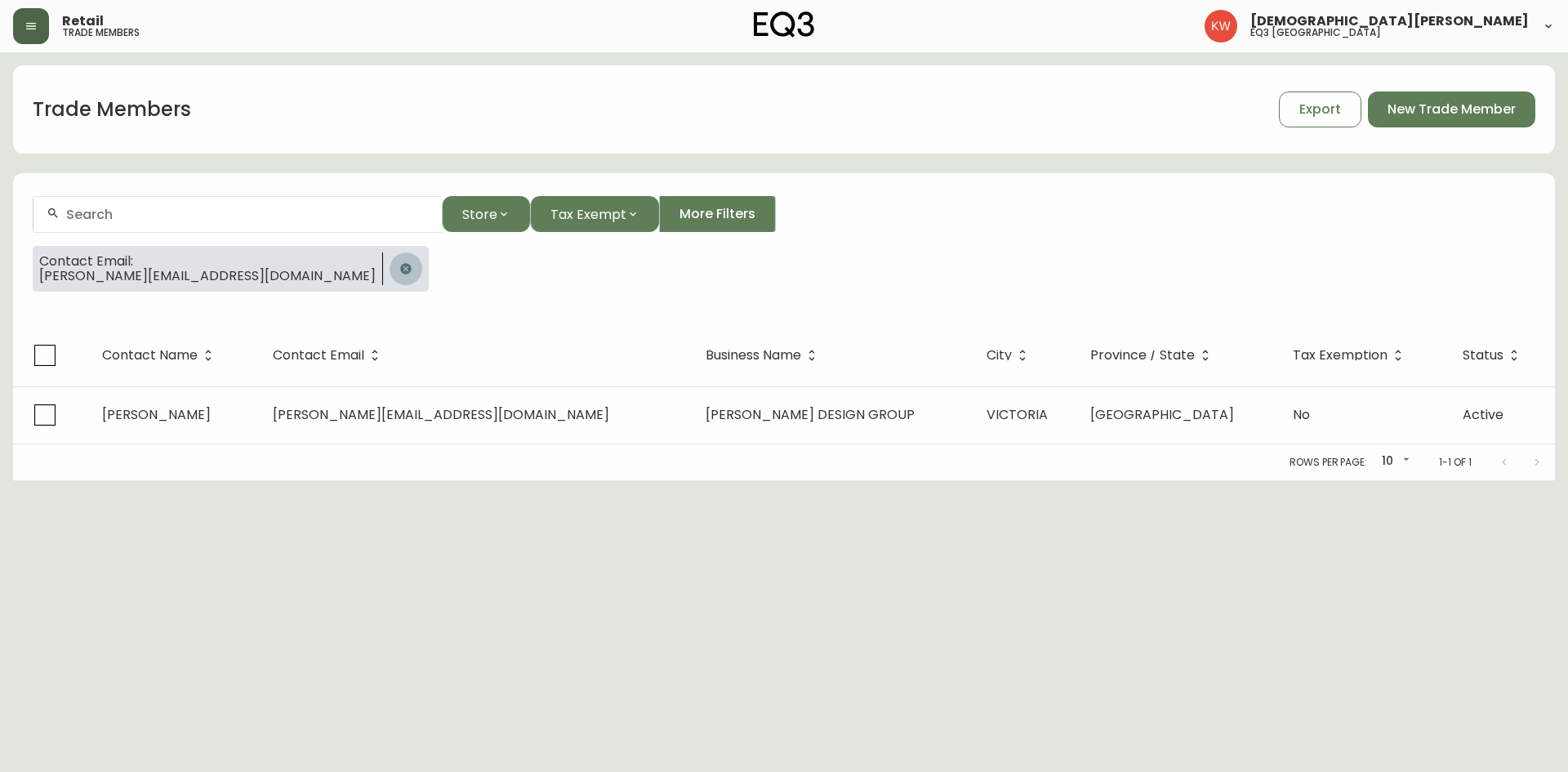
drag, startPoint x: 242, startPoint y: 264, endPoint x: 240, endPoint y: 250, distance: 14.1
click at [400, 264] on icon "button" at bounding box center [405, 268] width 11 height 11
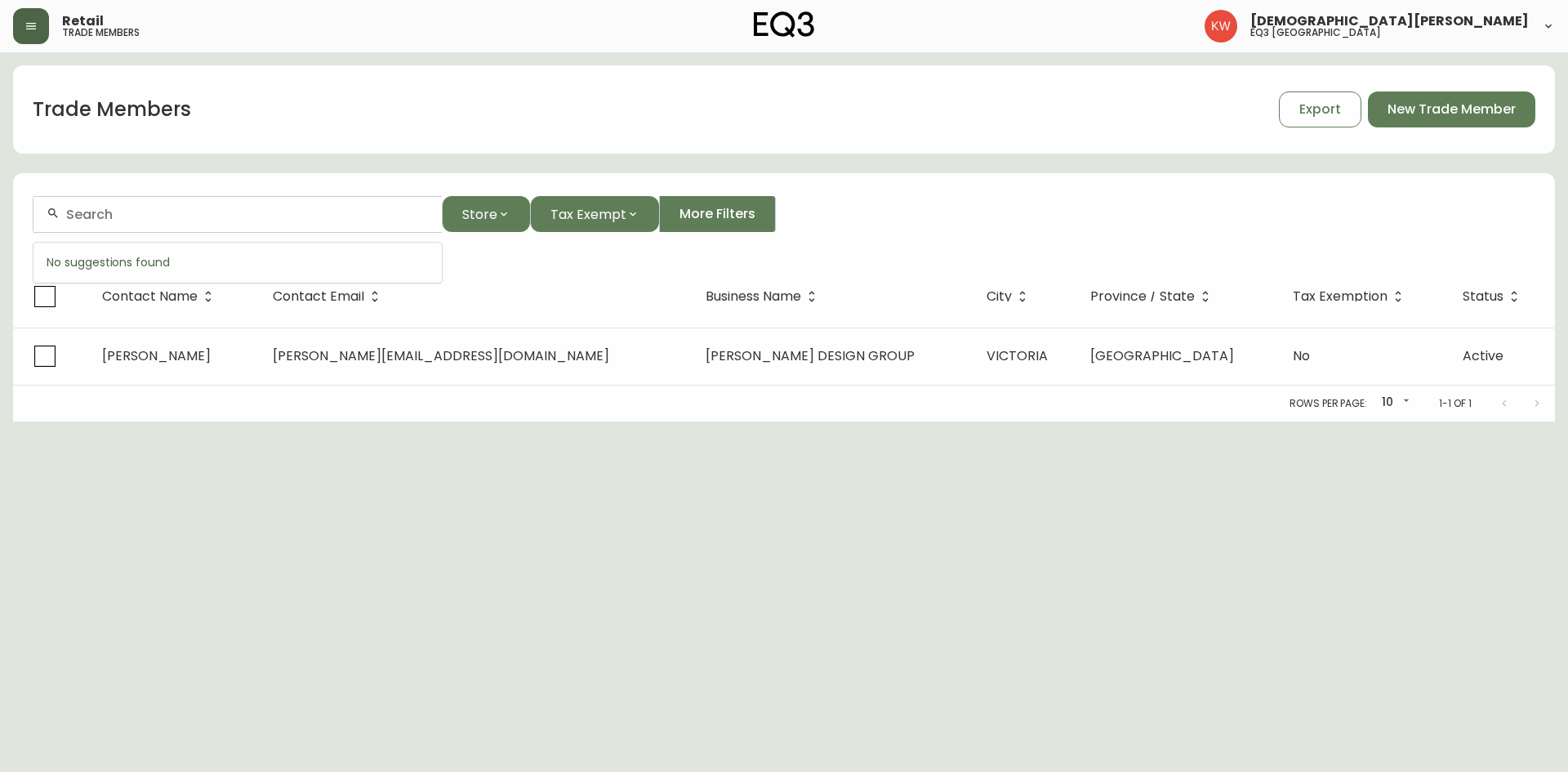
click at [217, 220] on input "text" at bounding box center [247, 214] width 362 height 16
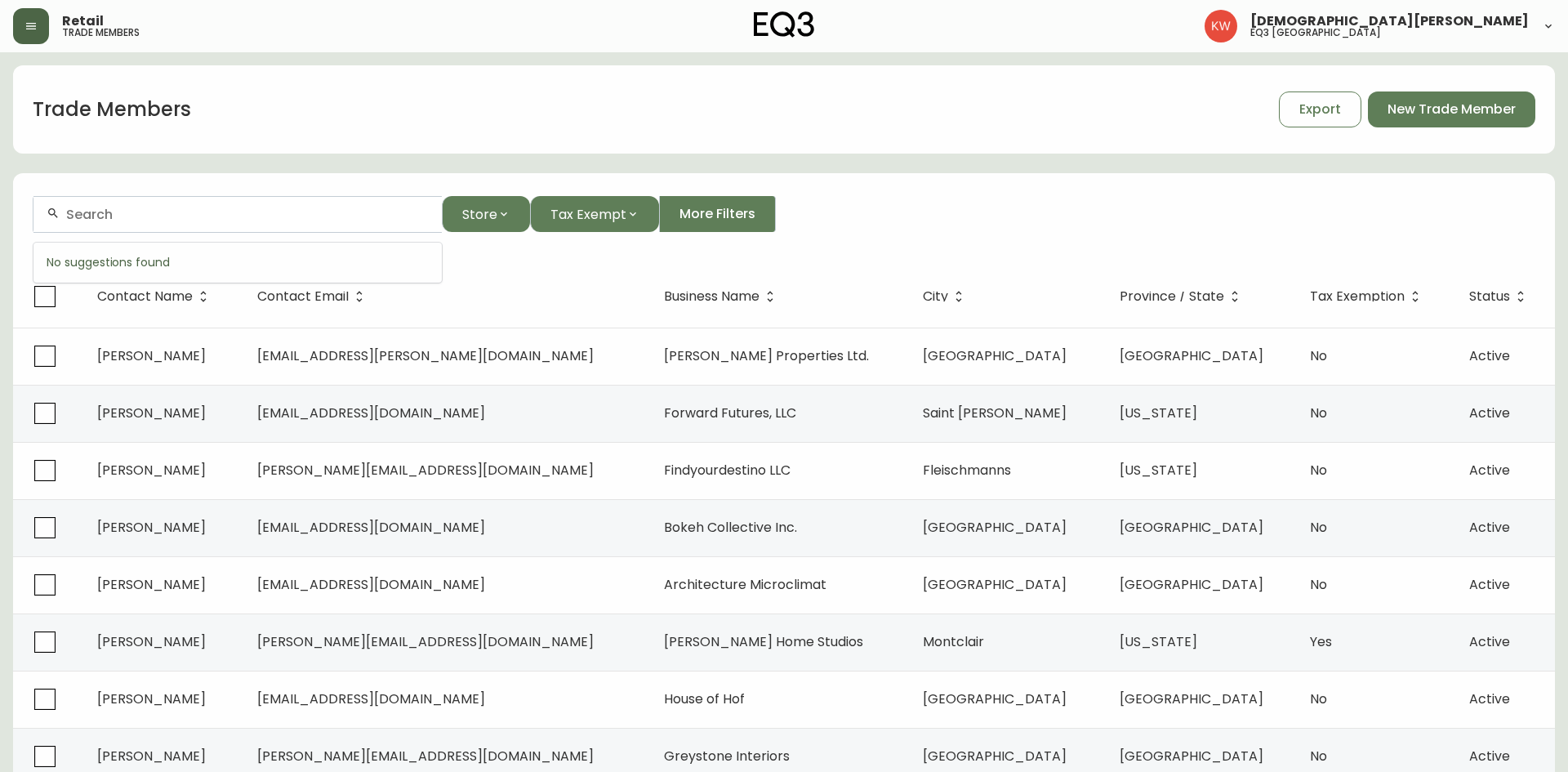
paste input "matteridstudio@gmail.com"
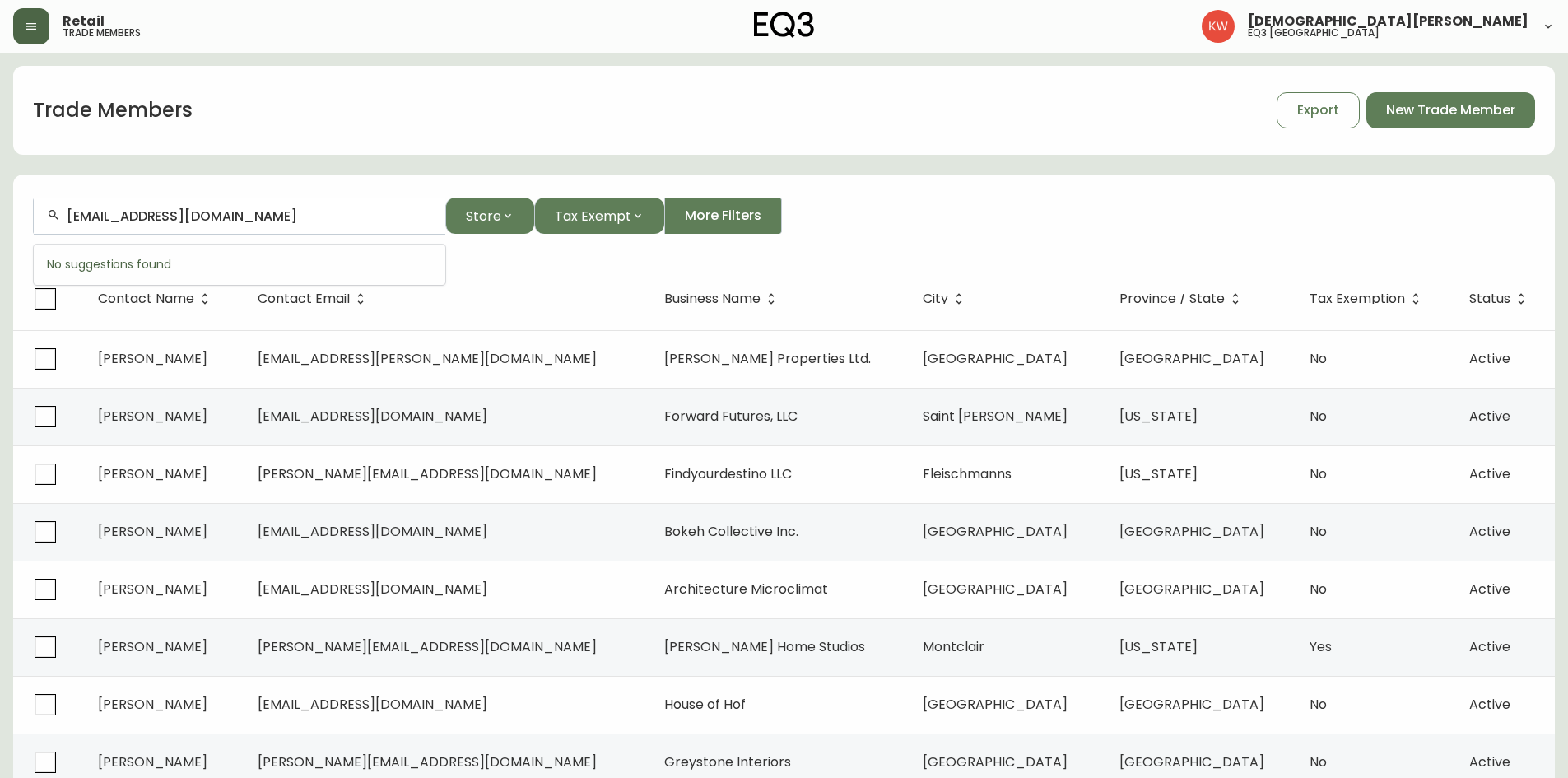
type input "matteridstudio@gmail.com"
click at [170, 298] on span "matteridstudio@gmail.com" at bounding box center [168, 304] width 230 height 19
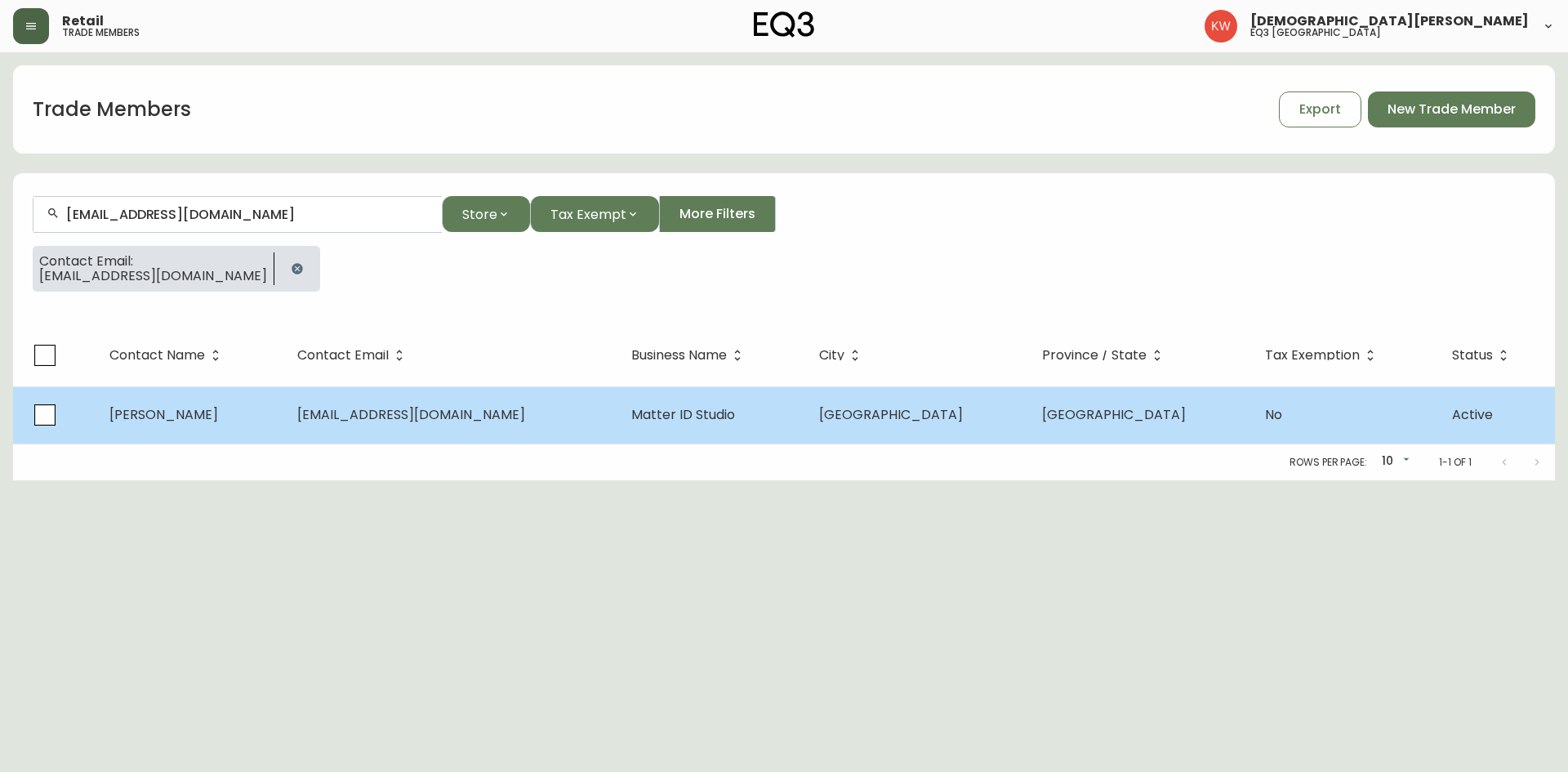
click at [381, 424] on td "matteridstudio@gmail.com" at bounding box center [451, 414] width 334 height 57
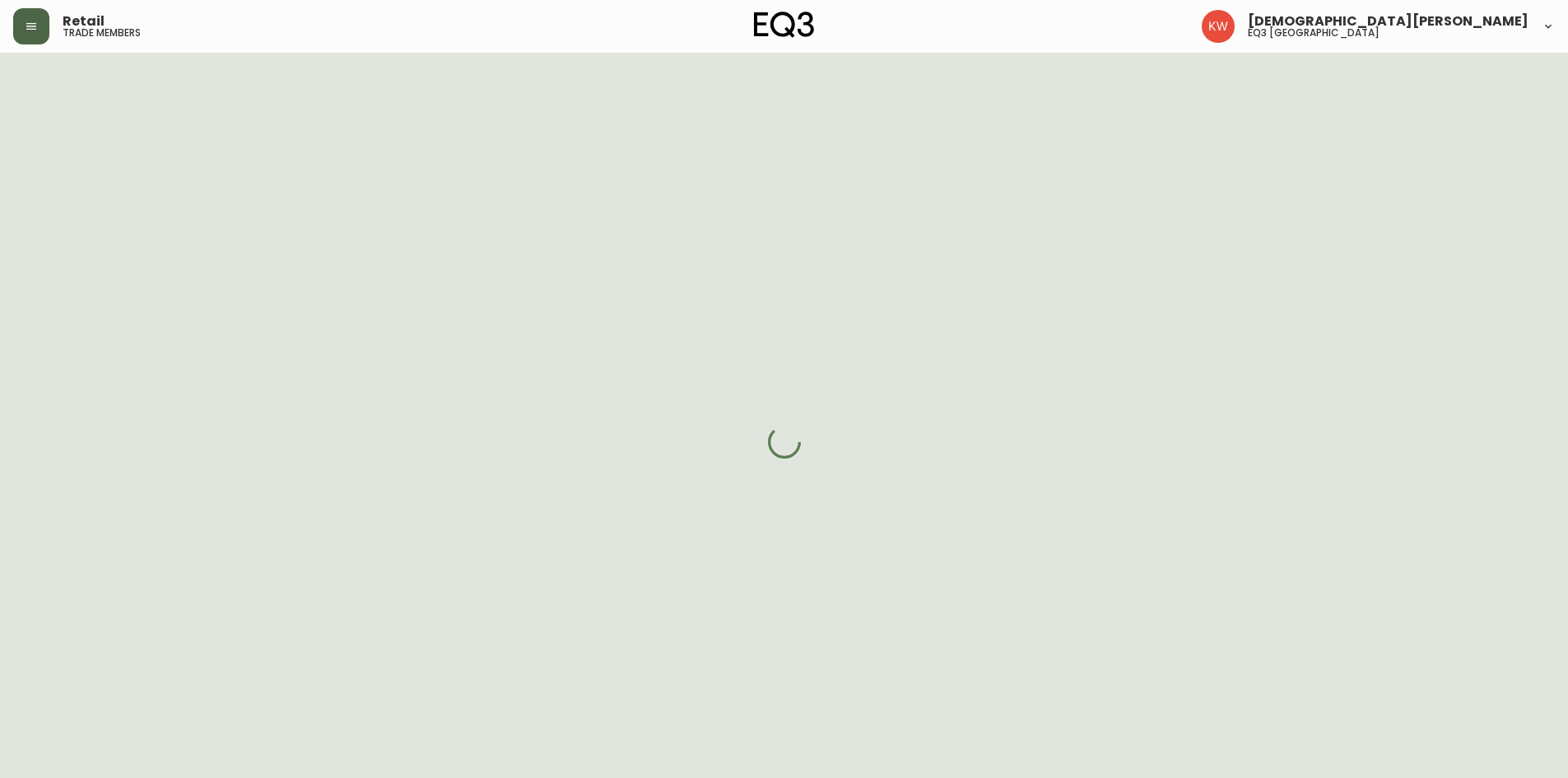
select select "AB"
select select "CA"
select select "CA_EN"
select select "Other"
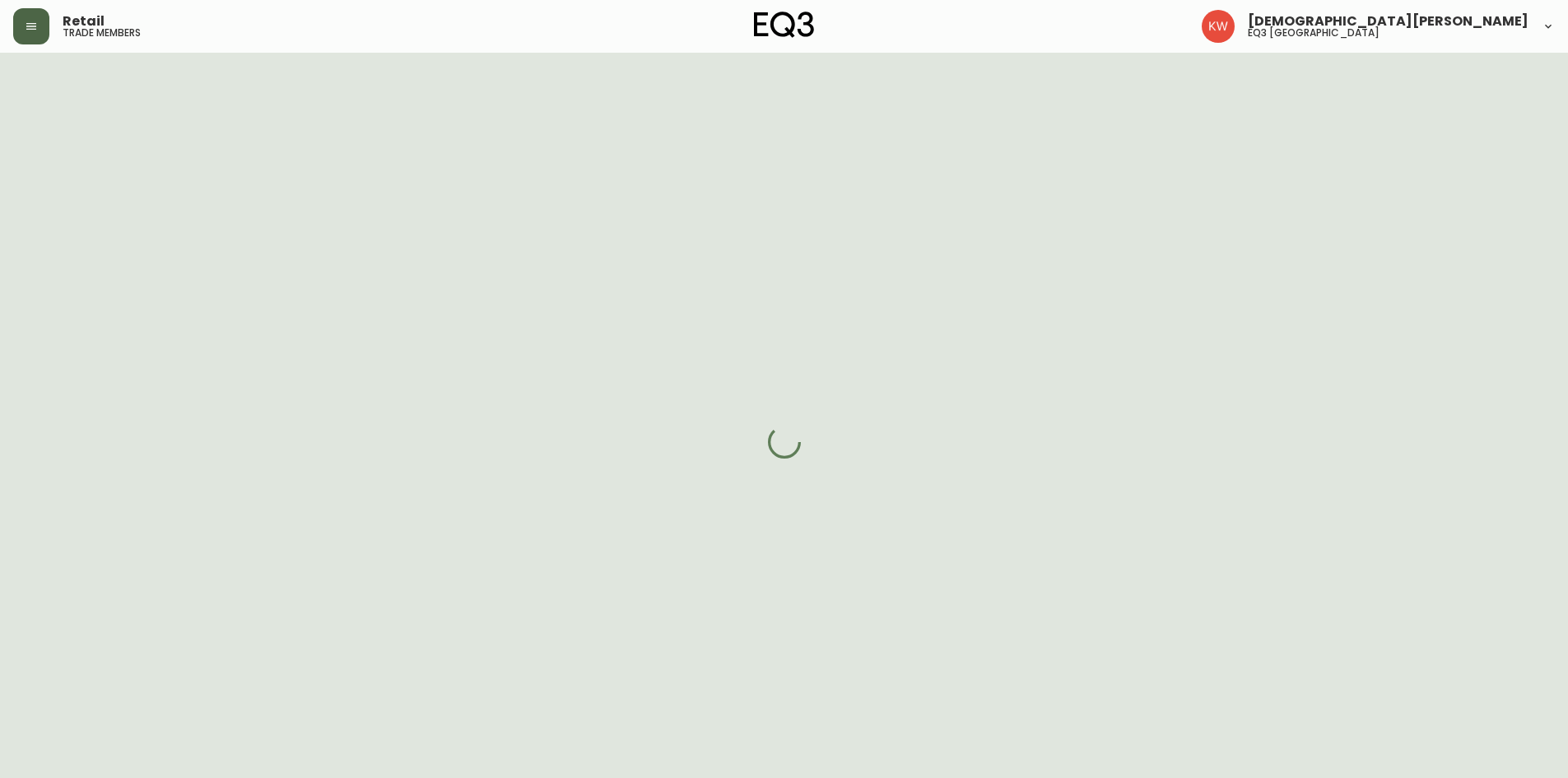
select select "cjw10z96m00006gs08l3o91tv"
select select "false"
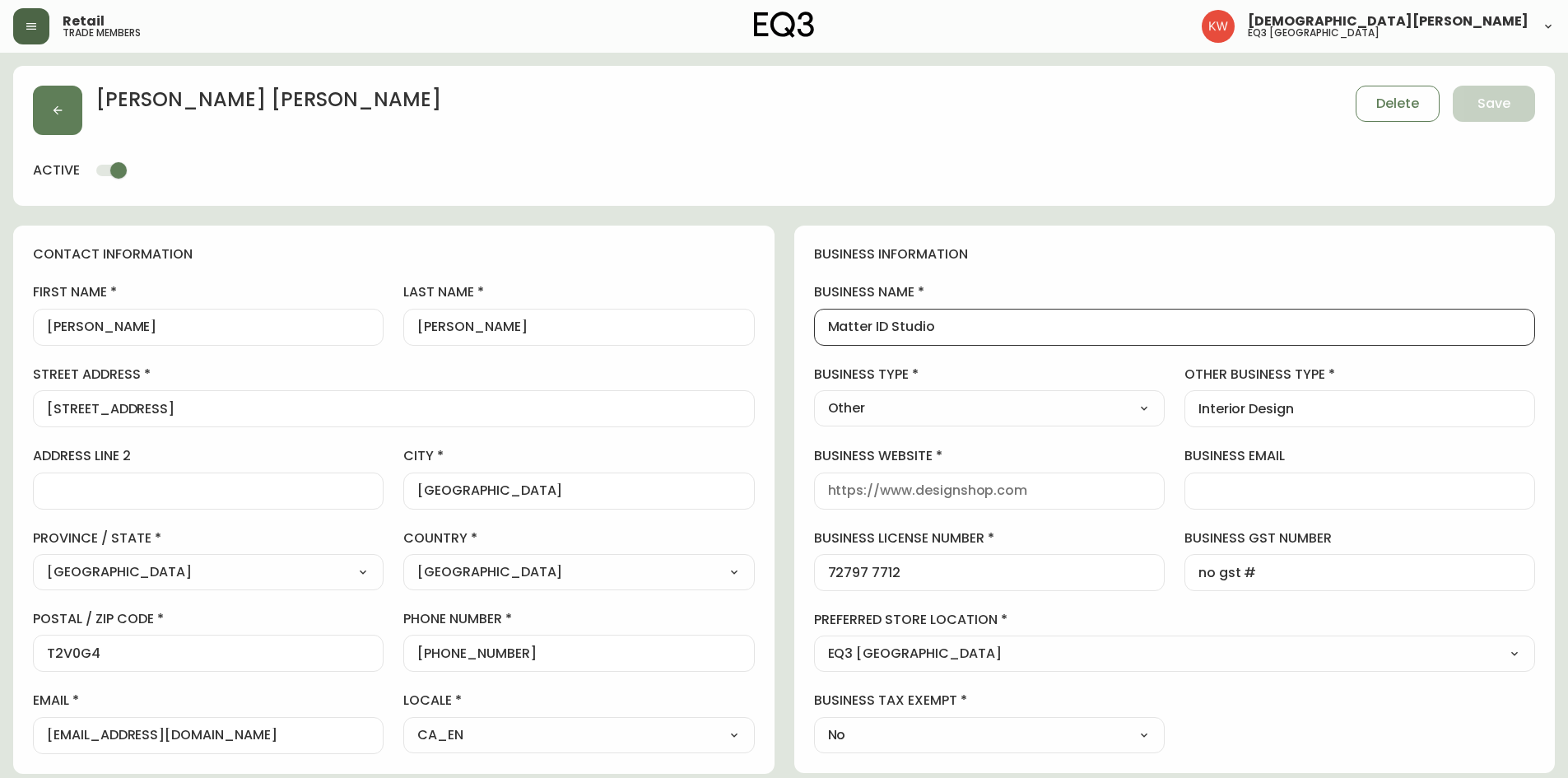
drag, startPoint x: 944, startPoint y: 323, endPoint x: 748, endPoint y: 317, distance: 196.1
click at [51, 112] on icon "button" at bounding box center [57, 110] width 13 height 13
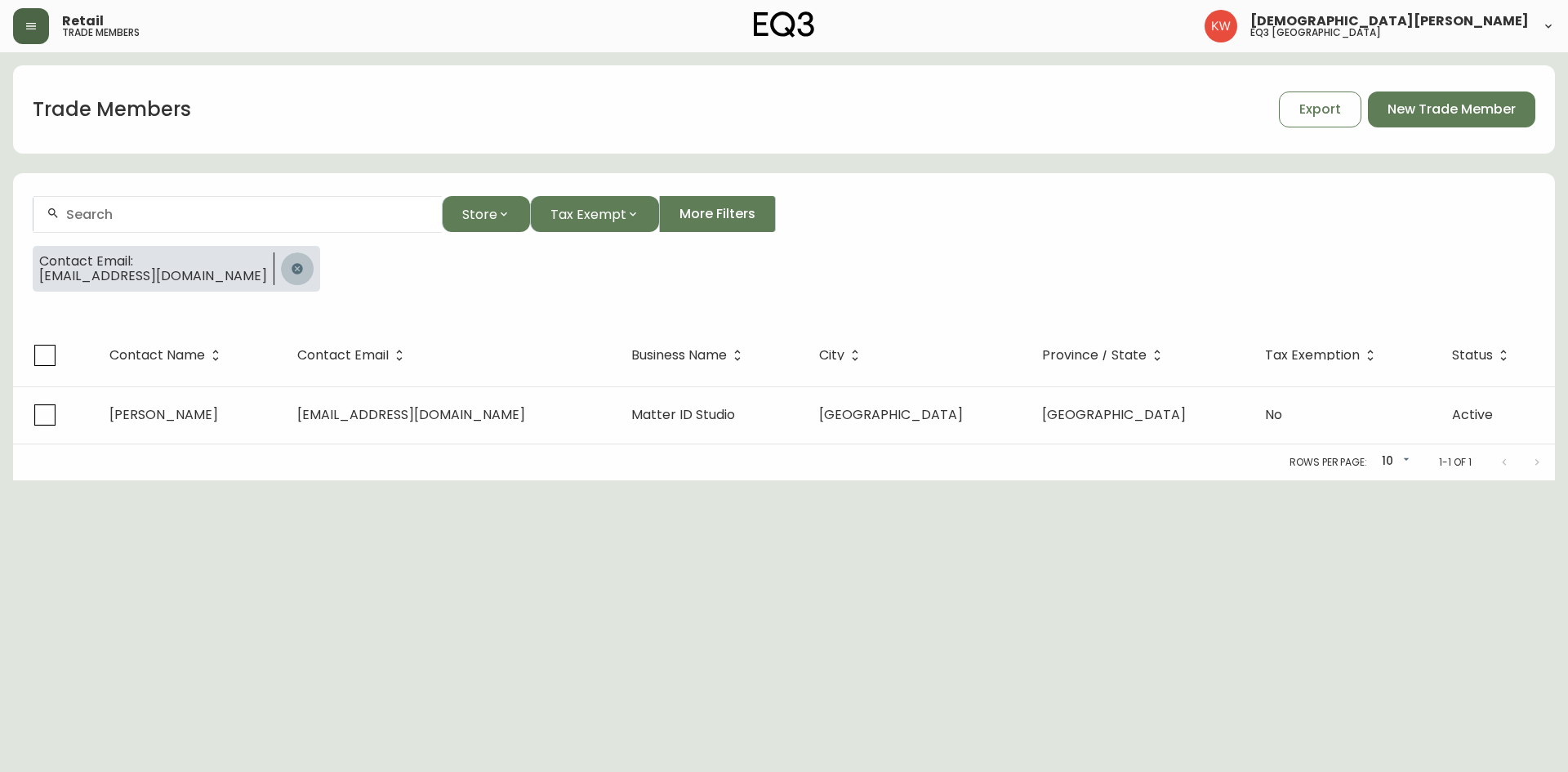
click at [292, 265] on icon "button" at bounding box center [297, 268] width 11 height 11
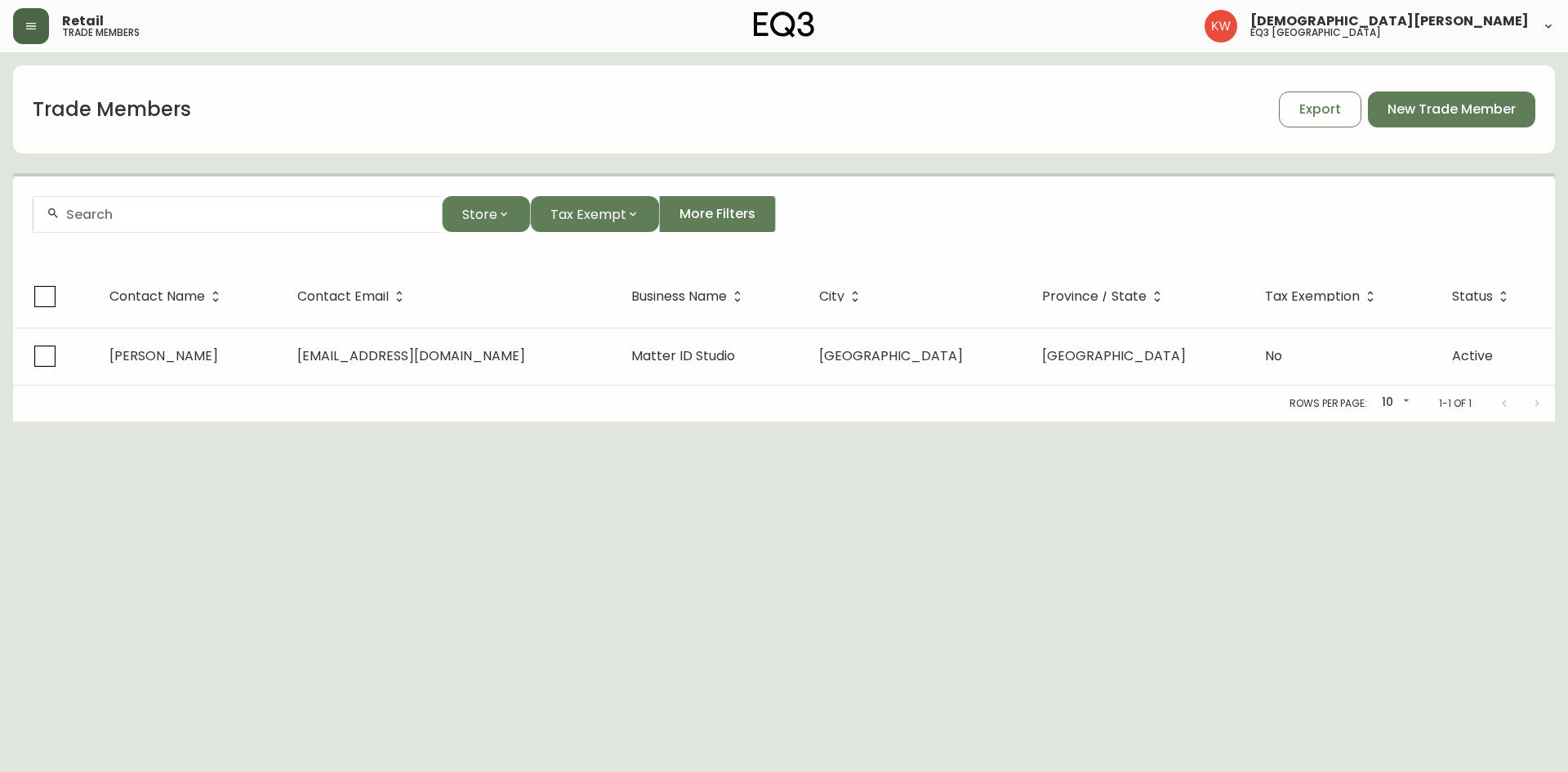
click at [217, 224] on div at bounding box center [238, 214] width 408 height 37
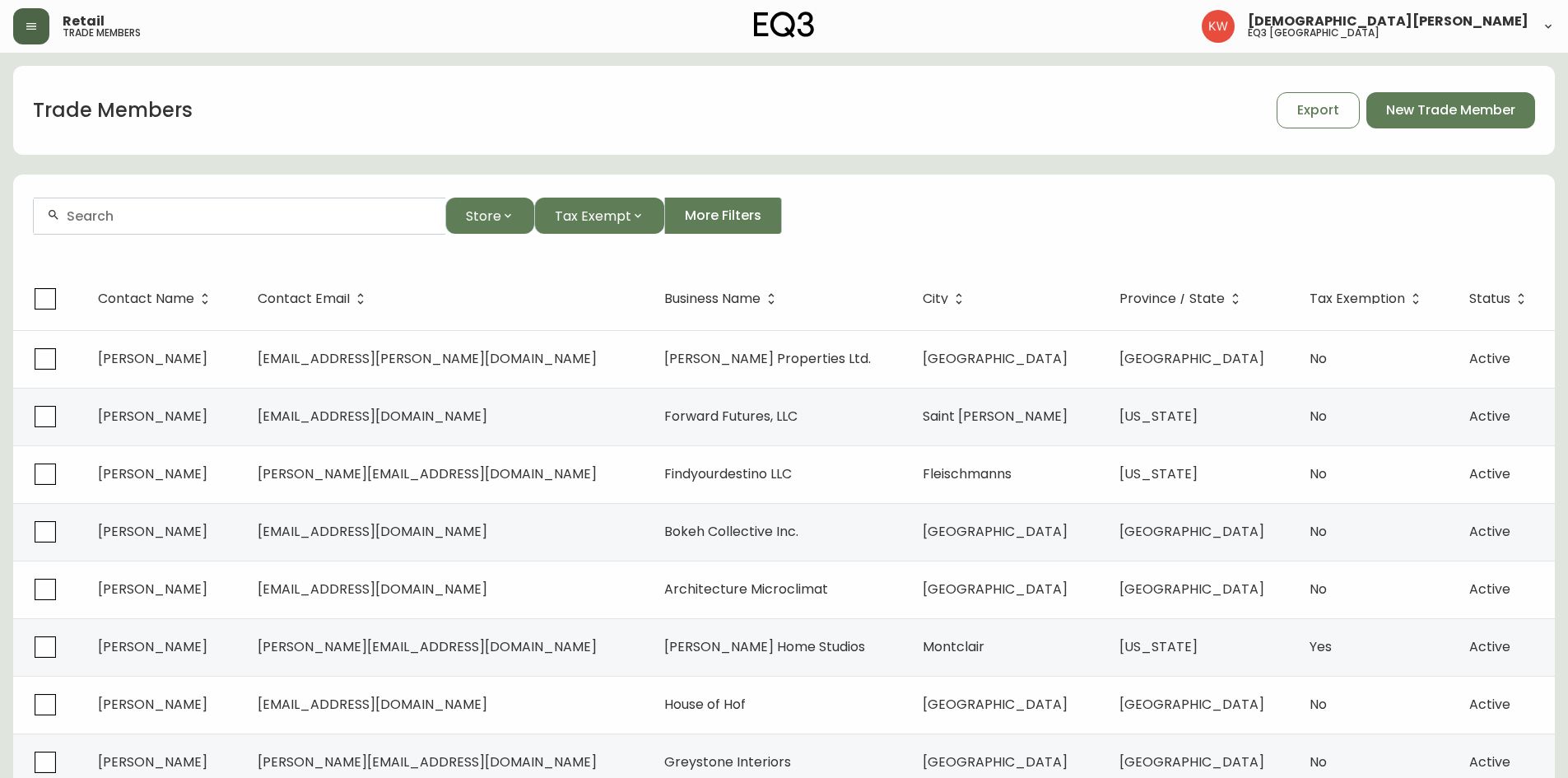
paste input "hello@althaus.ca"
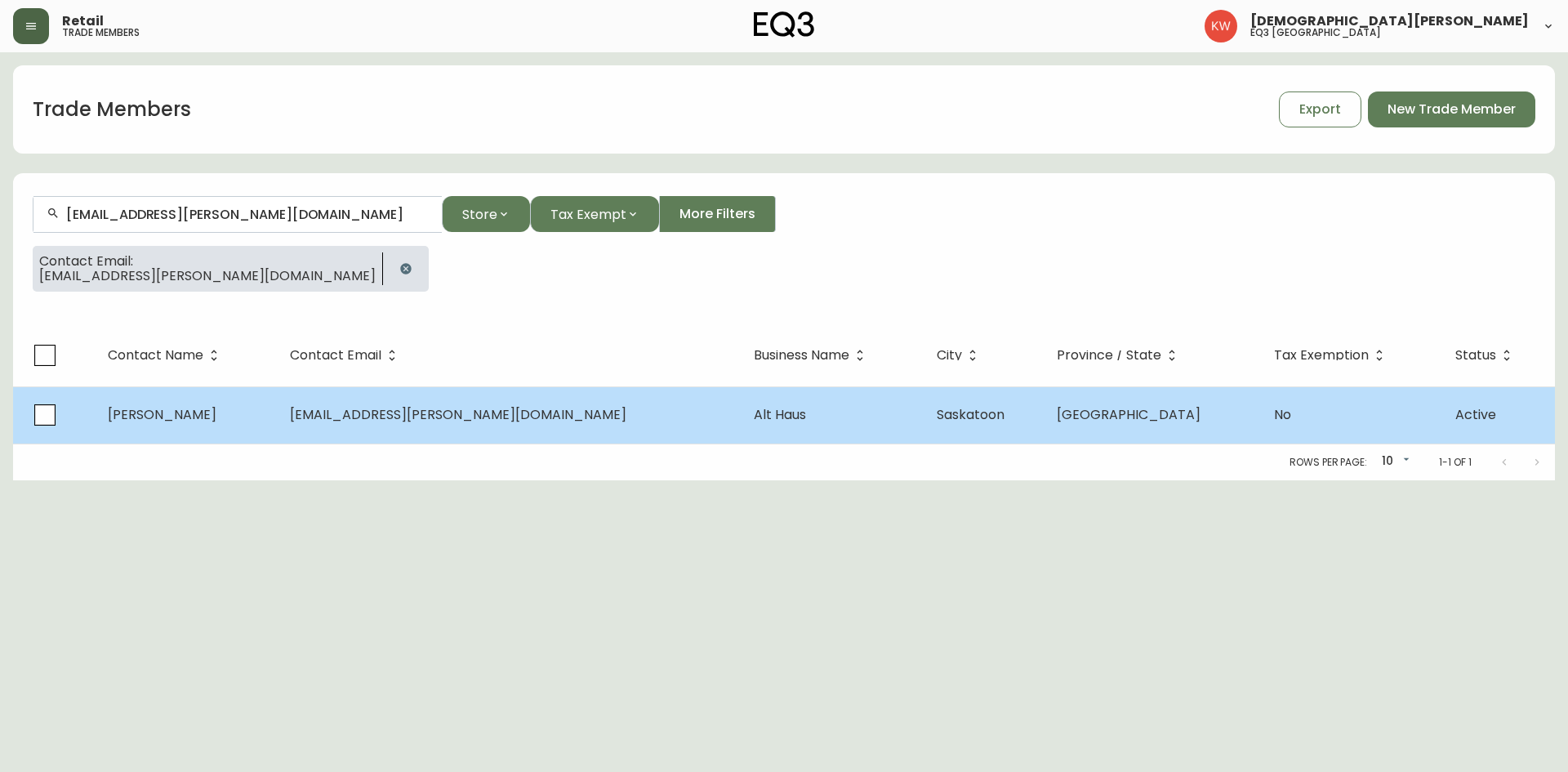
type input "hello@althaus.ca"
click at [209, 425] on td "Miranda Young" at bounding box center [187, 414] width 183 height 57
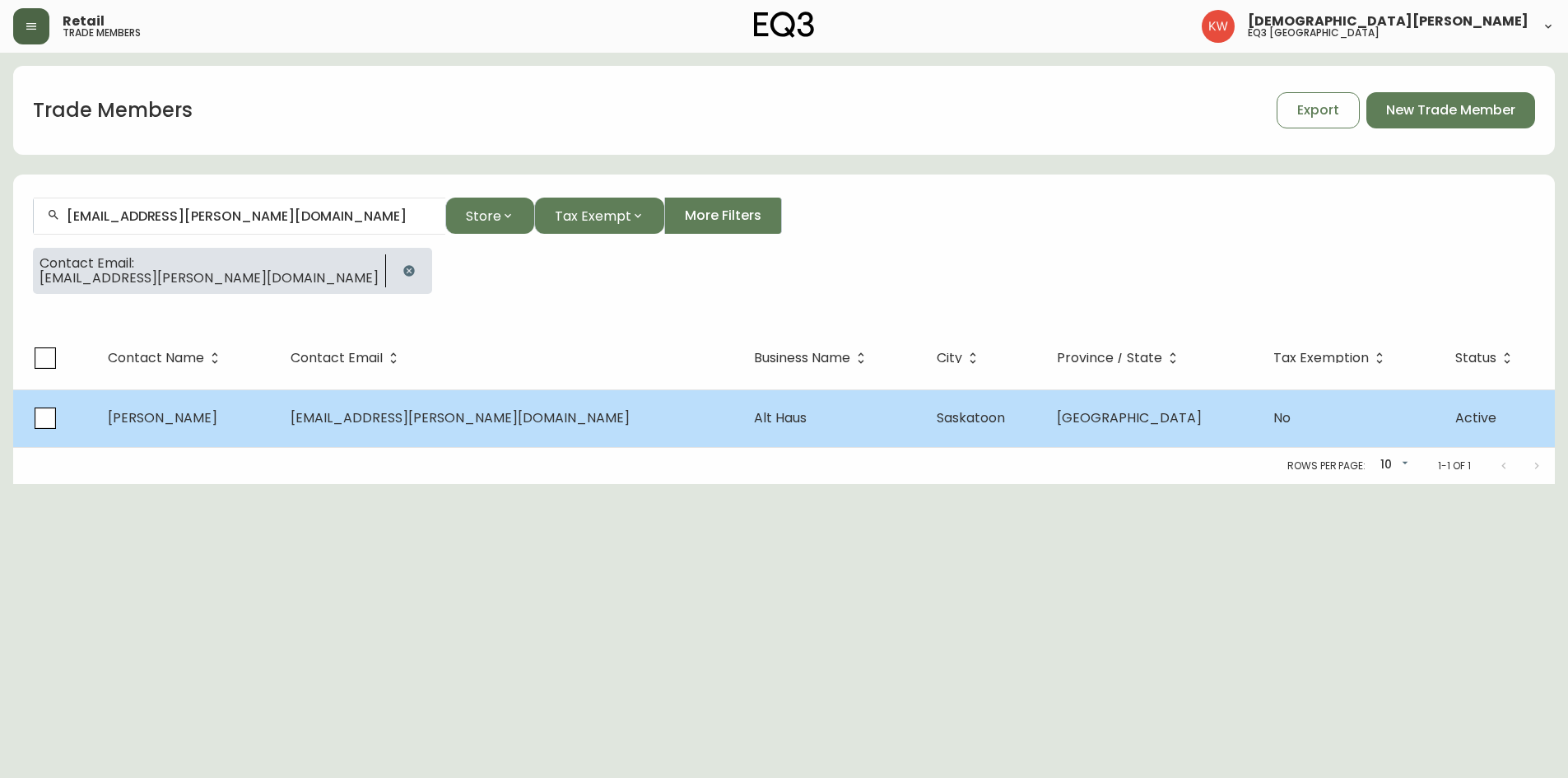
select select "SK"
select select "CA"
select select "CA_EN"
select select "Other"
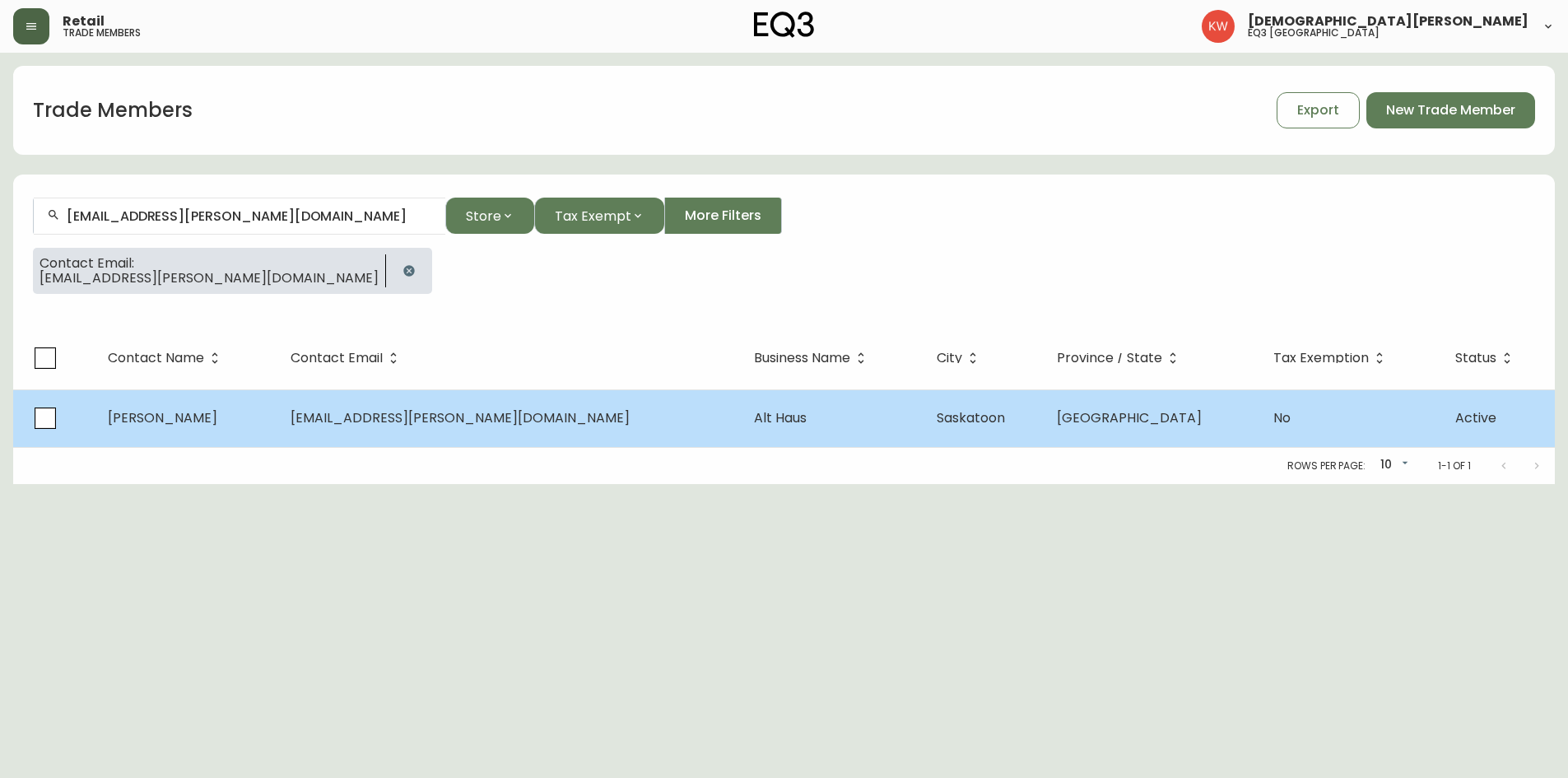
select select "false"
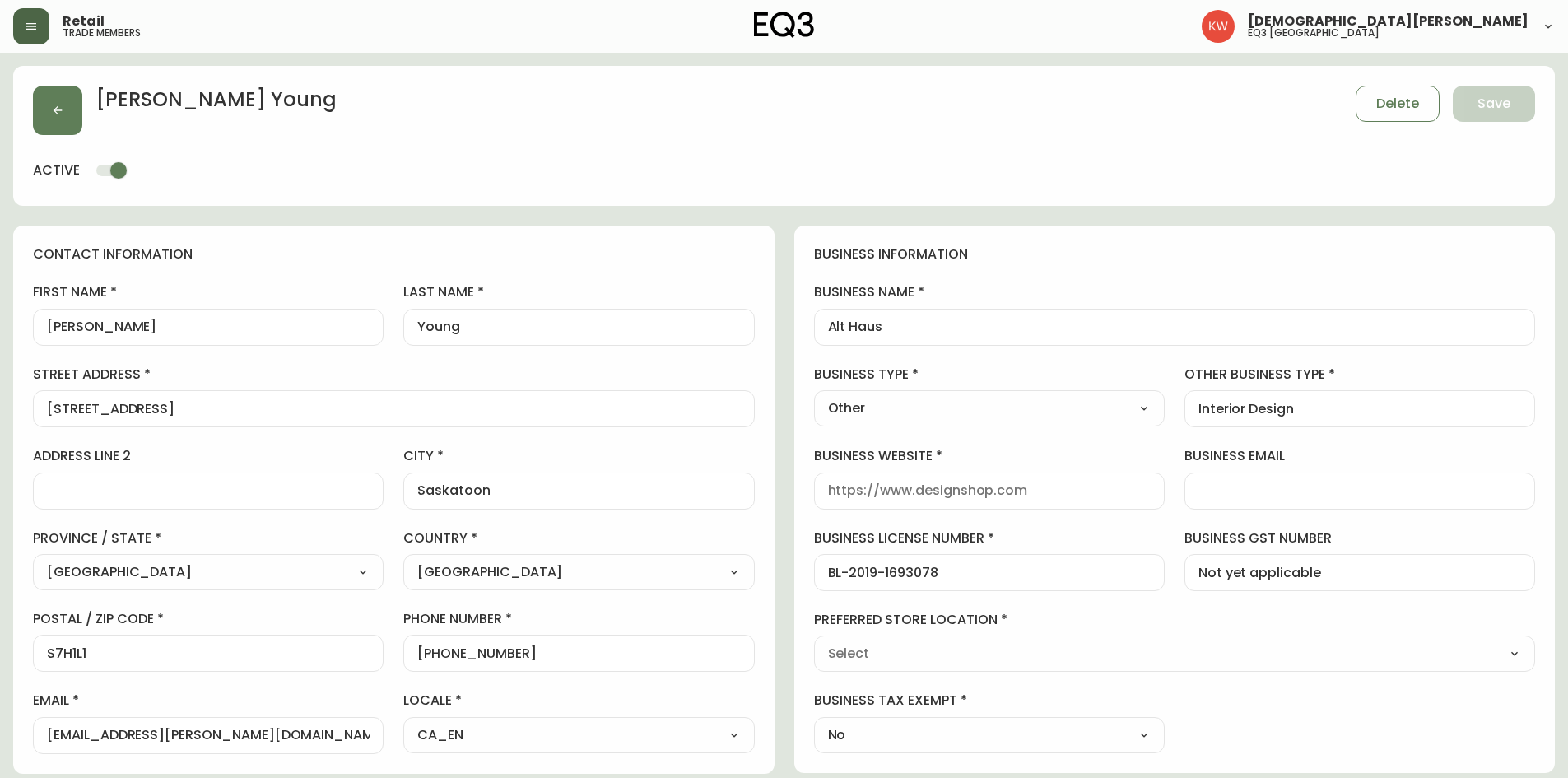
type input "EQ3 [GEOGRAPHIC_DATA]"
select select "cjw10z96m00006gs08l3o91tv"
drag, startPoint x: 853, startPoint y: 330, endPoint x: 801, endPoint y: 341, distance: 53.2
click at [801, 341] on div "business information business name Alt Haus business type Other Select Interior…" at bounding box center [1175, 500] width 761 height 548
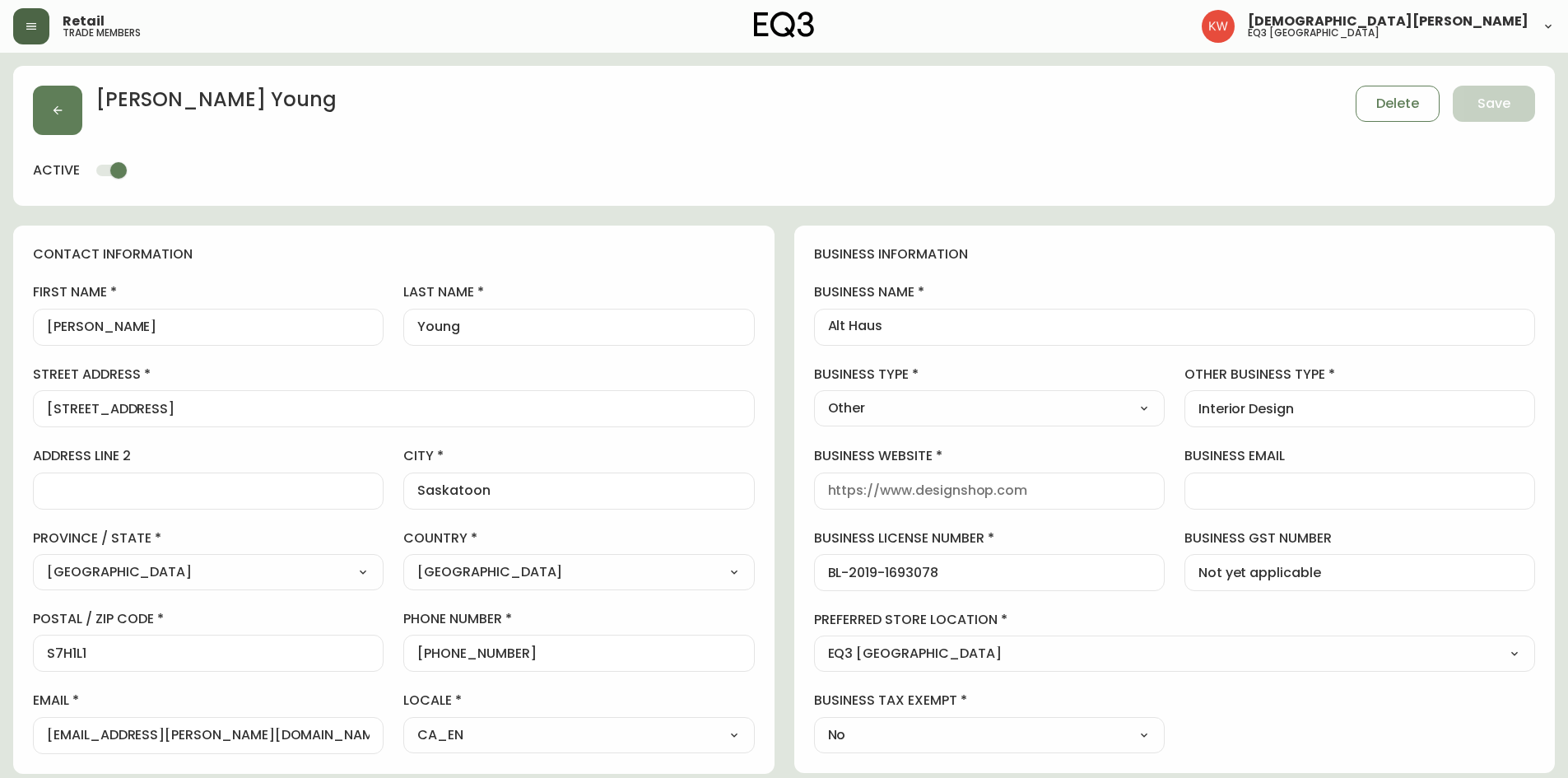
scroll to position [0, 0]
click at [55, 113] on icon "button" at bounding box center [57, 110] width 13 height 13
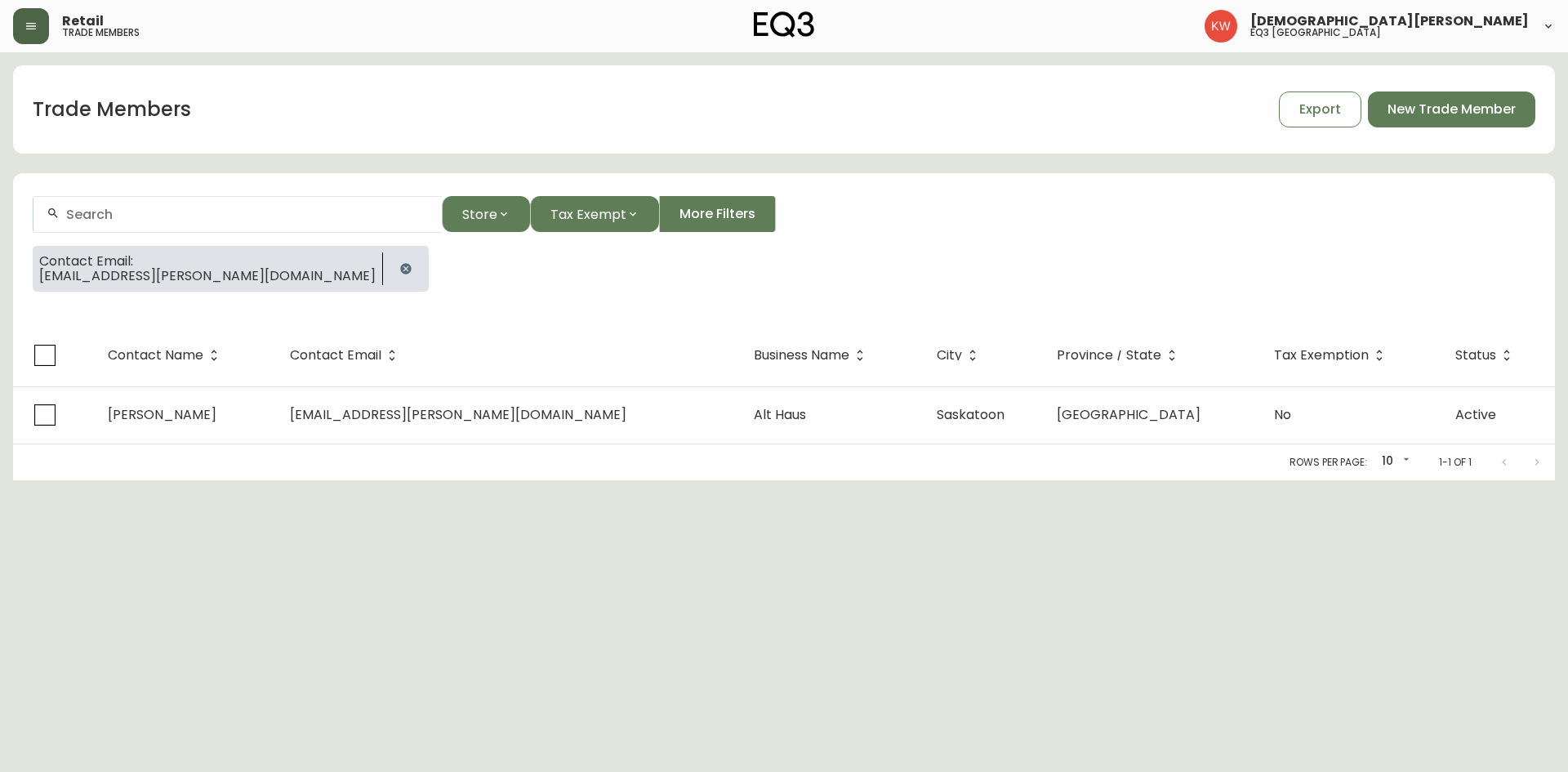
click at [400, 264] on icon "button" at bounding box center [406, 269] width 13 height 13
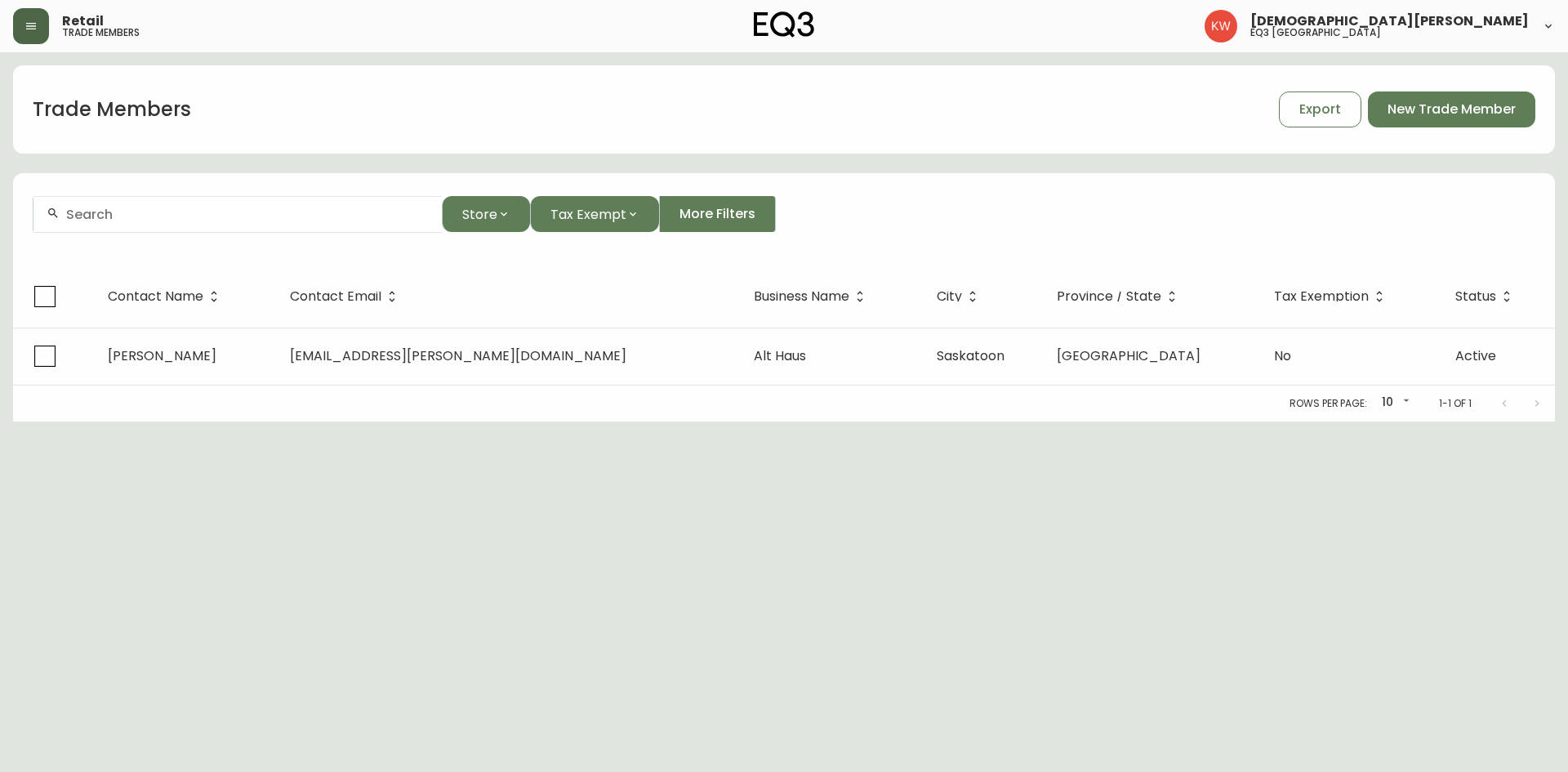
click at [199, 217] on input "text" at bounding box center [247, 214] width 362 height 16
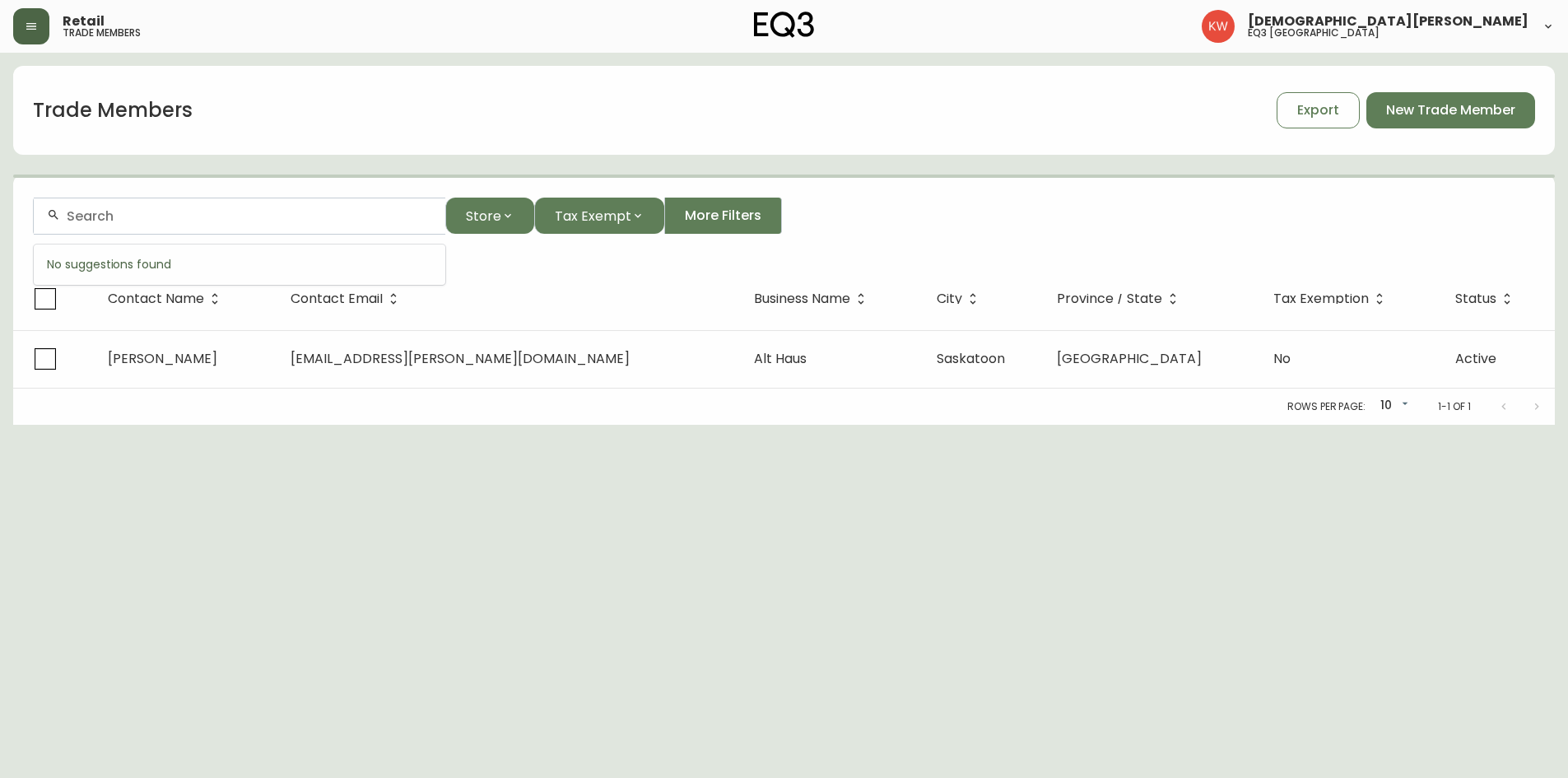
paste input "Brooke Butler Design"
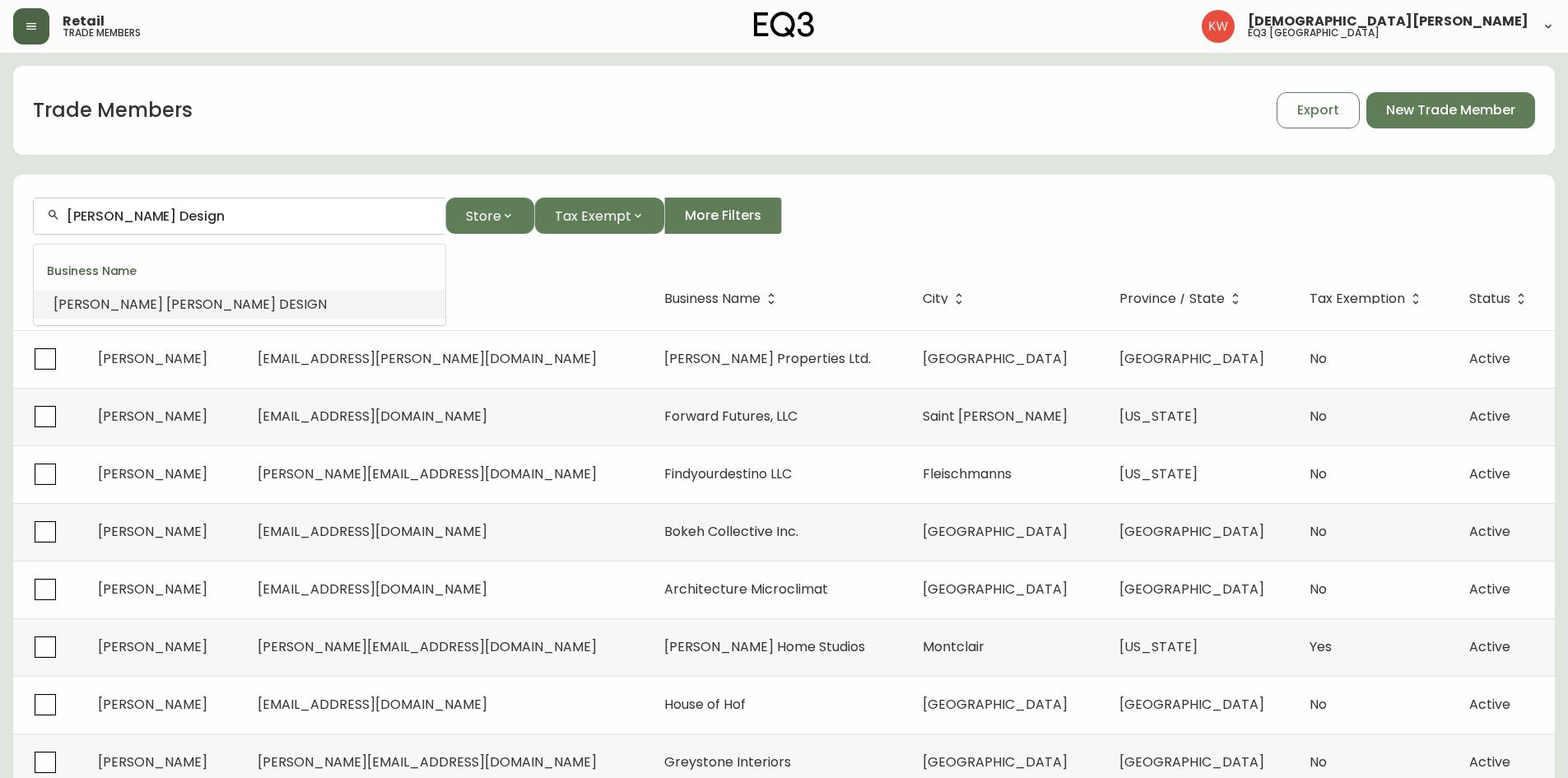
click at [172, 293] on li "BROOKE BUTLER DESIGN" at bounding box center [240, 304] width 411 height 28
type input "BROOKE BUTLER DESIGN"
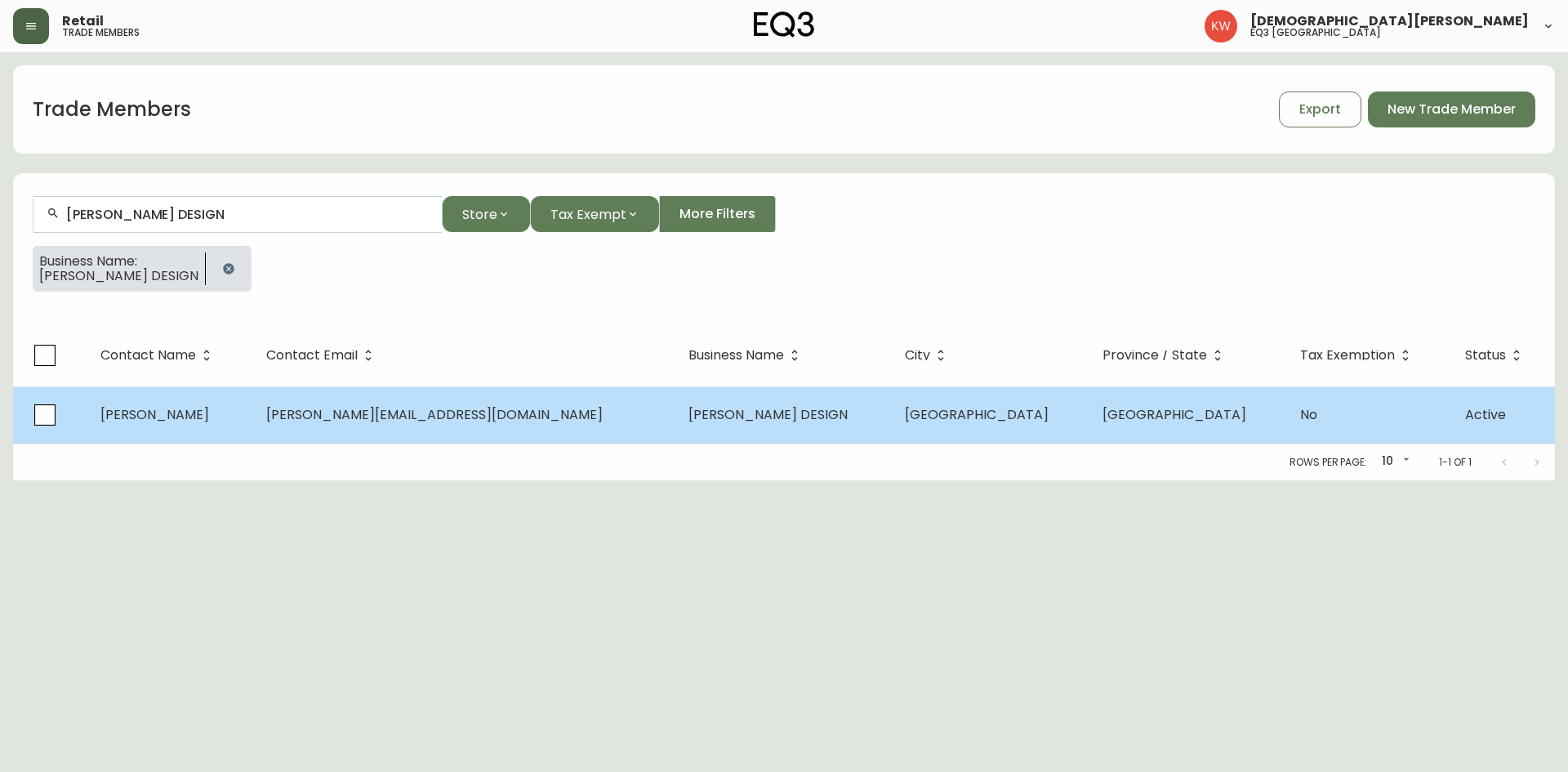
click at [854, 420] on td "BROOKE BUTLER DESIGN" at bounding box center [783, 414] width 216 height 57
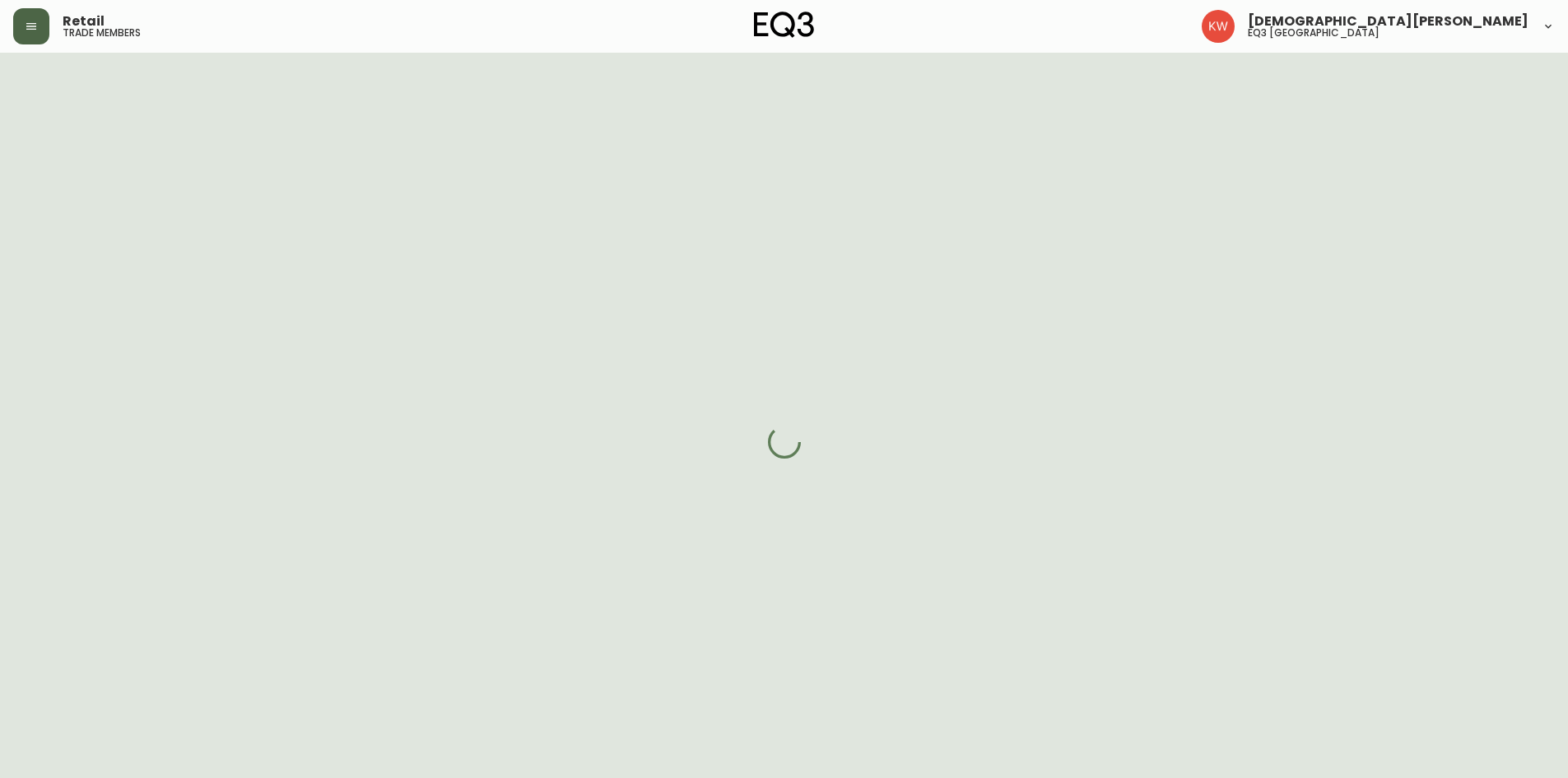
select select "AB"
select select "CA"
select select "CA_EN"
select select "Other"
select select "Interior Designer"
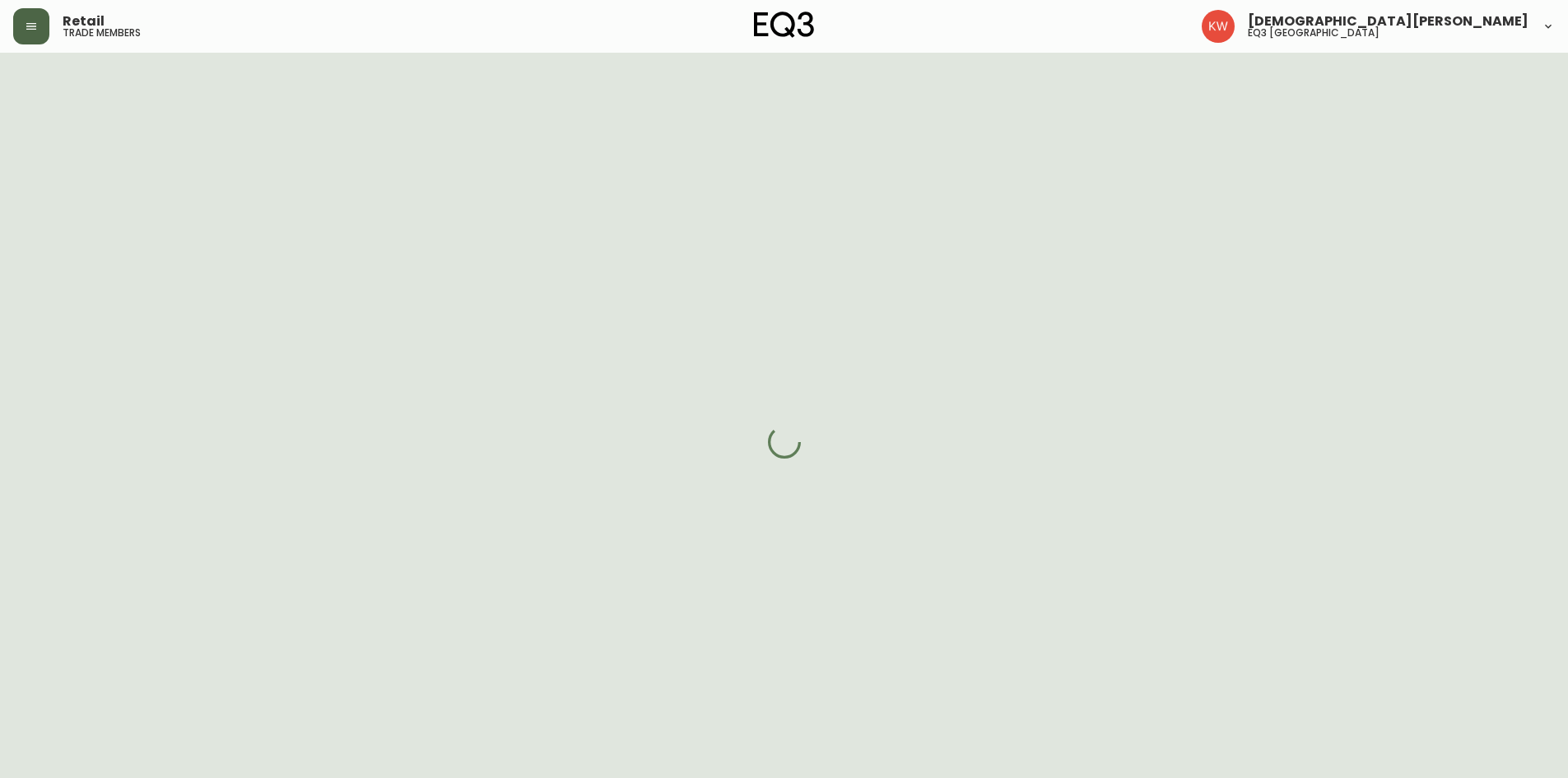
select select "cjw10z96m00006gs08l3o91tv"
select select "false"
